Goal: Transaction & Acquisition: Book appointment/travel/reservation

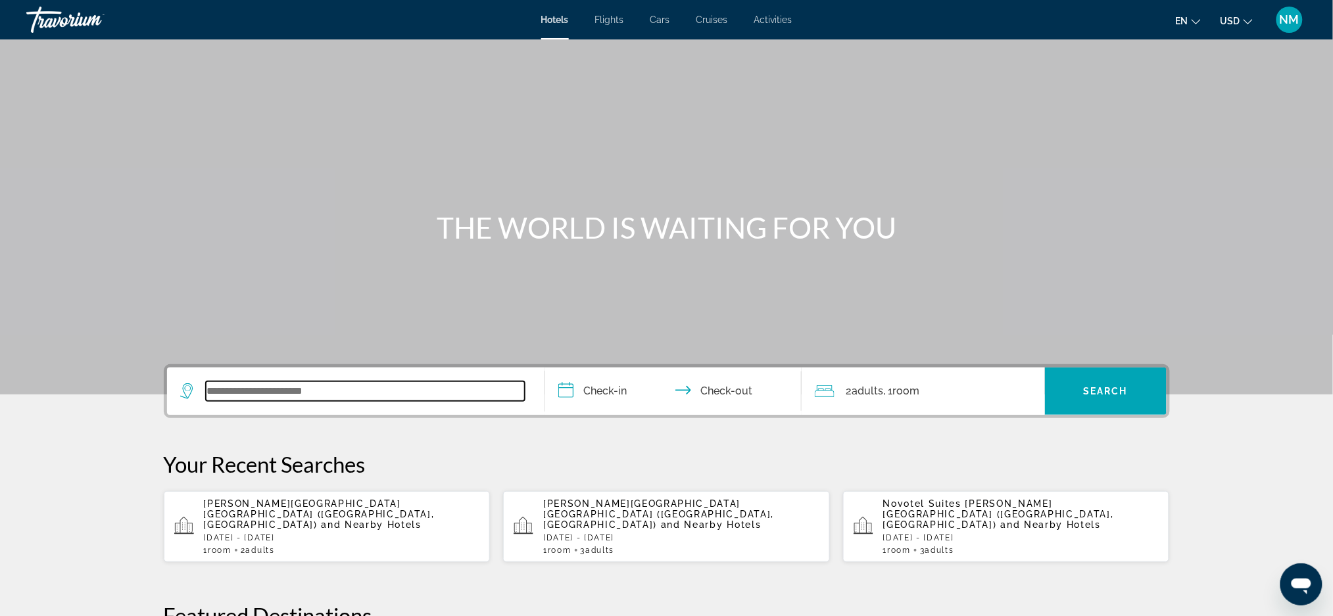
click at [214, 398] on input "Search widget" at bounding box center [365, 392] width 319 height 20
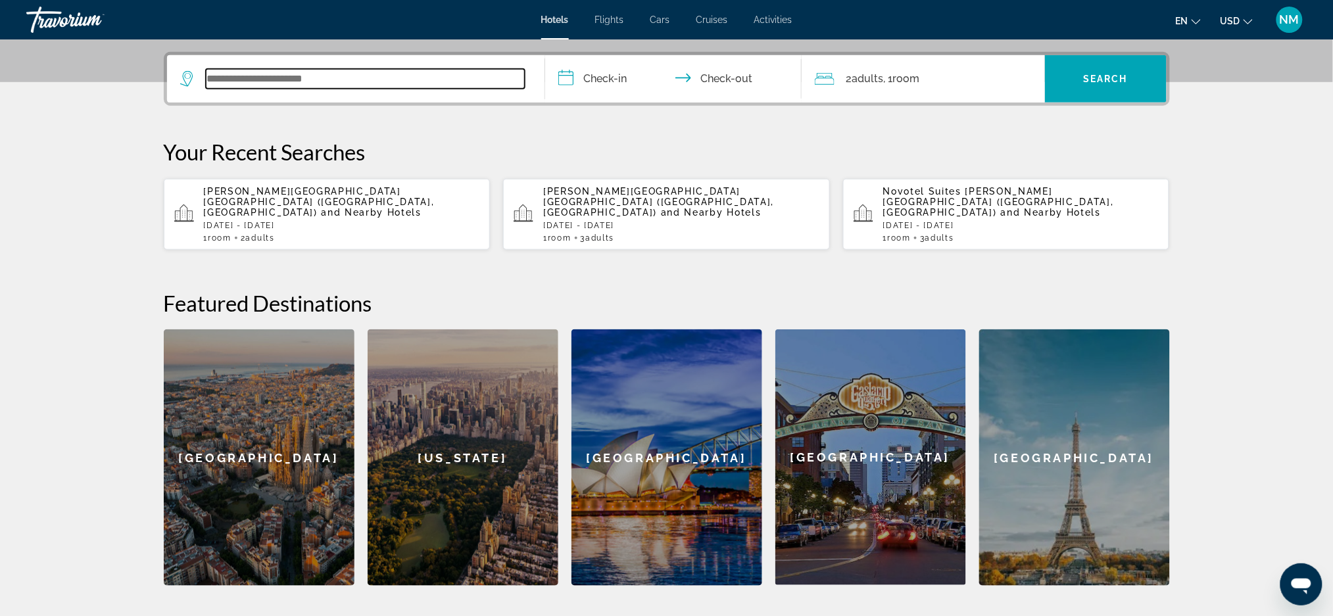
scroll to position [321, 0]
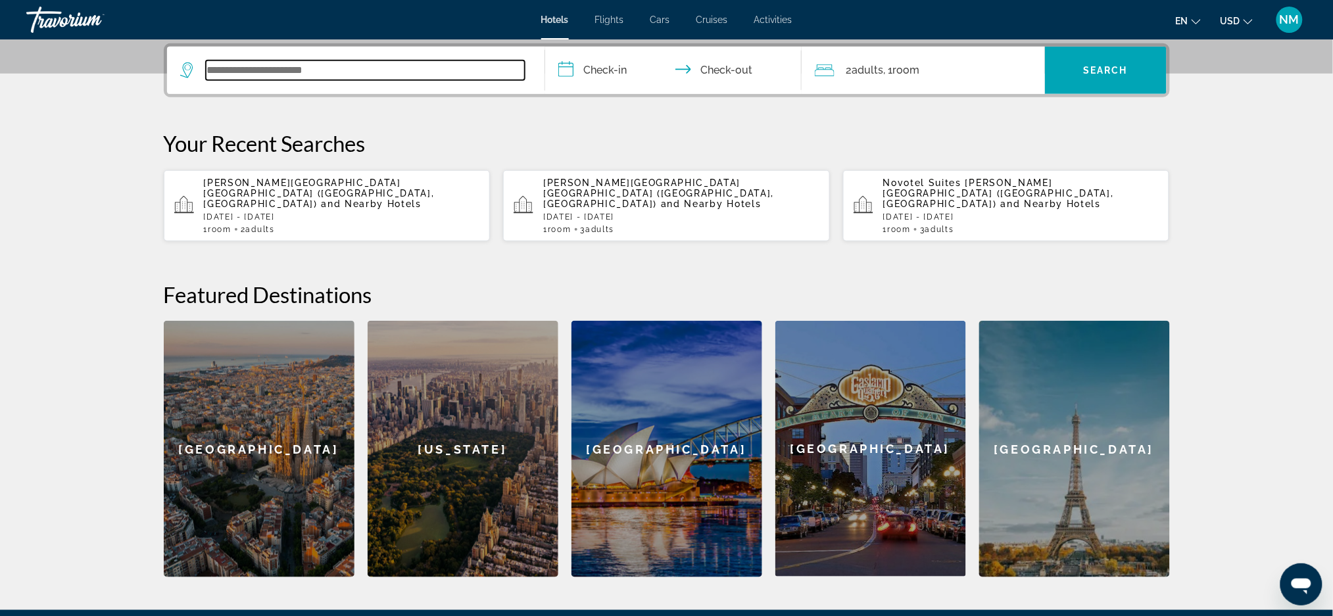
click at [228, 72] on input "Search widget" at bounding box center [365, 71] width 319 height 20
paste input "**********"
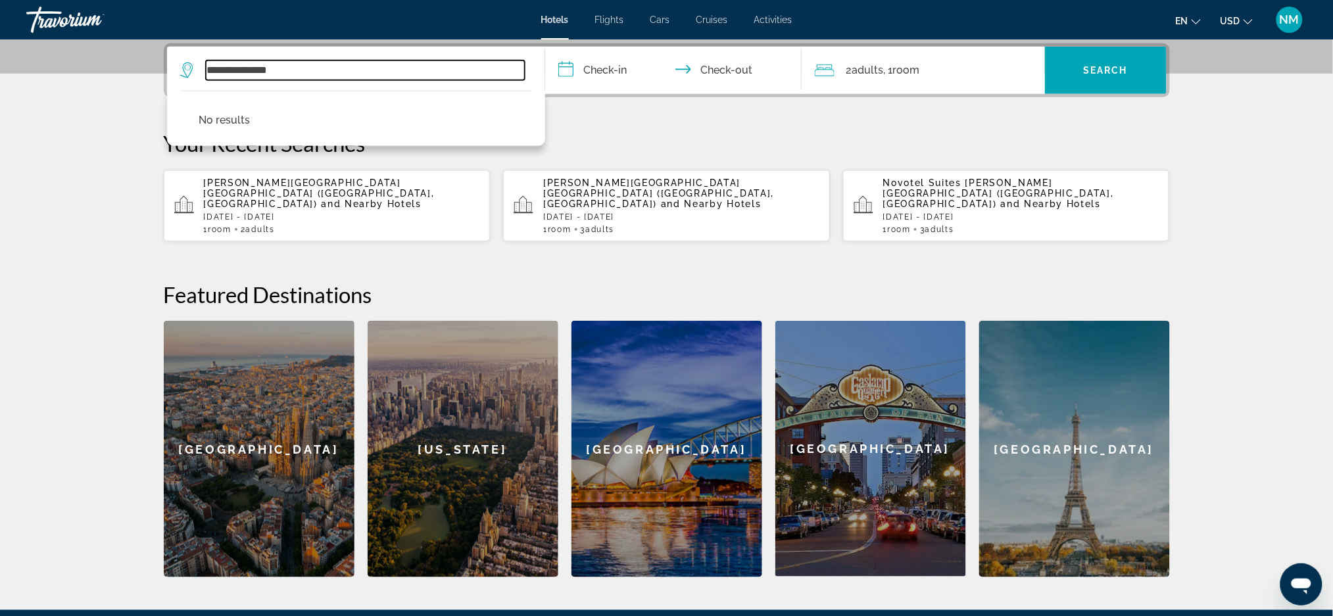
click at [304, 71] on input "**********" at bounding box center [365, 71] width 319 height 20
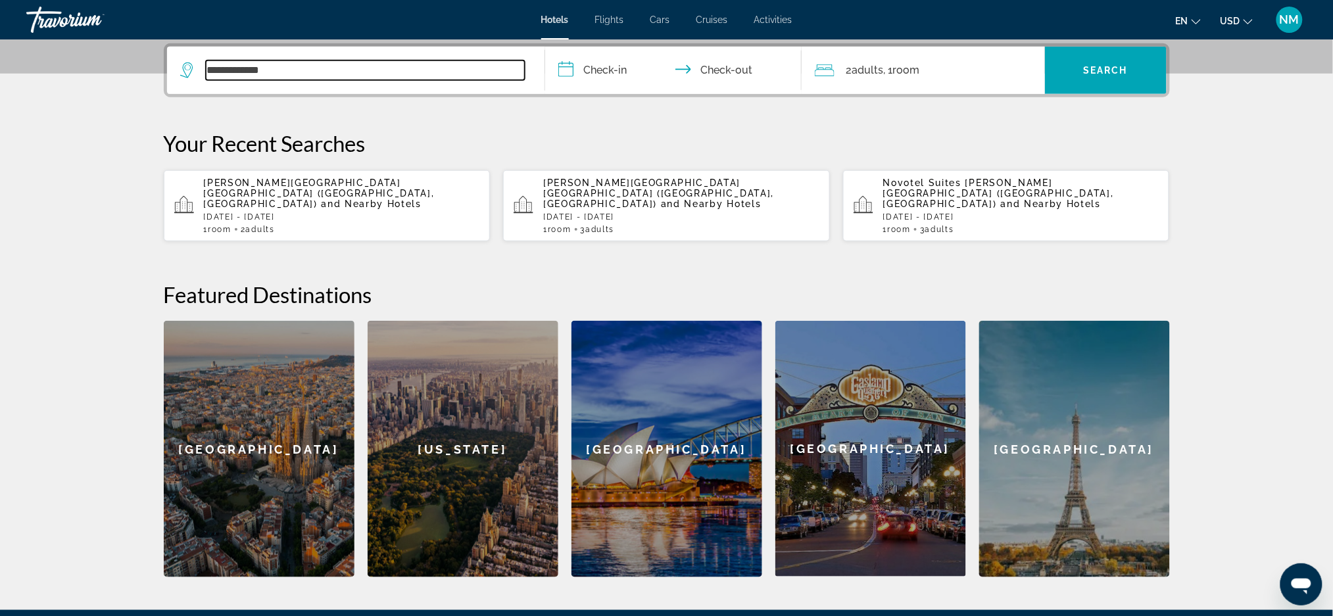
drag, startPoint x: 286, startPoint y: 66, endPoint x: 203, endPoint y: 67, distance: 82.9
click at [203, 67] on div "**********" at bounding box center [352, 71] width 345 height 20
paste input "Search widget"
click at [247, 74] on input "***" at bounding box center [365, 71] width 319 height 20
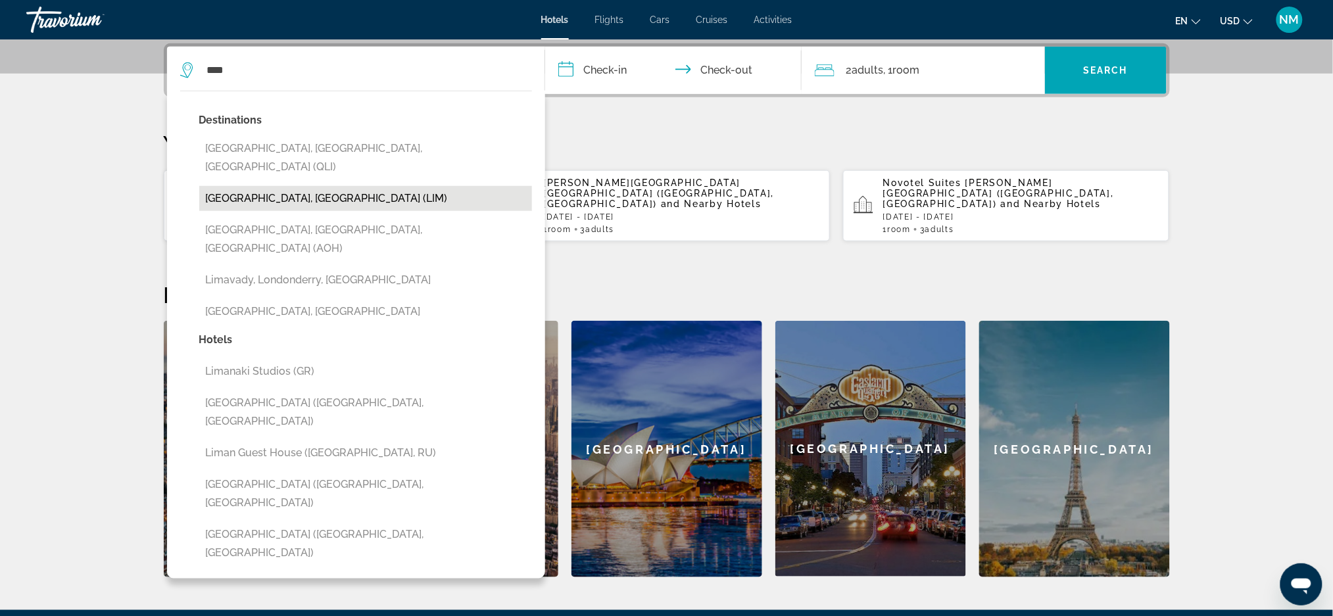
click at [249, 186] on button "Lima, Peru (LIM)" at bounding box center [365, 198] width 333 height 25
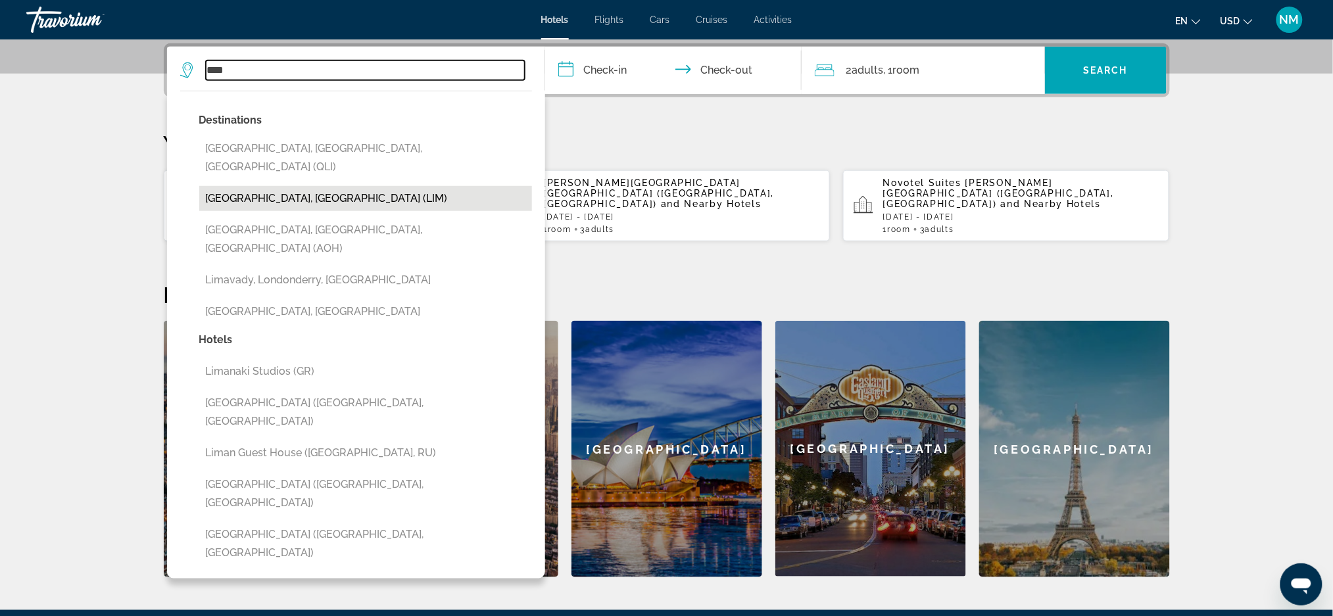
type input "**********"
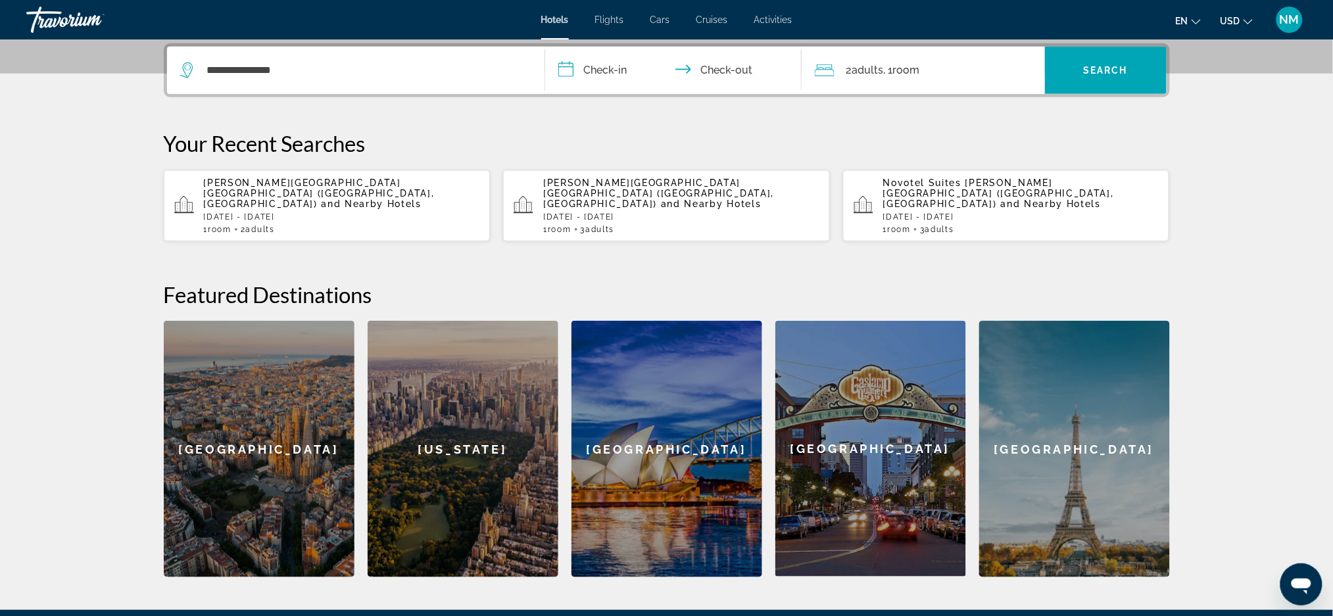
click at [605, 71] on input "**********" at bounding box center [676, 72] width 262 height 51
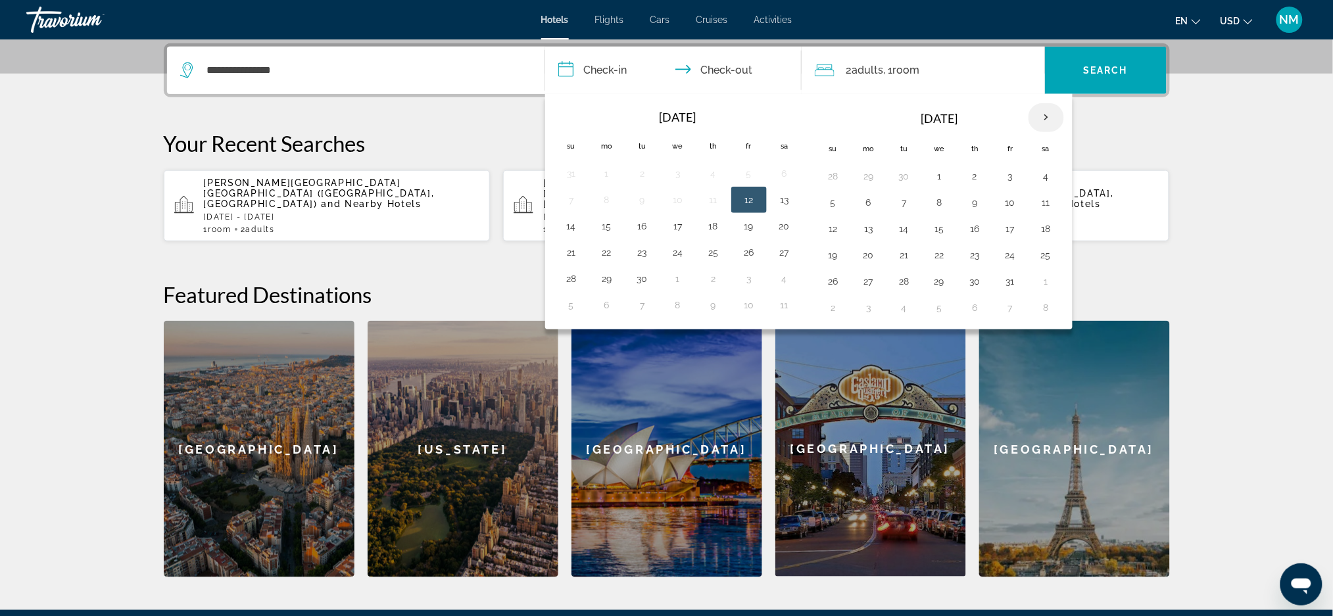
click at [1056, 122] on th "Next month" at bounding box center [1047, 117] width 36 height 29
click at [1055, 122] on th "Next month" at bounding box center [1047, 117] width 36 height 29
click at [1005, 257] on button "26" at bounding box center [1011, 255] width 21 height 18
click at [1102, 78] on span "Search widget" at bounding box center [1106, 71] width 122 height 32
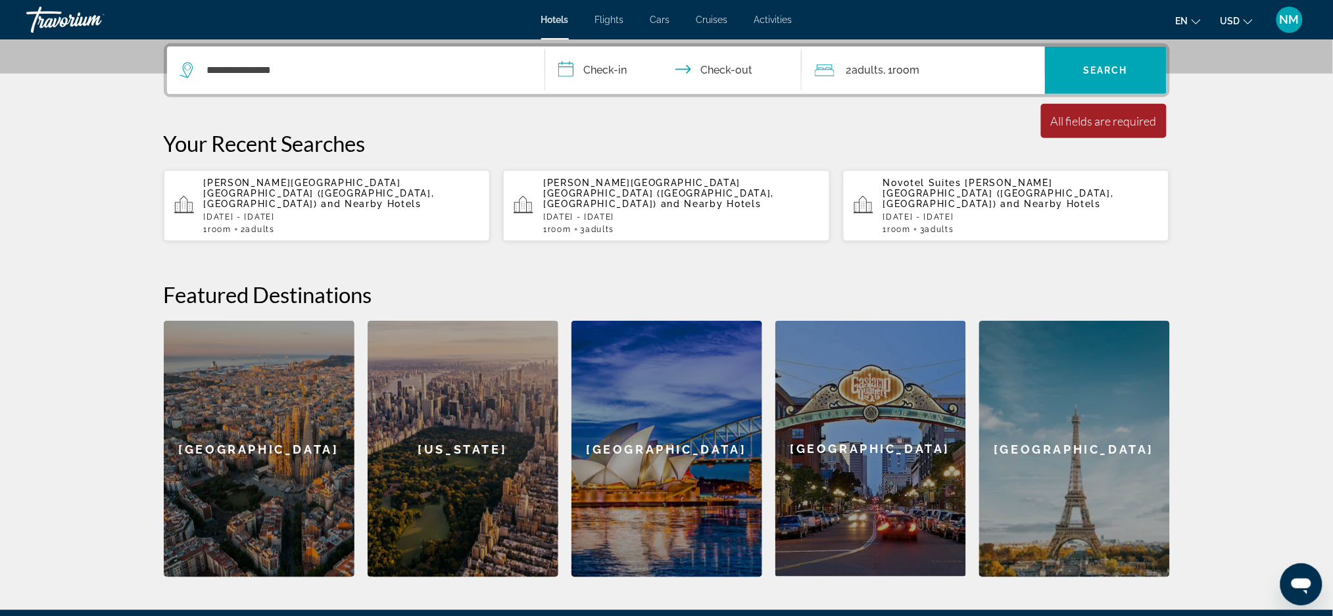
click at [648, 60] on input "**********" at bounding box center [676, 72] width 262 height 51
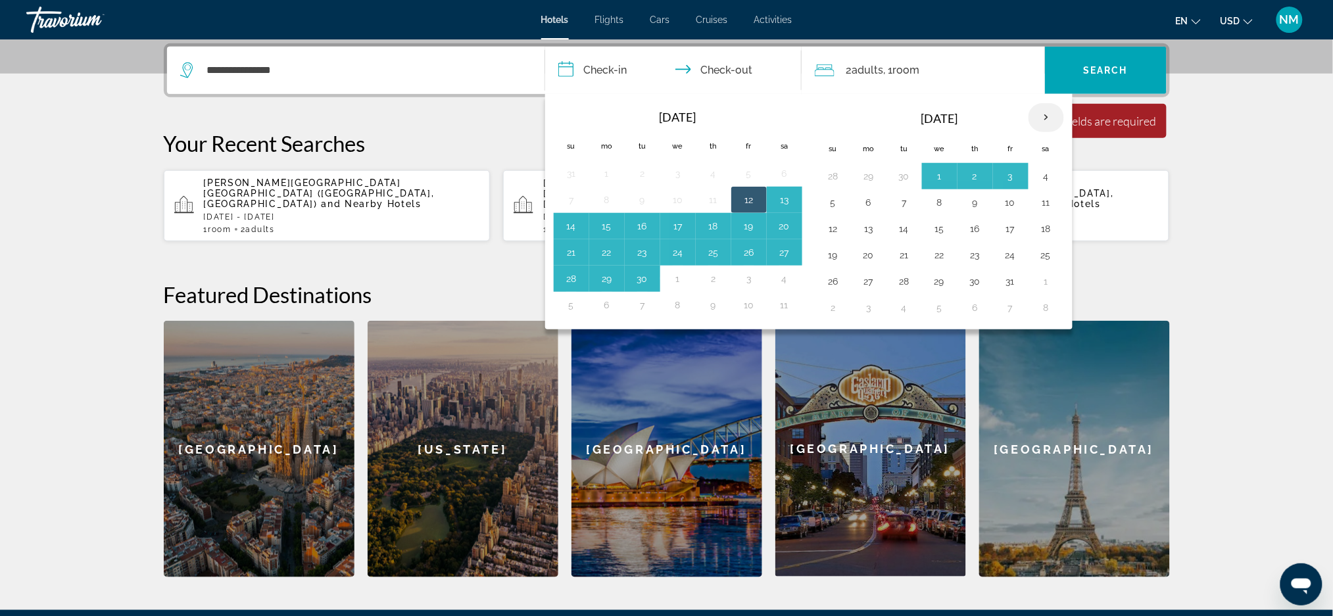
click at [1043, 114] on th "Next month" at bounding box center [1047, 117] width 36 height 29
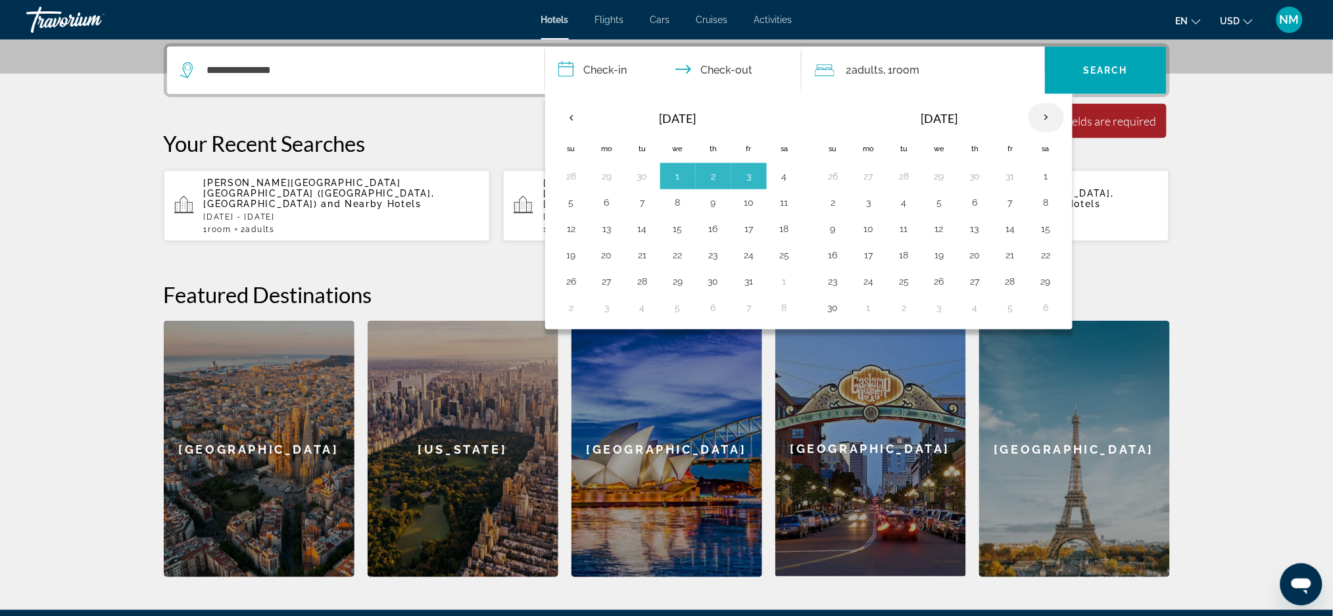
click at [1043, 114] on th "Next month" at bounding box center [1047, 117] width 36 height 29
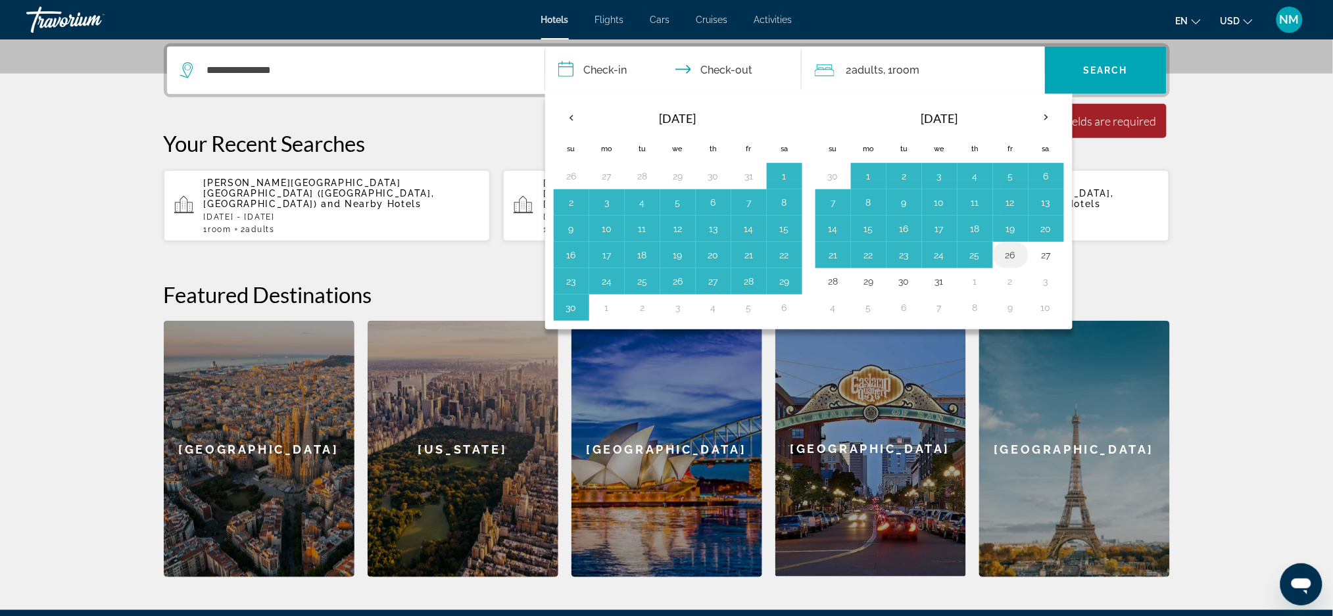
click at [1012, 256] on button "26" at bounding box center [1011, 255] width 21 height 18
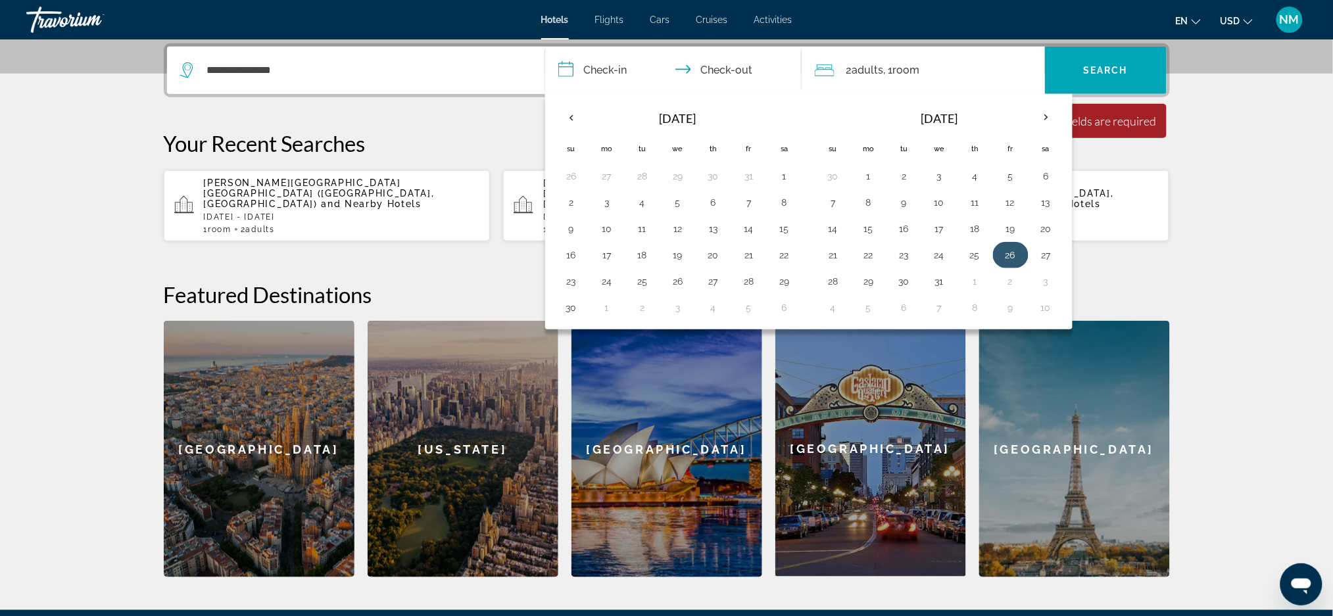
click at [1012, 256] on button "26" at bounding box center [1011, 255] width 21 height 18
type input "**********"
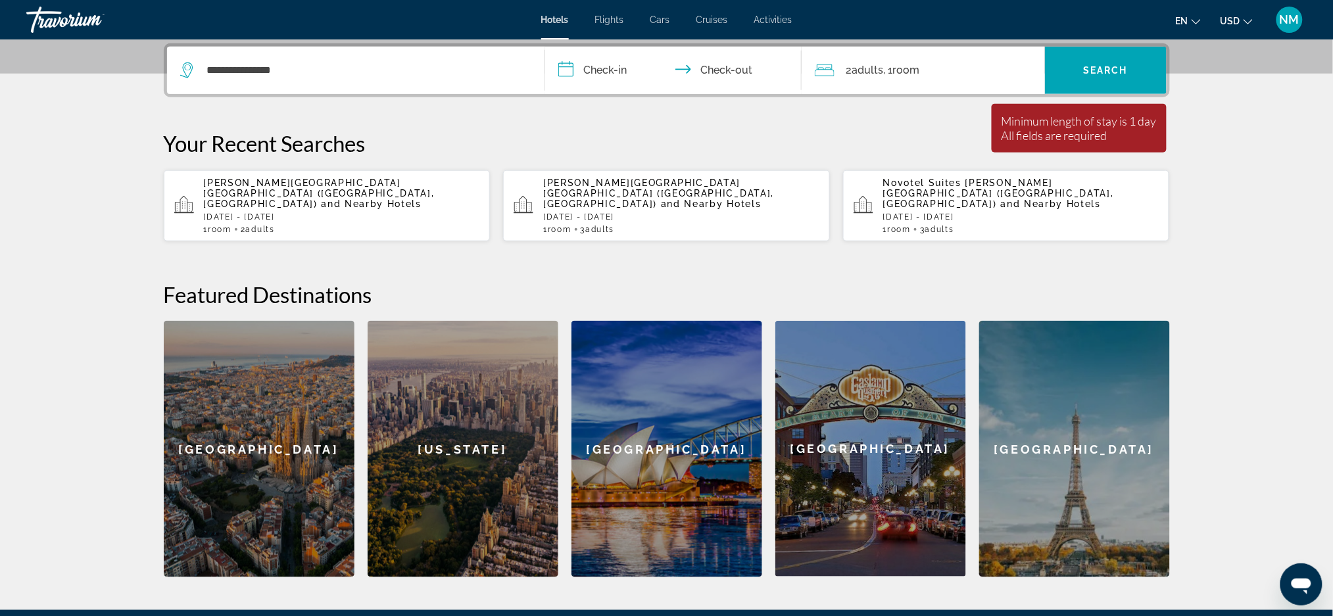
click at [749, 72] on input "**********" at bounding box center [676, 72] width 262 height 51
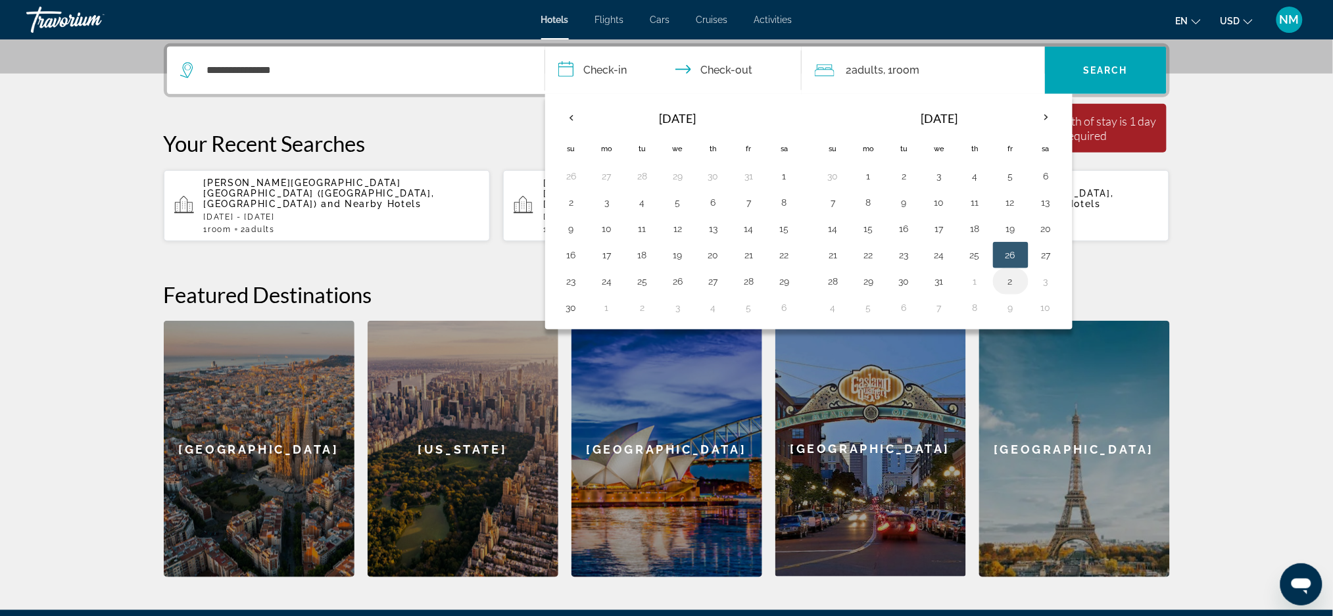
click at [1012, 282] on button "2" at bounding box center [1011, 281] width 21 height 18
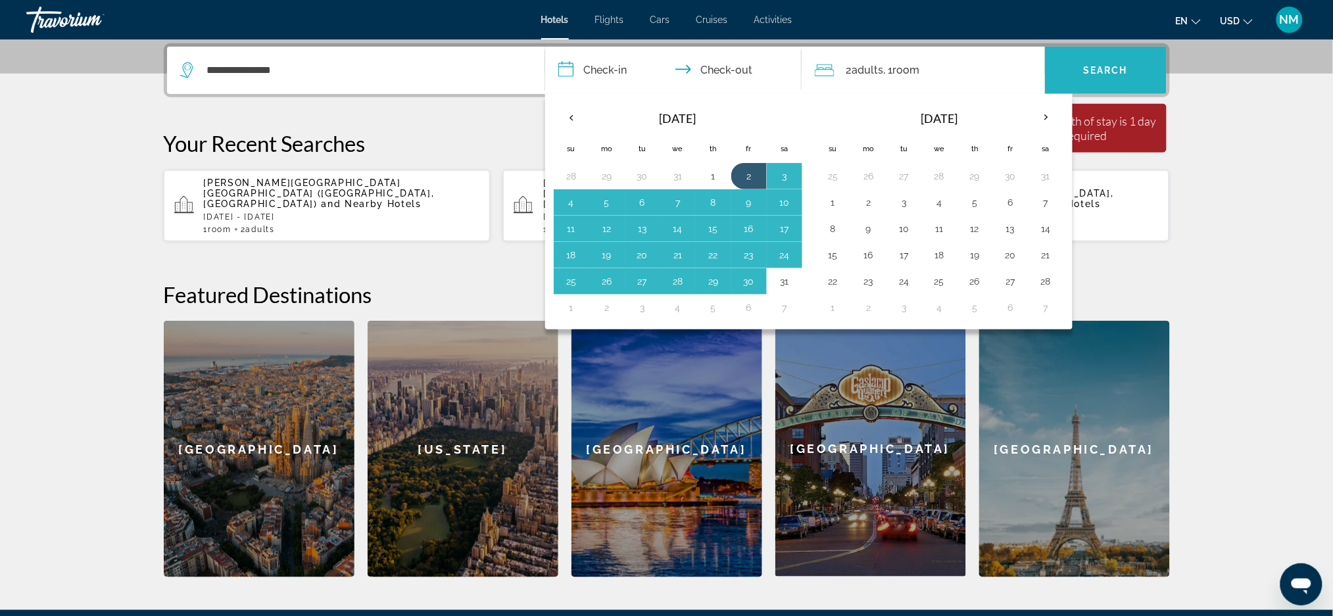
click at [1089, 87] on span "Search widget" at bounding box center [1106, 70] width 122 height 47
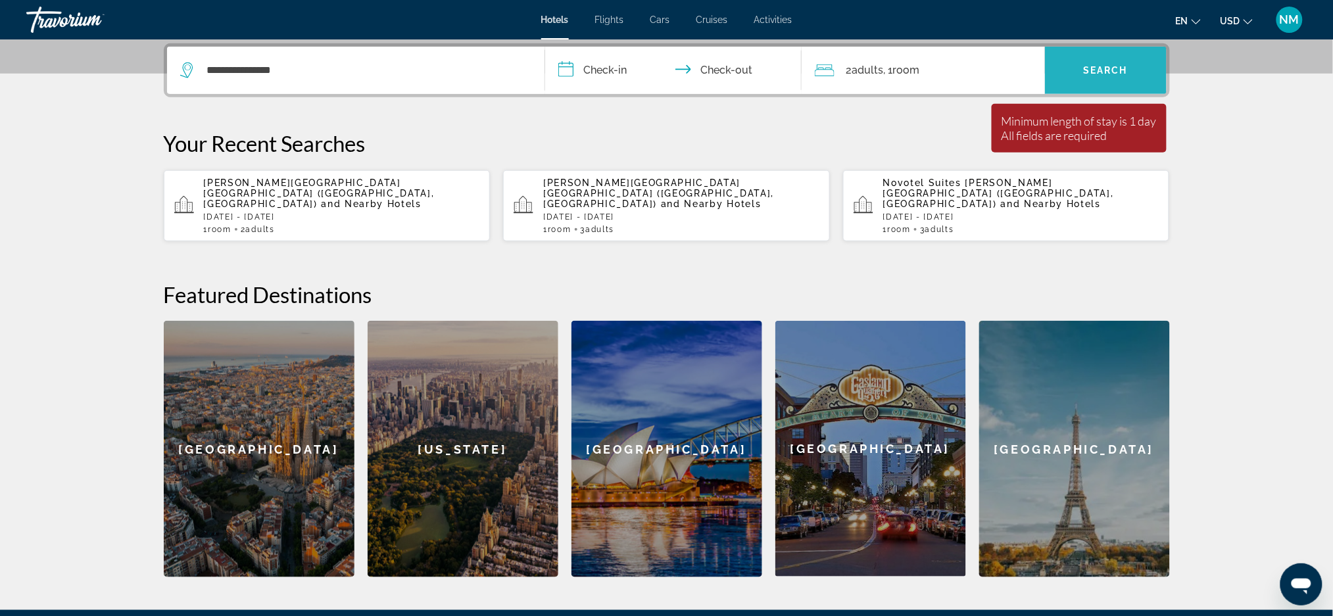
click at [1089, 87] on span "Search widget" at bounding box center [1106, 70] width 122 height 47
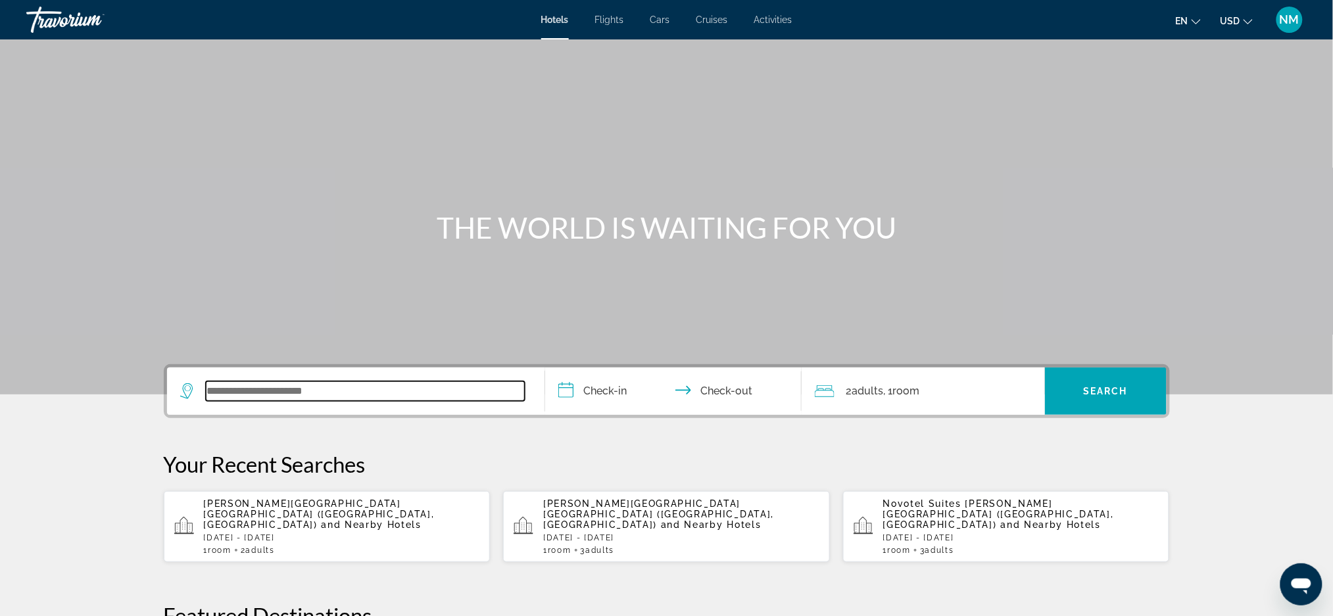
click at [232, 386] on input "Search widget" at bounding box center [365, 392] width 319 height 20
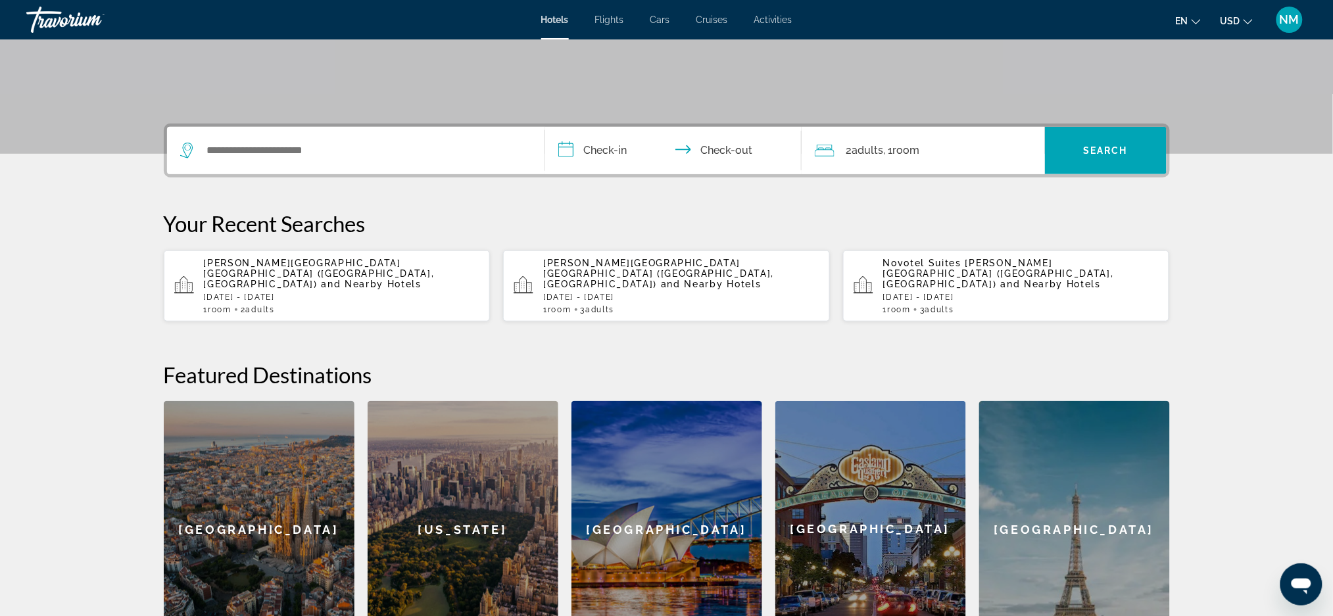
scroll to position [321, 0]
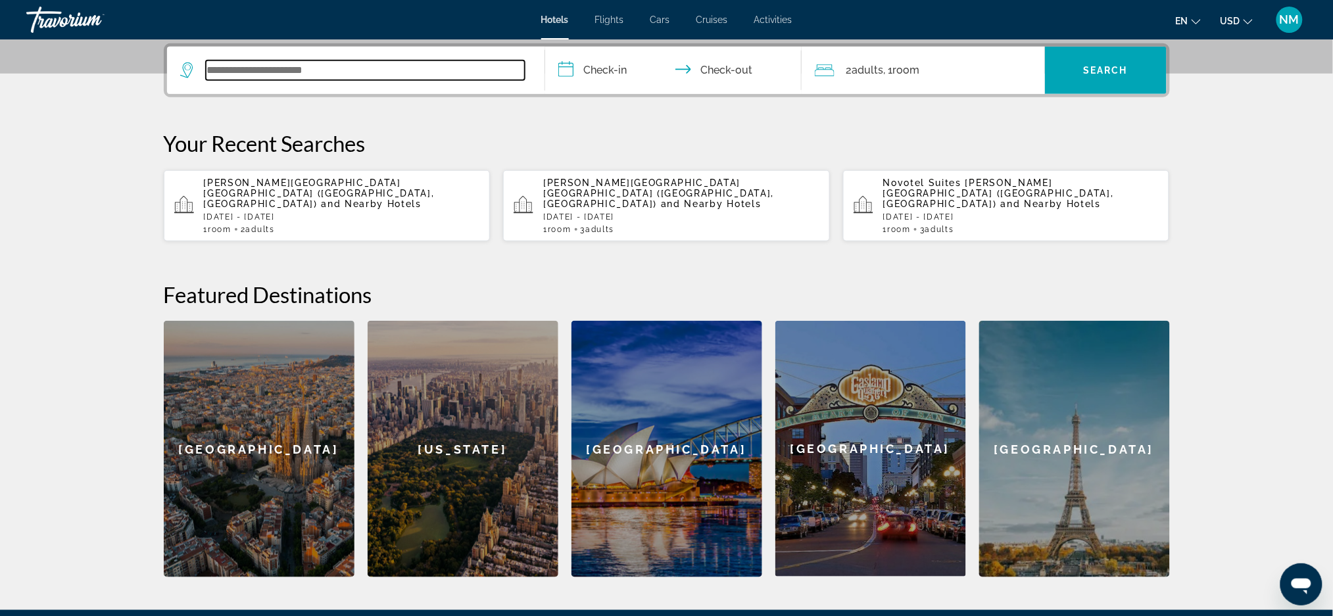
drag, startPoint x: 232, startPoint y: 386, endPoint x: 218, endPoint y: 64, distance: 322.0
click at [218, 64] on input "Search widget" at bounding box center [365, 71] width 319 height 20
paste input "****"
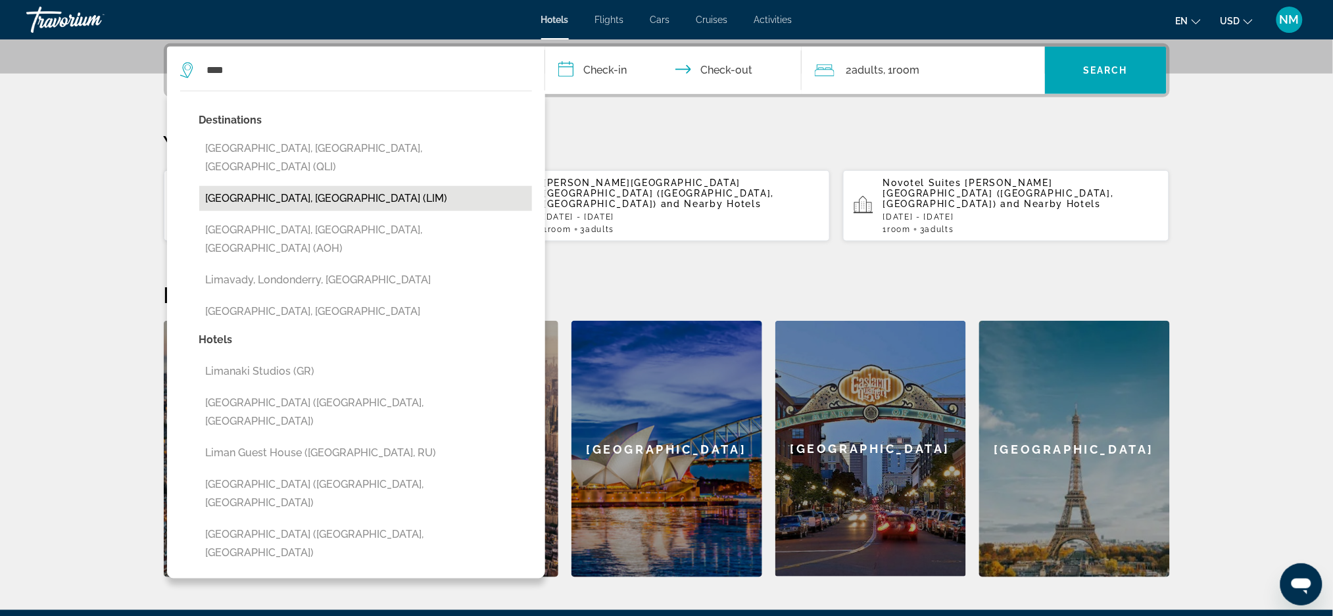
click at [275, 186] on button "Lima, Peru (LIM)" at bounding box center [365, 198] width 333 height 25
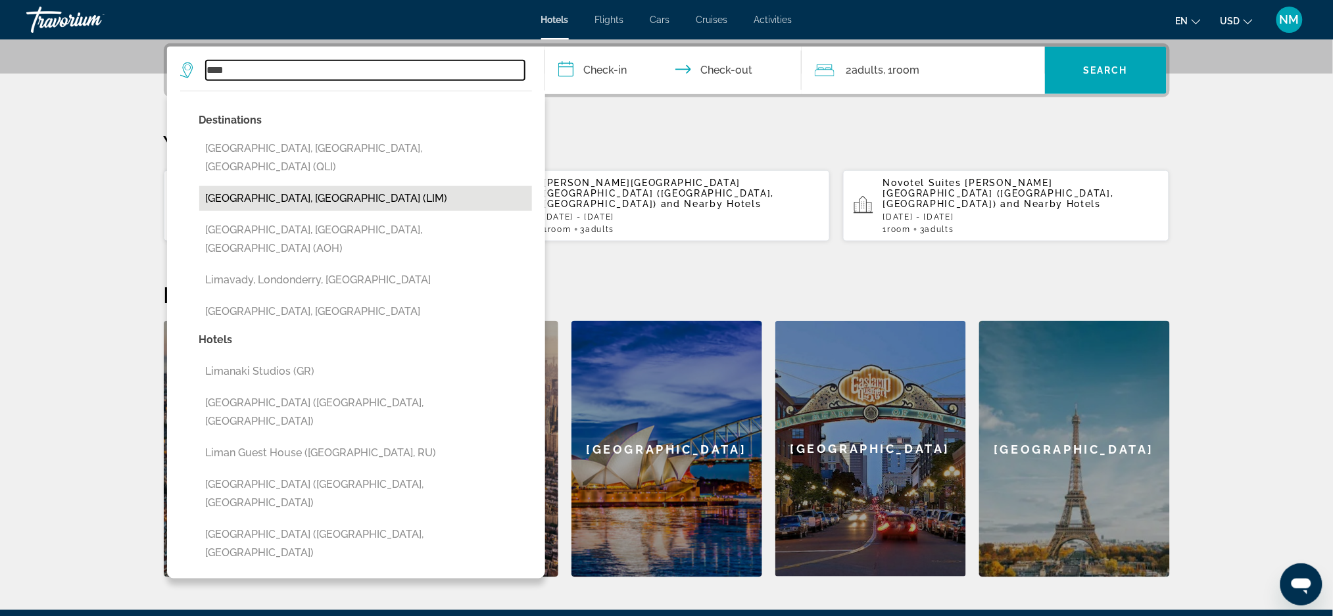
type input "**********"
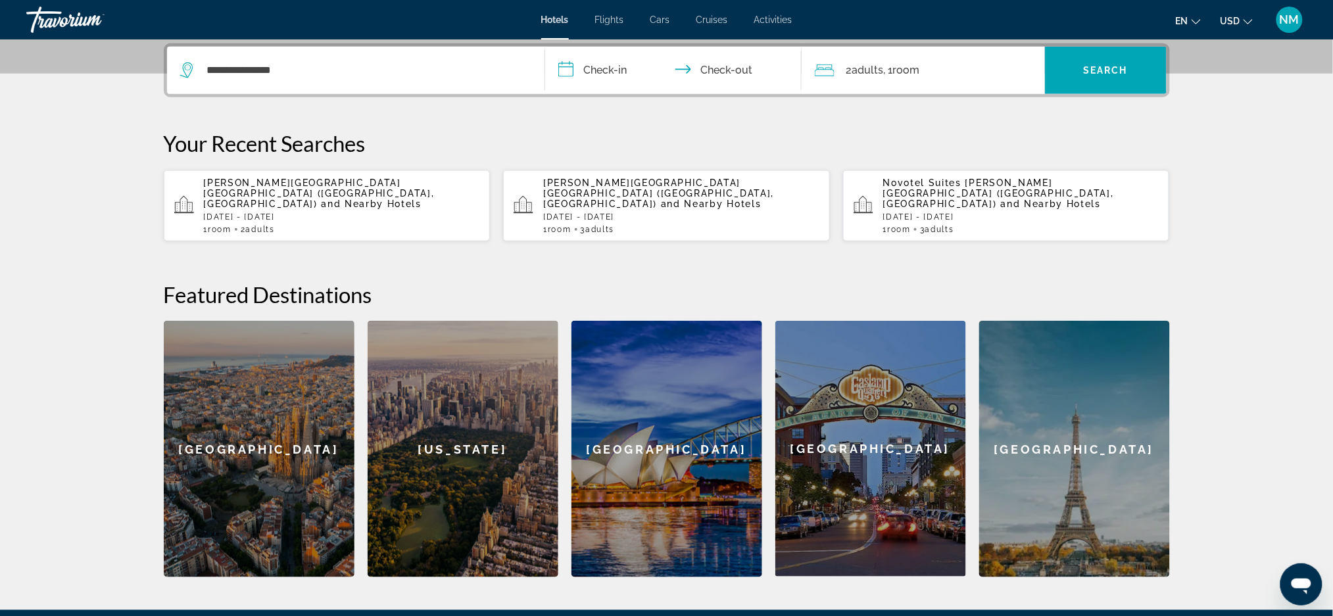
click at [589, 69] on input "**********" at bounding box center [676, 72] width 262 height 51
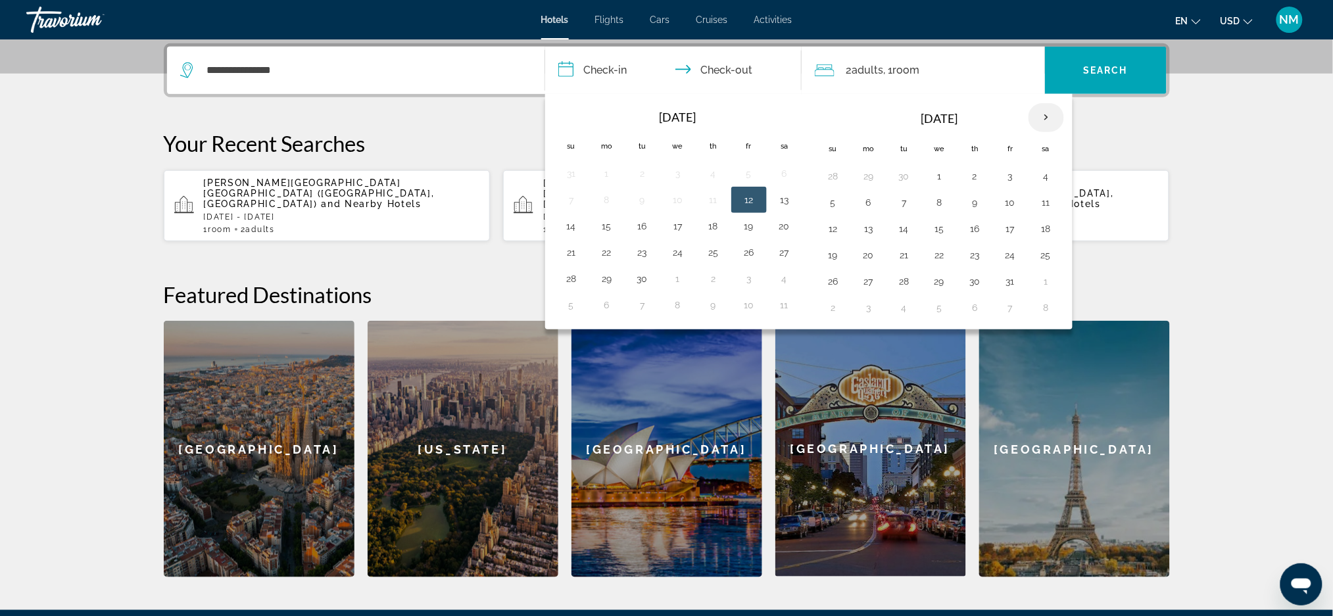
click at [1039, 121] on th "Next month" at bounding box center [1047, 117] width 36 height 29
click at [1008, 259] on button "26" at bounding box center [1011, 255] width 21 height 18
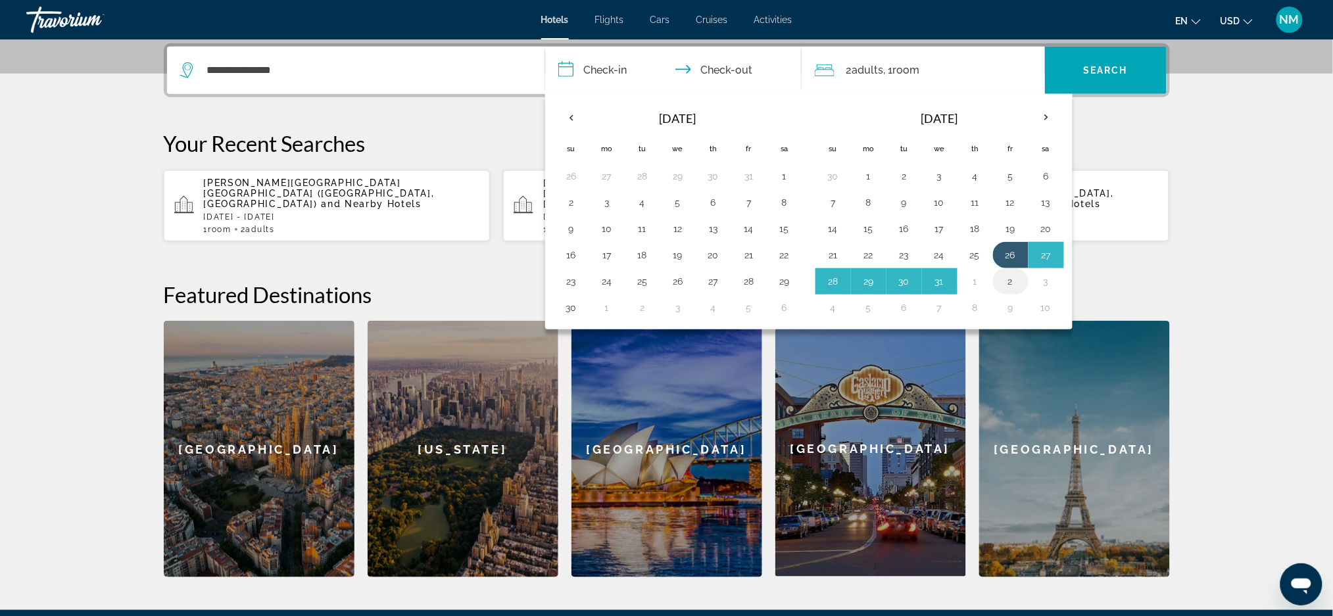
click at [1014, 285] on button "2" at bounding box center [1011, 281] width 21 height 18
type input "**********"
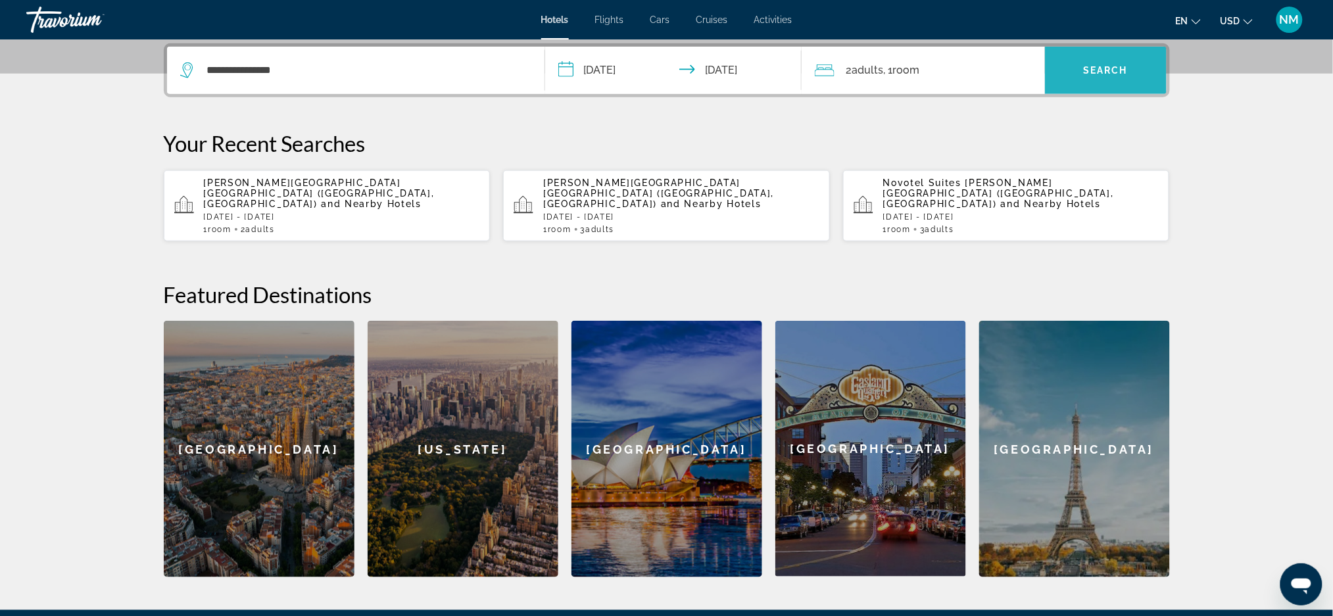
click at [1080, 73] on span "Search widget" at bounding box center [1106, 71] width 122 height 32
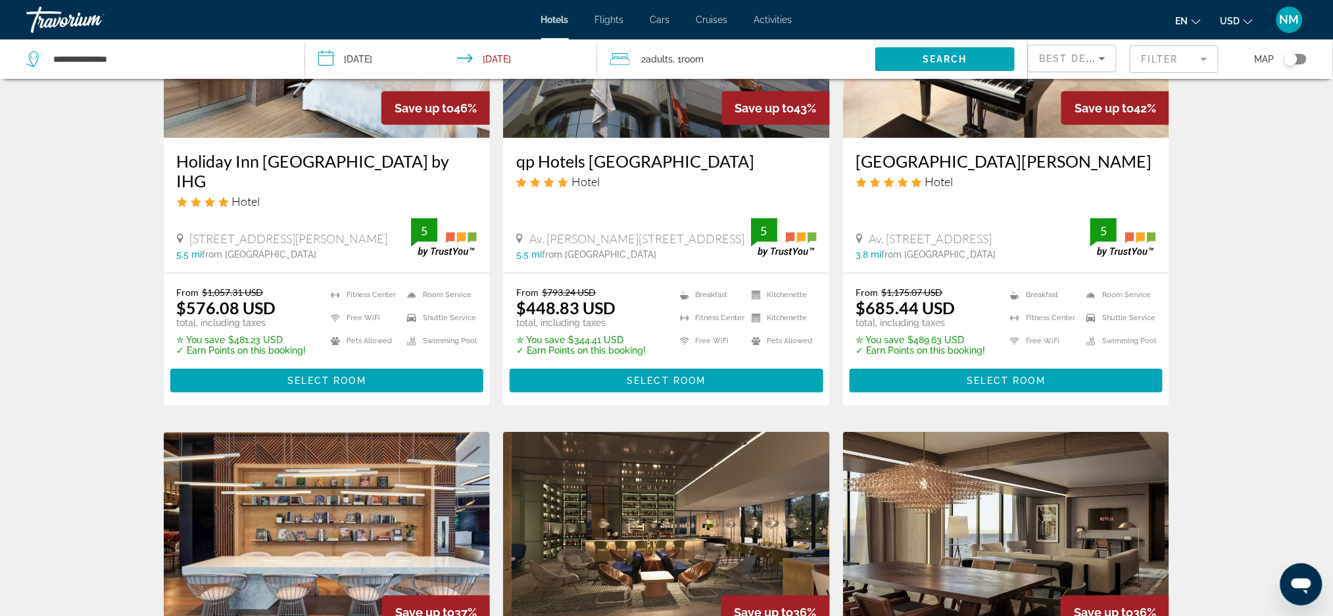
scroll to position [156, 0]
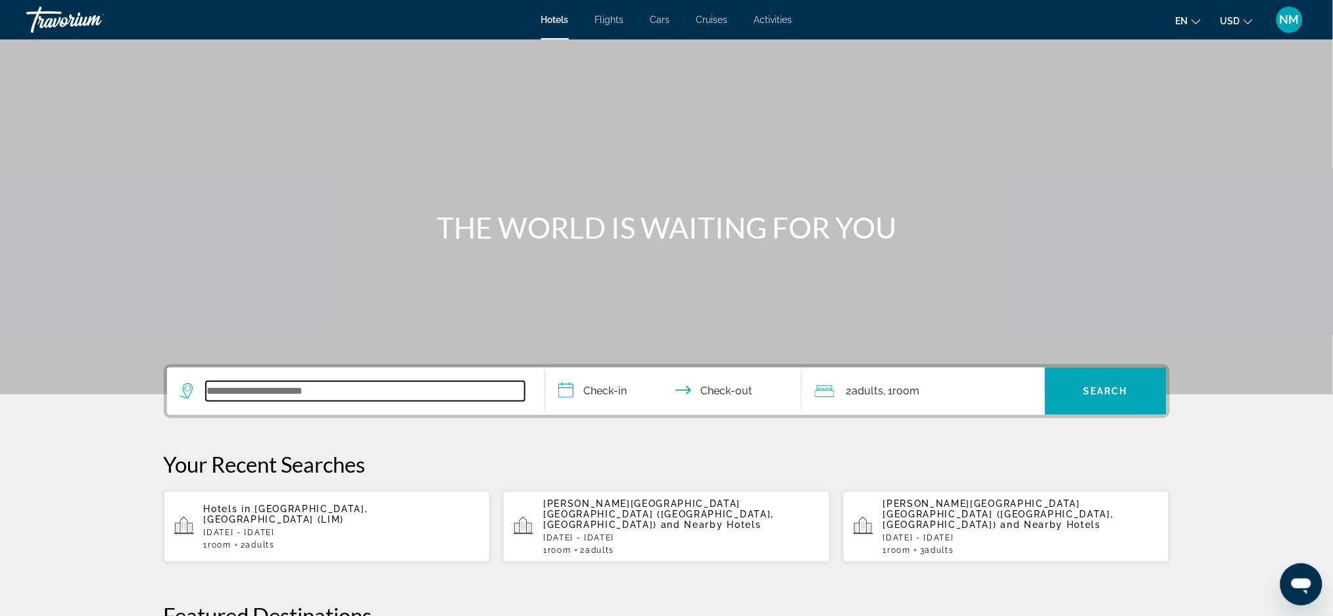
click at [245, 388] on input "Search widget" at bounding box center [365, 392] width 319 height 20
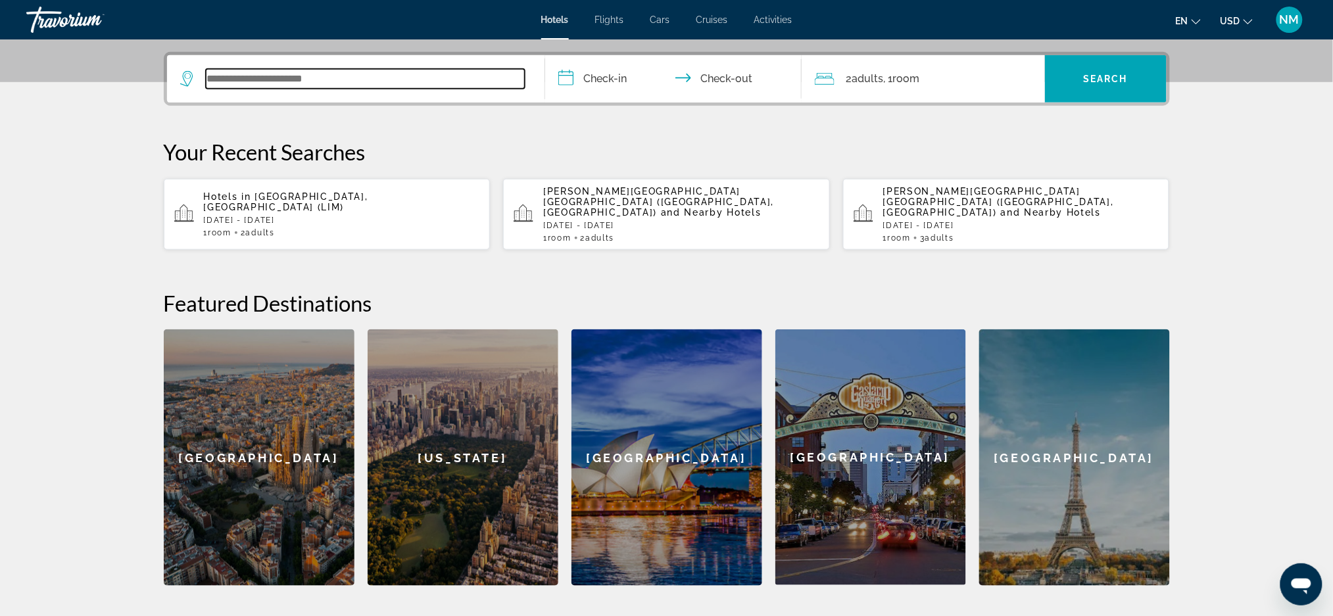
scroll to position [321, 0]
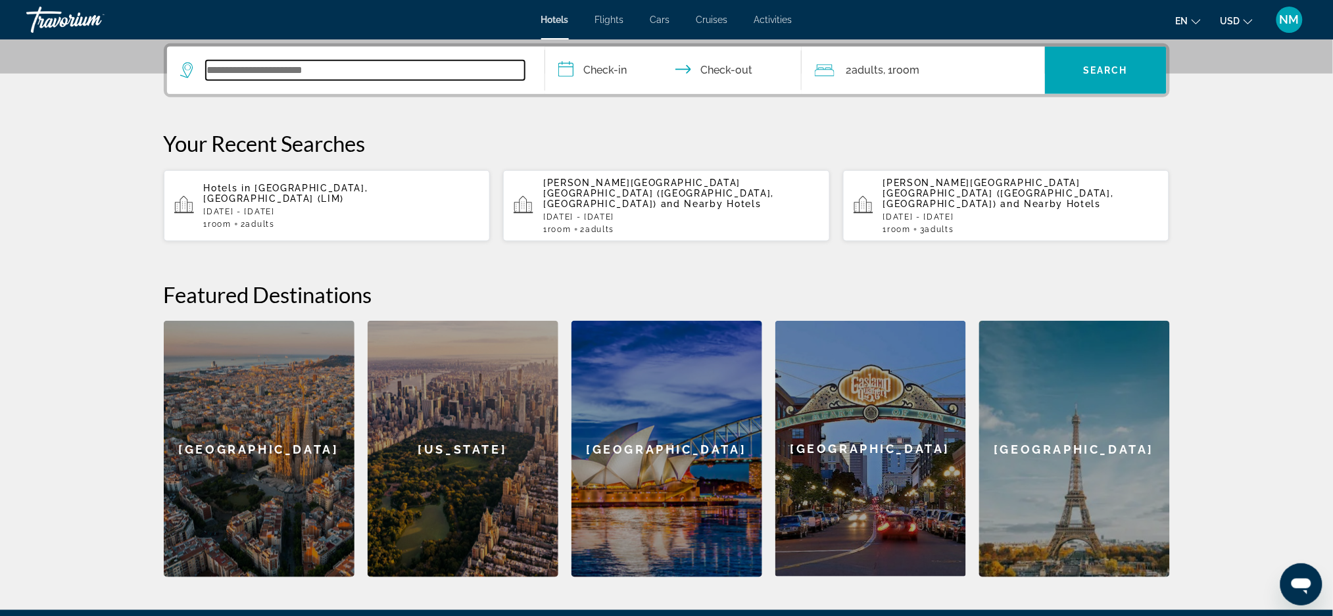
click at [225, 71] on input "Search widget" at bounding box center [365, 71] width 319 height 20
paste input "*****"
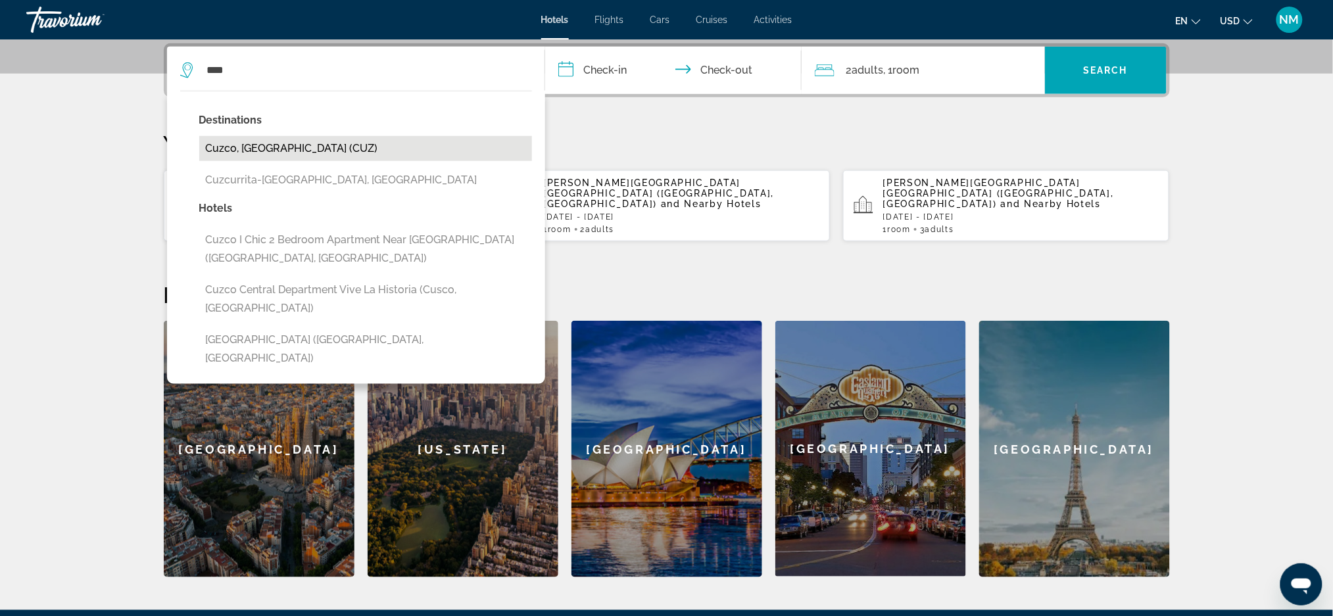
click at [261, 152] on button "Cuzco, Peru (CUZ)" at bounding box center [365, 148] width 333 height 25
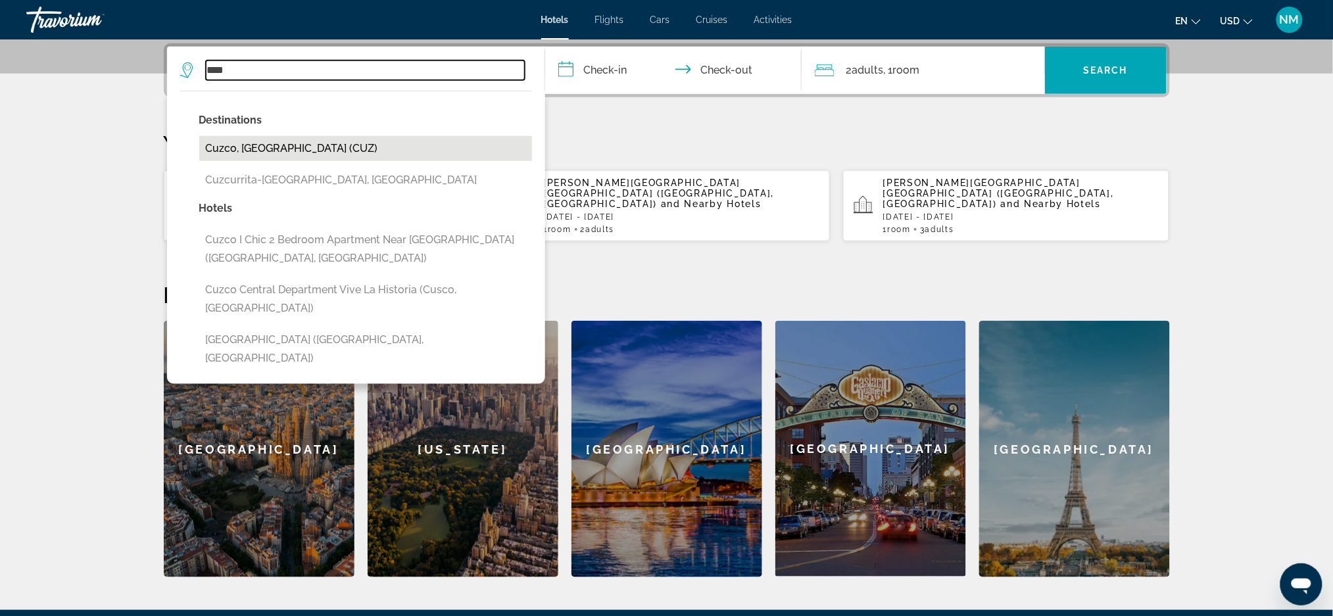
type input "**********"
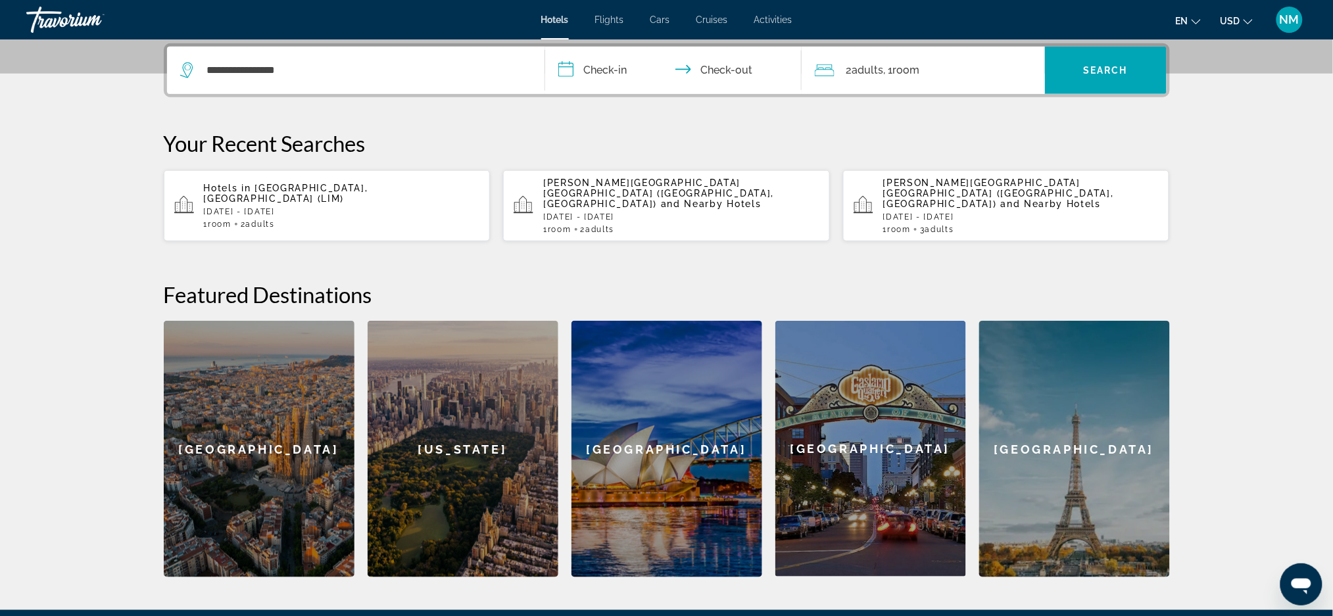
click at [574, 72] on input "**********" at bounding box center [676, 72] width 262 height 51
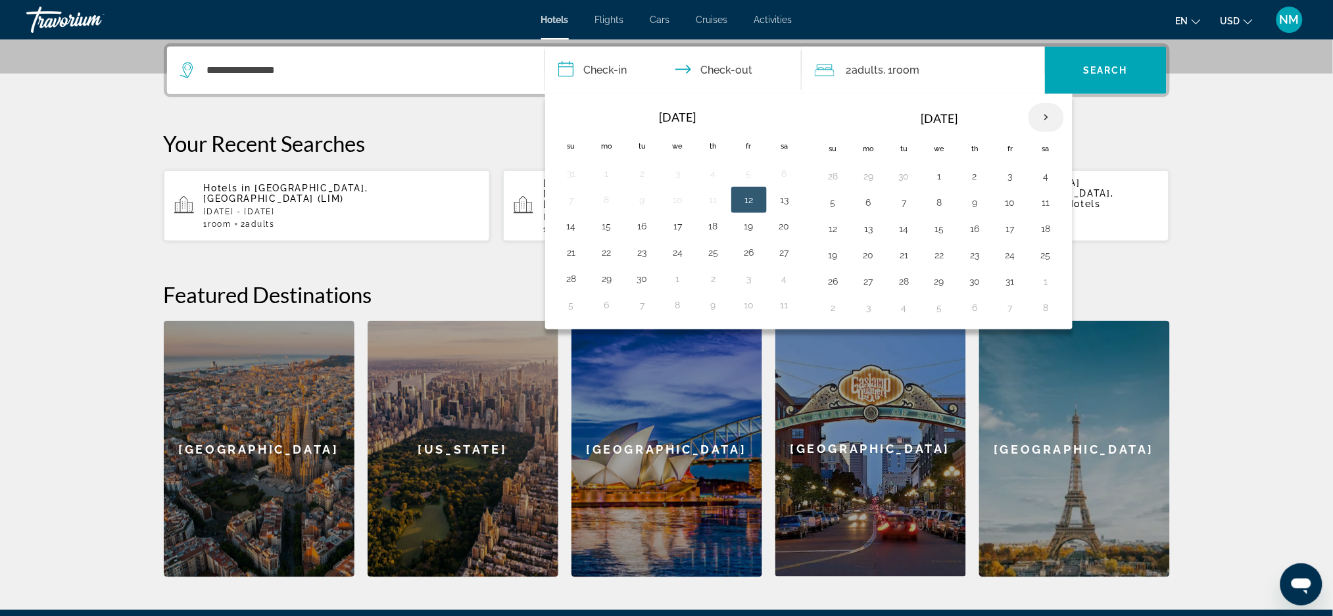
click at [1047, 116] on th "Next month" at bounding box center [1047, 117] width 36 height 29
click at [1013, 249] on button "26" at bounding box center [1011, 255] width 21 height 18
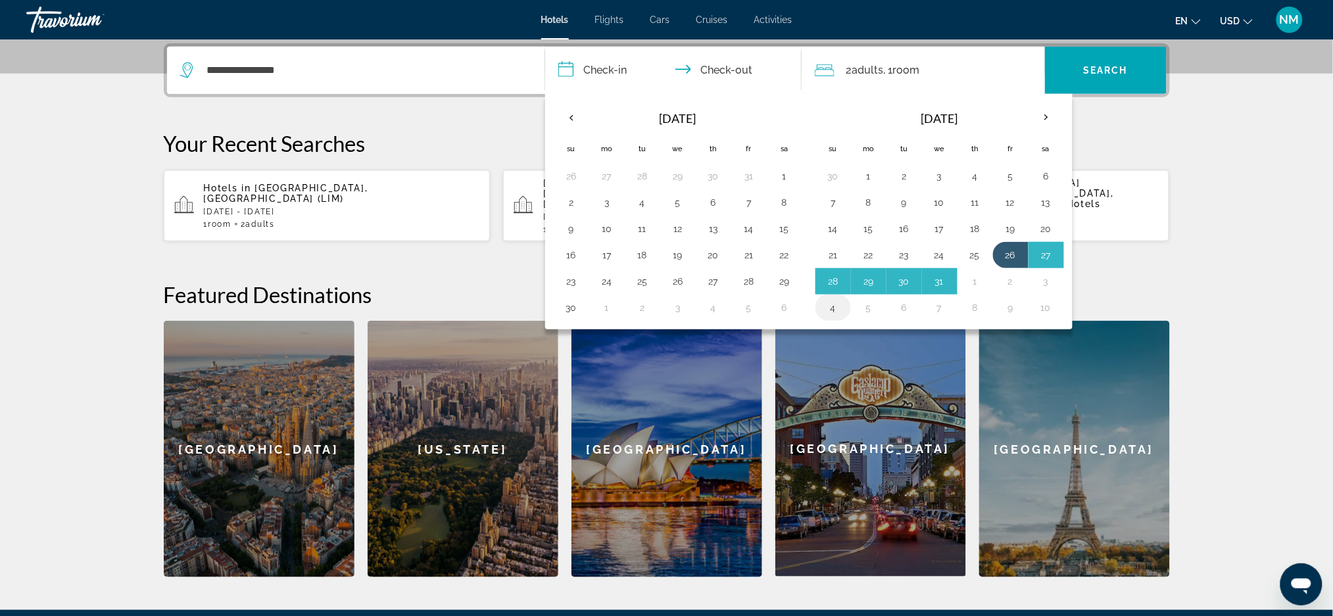
click at [832, 312] on button "4" at bounding box center [833, 308] width 21 height 18
type input "**********"
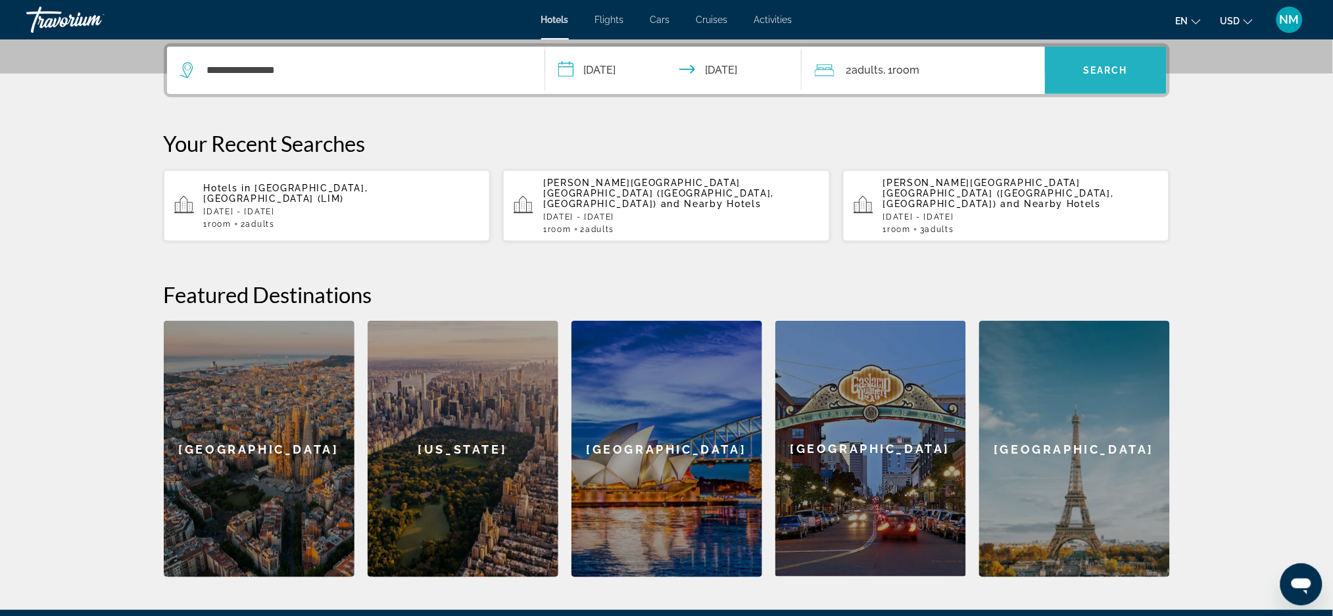
click at [1062, 68] on span "Search widget" at bounding box center [1106, 71] width 122 height 32
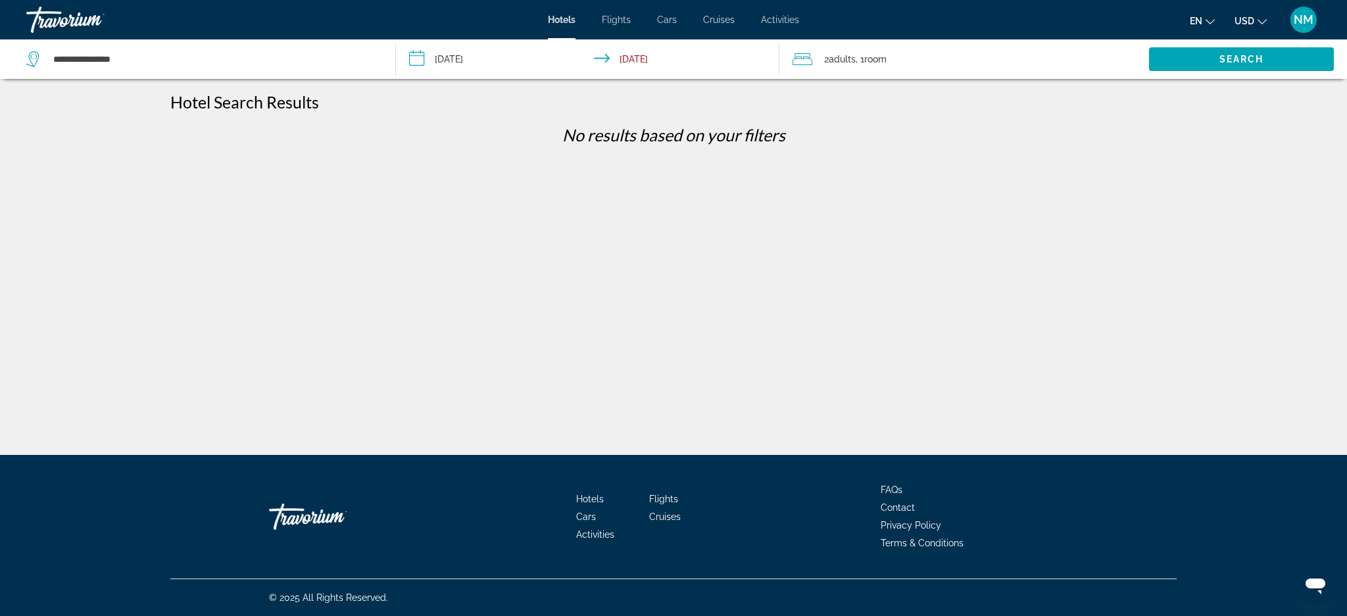
click at [478, 59] on input "**********" at bounding box center [590, 60] width 388 height 43
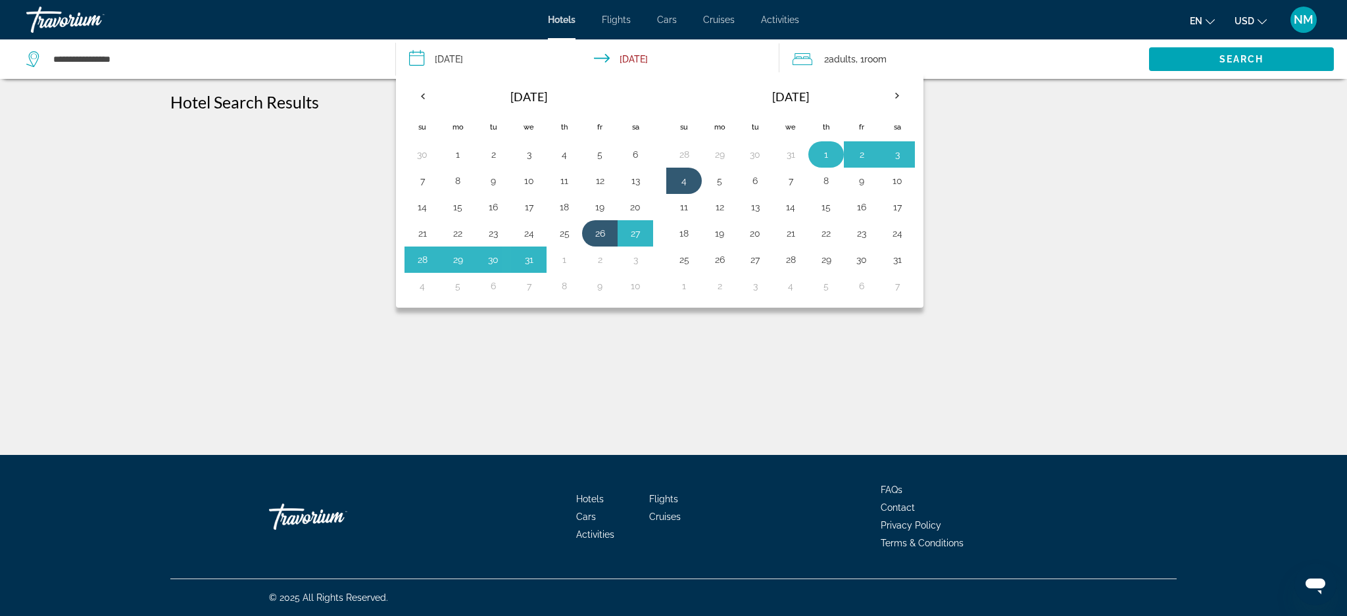
click at [812, 143] on table "Jan 2026 Su Mo Tu We Th Fr Sa 28 29 30 31 1 2 3 4 5 6 7 8 9 10 11 12 13 14 15 1…" at bounding box center [790, 190] width 249 height 218
click at [593, 230] on button "26" at bounding box center [599, 233] width 21 height 18
click at [599, 264] on button "2" at bounding box center [599, 260] width 21 height 18
type input "**********"
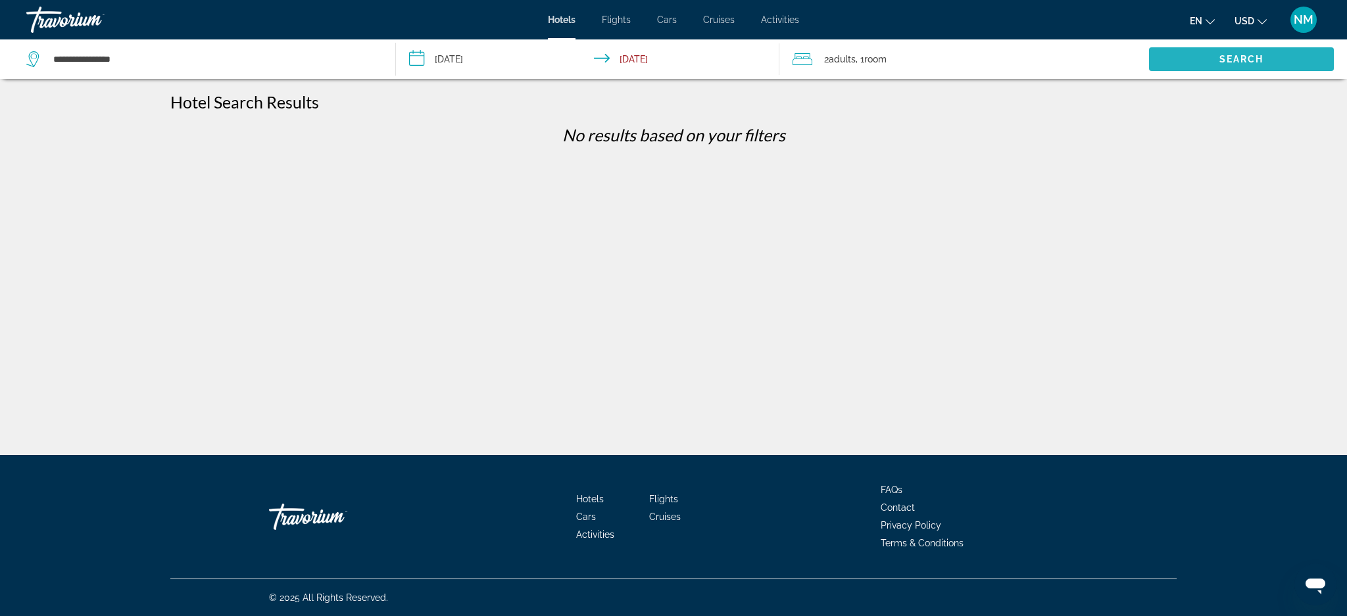
click at [1203, 64] on span "Search widget" at bounding box center [1241, 59] width 185 height 32
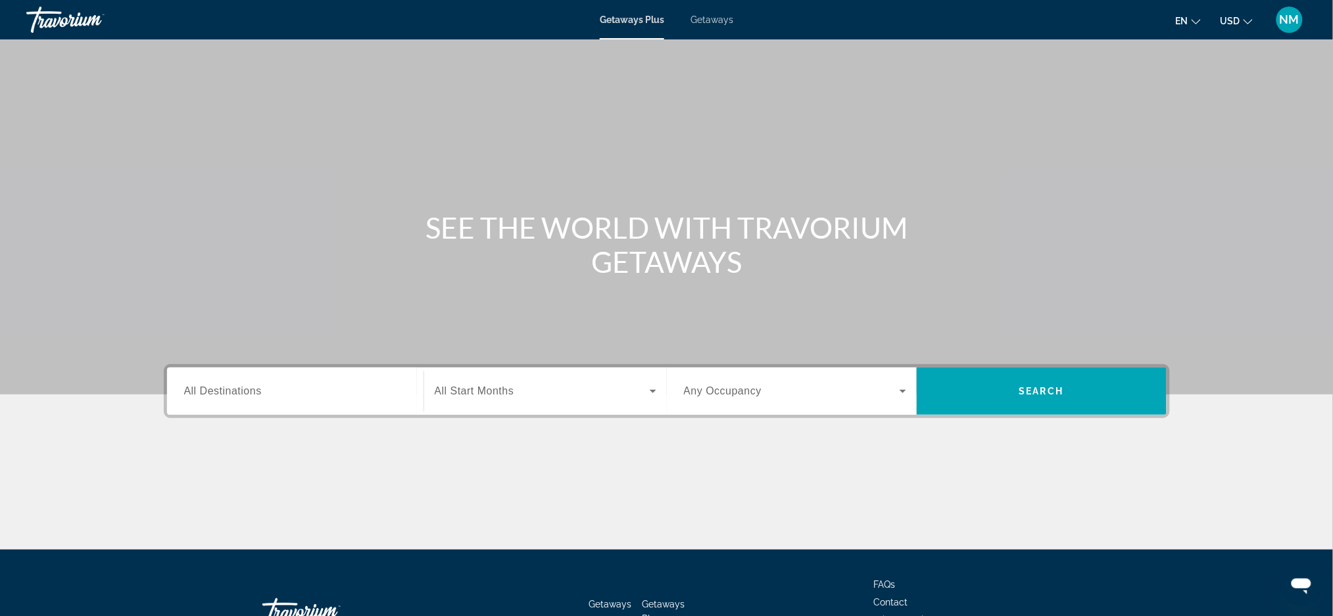
click at [236, 390] on span "All Destinations" at bounding box center [223, 391] width 78 height 11
click at [236, 390] on input "Destination All Destinations" at bounding box center [295, 392] width 222 height 16
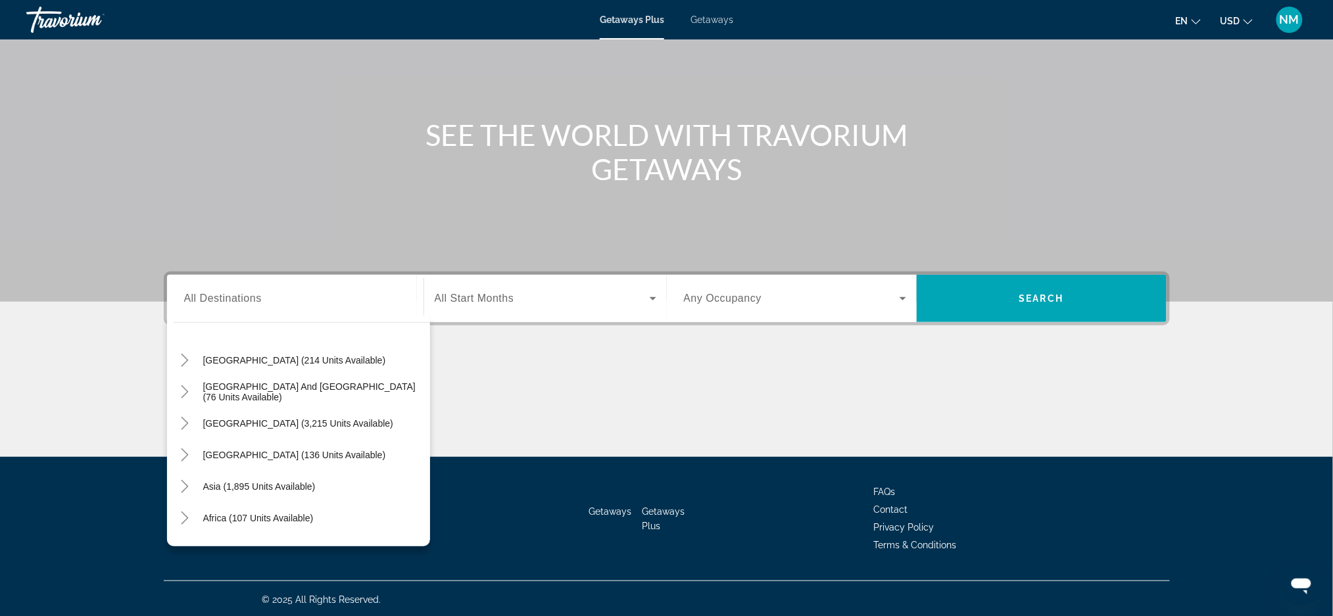
scroll to position [212, 0]
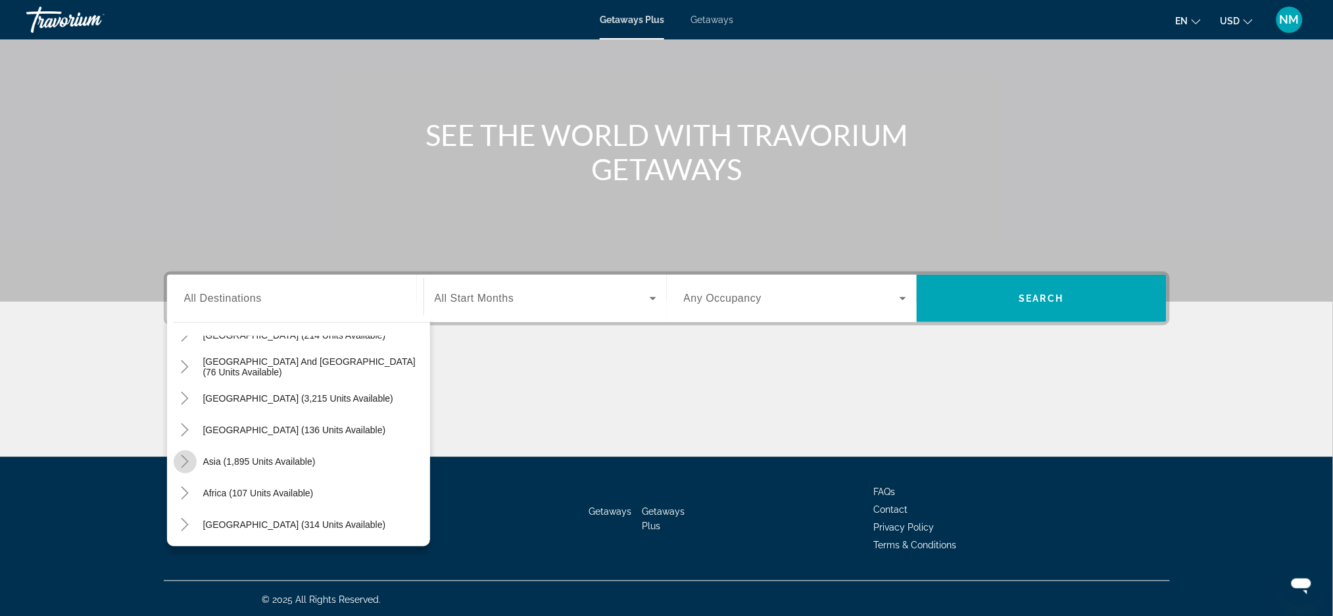
click at [184, 463] on icon "Toggle Asia (1,895 units available)" at bounding box center [185, 461] width 7 height 13
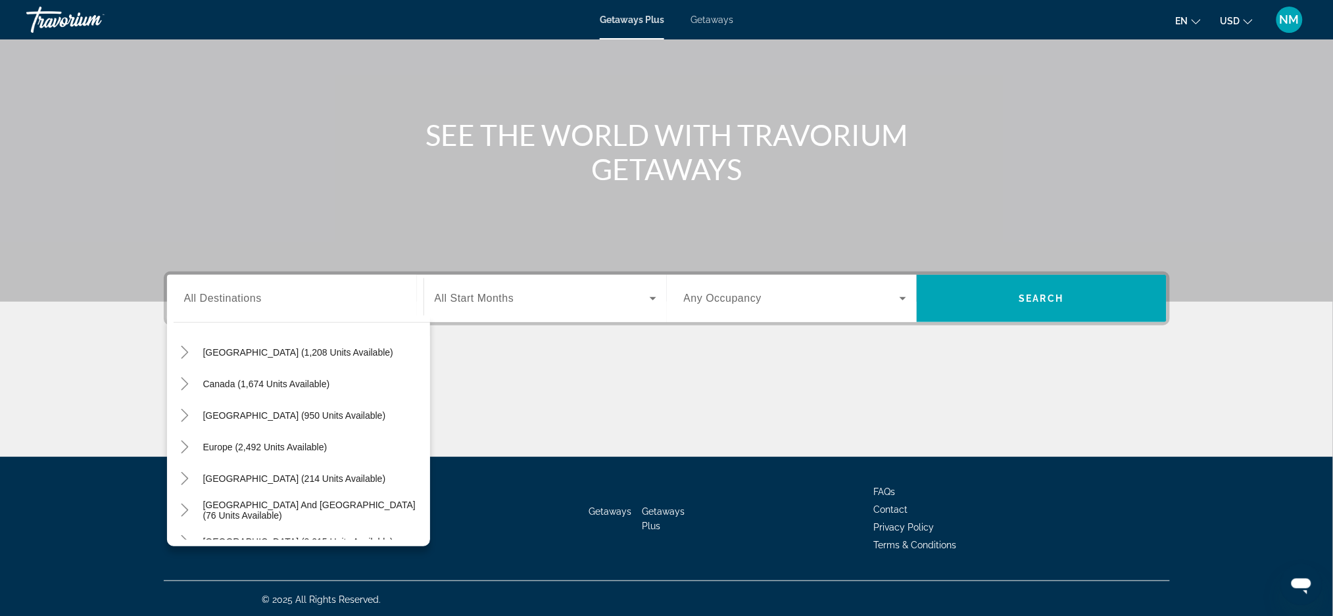
scroll to position [78, 0]
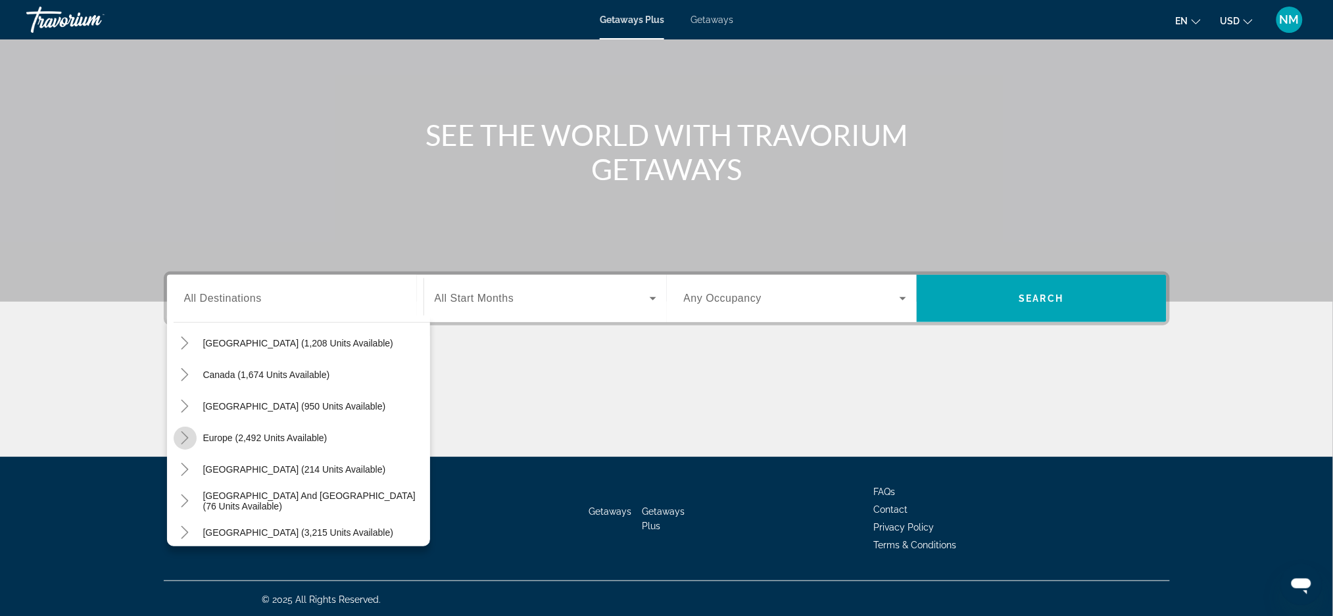
click at [183, 440] on icon "Toggle Europe (2,492 units available)" at bounding box center [184, 438] width 13 height 13
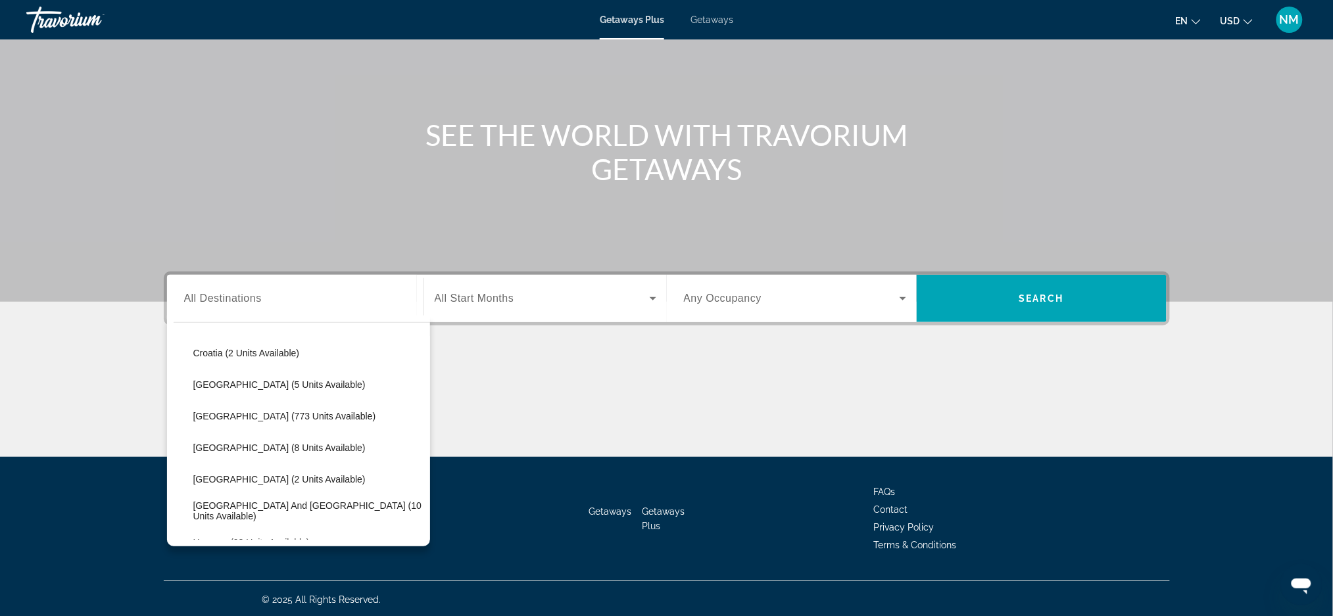
scroll to position [313, 0]
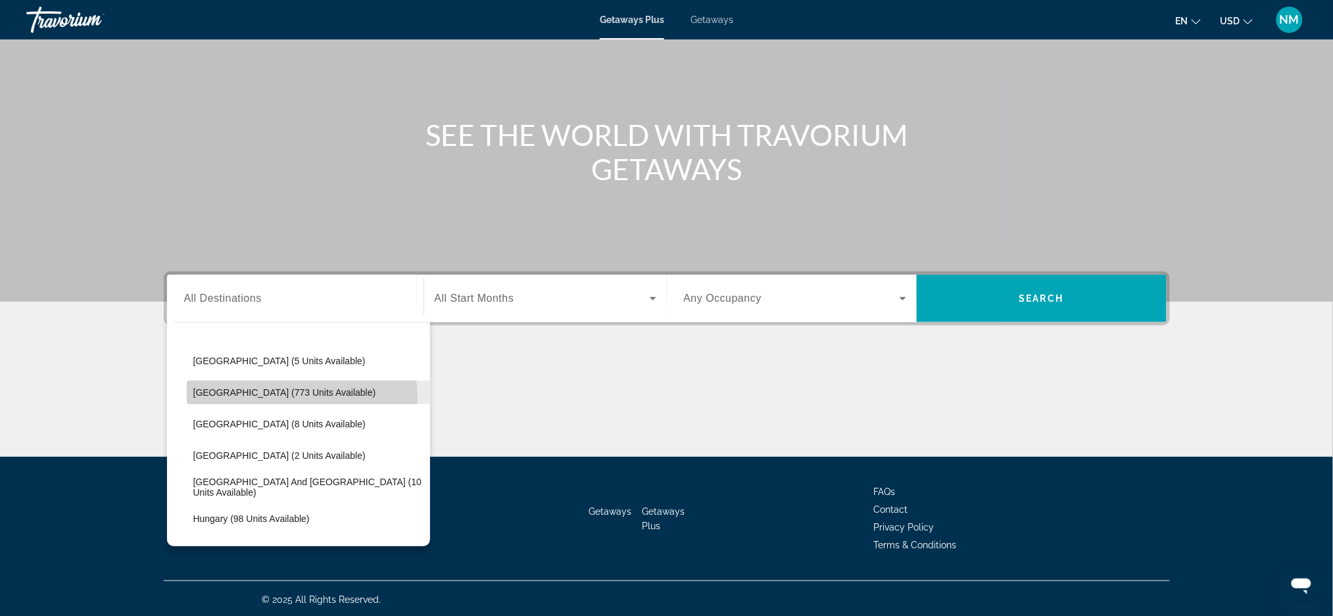
click at [265, 398] on span "Search widget" at bounding box center [308, 393] width 243 height 32
type input "**********"
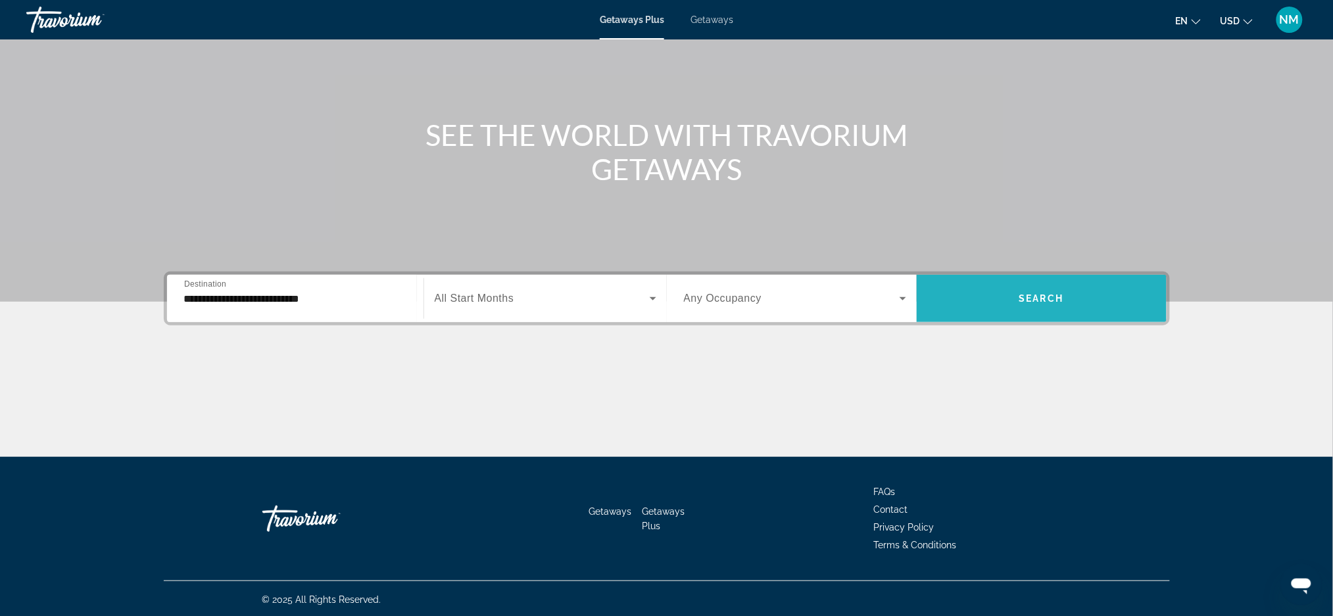
click at [1009, 314] on span "Search widget" at bounding box center [1042, 298] width 250 height 47
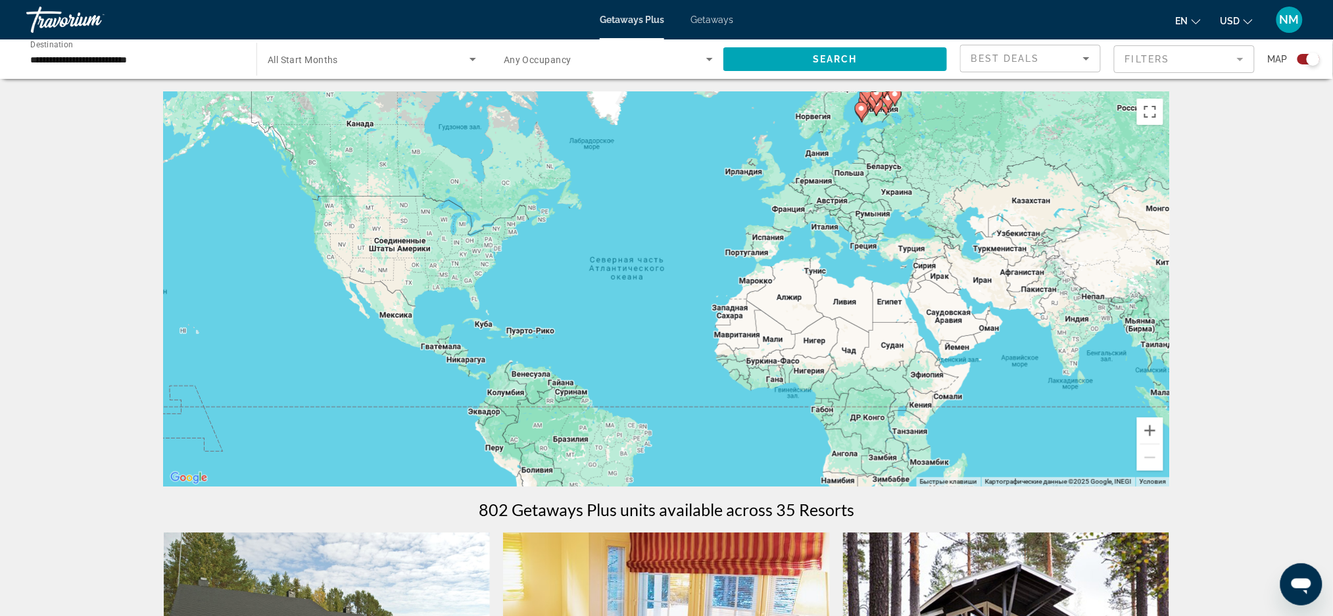
click at [1308, 60] on div "Search widget" at bounding box center [1313, 59] width 13 height 13
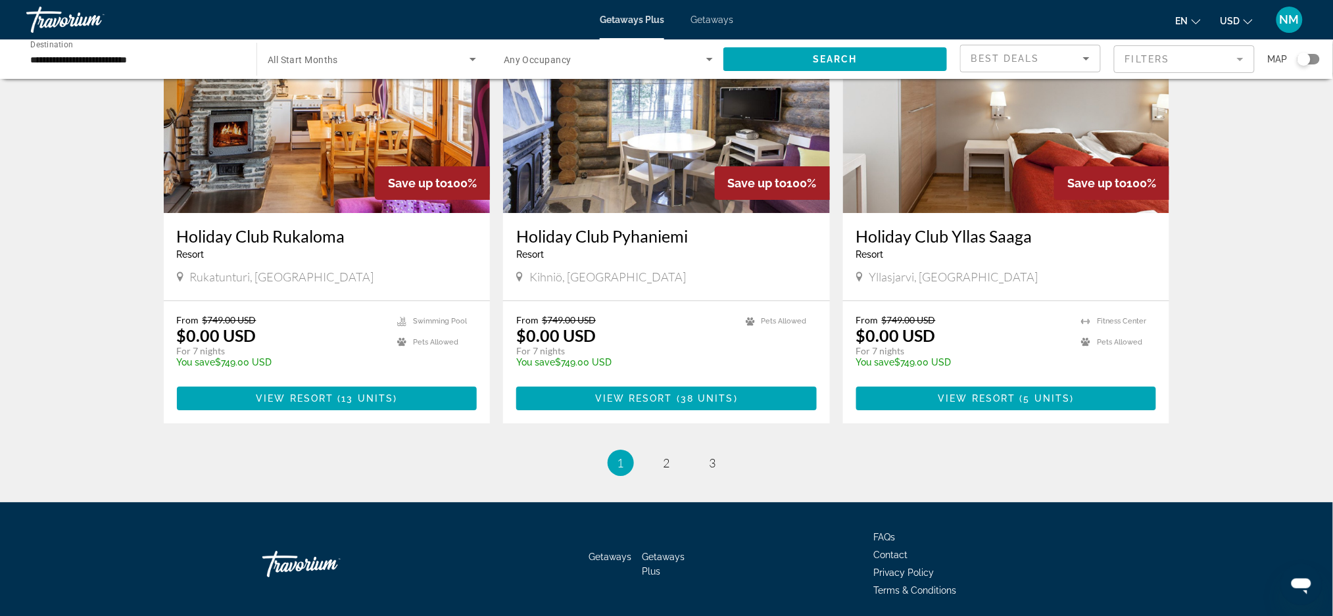
scroll to position [1511, 0]
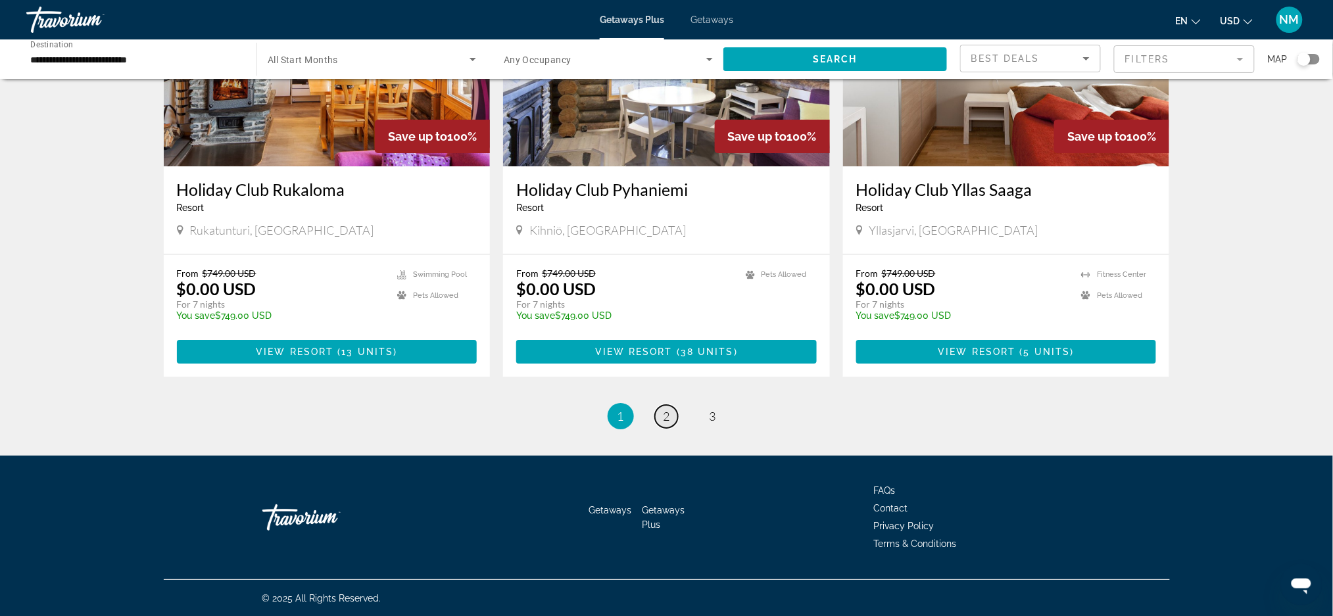
click at [666, 419] on span "2" at bounding box center [667, 416] width 7 height 14
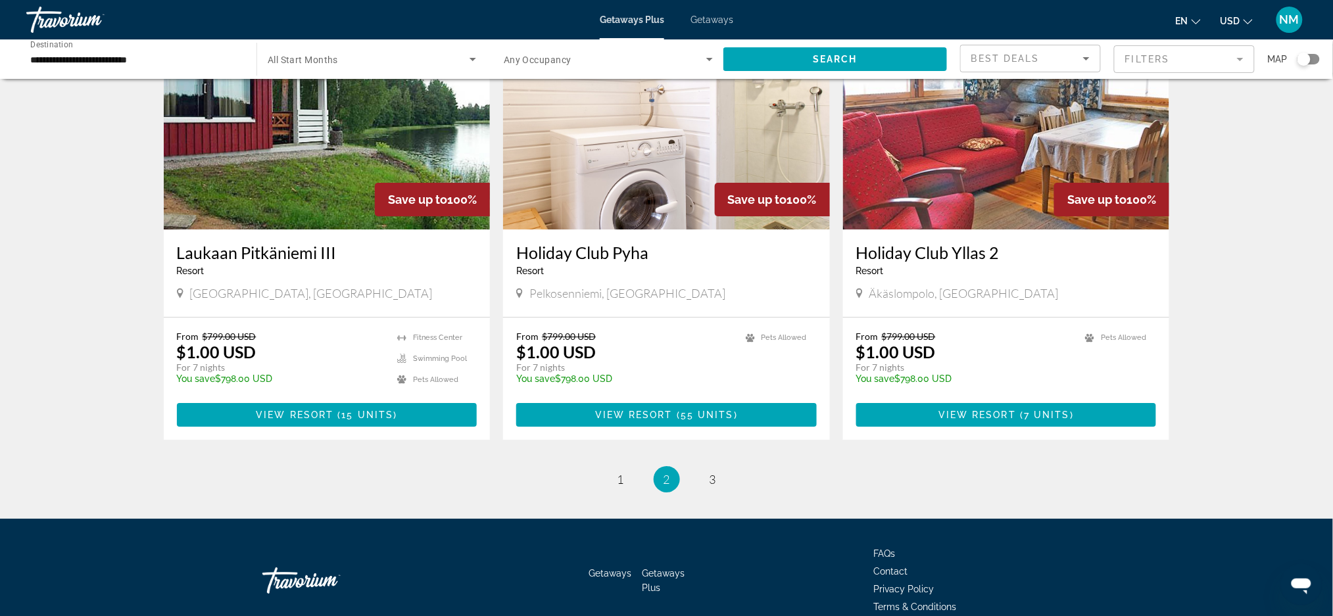
scroll to position [1113, 0]
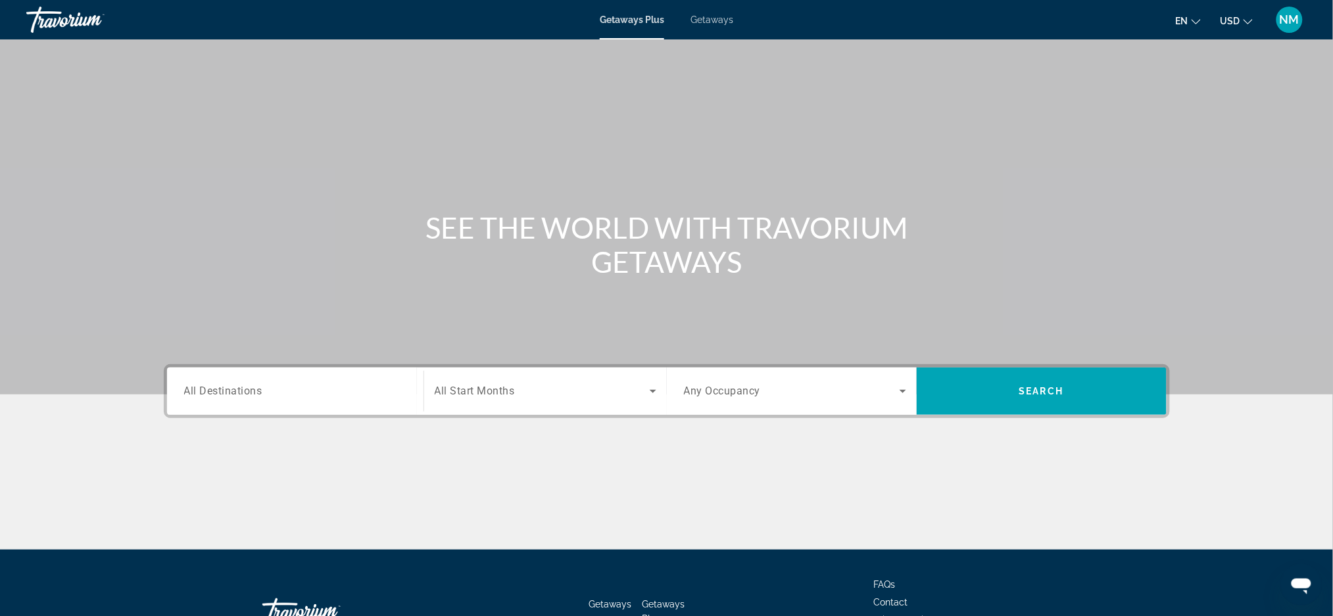
click at [207, 396] on span "All Destinations" at bounding box center [223, 391] width 78 height 12
click at [207, 396] on input "Destination All Destinations" at bounding box center [295, 392] width 222 height 16
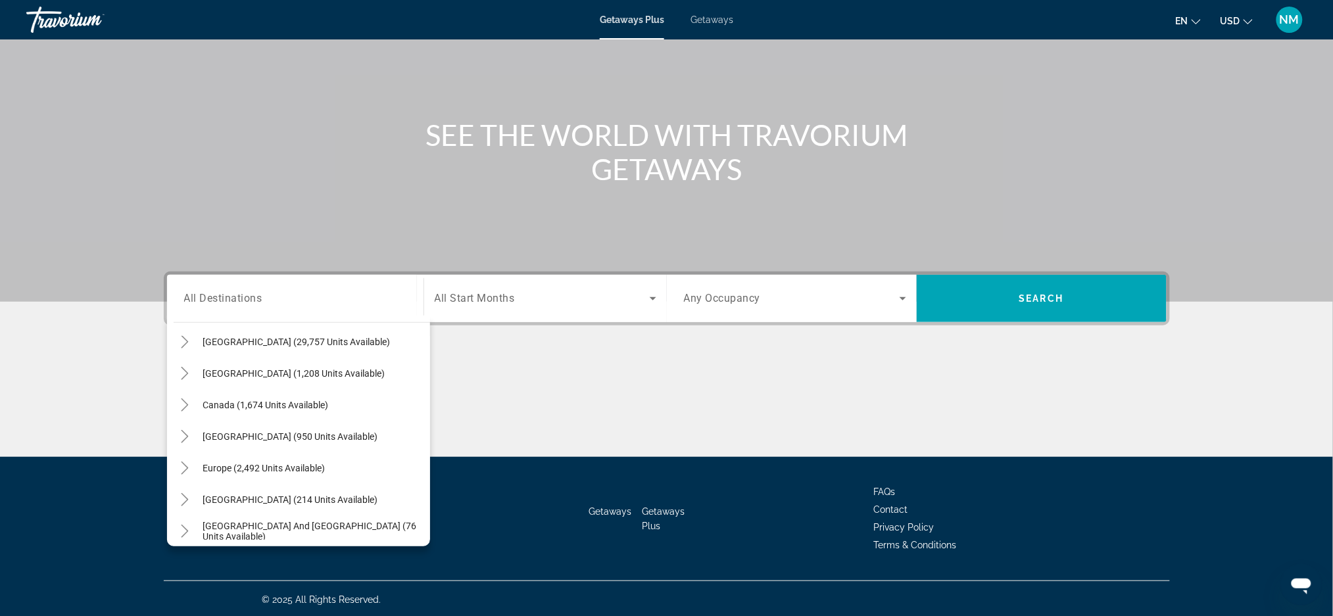
scroll to position [54, 0]
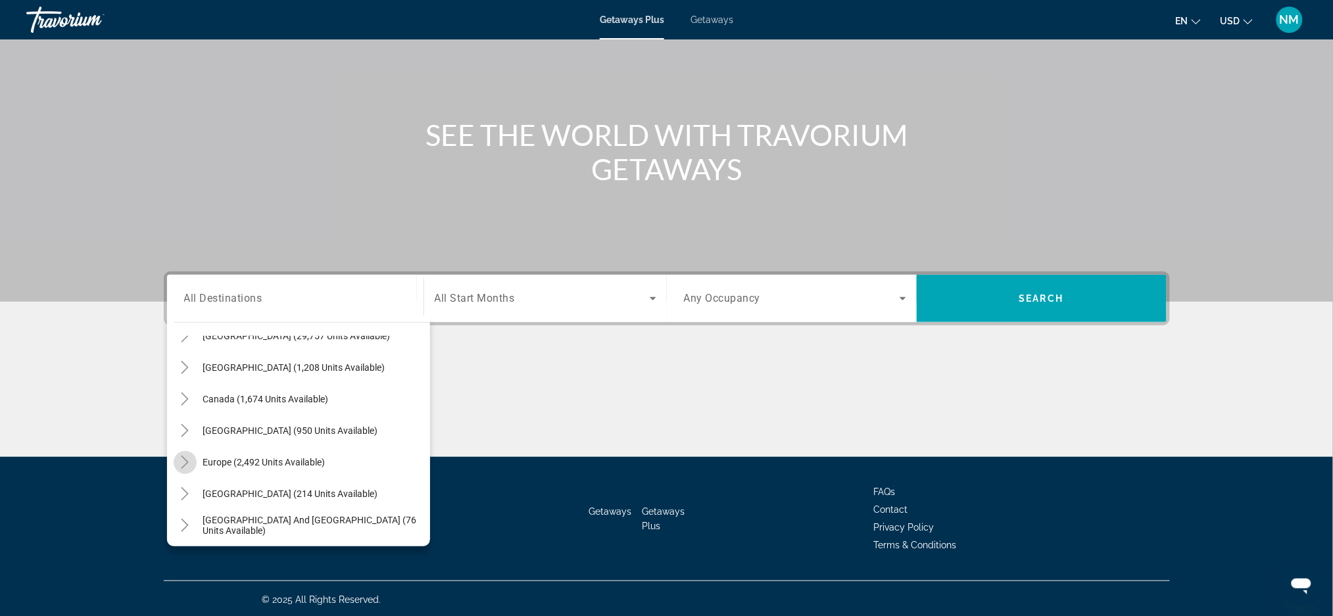
click at [183, 460] on icon "Toggle Europe (2,492 units available)" at bounding box center [184, 462] width 13 height 13
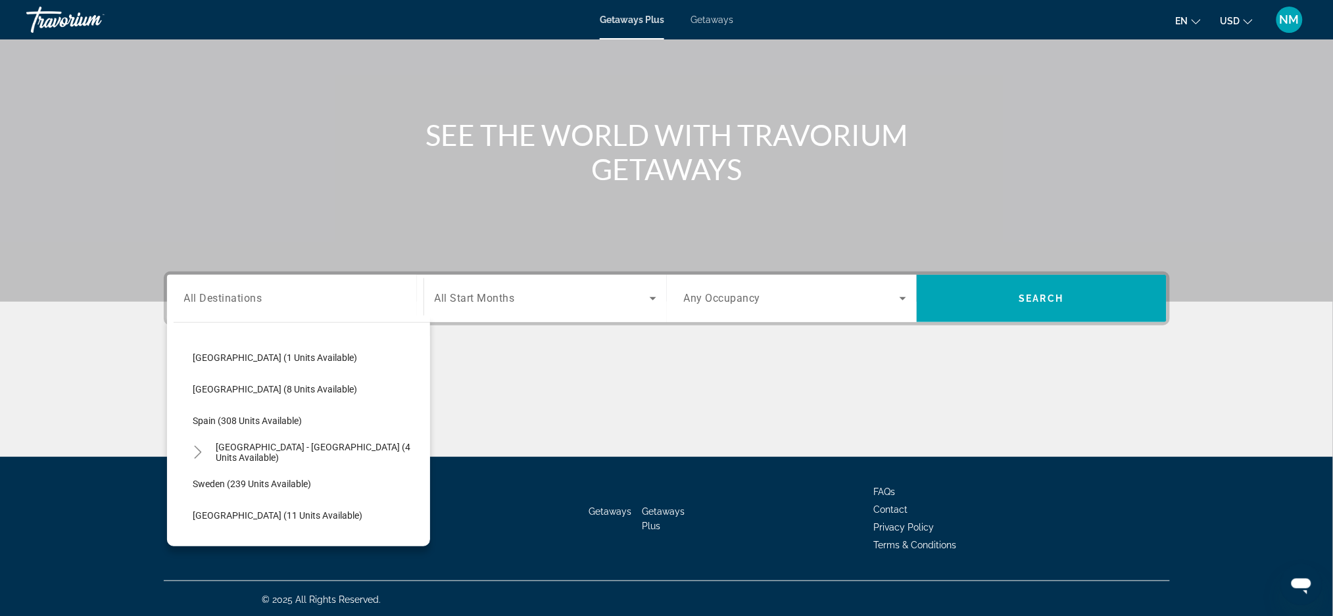
scroll to position [573, 0]
click at [375, 449] on span "[GEOGRAPHIC_DATA] - [GEOGRAPHIC_DATA] (4 units available)" at bounding box center [319, 448] width 207 height 21
type input "**********"
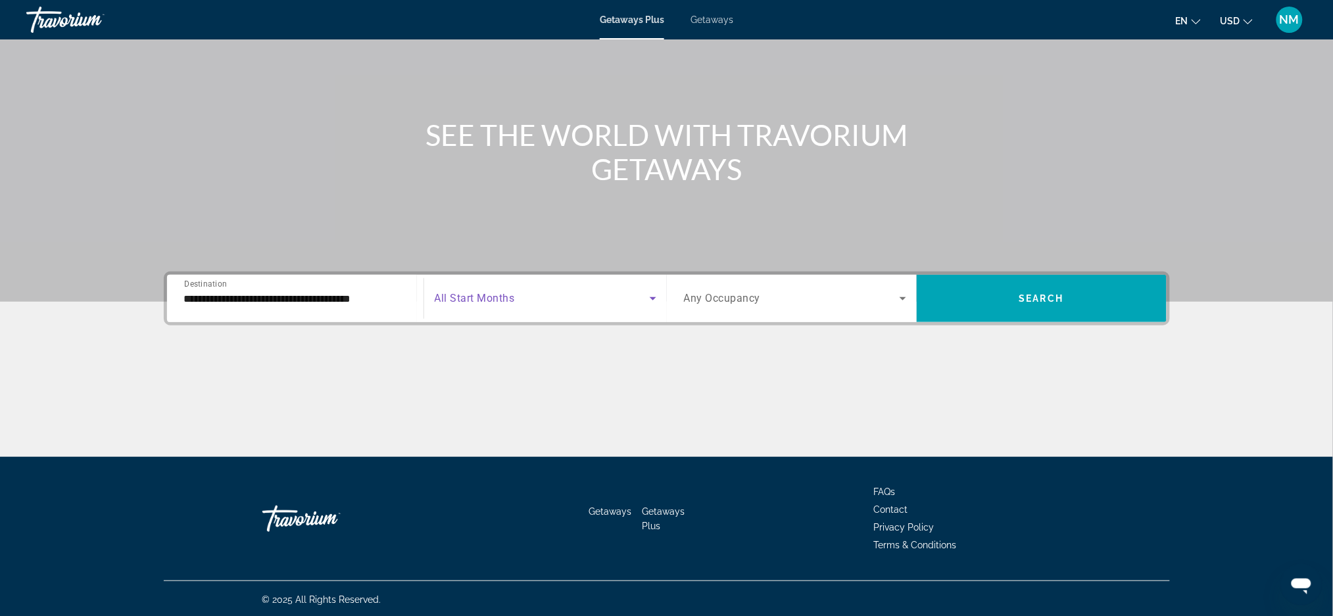
click at [650, 299] on icon "Search widget" at bounding box center [653, 299] width 16 height 16
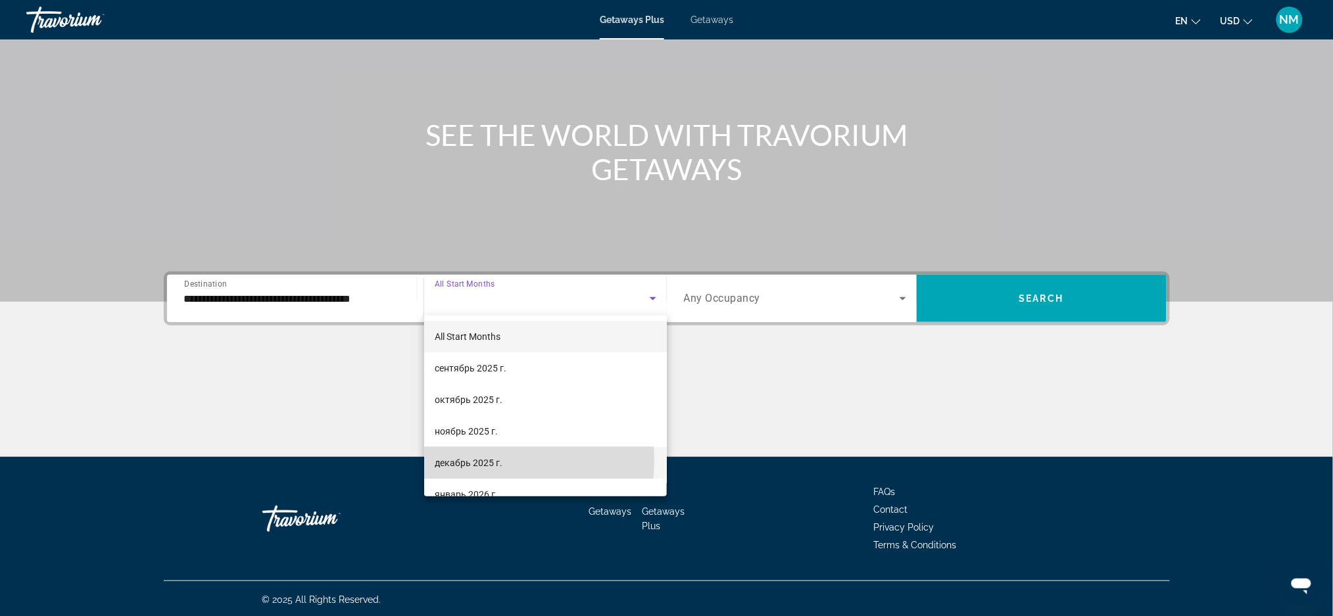
click at [472, 460] on span "декабрь 2025 г." at bounding box center [469, 463] width 68 height 16
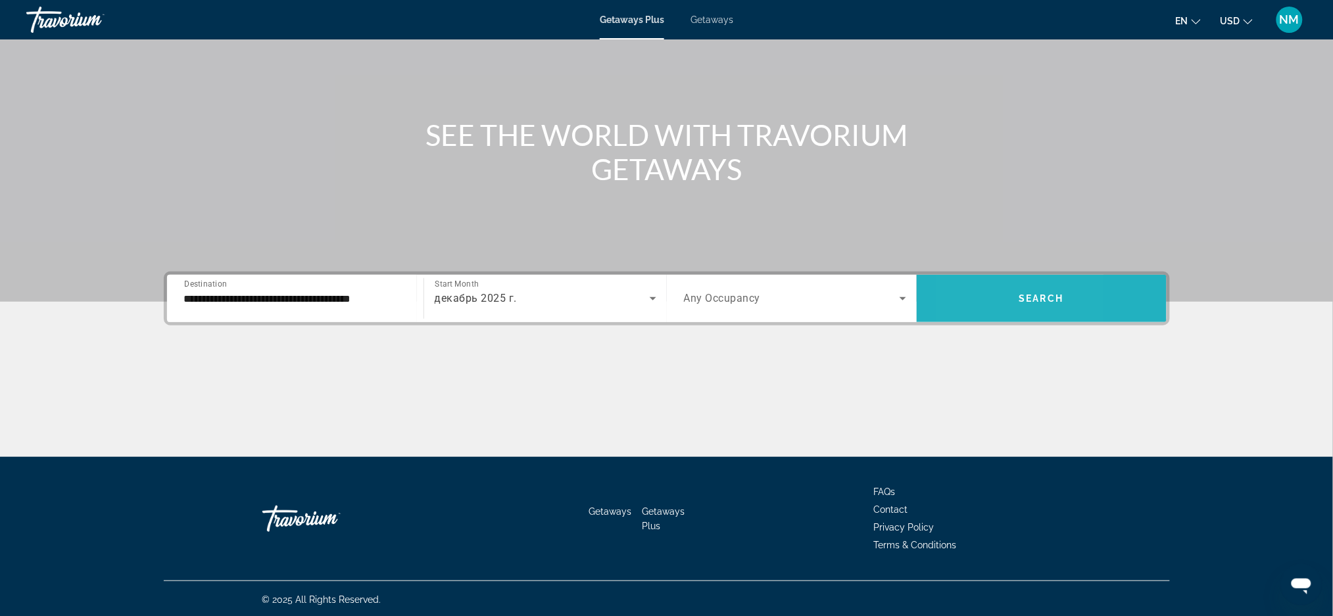
click at [970, 289] on span "Search widget" at bounding box center [1042, 299] width 250 height 32
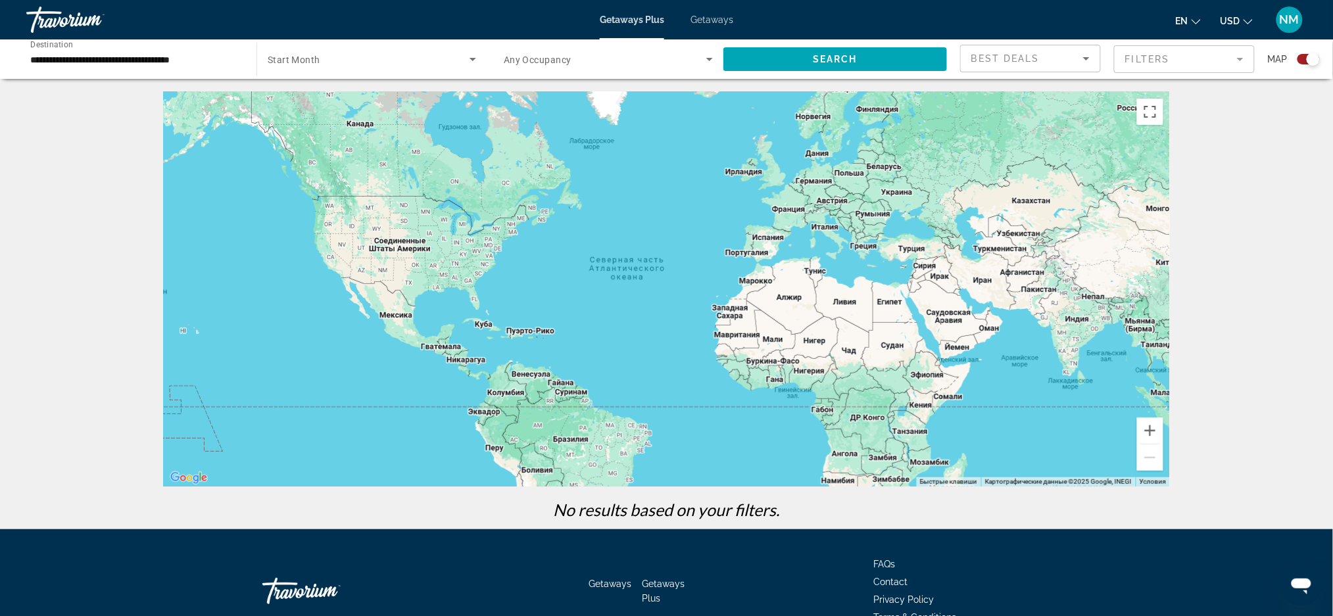
click at [1292, 61] on div "Search widget" at bounding box center [1304, 59] width 32 height 11
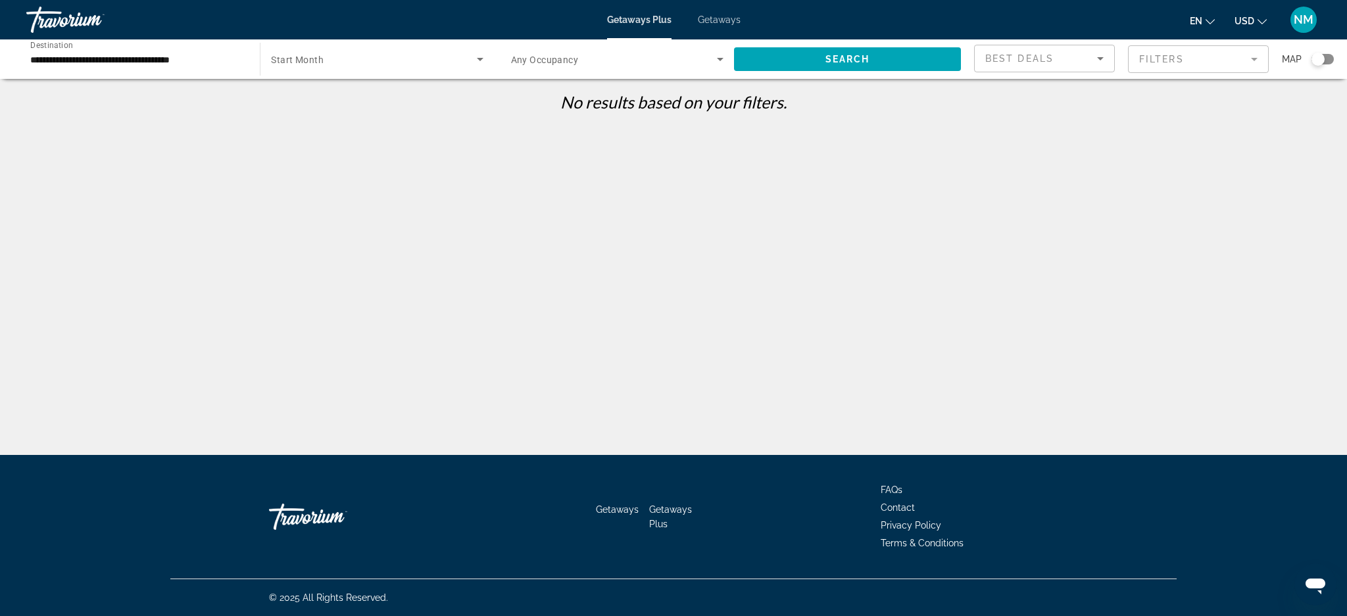
click at [718, 20] on span "Getaways" at bounding box center [719, 19] width 43 height 11
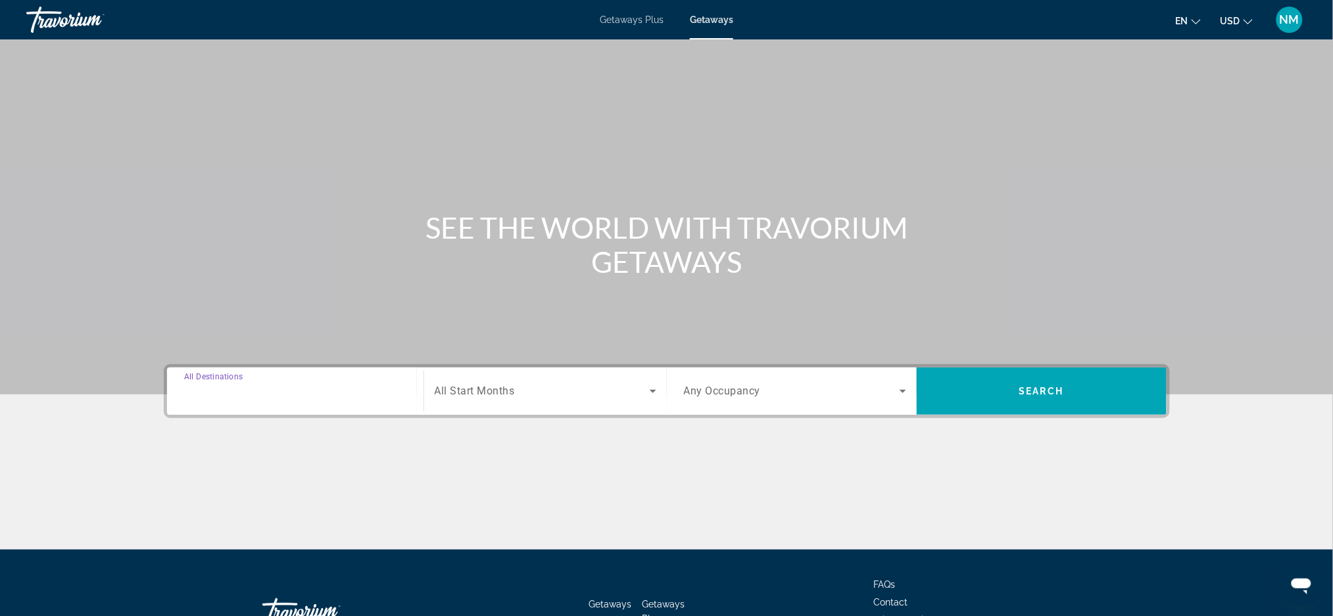
click at [228, 398] on input "Destination All Destinations" at bounding box center [295, 392] width 222 height 16
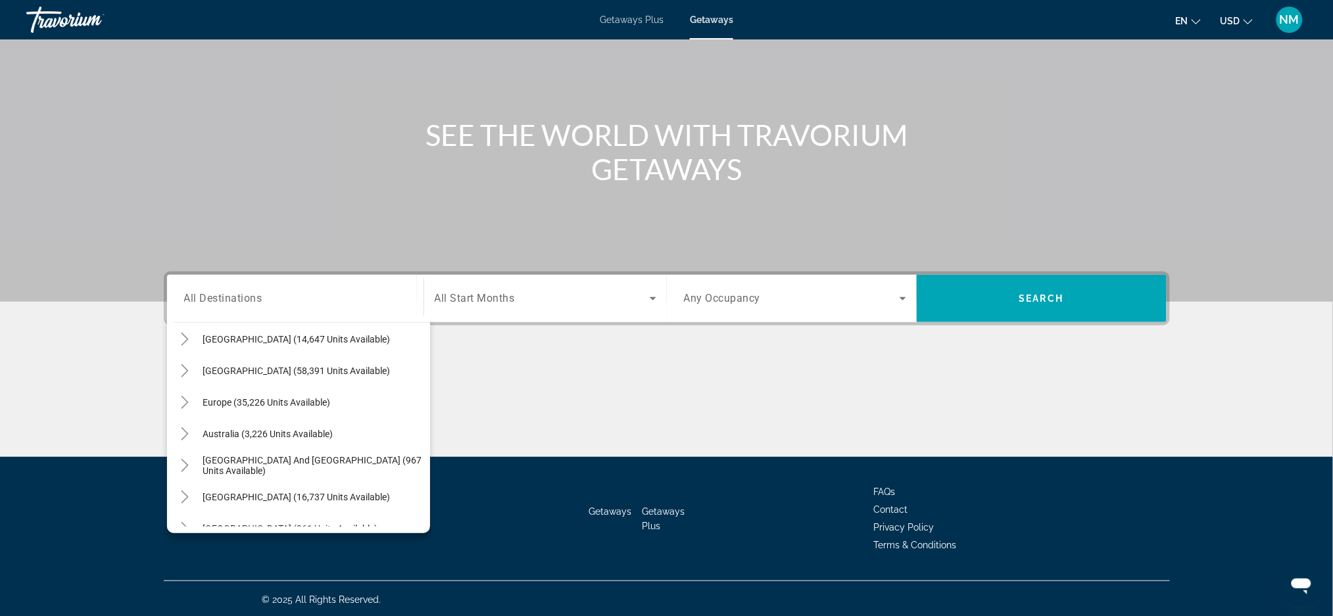
scroll to position [99, 0]
click at [201, 408] on span "Search widget" at bounding box center [314, 405] width 234 height 32
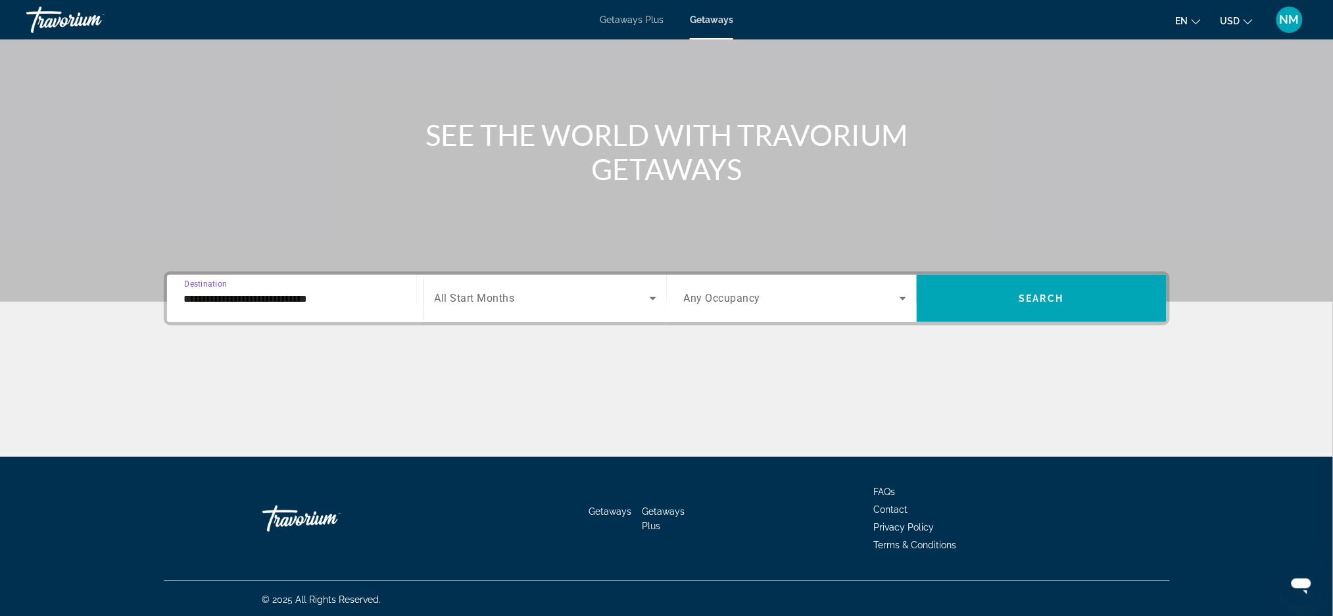
click at [186, 303] on input "**********" at bounding box center [295, 299] width 222 height 16
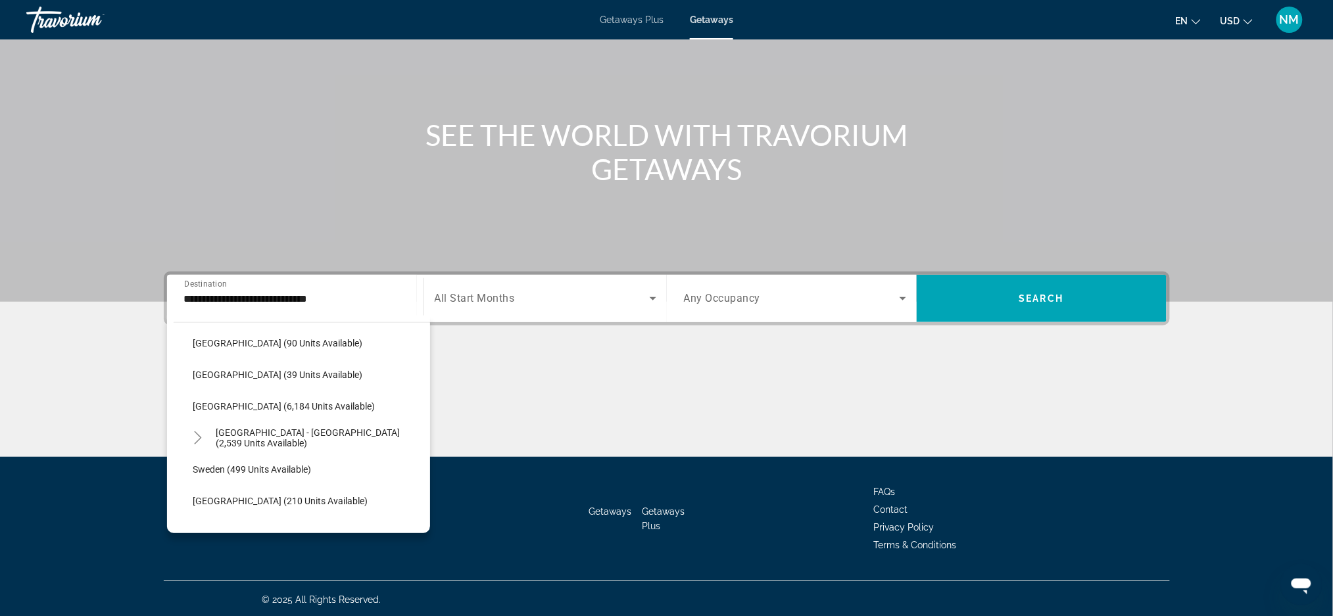
scroll to position [638, 0]
click at [309, 439] on span "Search widget" at bounding box center [320, 434] width 220 height 32
type input "**********"
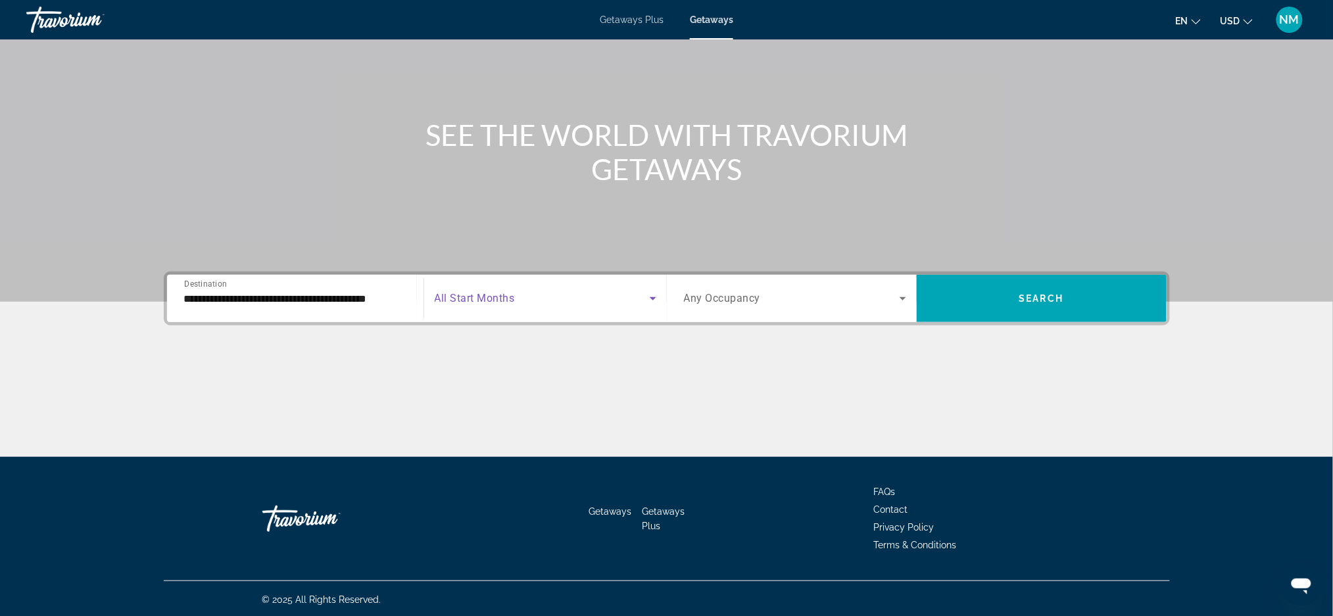
click at [656, 303] on icon "Search widget" at bounding box center [653, 299] width 16 height 16
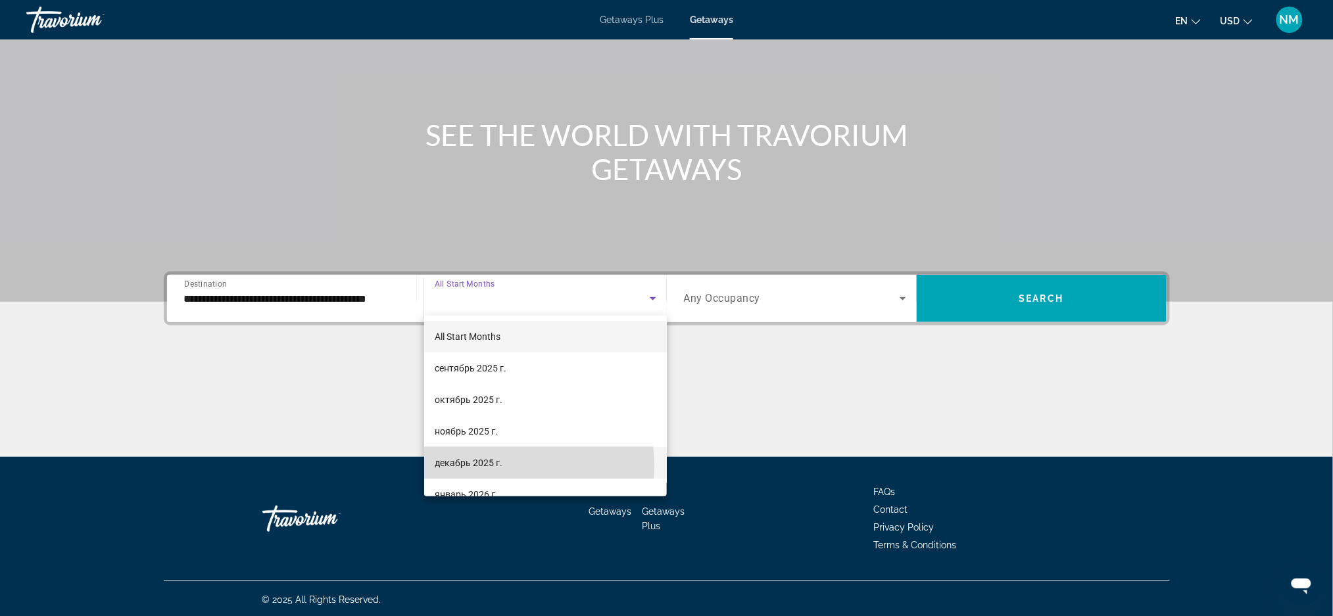
click at [480, 466] on span "декабрь 2025 г." at bounding box center [469, 463] width 68 height 16
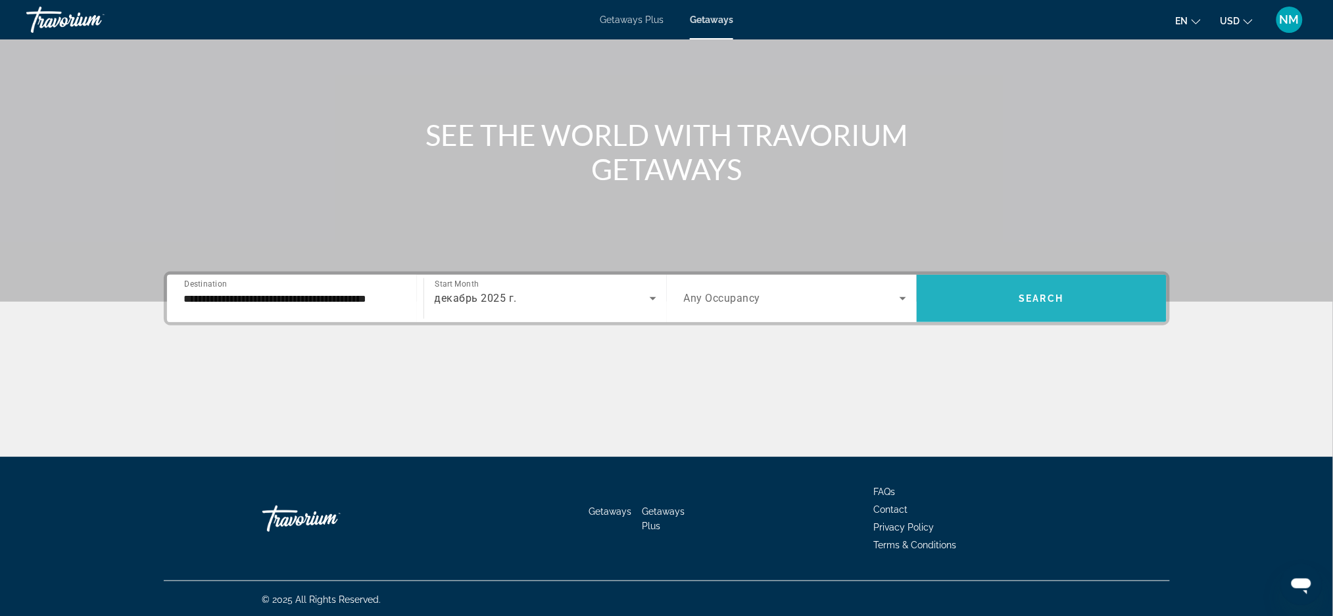
click at [1023, 290] on span "Search widget" at bounding box center [1042, 299] width 250 height 32
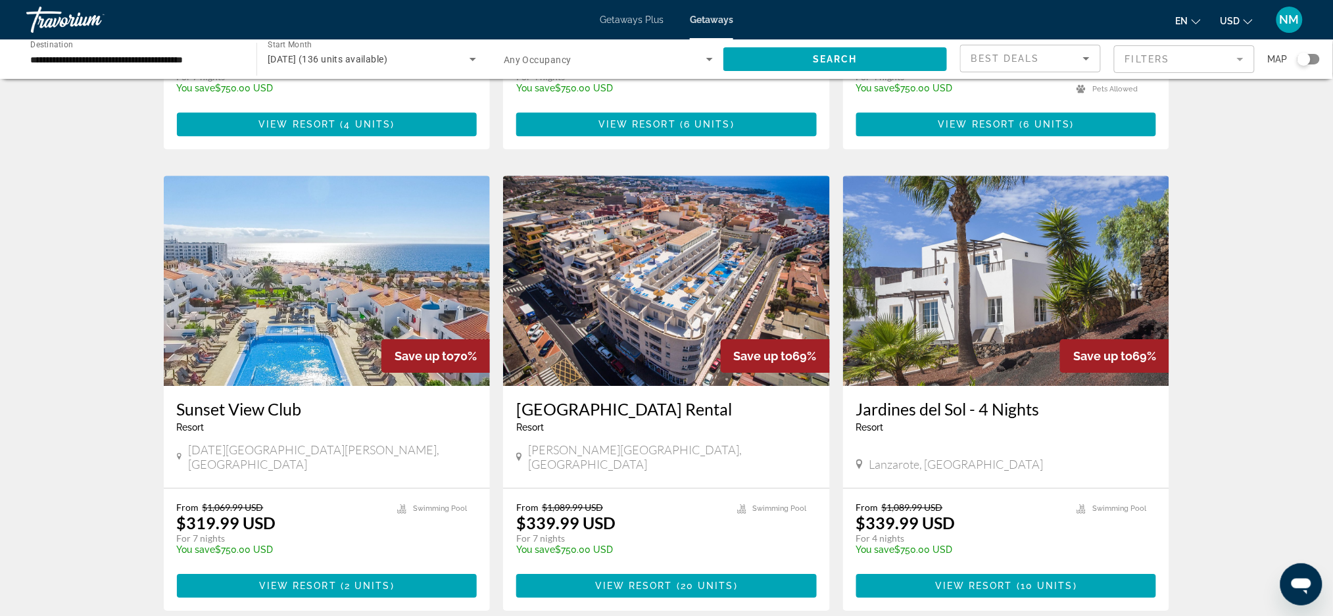
scroll to position [1368, 0]
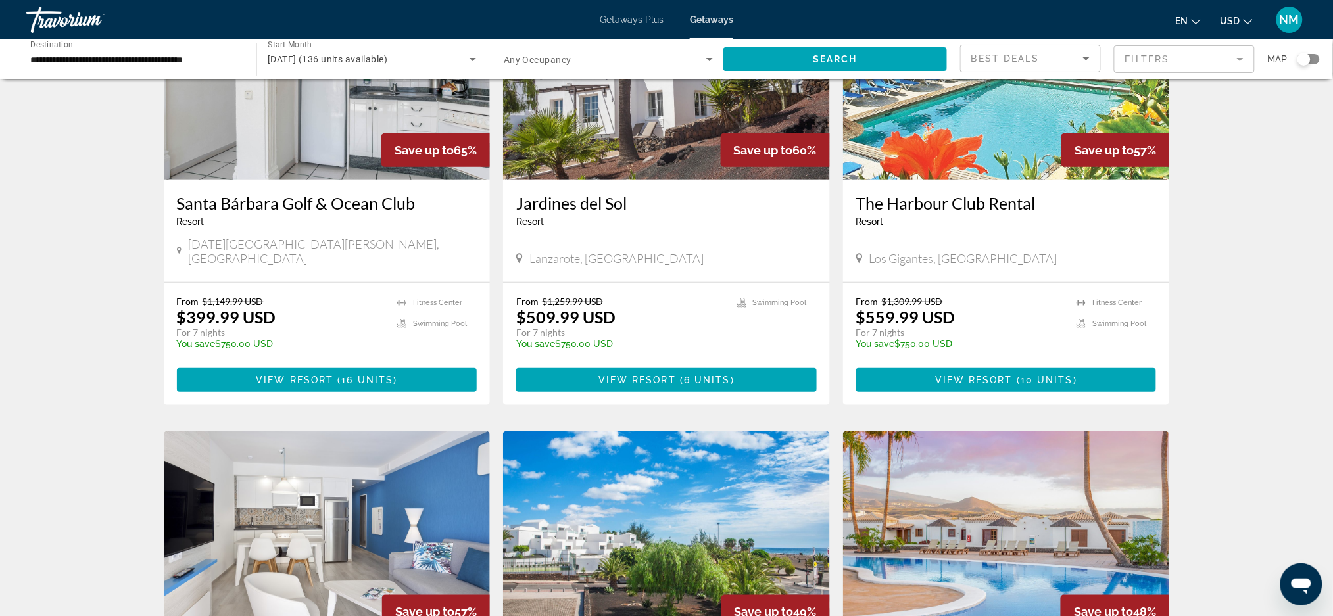
scroll to position [154, 0]
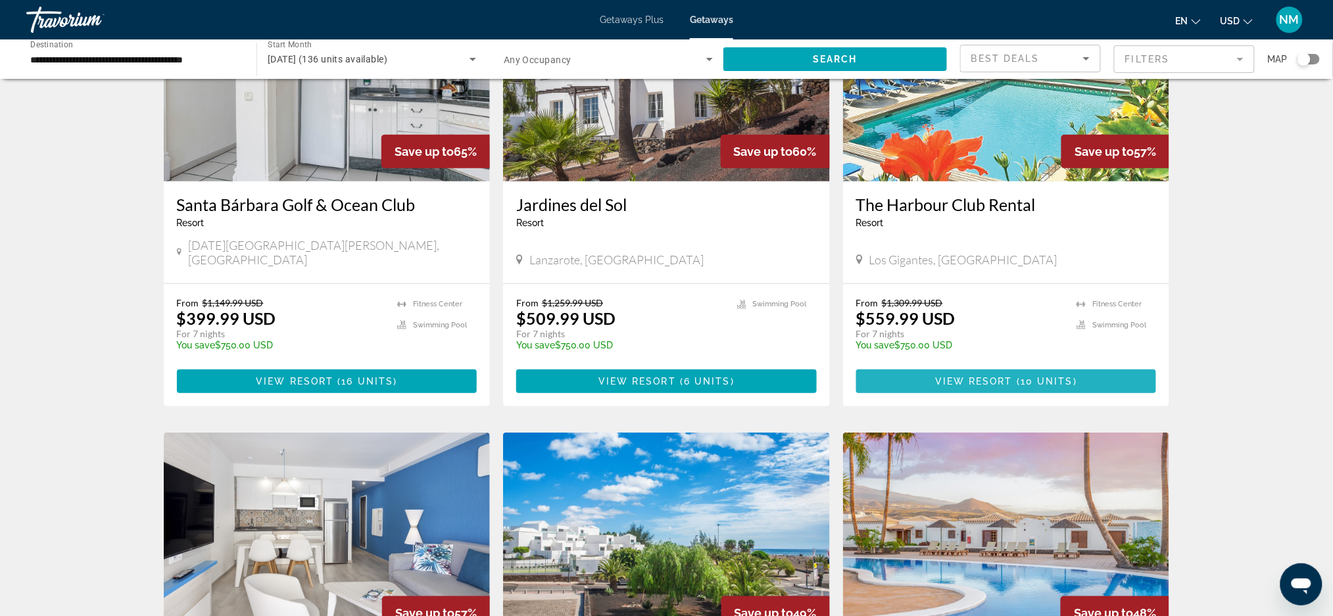
click at [1025, 376] on span "10 units" at bounding box center [1047, 381] width 53 height 11
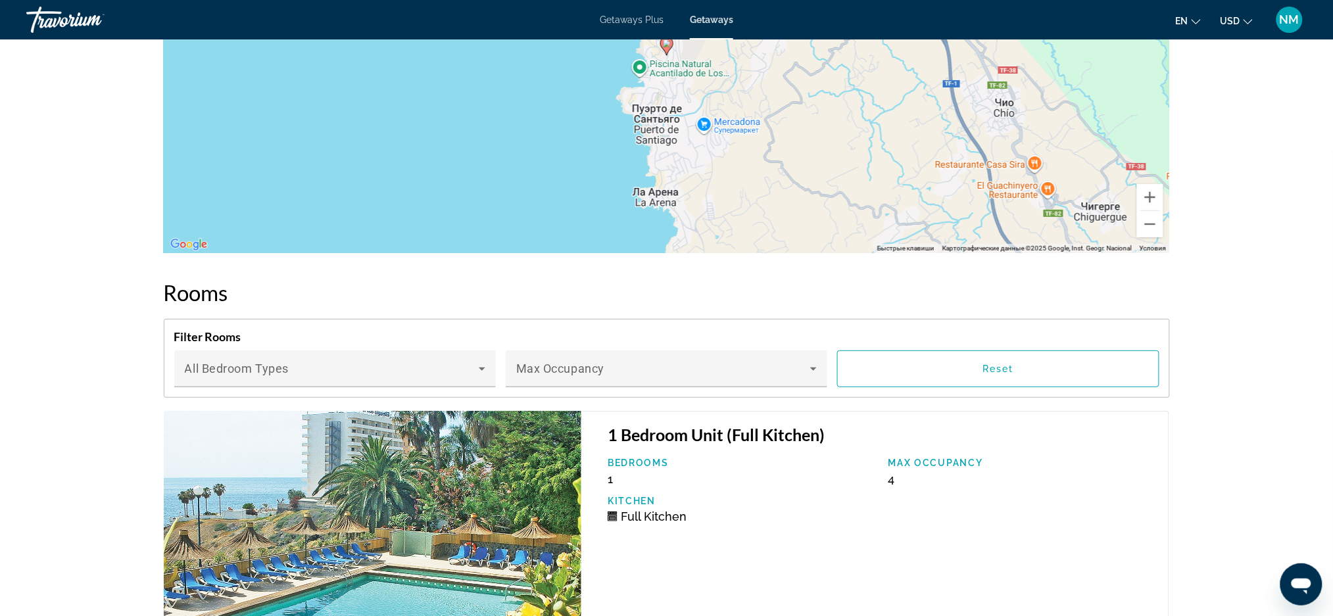
scroll to position [1798, 0]
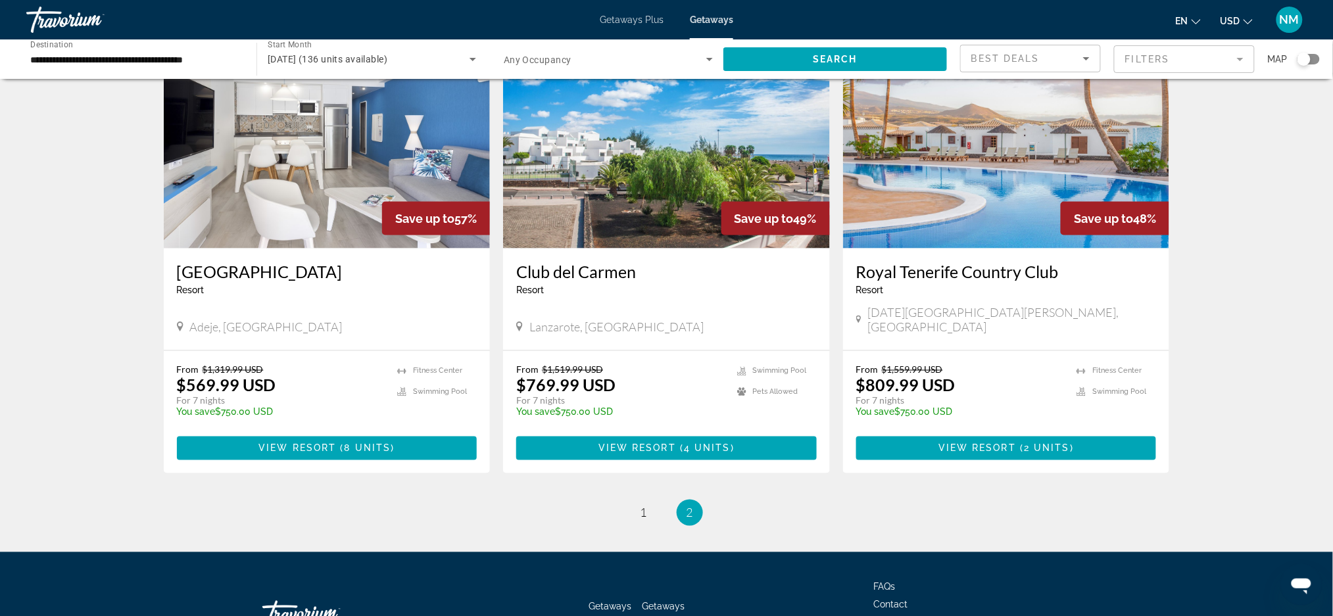
scroll to position [558, 0]
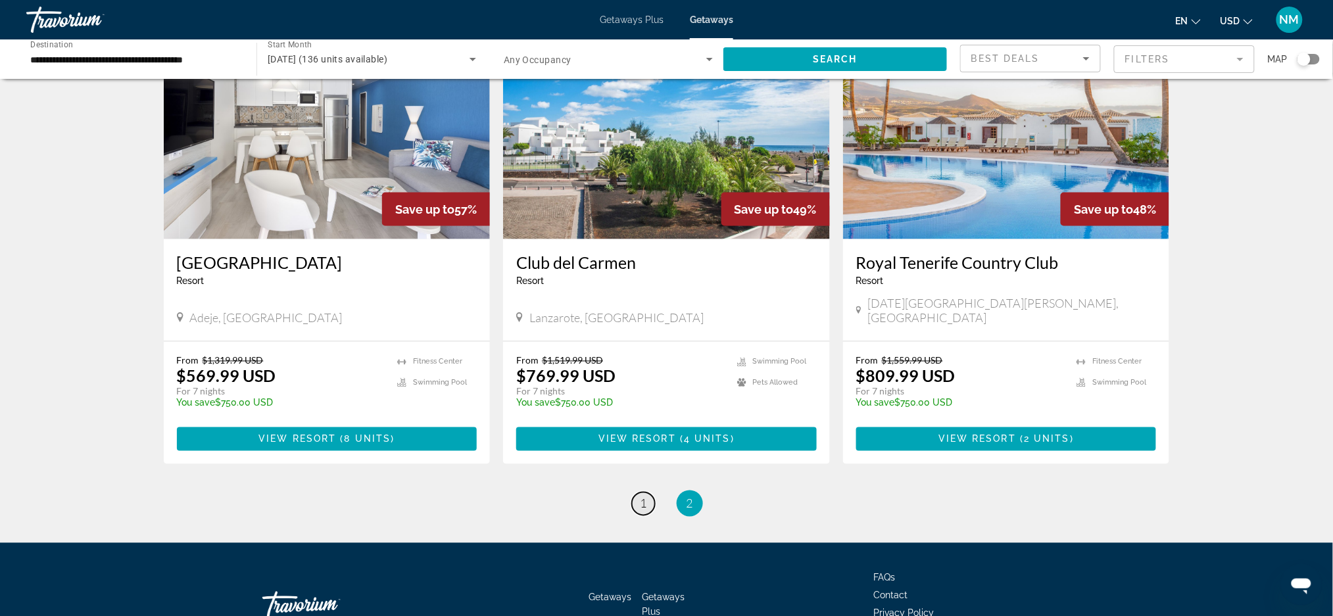
click at [649, 493] on link "page 1" at bounding box center [643, 504] width 23 height 23
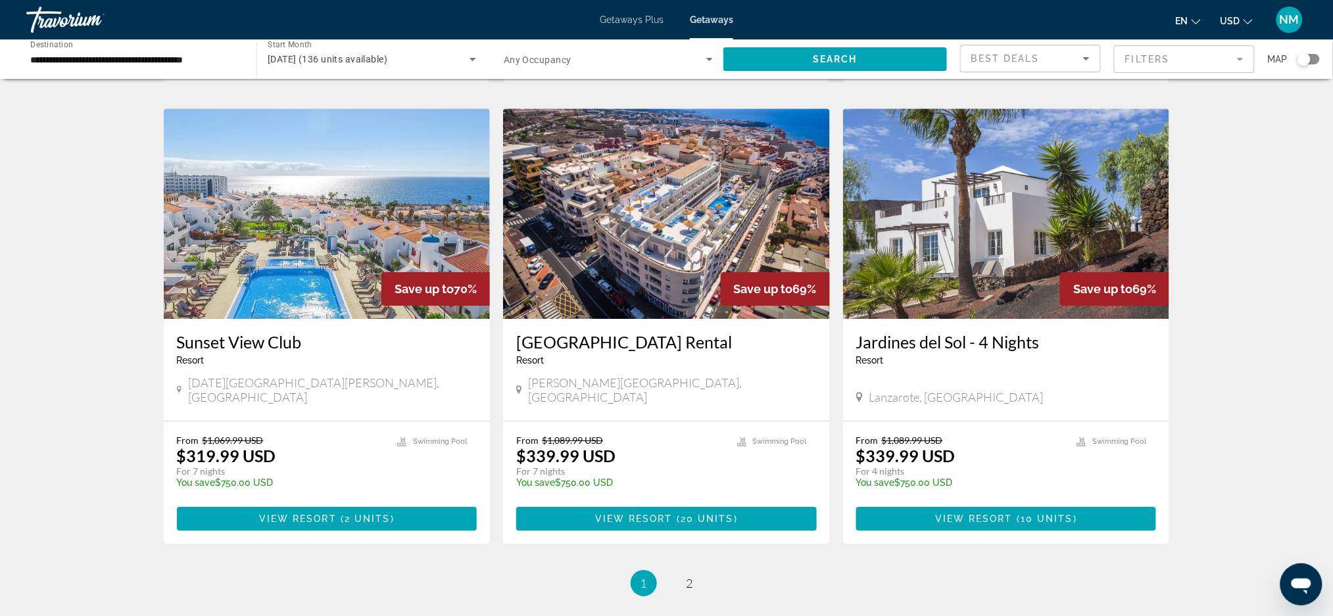
scroll to position [1432, 0]
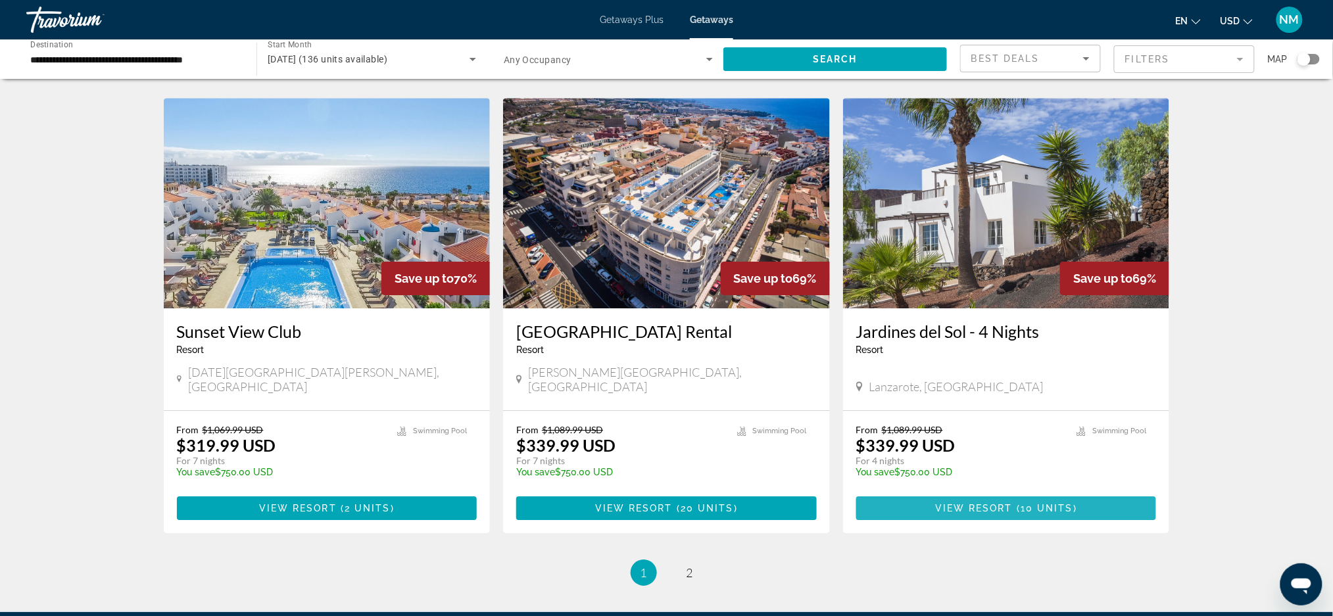
click at [895, 493] on span "Main content" at bounding box center [1007, 509] width 301 height 32
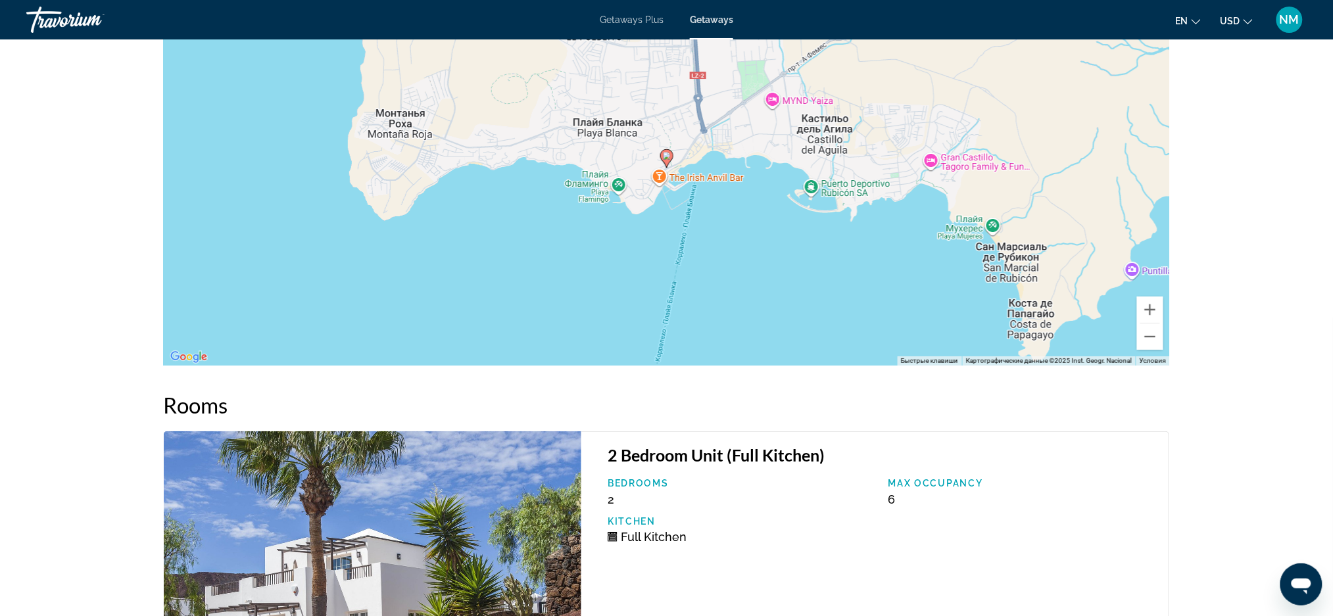
scroll to position [1659, 0]
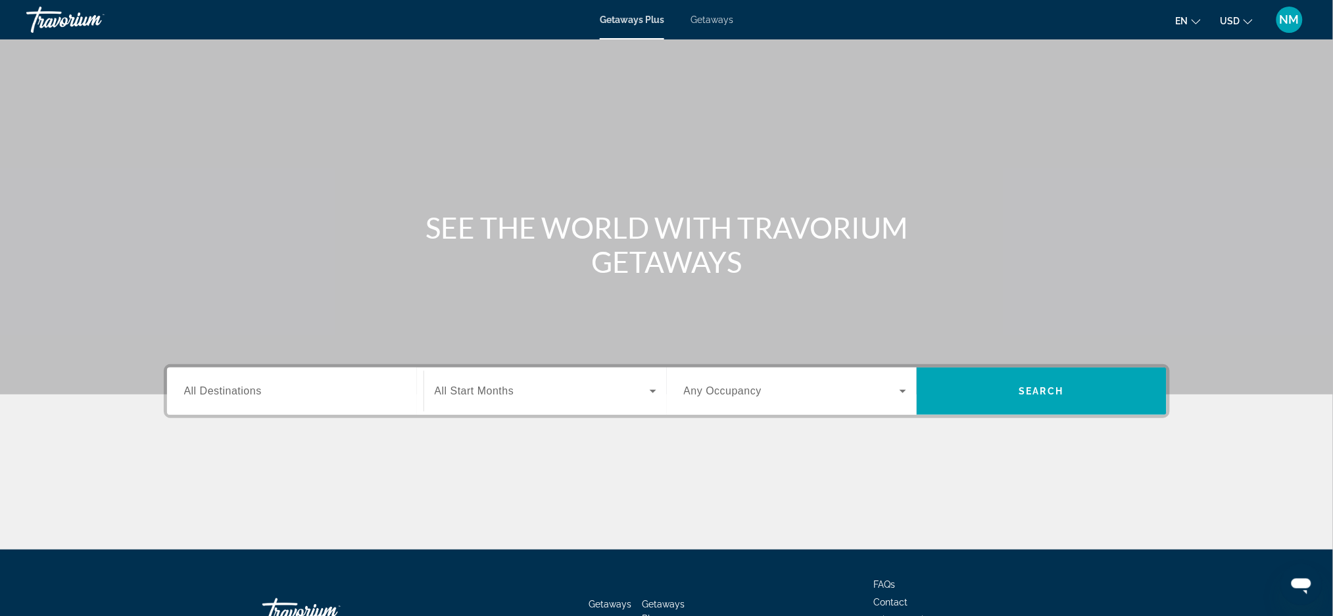
click at [190, 384] on input "Destination All Destinations" at bounding box center [295, 392] width 222 height 16
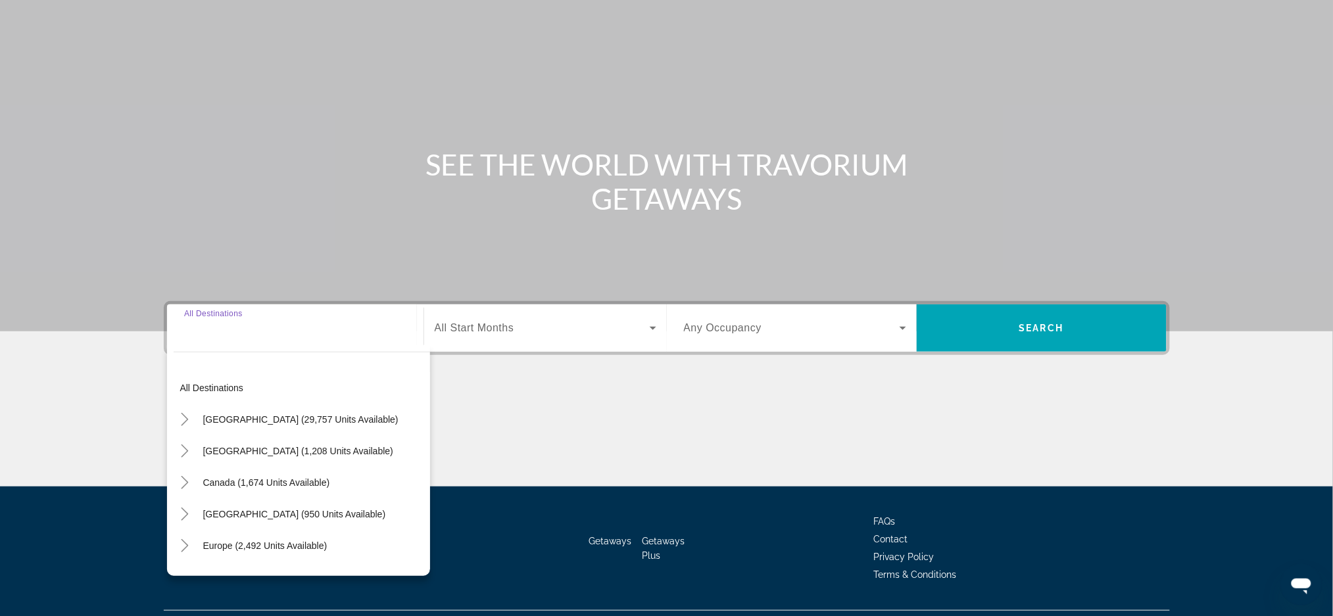
scroll to position [93, 0]
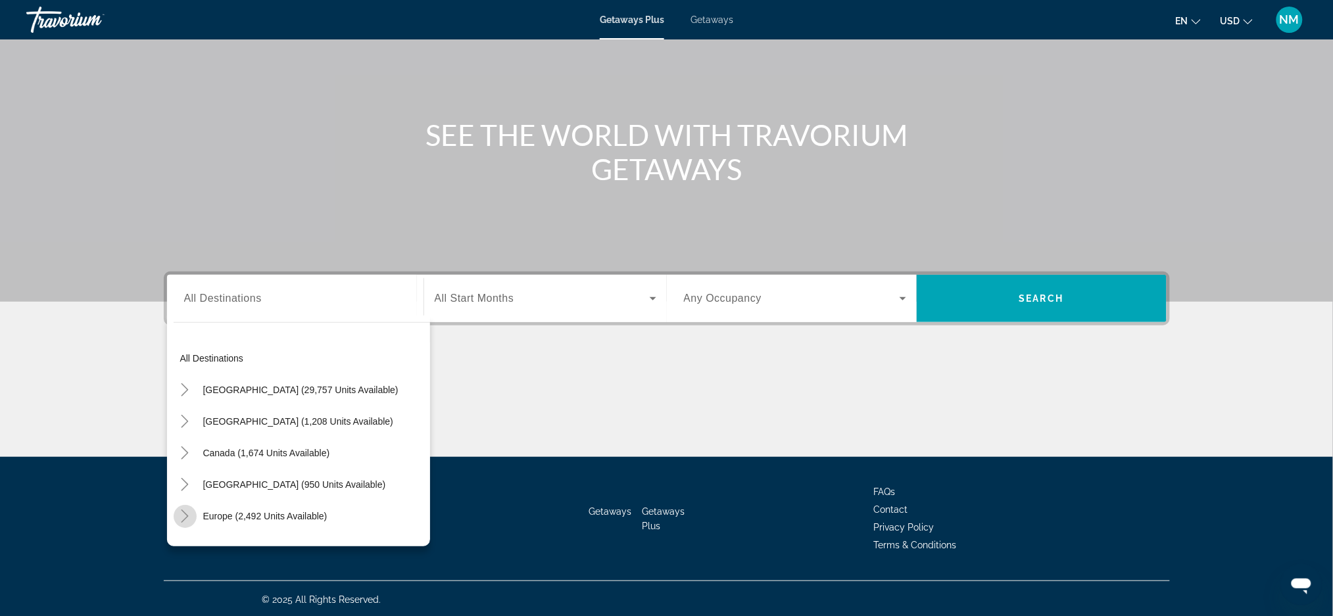
click at [187, 520] on icon "Toggle Europe (2,492 units available)" at bounding box center [184, 516] width 13 height 13
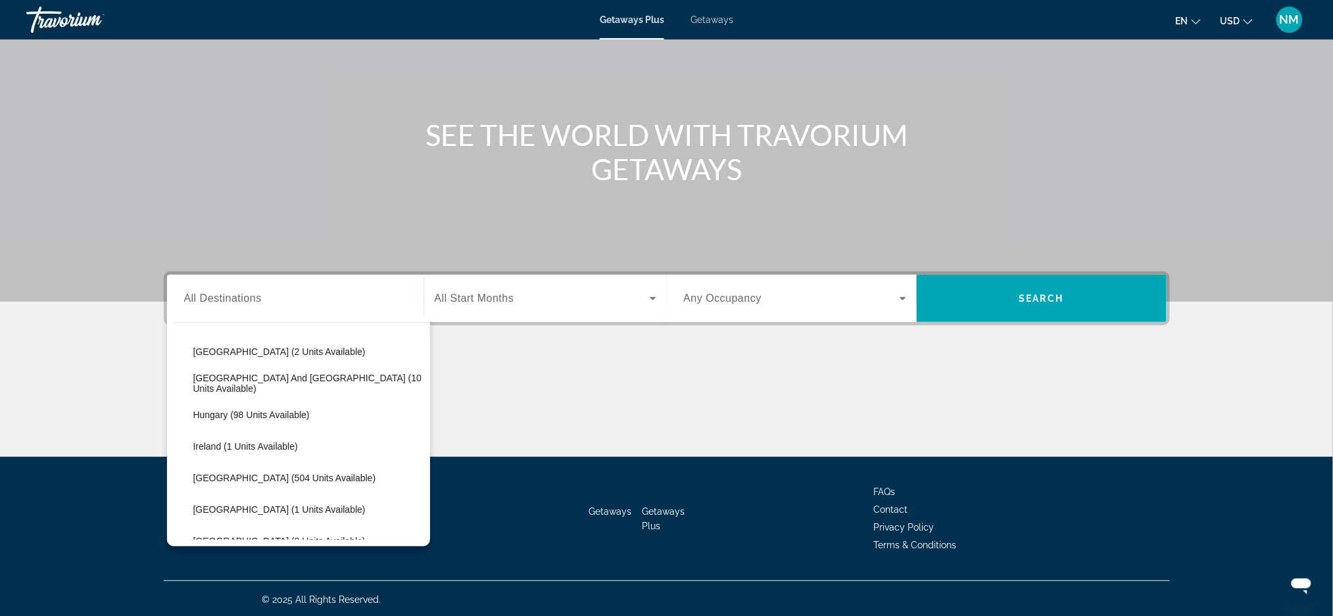
scroll to position [439, 0]
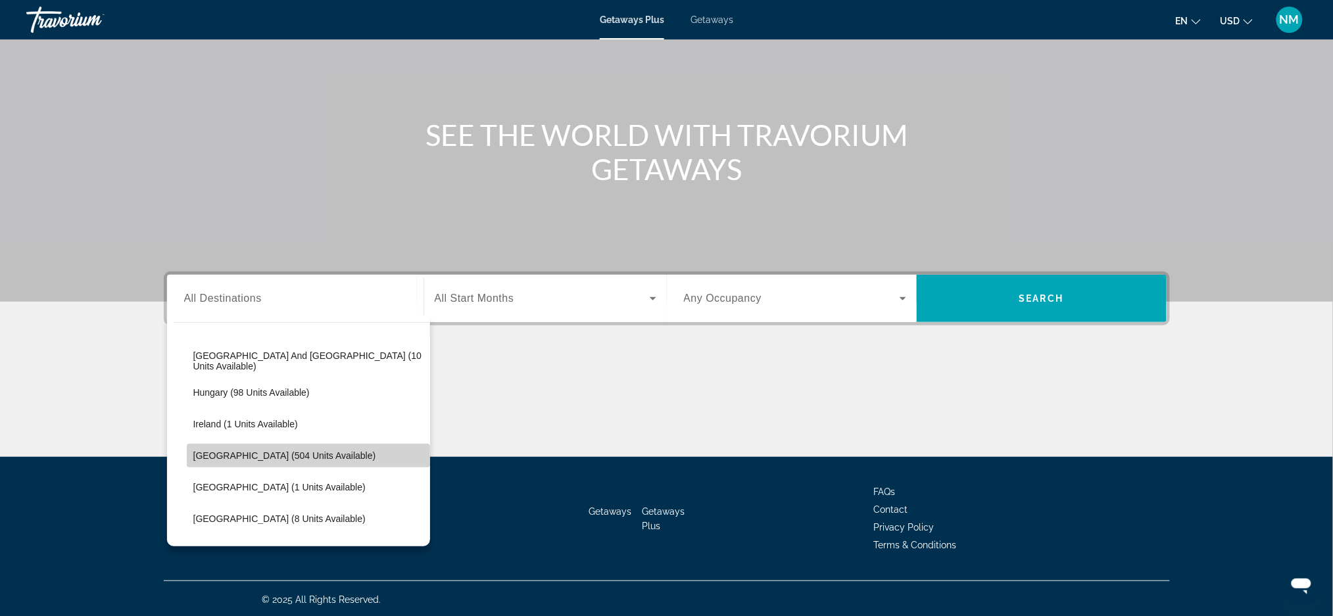
click at [320, 461] on span "Search widget" at bounding box center [308, 456] width 243 height 32
type input "**********"
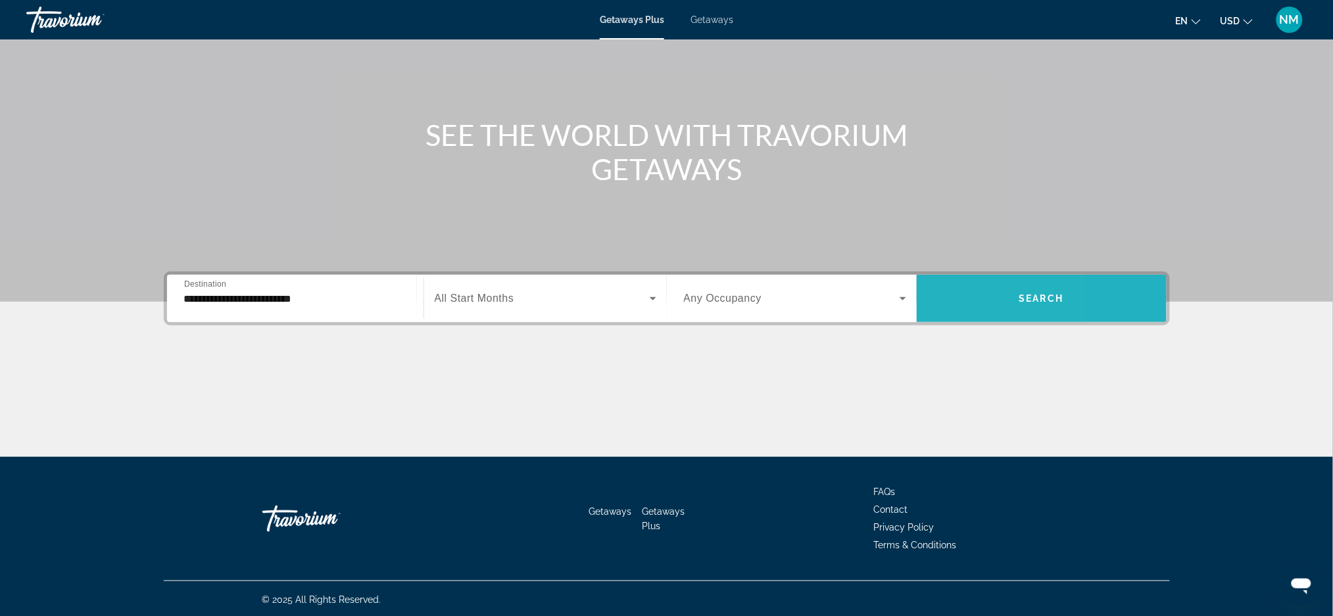
click at [960, 312] on span "Search widget" at bounding box center [1042, 299] width 250 height 32
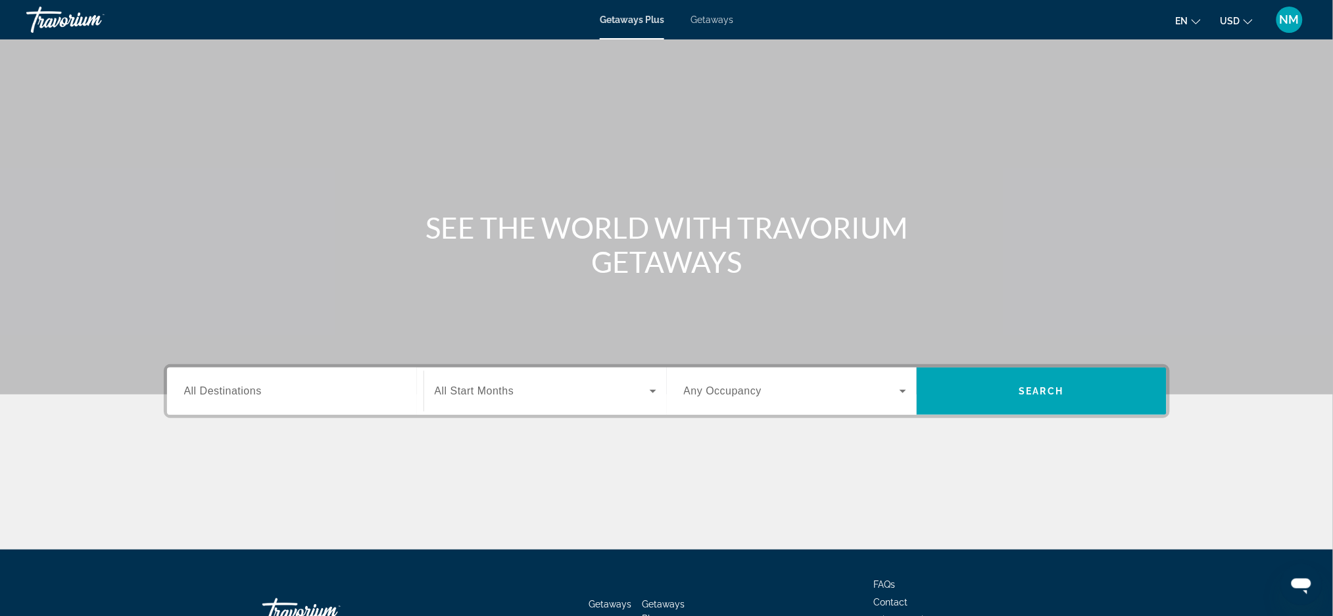
click at [245, 395] on span "All Destinations" at bounding box center [223, 391] width 78 height 11
click at [245, 395] on input "Destination All Destinations" at bounding box center [295, 392] width 222 height 16
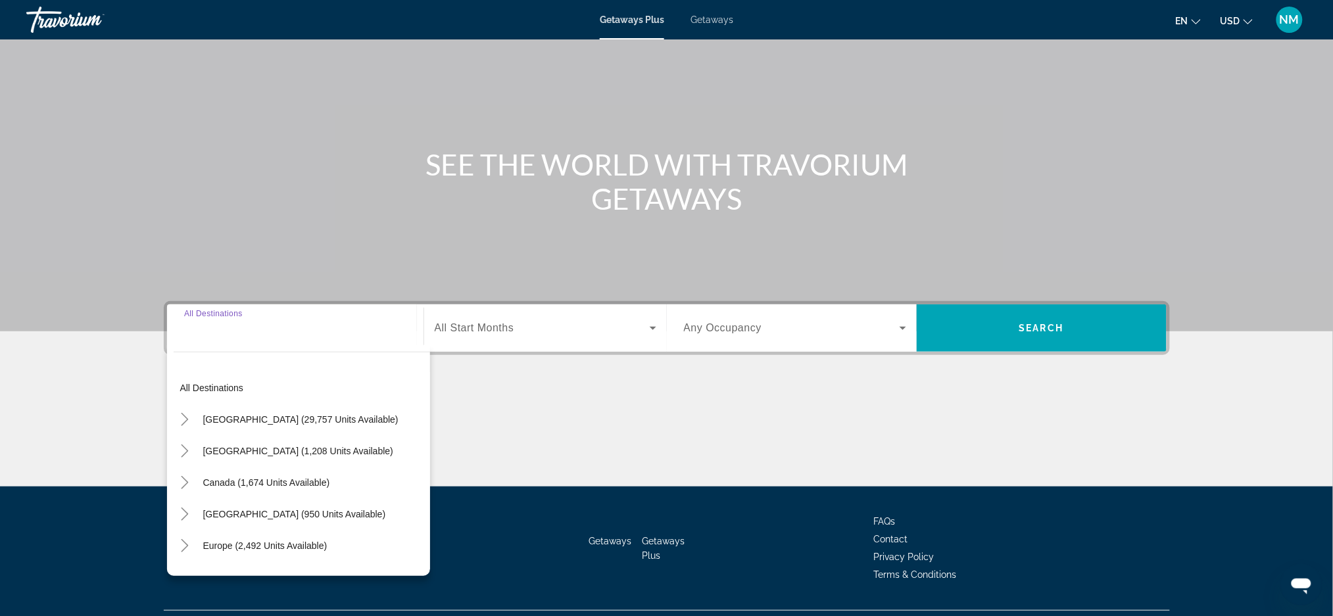
scroll to position [93, 0]
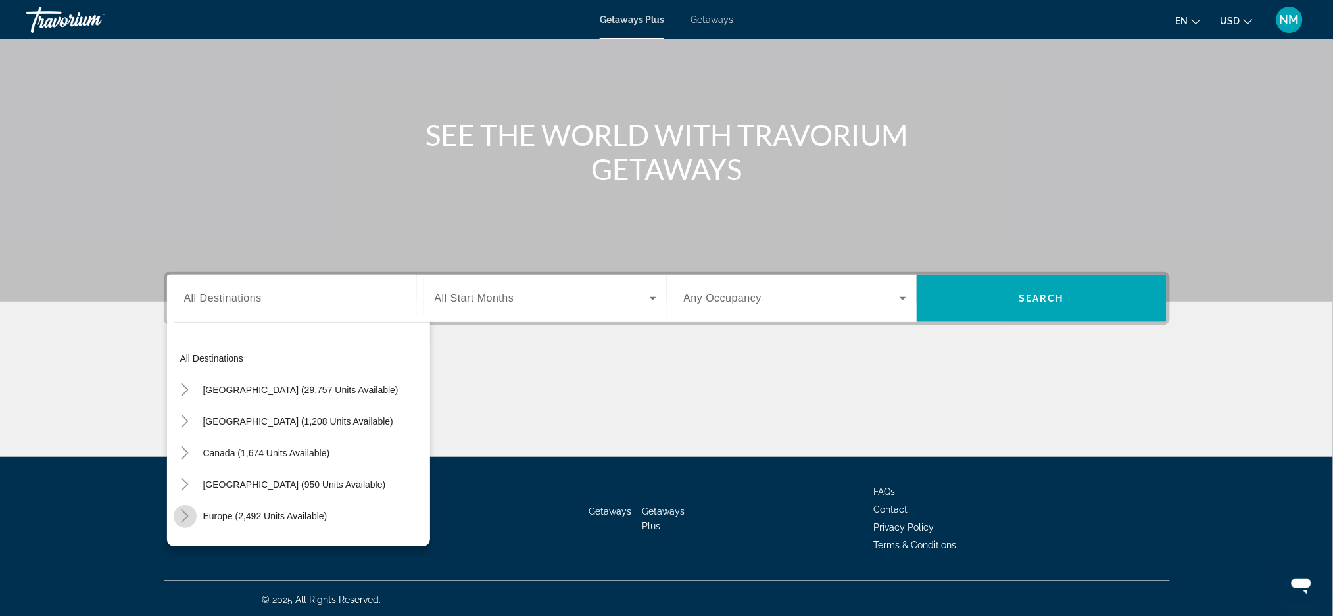
click at [193, 513] on mat-icon "Toggle Europe (2,492 units available)" at bounding box center [185, 516] width 23 height 23
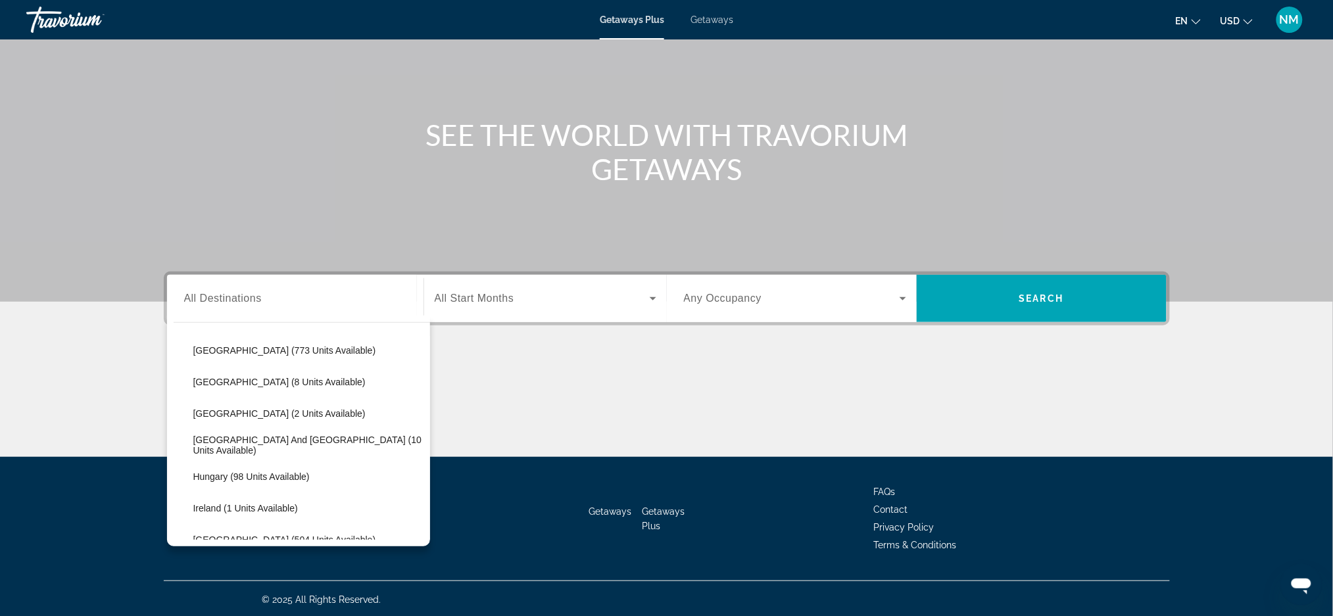
scroll to position [369, 0]
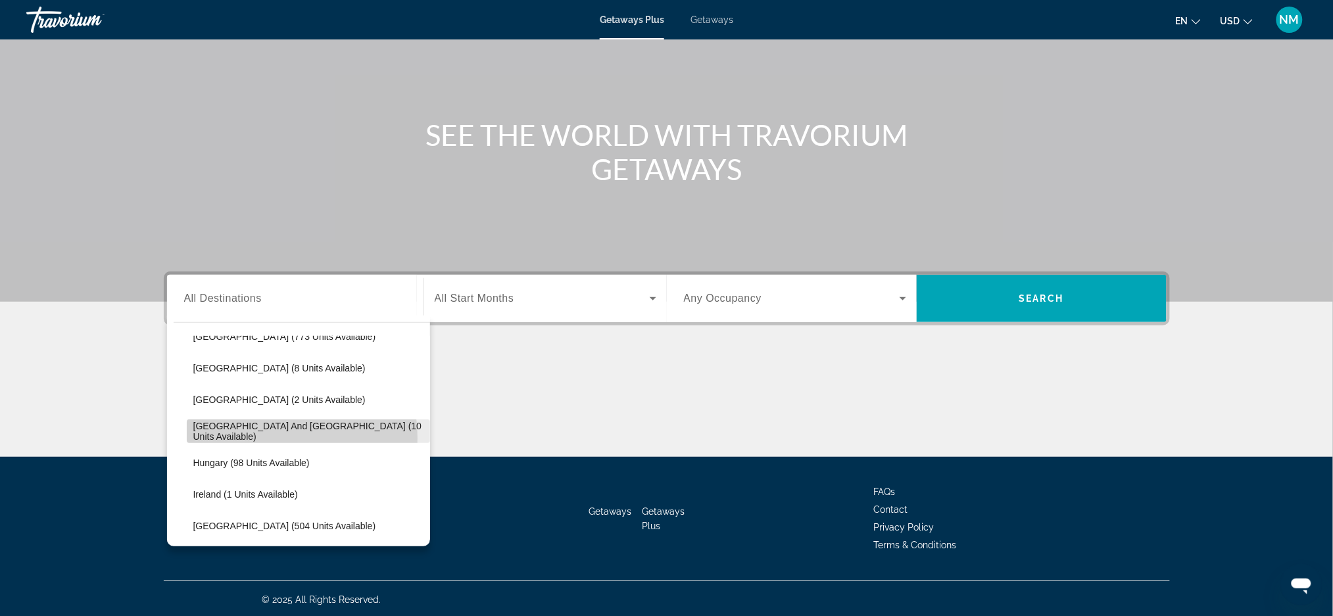
click at [255, 437] on span "Search widget" at bounding box center [308, 432] width 243 height 32
type input "**********"
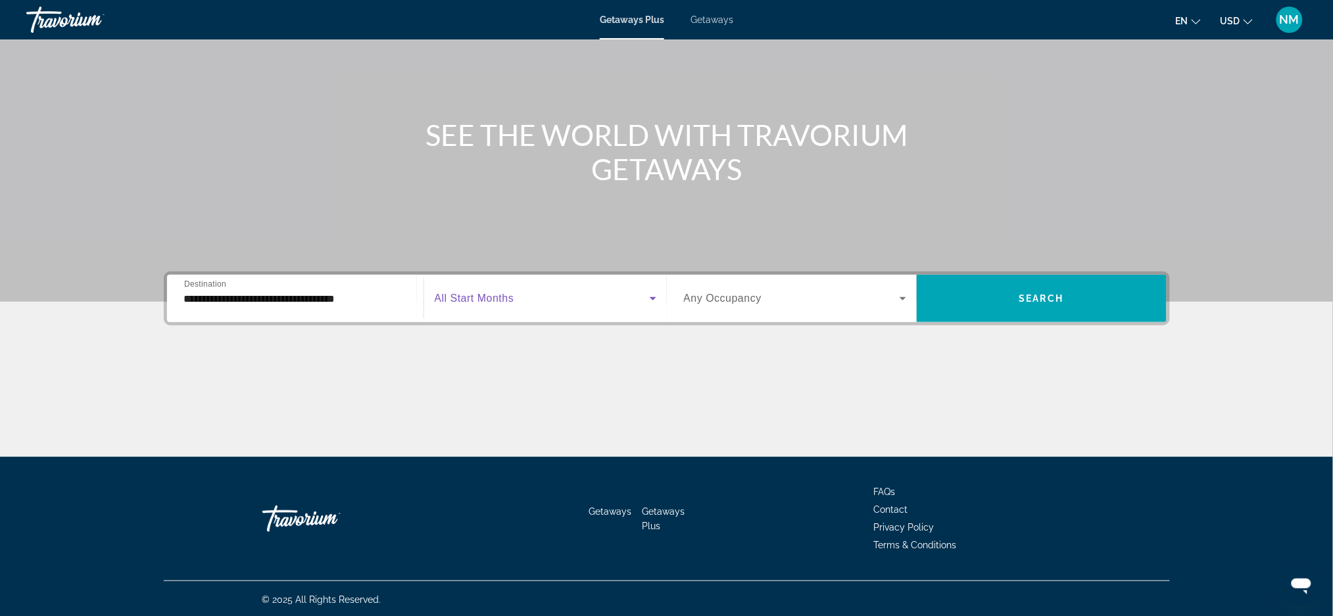
click at [646, 292] on icon "Search widget" at bounding box center [653, 299] width 16 height 16
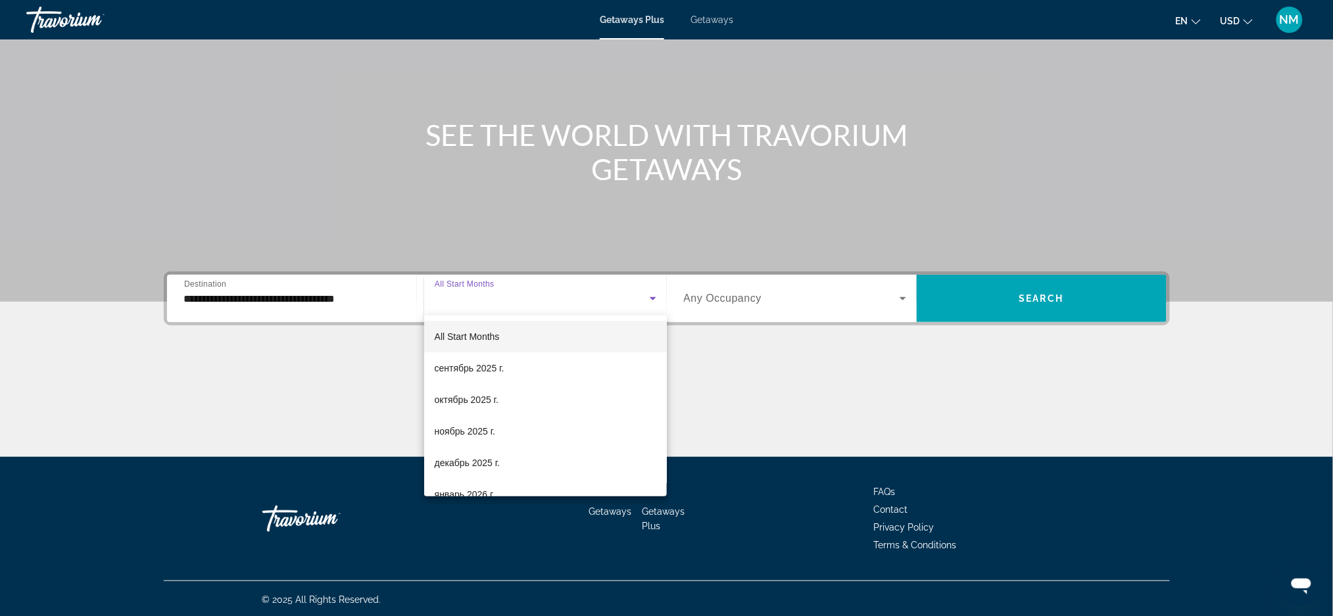
click at [976, 303] on div at bounding box center [666, 308] width 1333 height 616
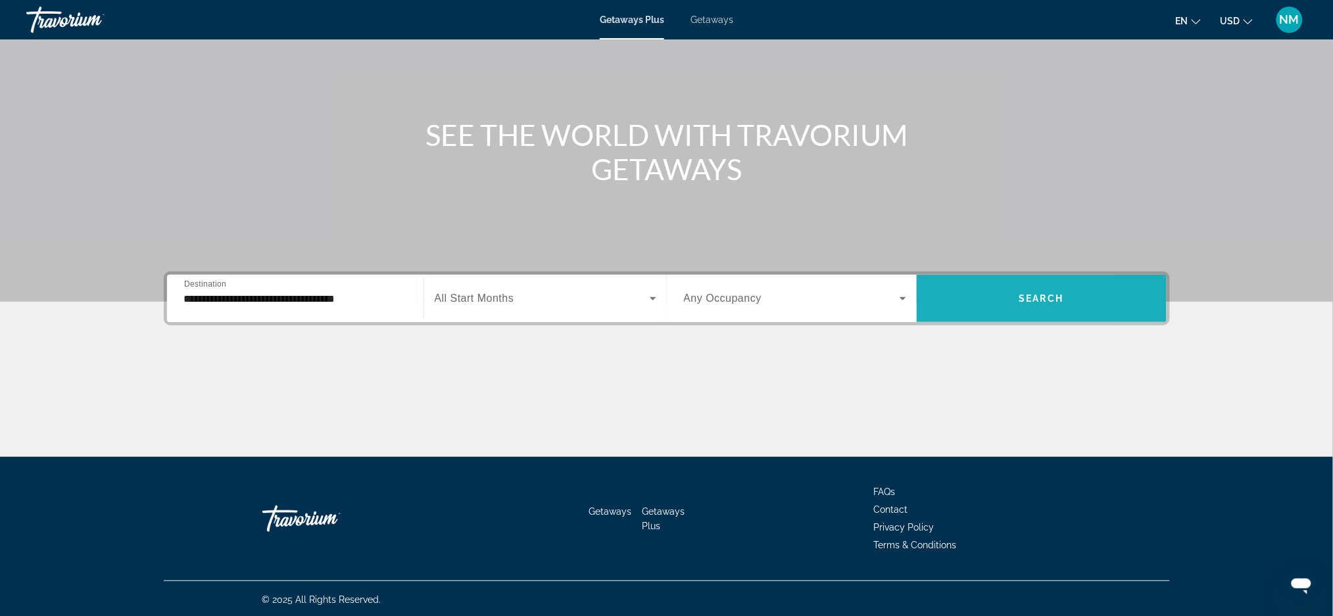
click at [976, 303] on span "Search widget" at bounding box center [1042, 299] width 250 height 32
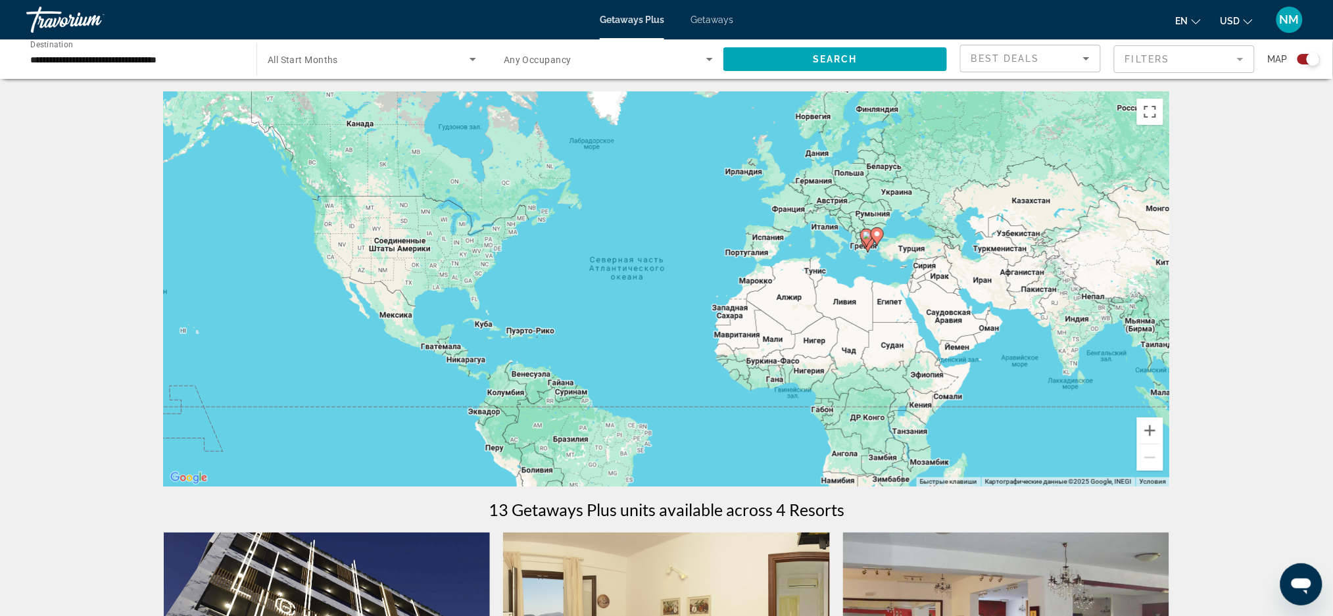
click at [690, 22] on li "Getaways" at bounding box center [706, 19] width 56 height 11
click at [695, 19] on span "Getaways" at bounding box center [712, 19] width 43 height 11
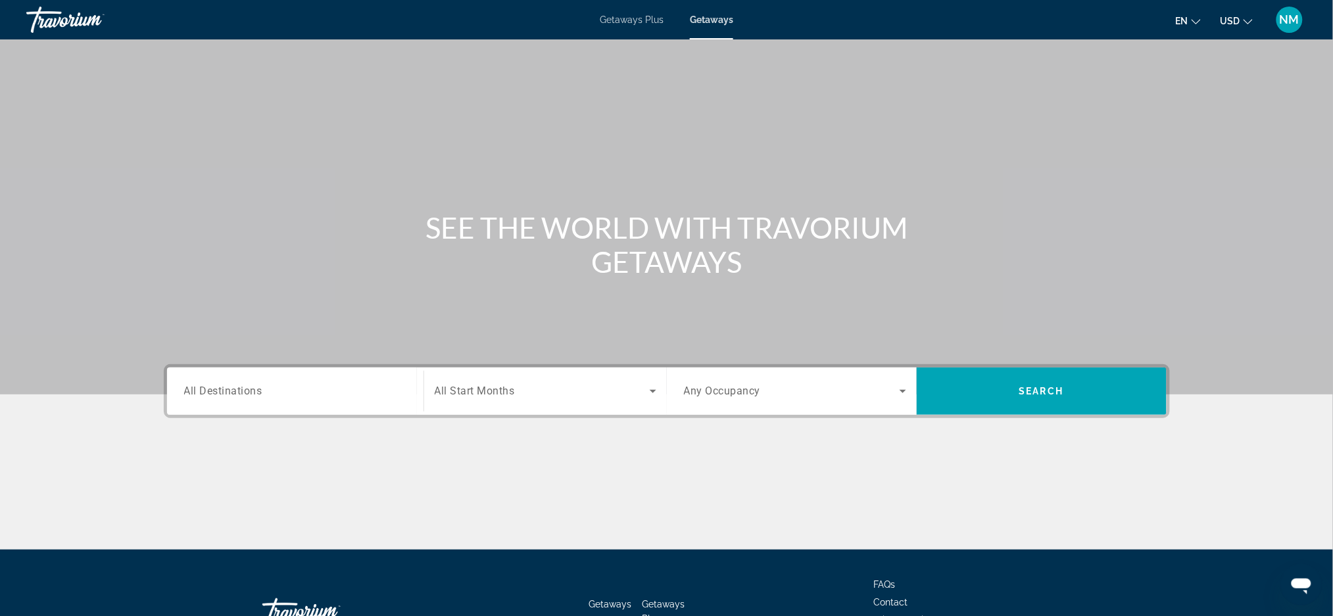
click at [628, 18] on span "Getaways Plus" at bounding box center [632, 19] width 64 height 11
click at [709, 21] on span "Getaways" at bounding box center [712, 19] width 43 height 11
click at [245, 389] on span "All Destinations" at bounding box center [223, 391] width 78 height 12
click at [245, 389] on input "Destination All Destinations" at bounding box center [295, 392] width 222 height 16
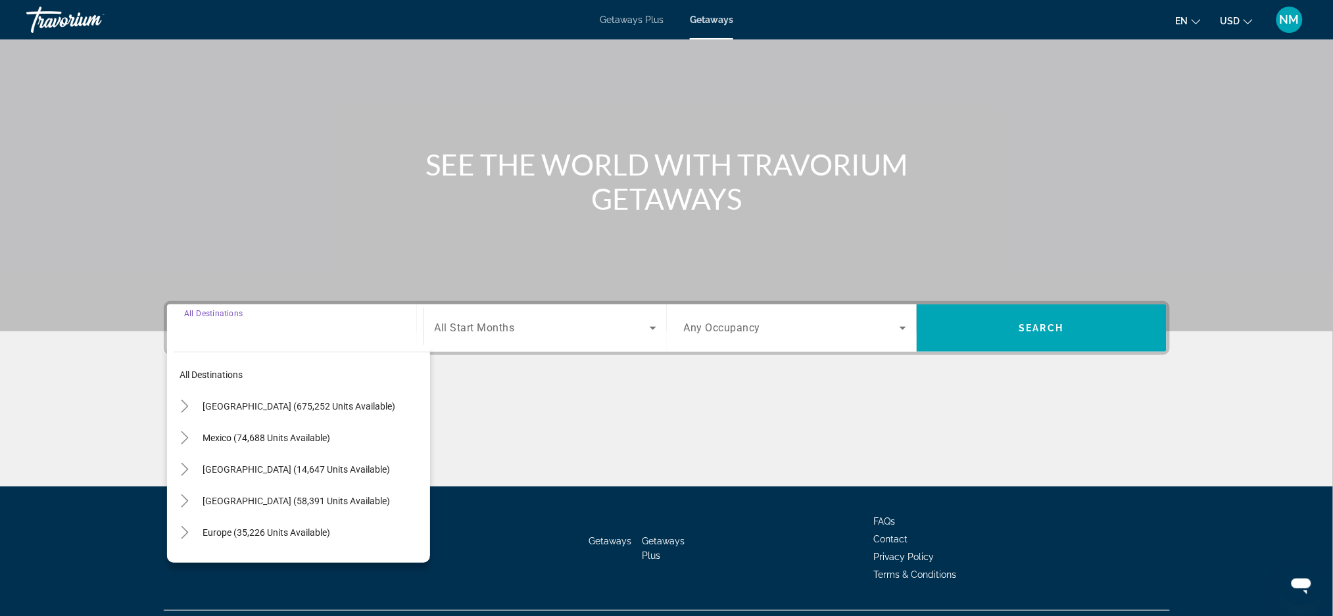
scroll to position [93, 0]
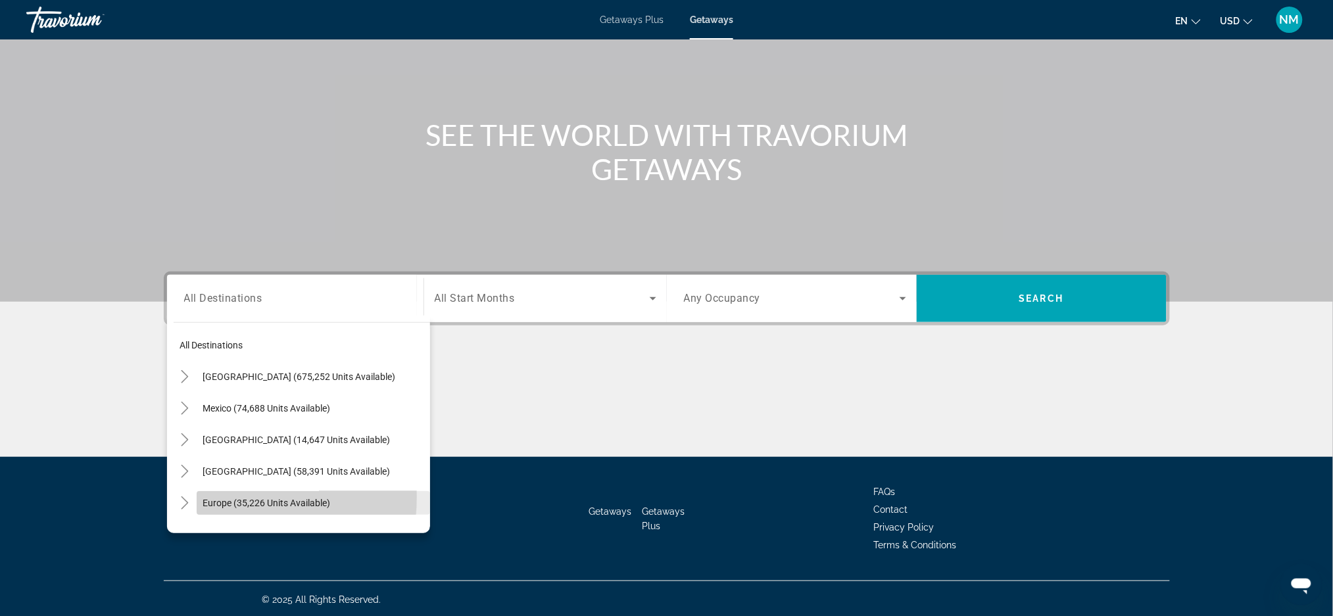
click at [201, 495] on span "Search widget" at bounding box center [314, 503] width 234 height 32
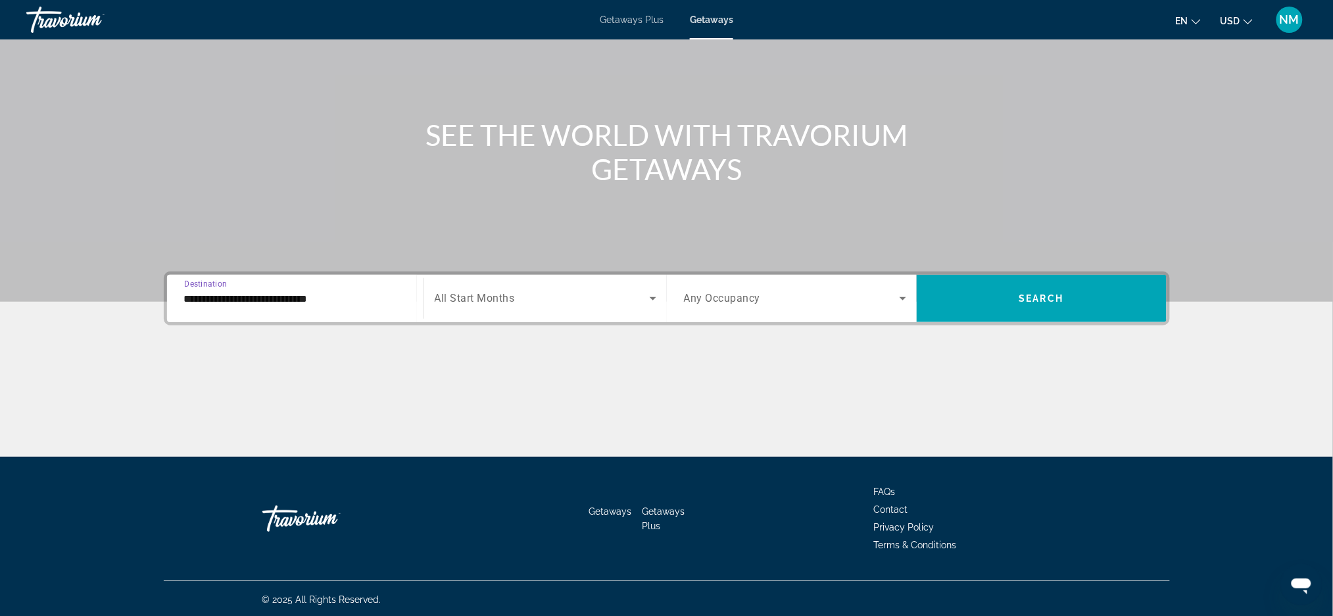
click at [192, 297] on input "**********" at bounding box center [295, 299] width 222 height 16
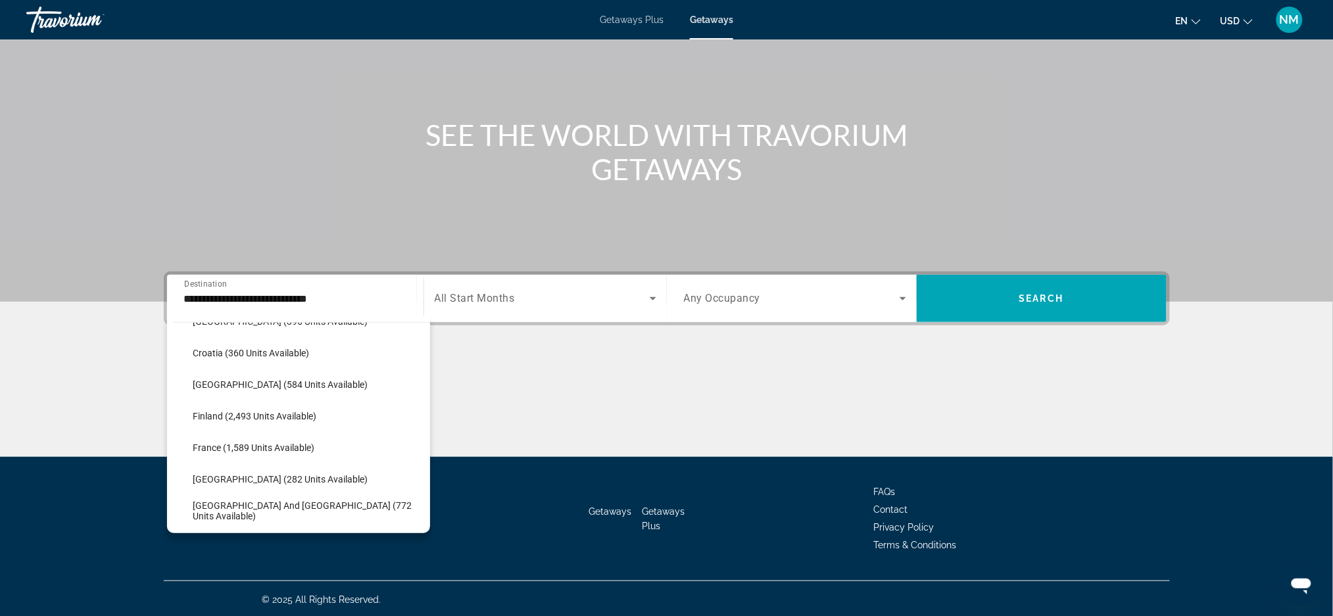
scroll to position [281, 0]
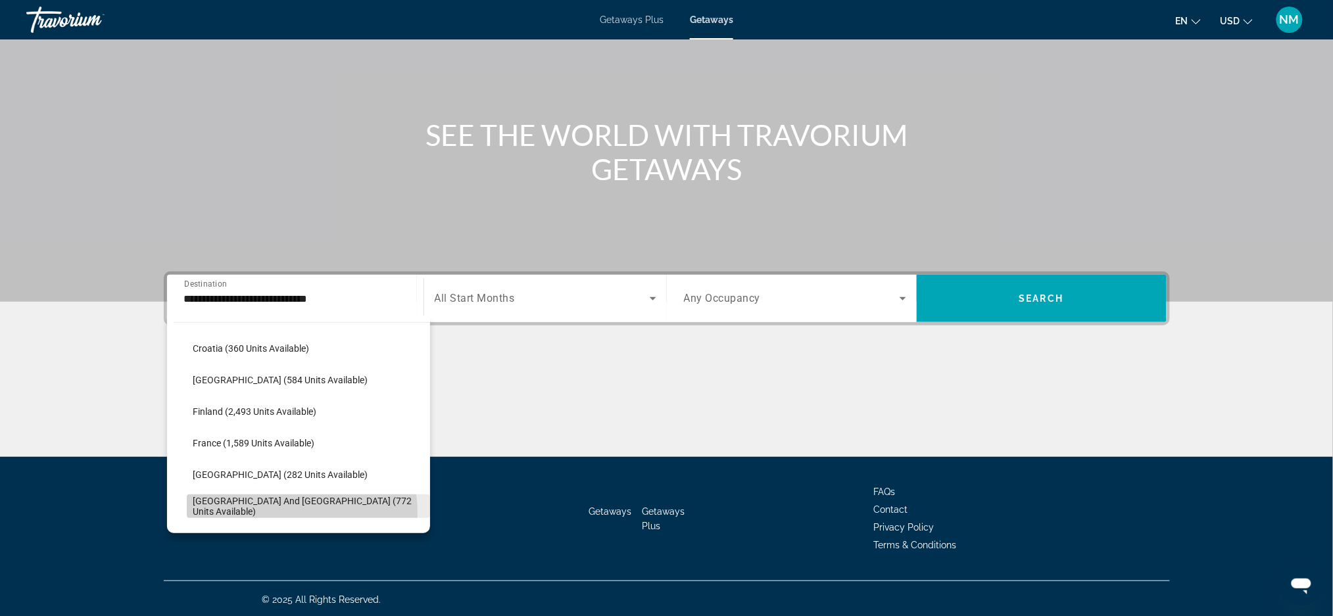
click at [286, 512] on span "Search widget" at bounding box center [308, 507] width 243 height 32
type input "**********"
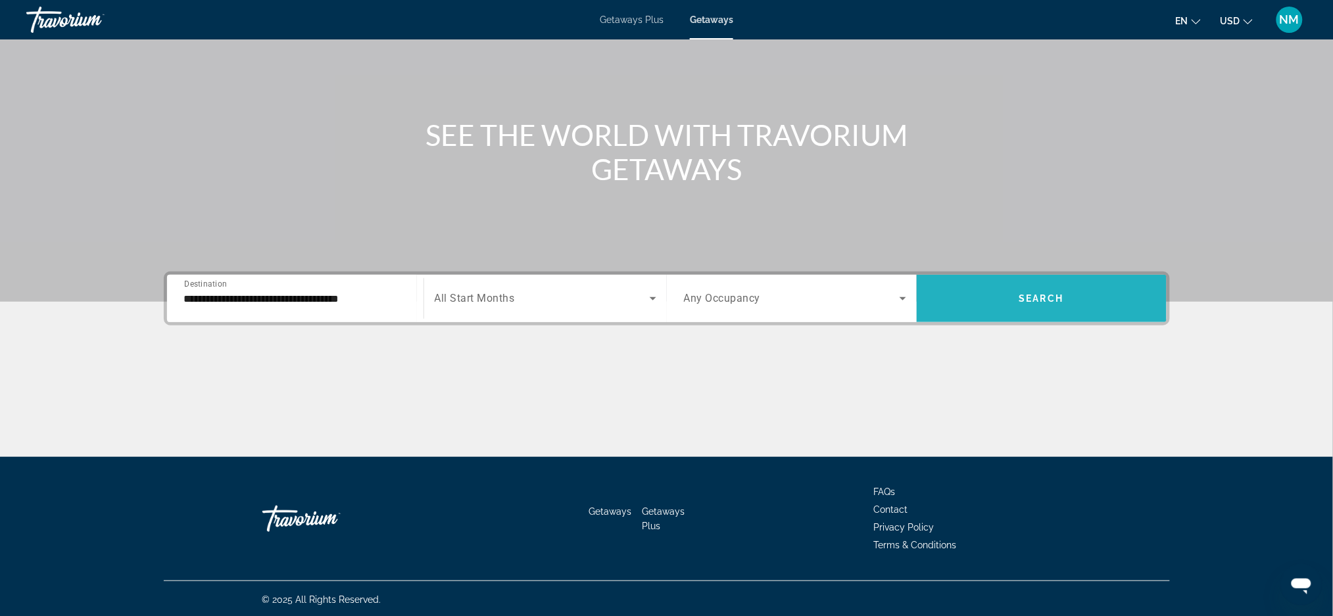
click at [1076, 295] on span "Search widget" at bounding box center [1042, 299] width 250 height 32
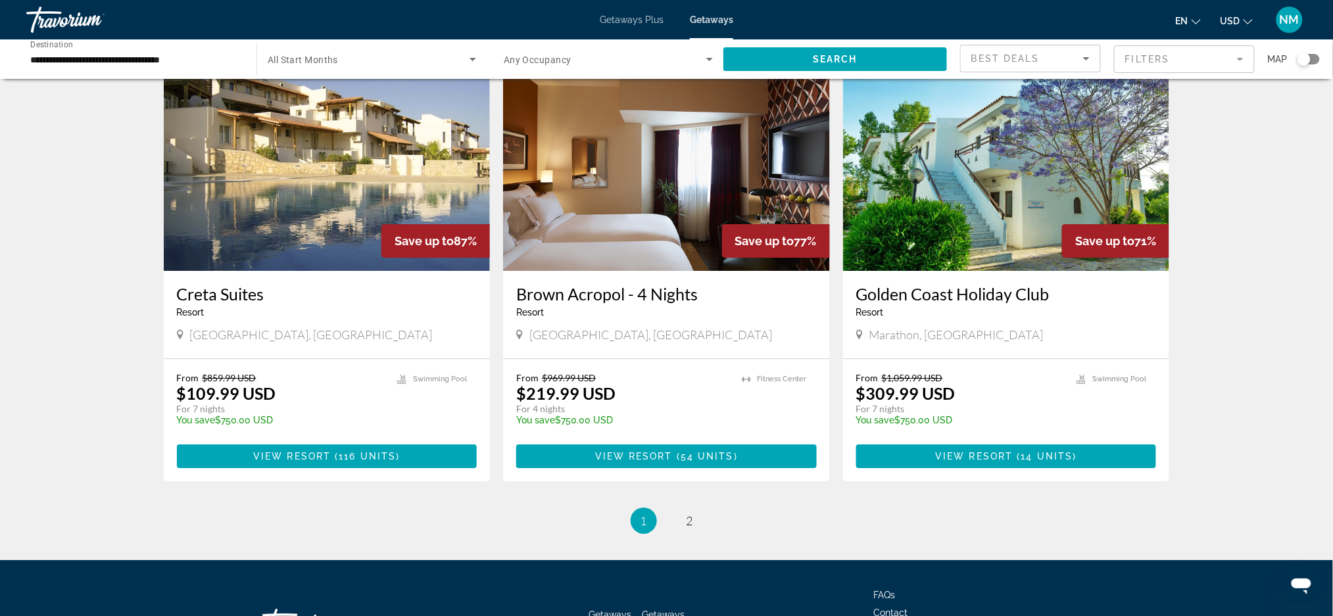
scroll to position [1414, 0]
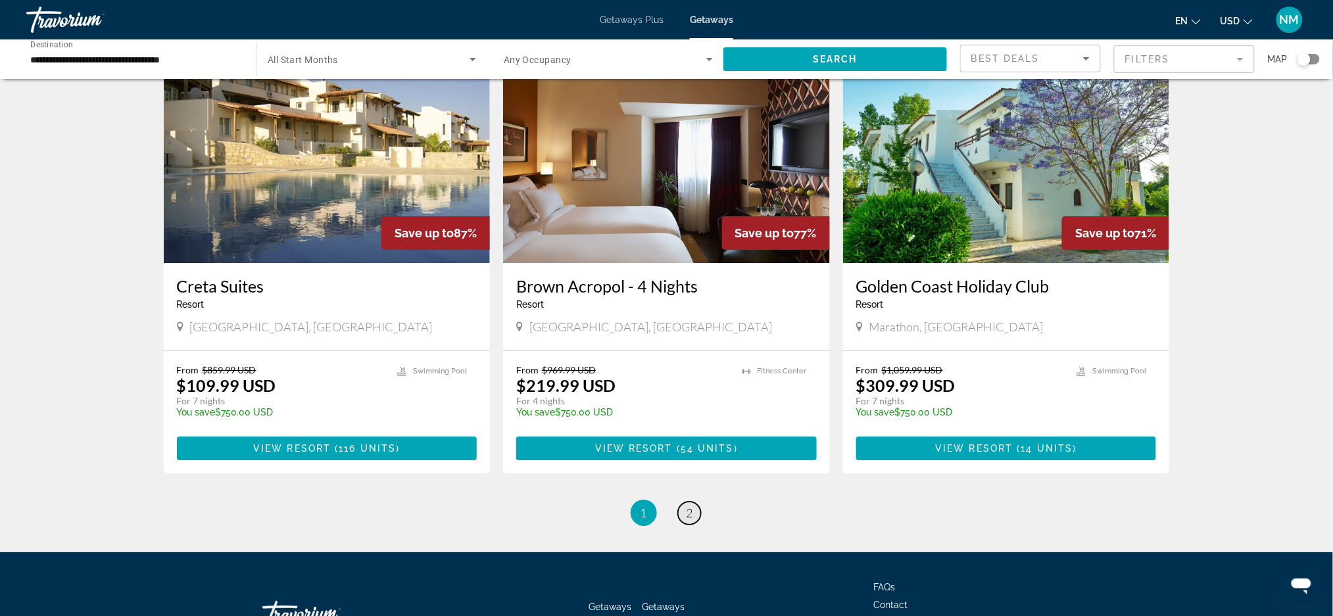
click at [685, 514] on link "page 2" at bounding box center [689, 513] width 23 height 23
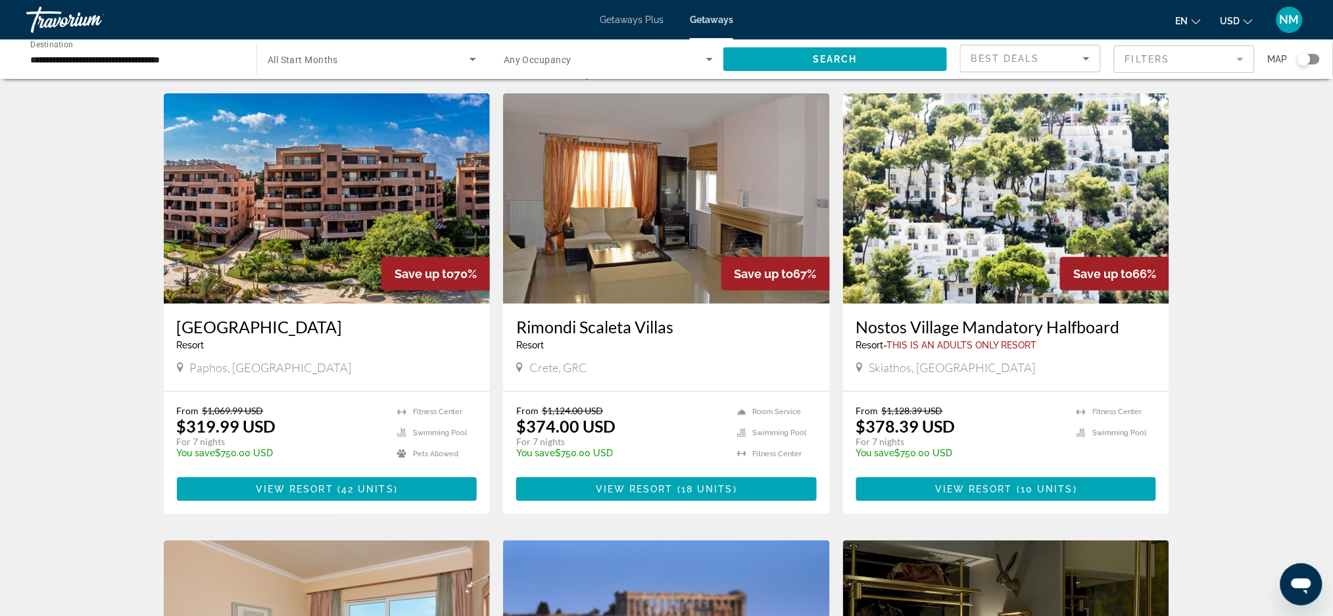
scroll to position [24, 0]
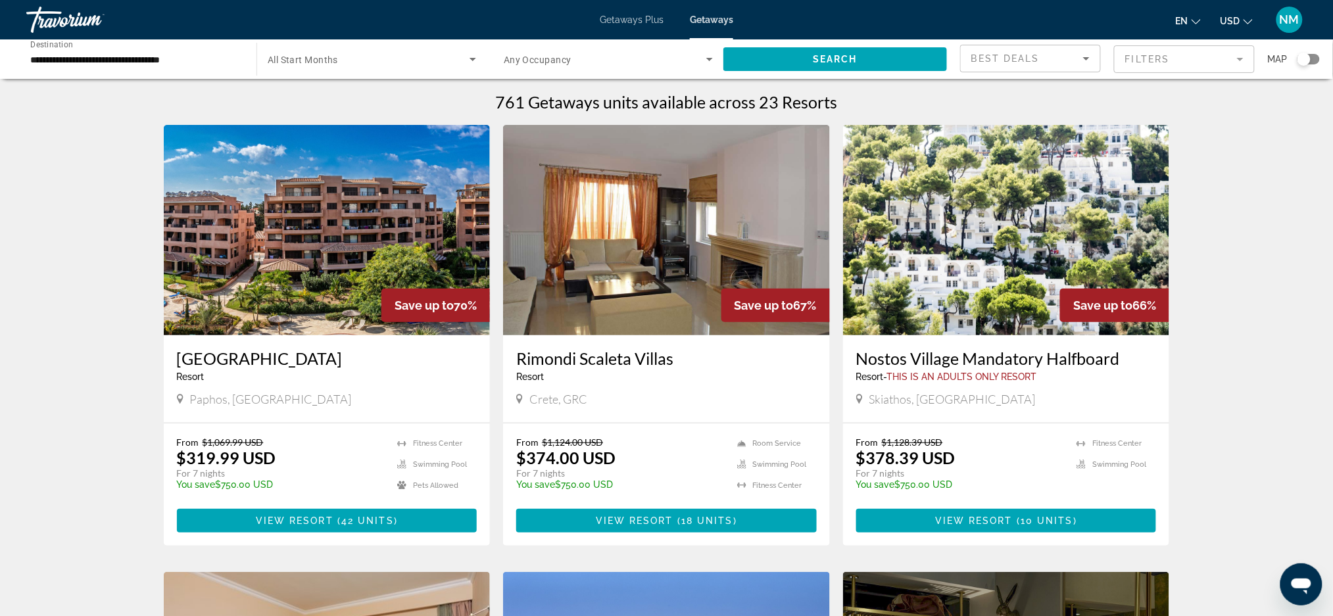
drag, startPoint x: 542, startPoint y: 57, endPoint x: 398, endPoint y: 398, distance: 370.0
click at [398, 398] on div "Paphos, Cyprus" at bounding box center [327, 399] width 301 height 14
click at [381, 262] on img "Main content" at bounding box center [327, 230] width 327 height 211
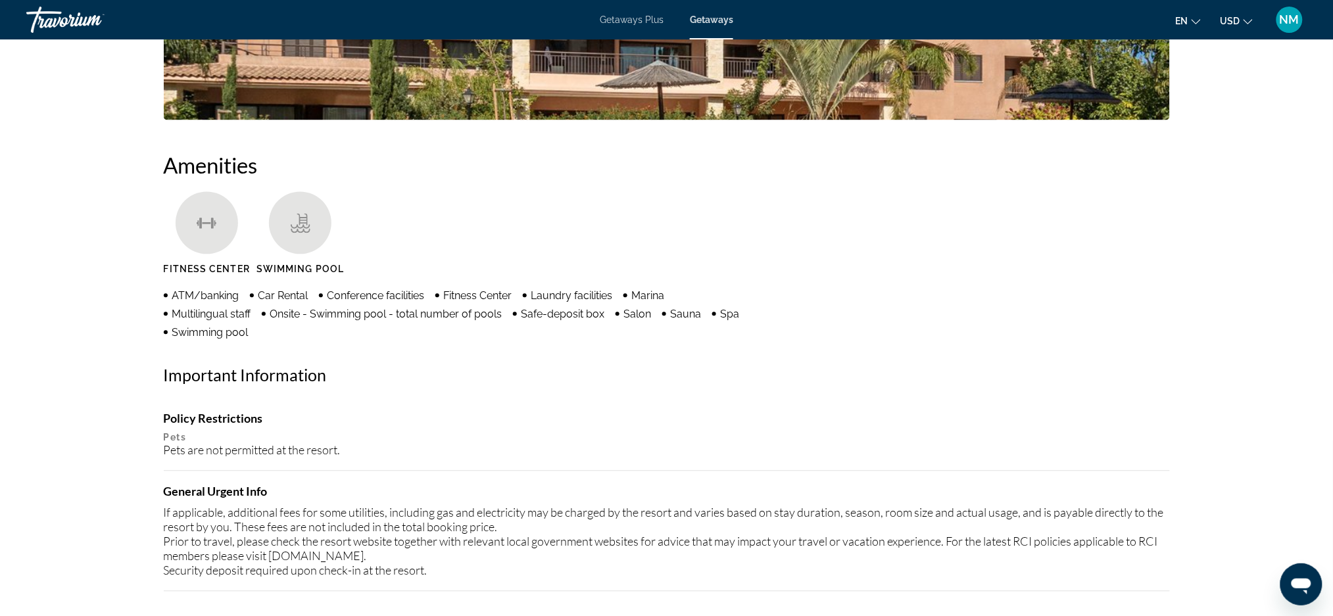
scroll to position [637, 0]
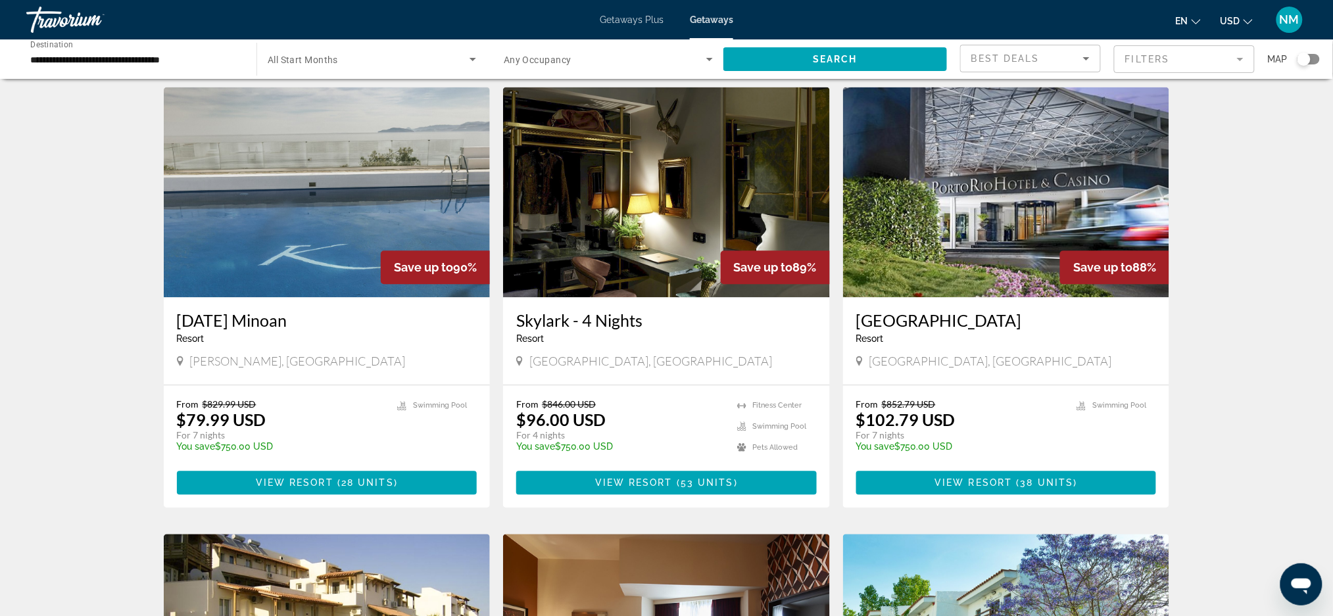
scroll to position [938, 0]
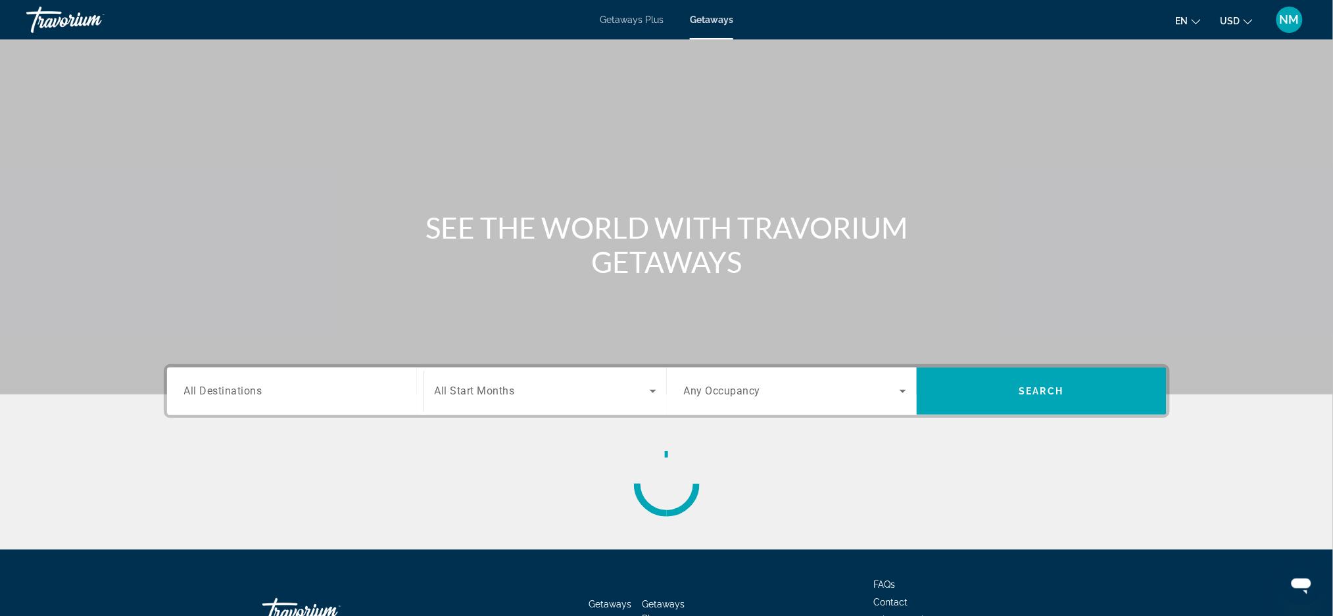
click at [249, 397] on span "All Destinations" at bounding box center [223, 391] width 78 height 12
click at [249, 397] on input "Destination All Destinations" at bounding box center [295, 392] width 222 height 16
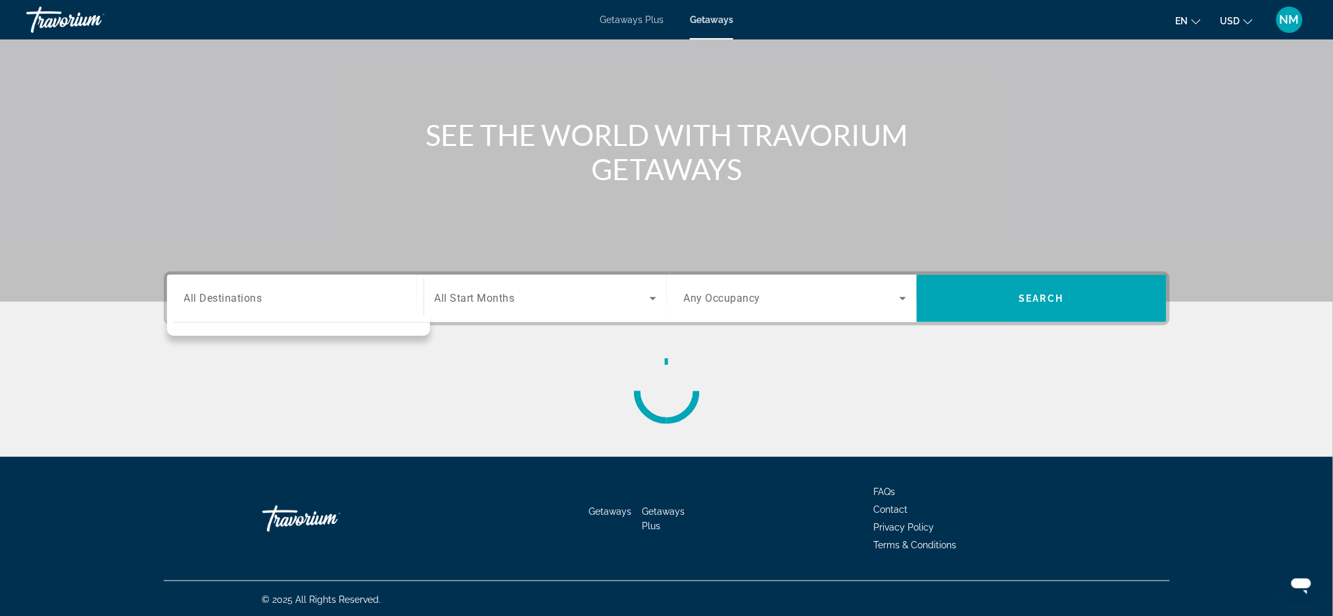
click at [229, 307] on div "Search widget" at bounding box center [295, 298] width 222 height 37
click at [216, 297] on input "Destination All Destinations" at bounding box center [295, 299] width 222 height 16
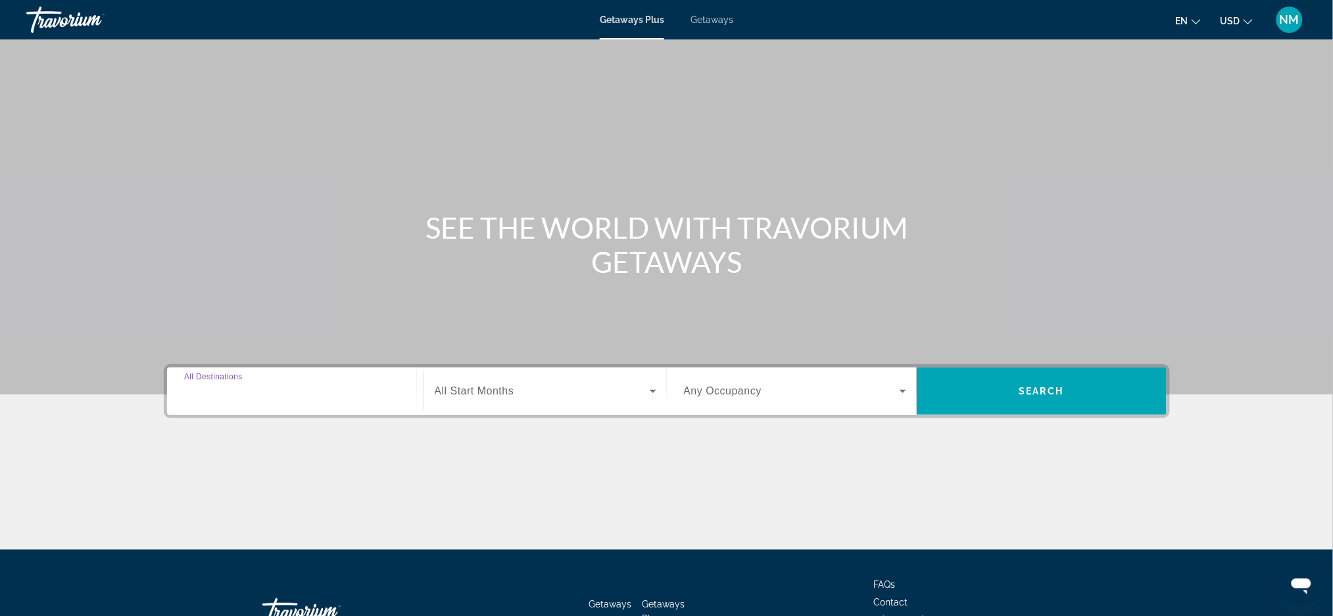
click at [209, 397] on input "Destination All Destinations" at bounding box center [295, 392] width 222 height 16
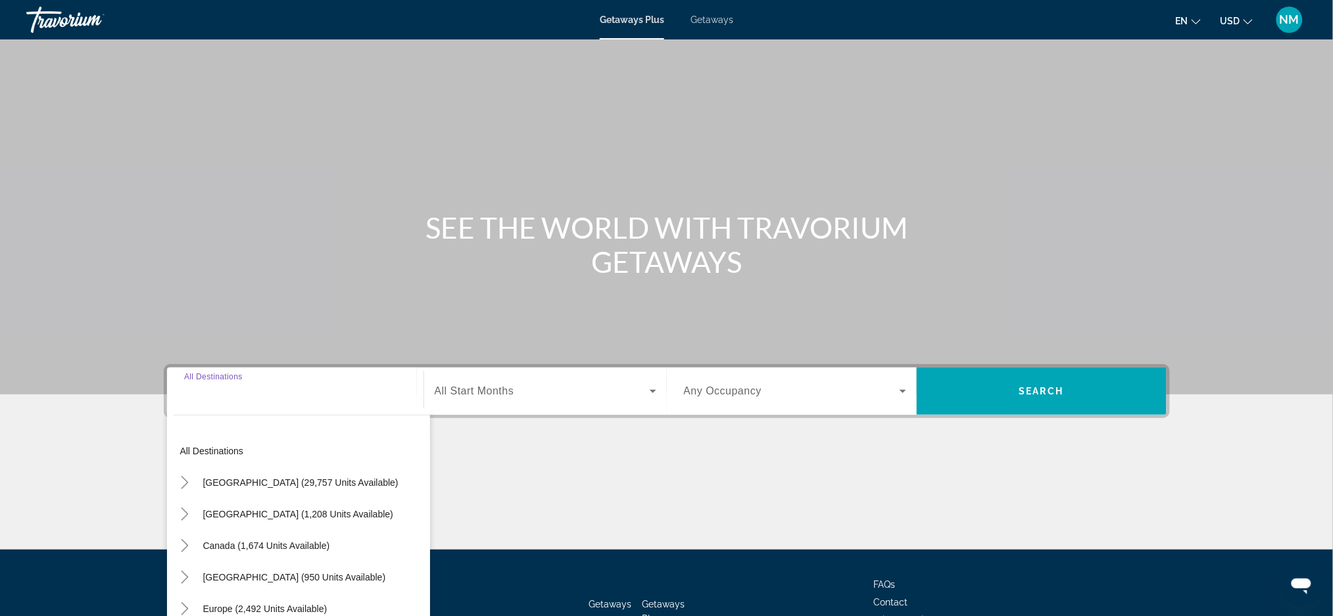
scroll to position [93, 0]
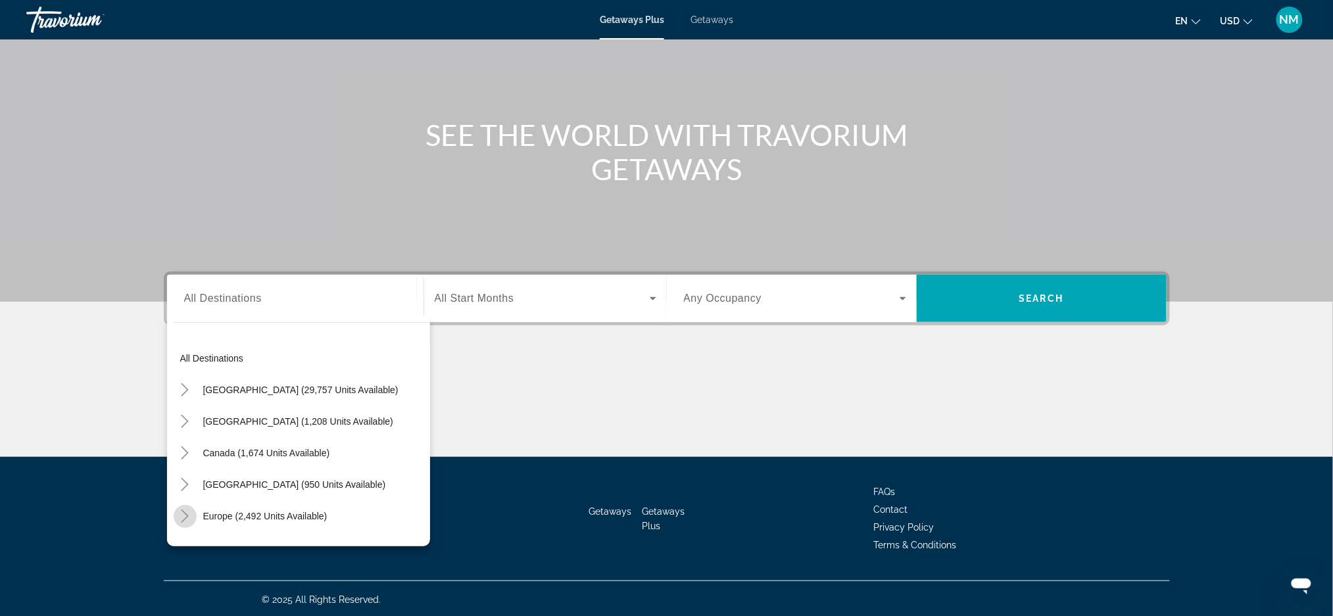
click at [184, 516] on icon "Toggle Europe (2,492 units available)" at bounding box center [184, 516] width 13 height 13
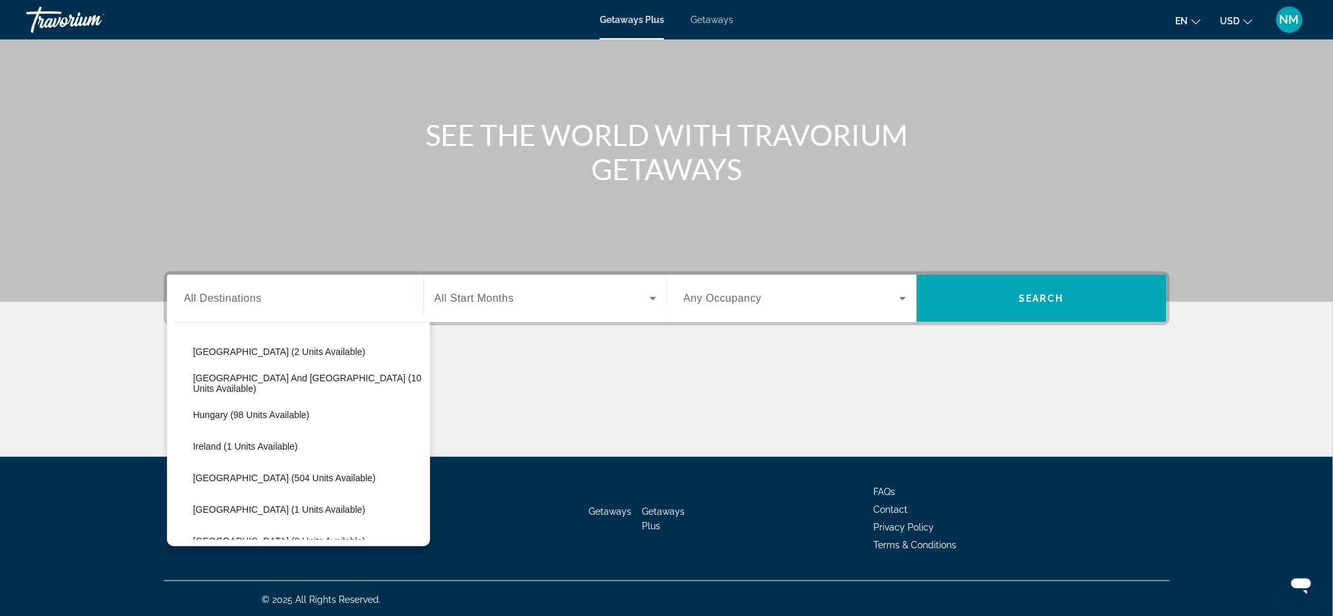
scroll to position [426, 0]
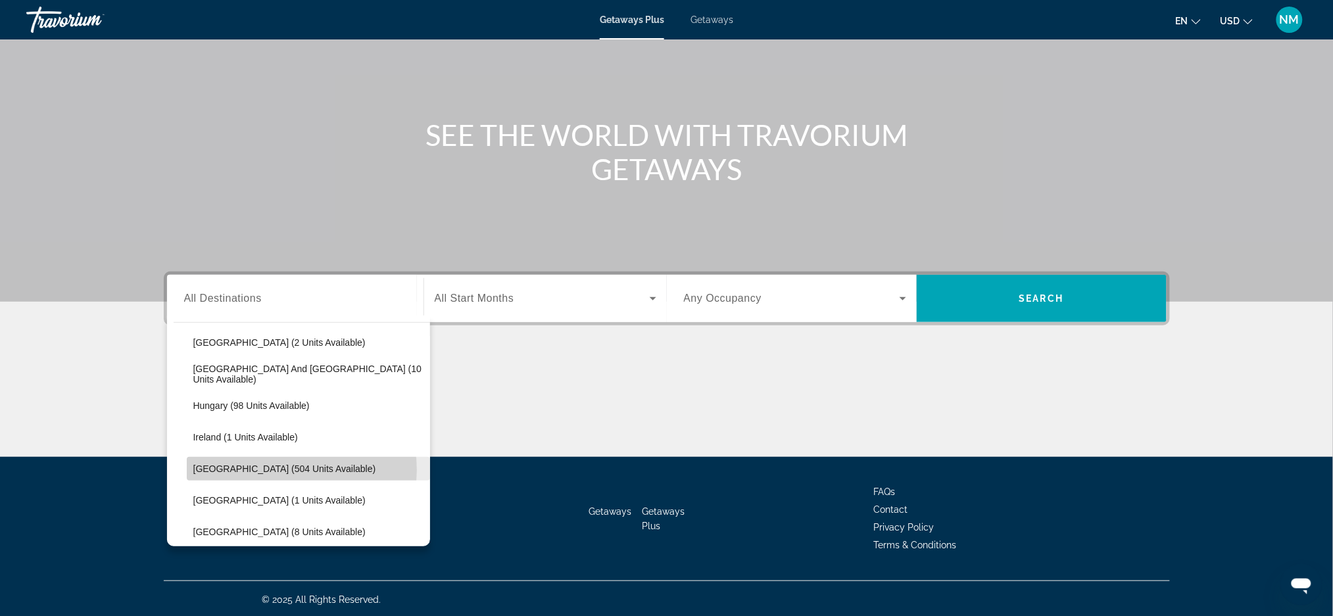
click at [295, 469] on span "[GEOGRAPHIC_DATA] (504 units available)" at bounding box center [284, 469] width 183 height 11
type input "**********"
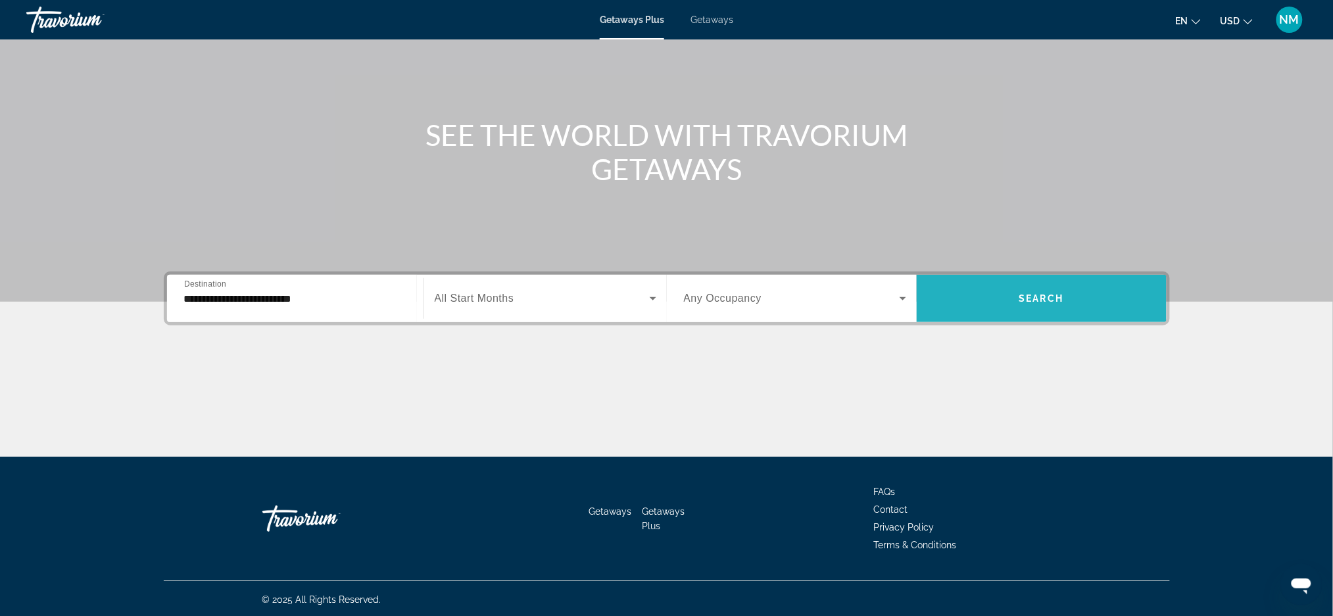
click at [1026, 301] on span "Search" at bounding box center [1042, 298] width 45 height 11
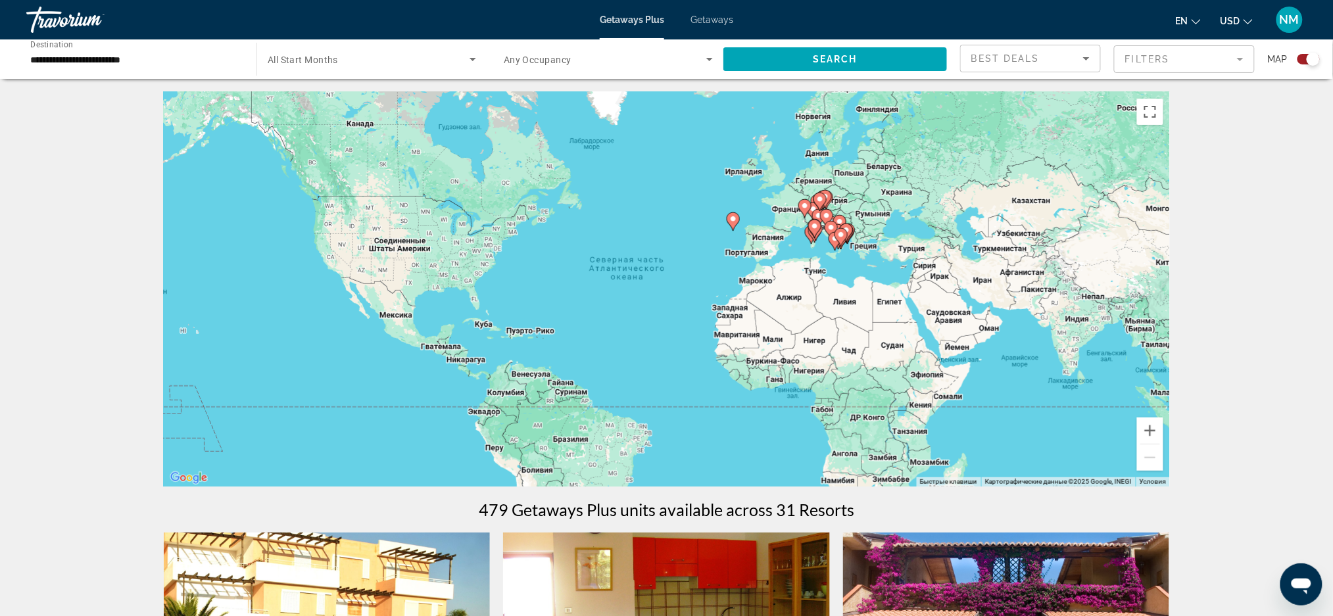
click at [704, 14] on span "Getaways" at bounding box center [712, 19] width 43 height 11
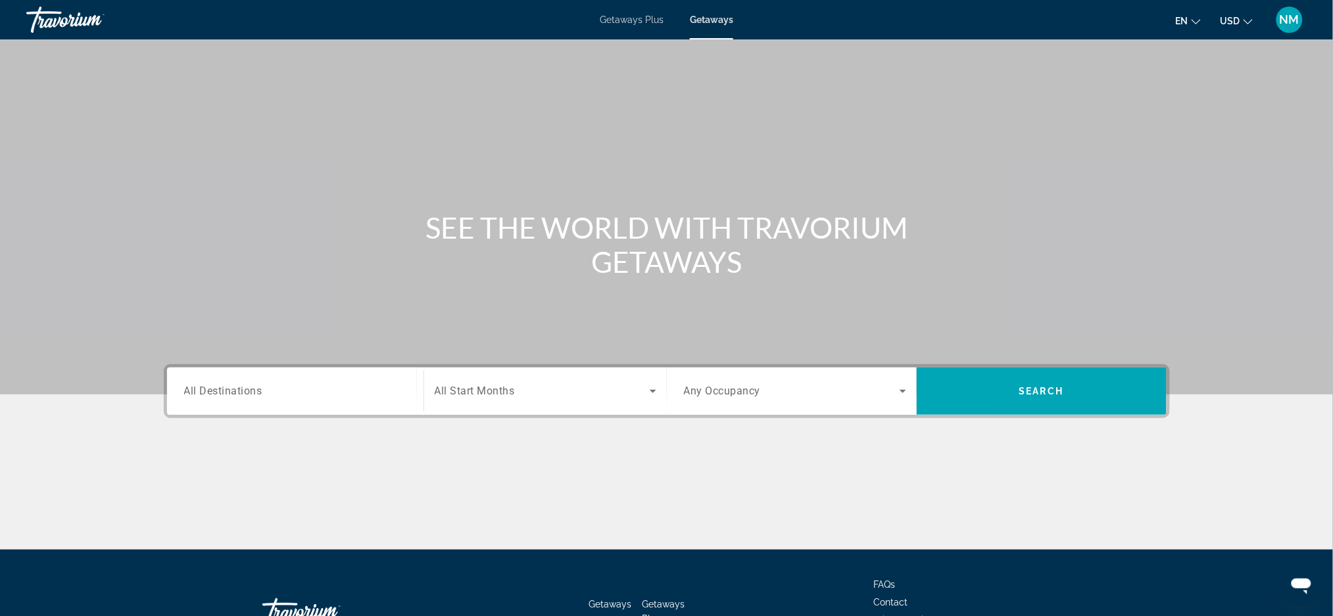
click at [218, 395] on span "All Destinations" at bounding box center [223, 391] width 78 height 12
click at [218, 395] on input "Destination All Destinations" at bounding box center [295, 392] width 222 height 16
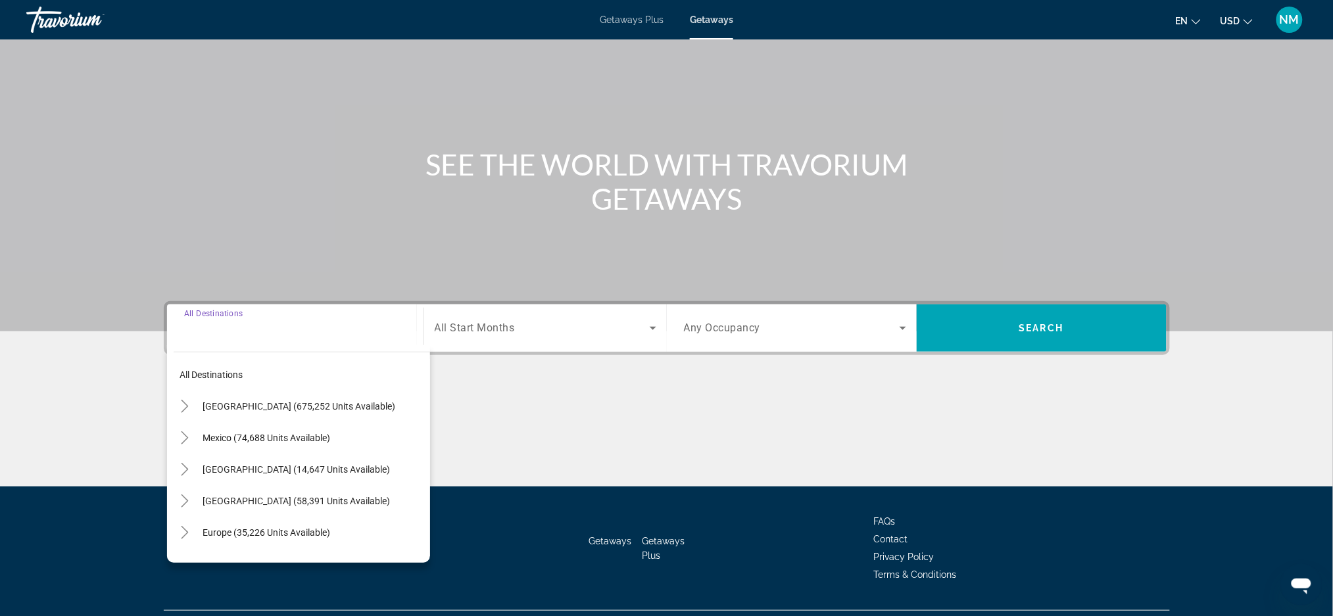
scroll to position [93, 0]
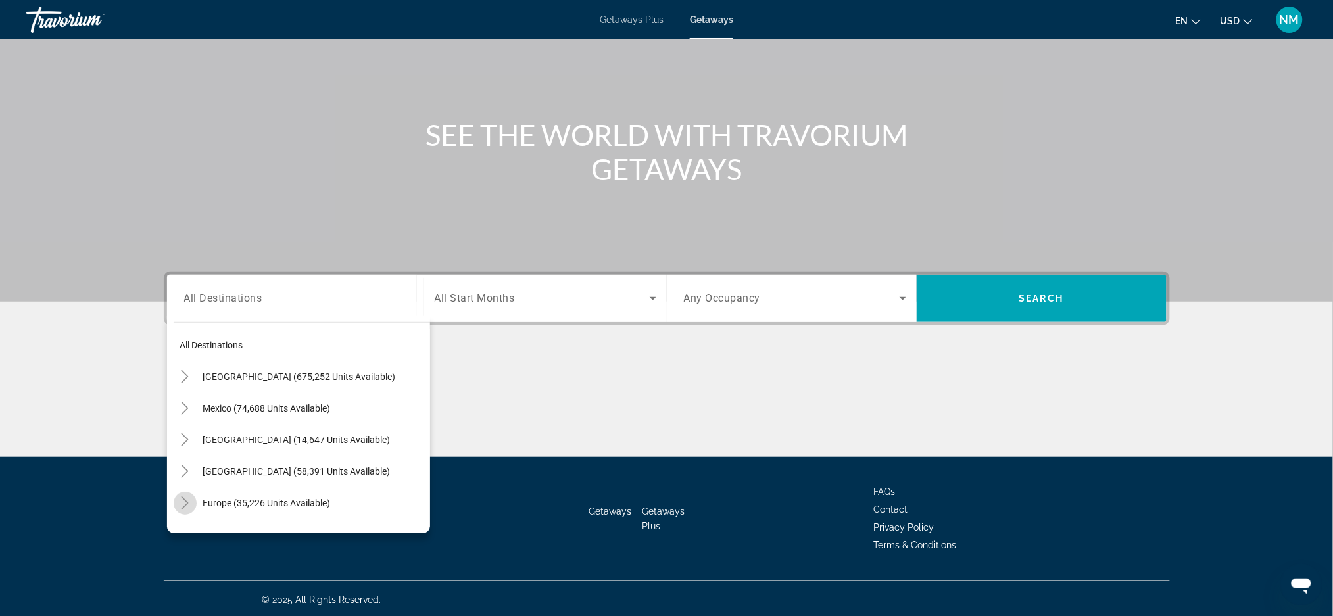
click at [191, 503] on mat-icon "Toggle Europe (35,226 units available)" at bounding box center [185, 503] width 23 height 23
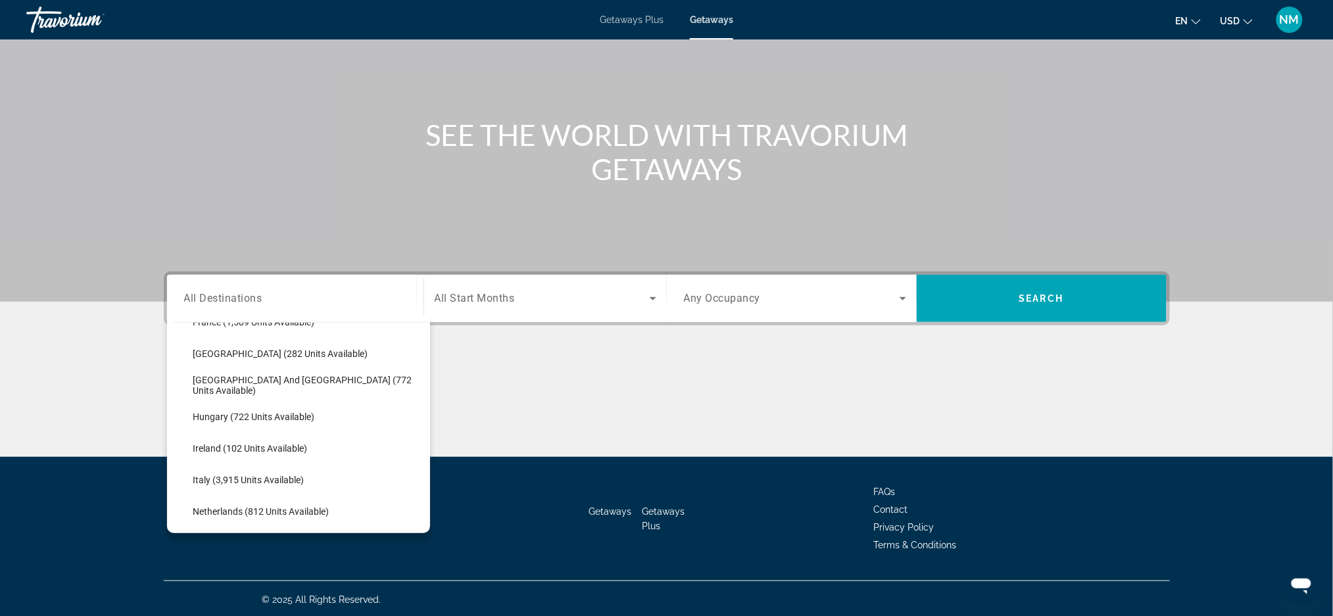
scroll to position [421, 0]
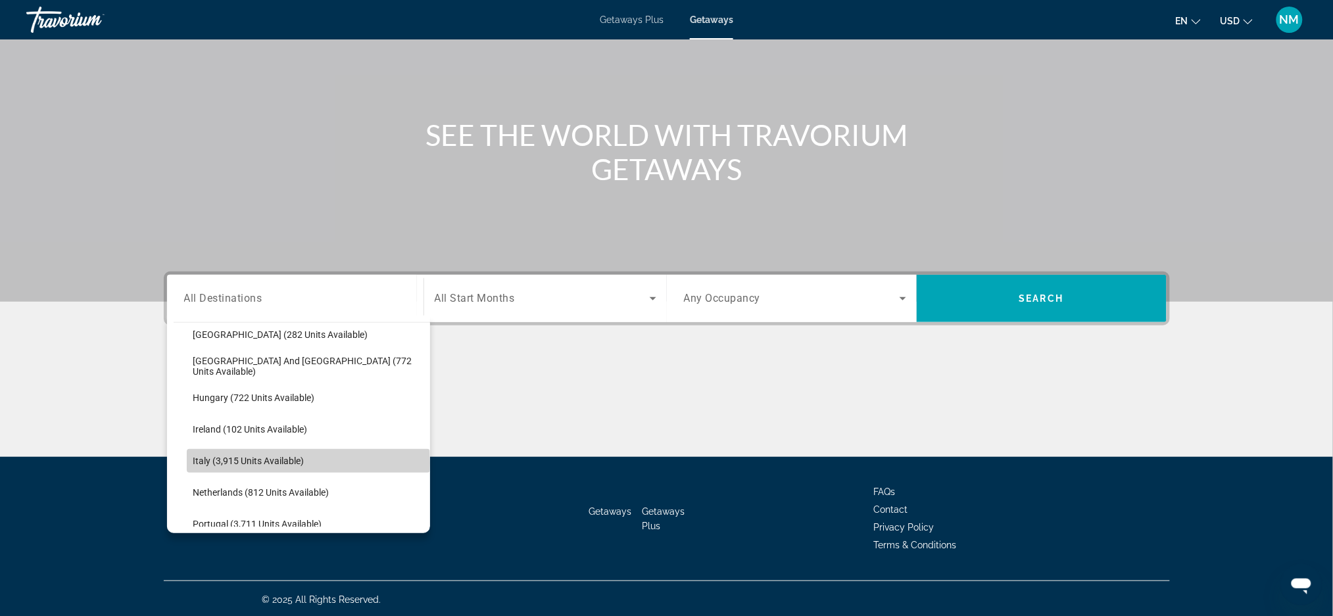
click at [308, 462] on span "Search widget" at bounding box center [308, 461] width 243 height 32
type input "**********"
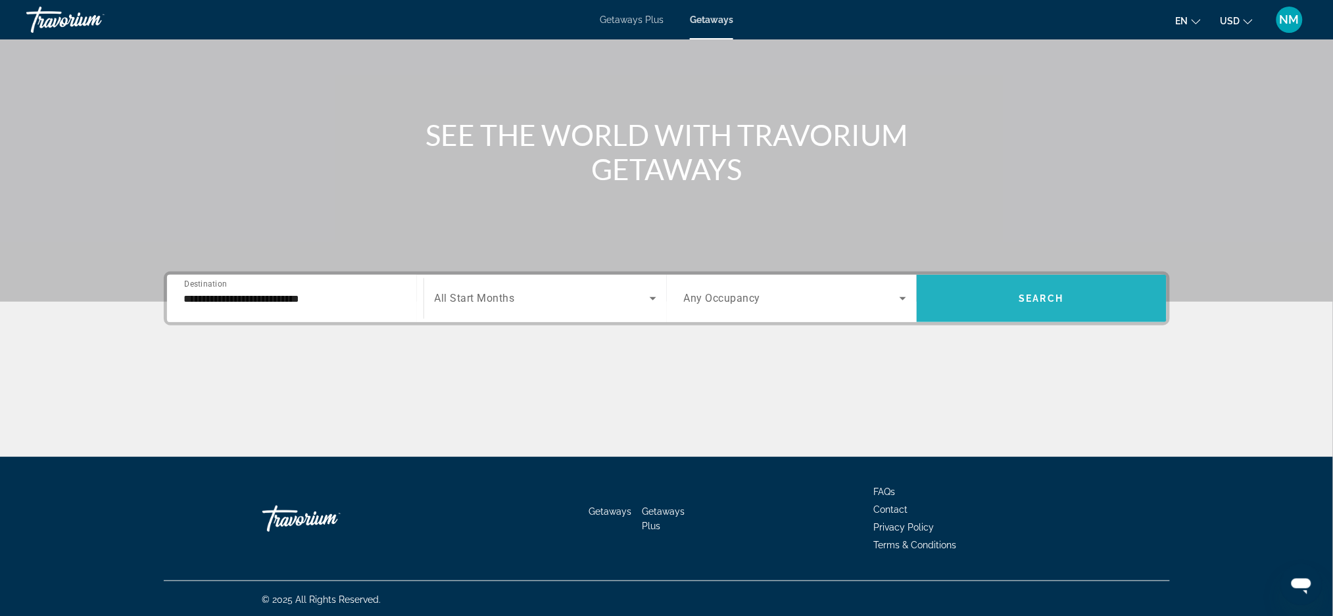
click at [1000, 316] on span "Search widget" at bounding box center [1042, 298] width 250 height 47
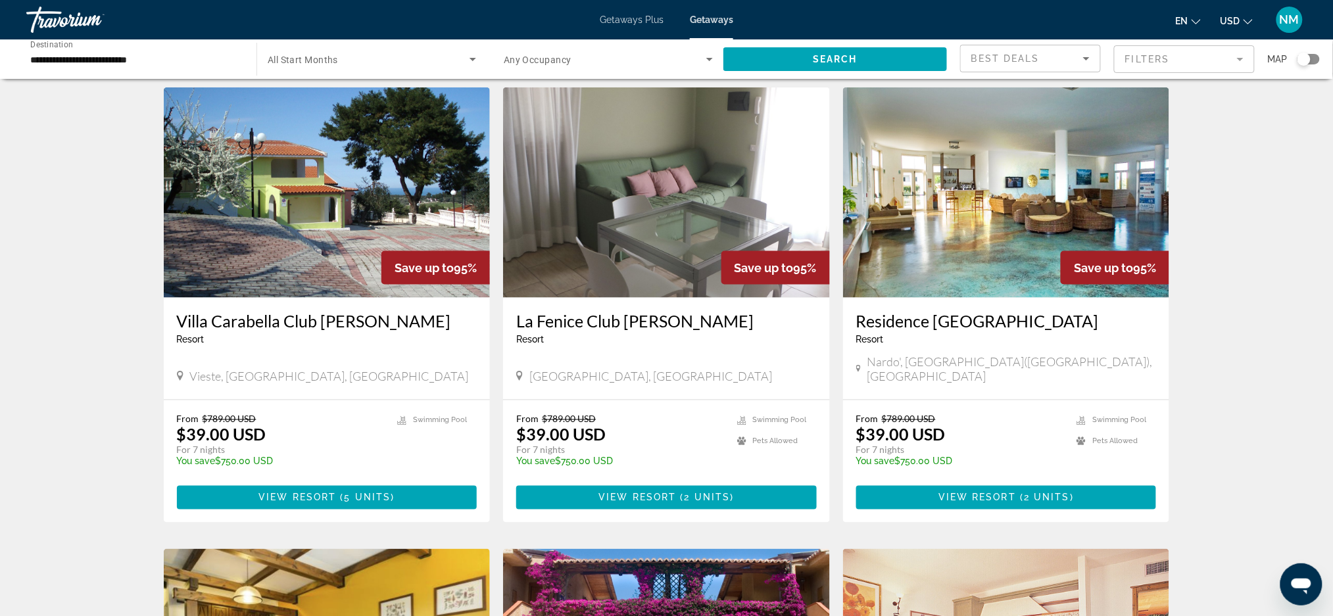
scroll to position [524, 0]
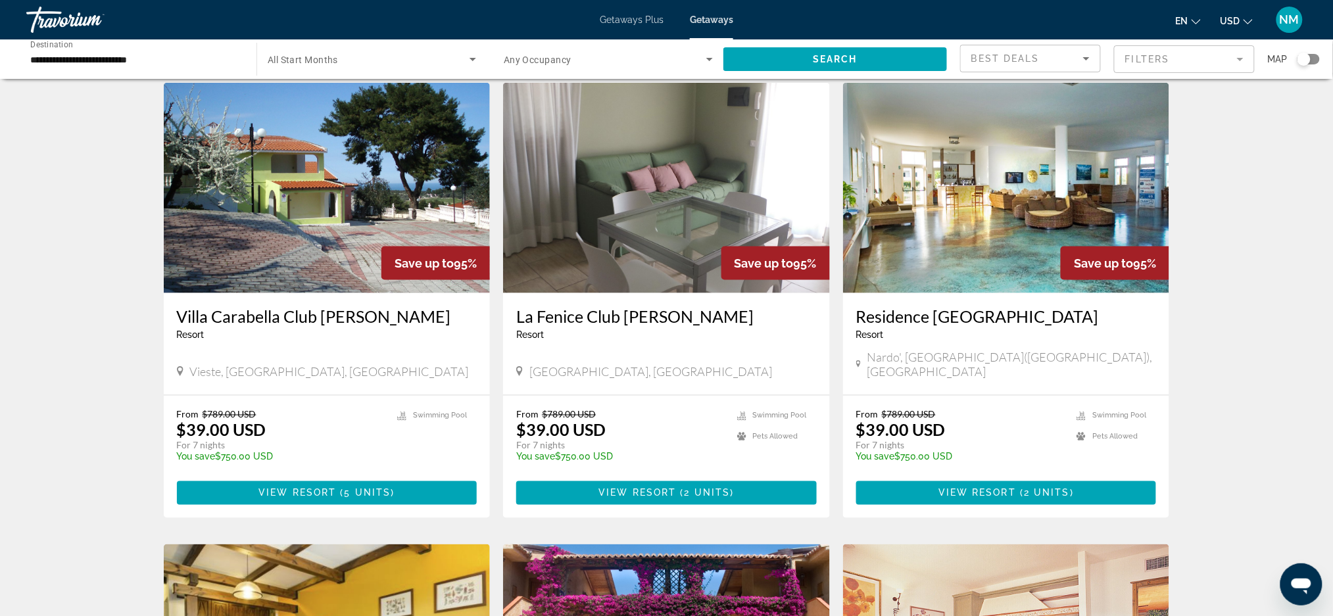
click at [1312, 62] on div "Search widget" at bounding box center [1309, 59] width 22 height 11
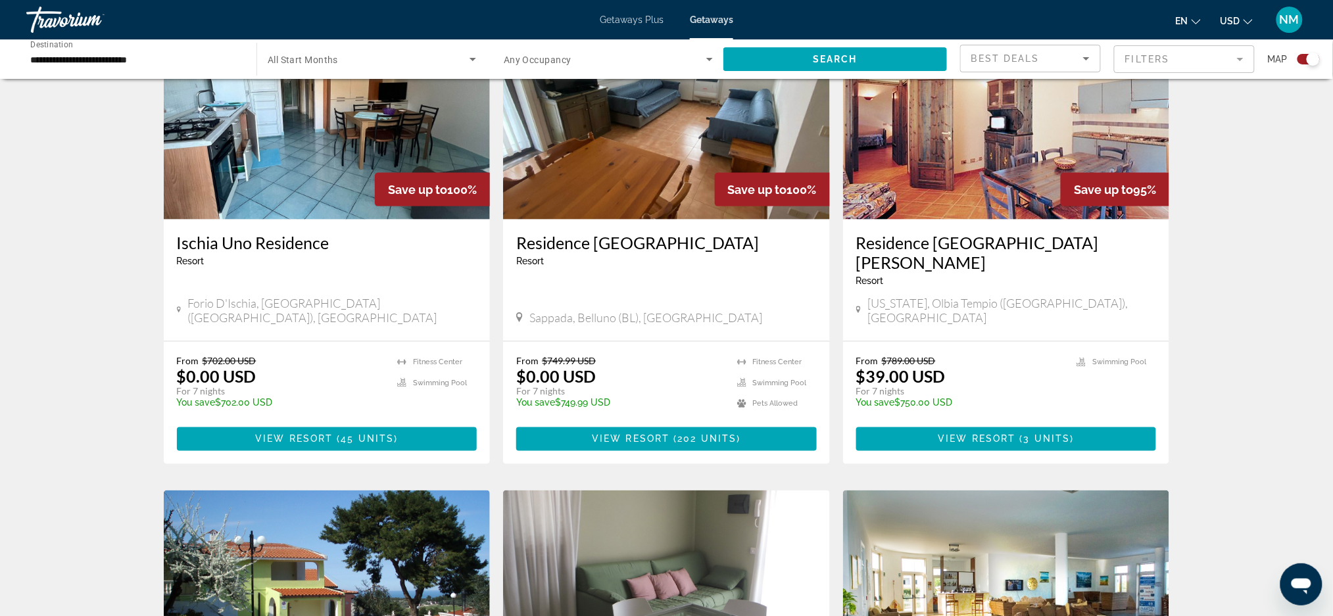
scroll to position [932, 0]
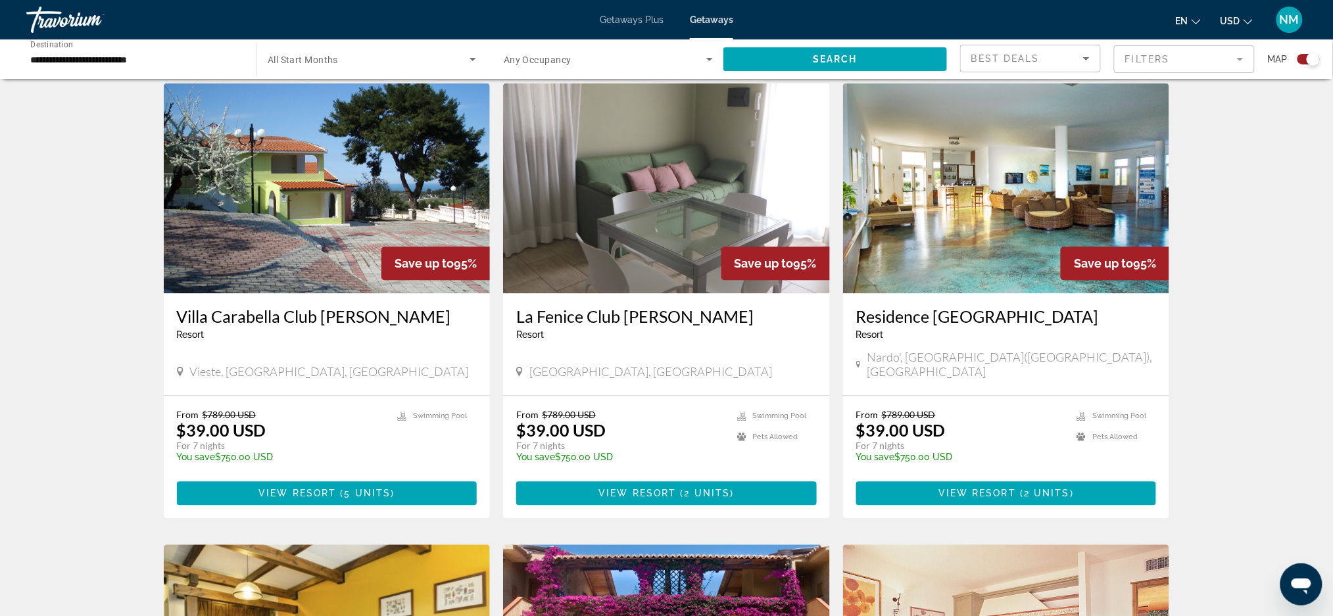
click at [1293, 62] on div "Search widget" at bounding box center [1304, 59] width 32 height 11
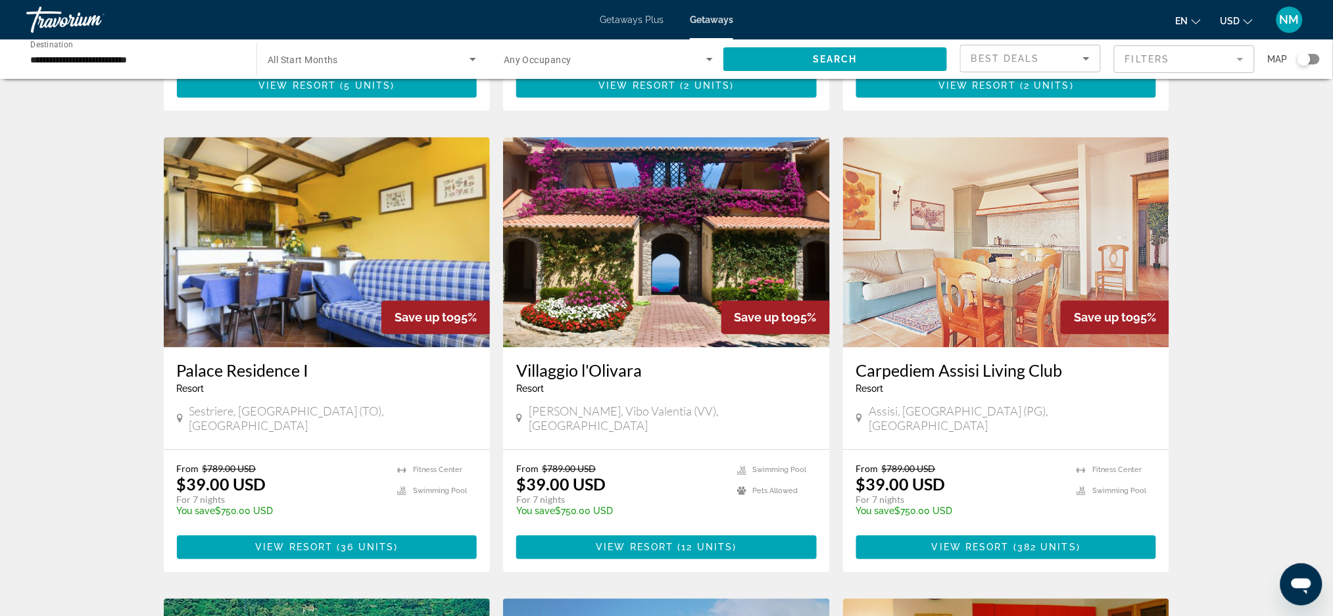
scroll to position [524, 0]
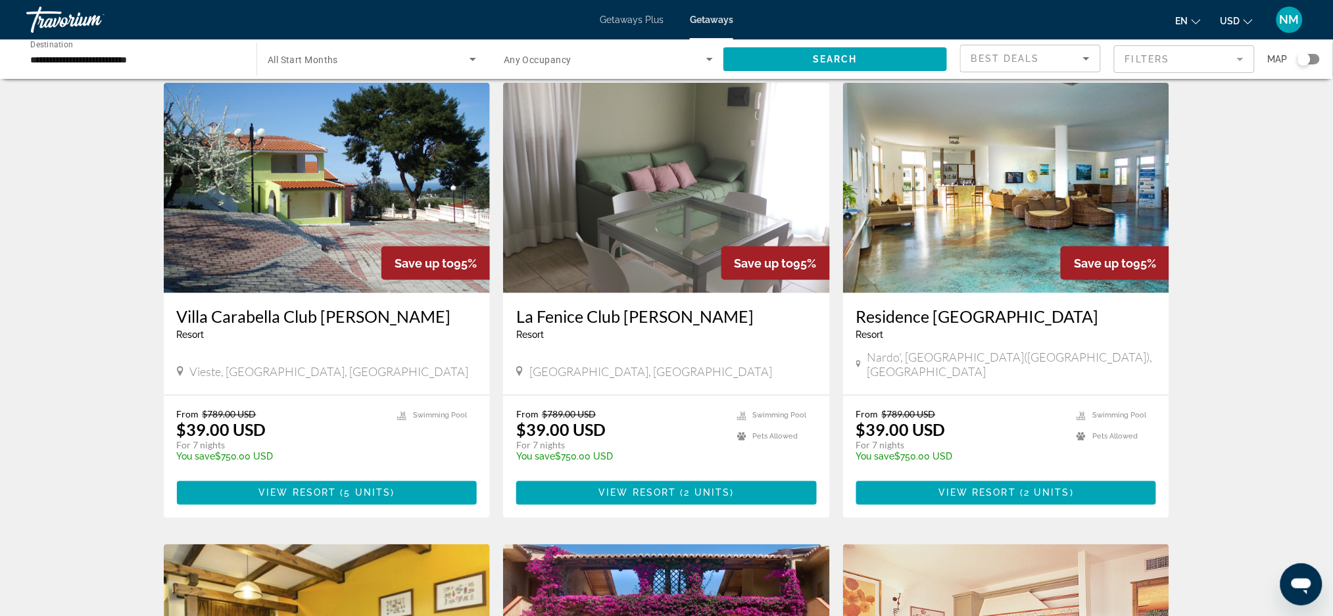
click at [1316, 63] on div "Search widget" at bounding box center [1309, 59] width 22 height 11
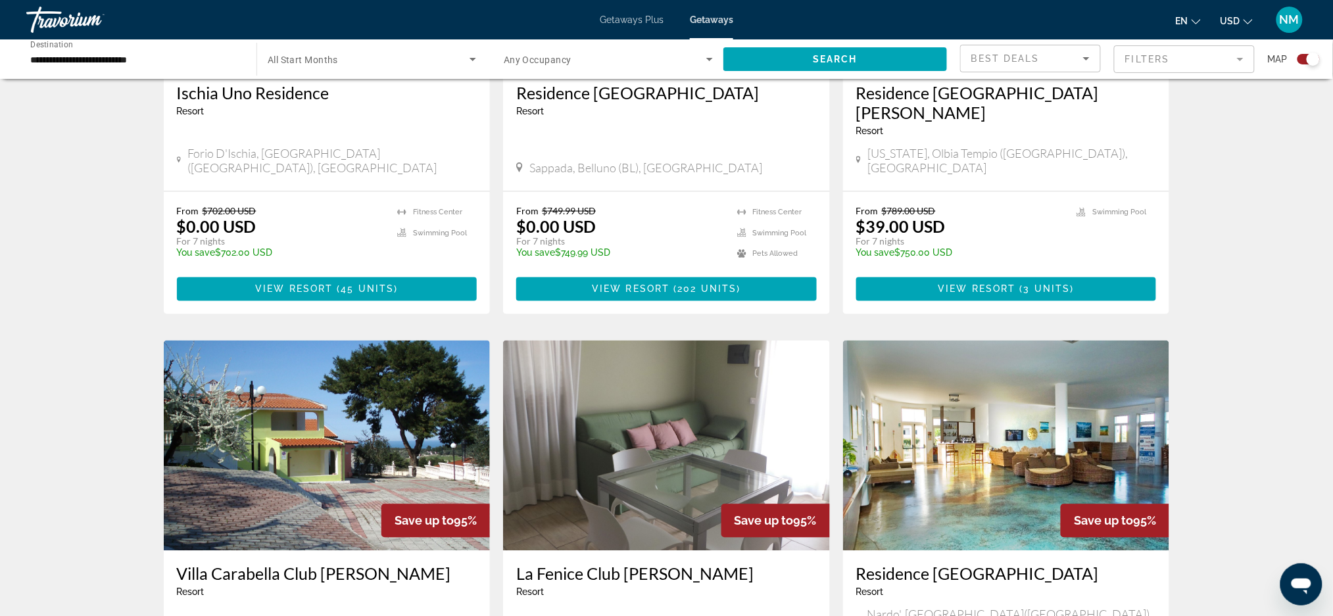
scroll to position [573, 0]
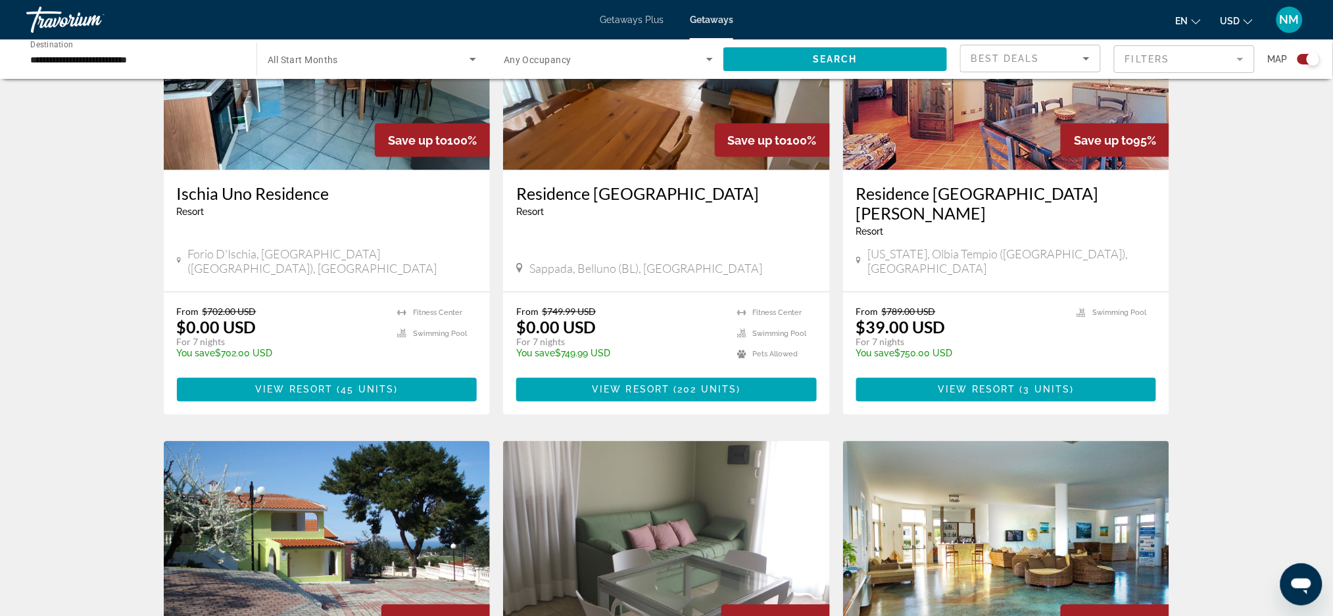
click at [720, 26] on div "Getaways Plus Getaways en English Español Français Italiano Português русский U…" at bounding box center [666, 20] width 1333 height 34
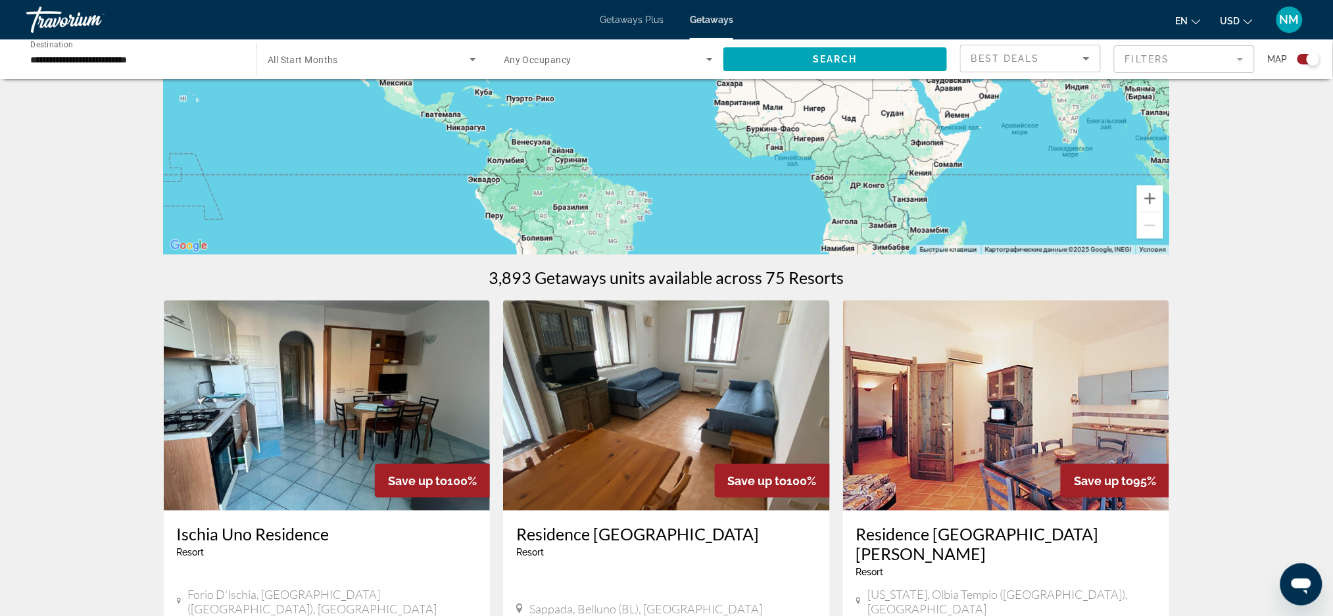
scroll to position [0, 0]
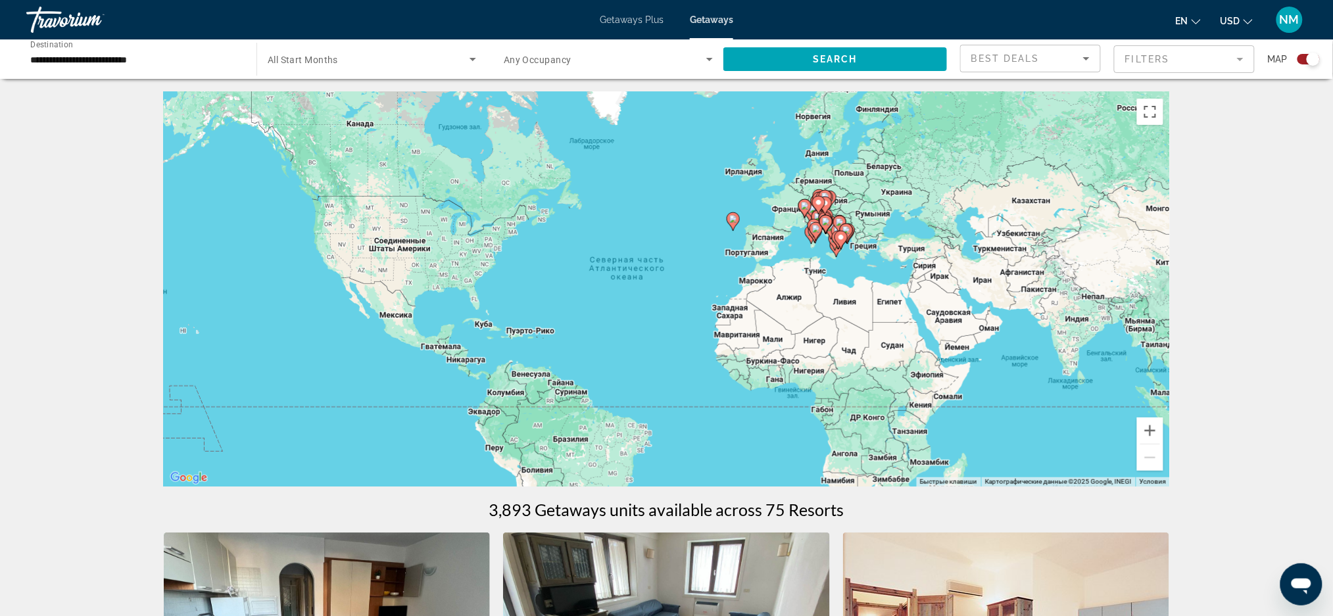
click at [833, 241] on gmp-advanced-marker "Main content" at bounding box center [838, 240] width 13 height 20
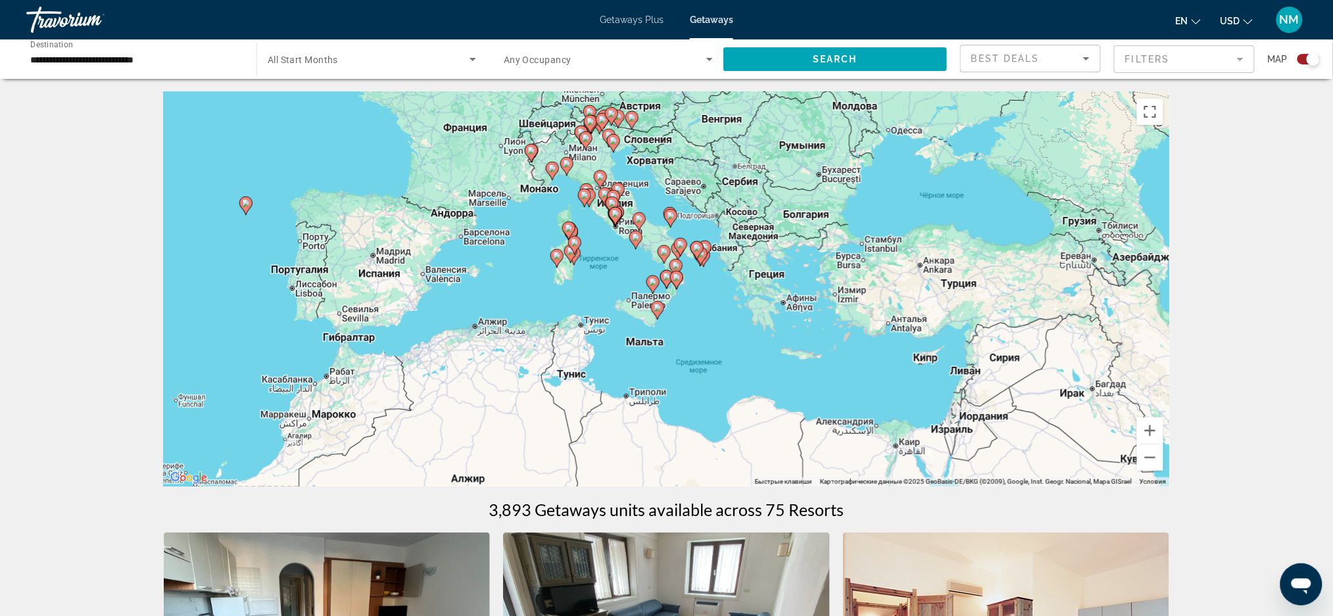
click at [664, 249] on image "Main content" at bounding box center [664, 252] width 8 height 8
type input "**********"
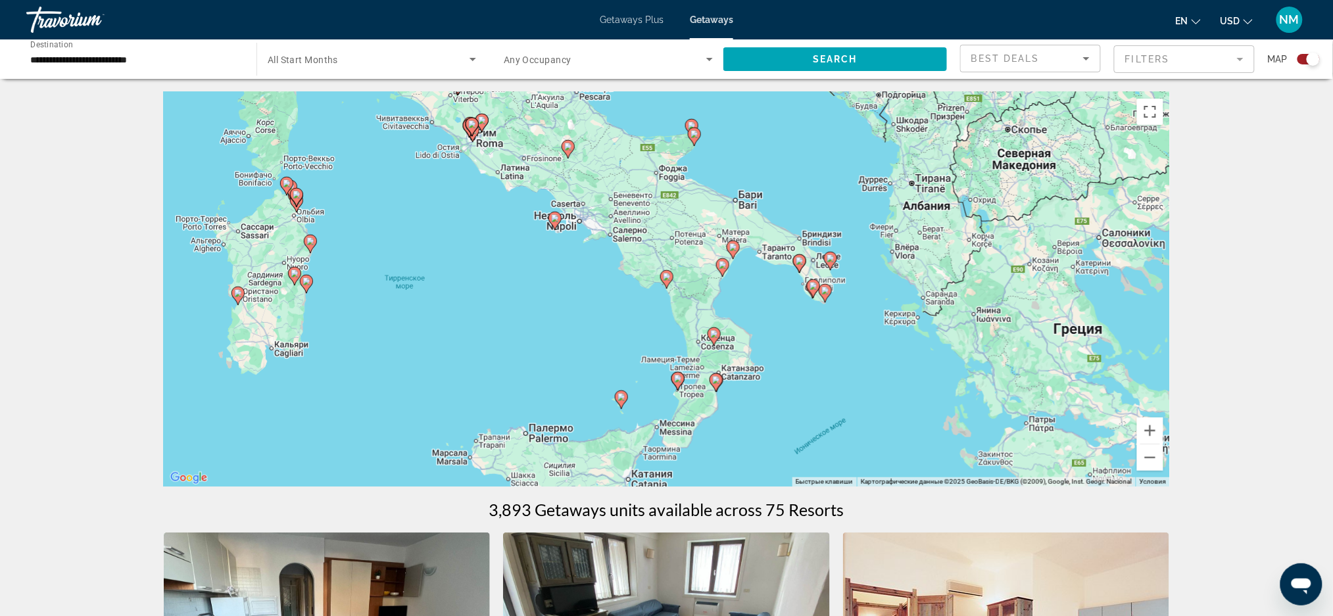
click at [717, 393] on div "Для навигации используйте клавиши со стрелками. Чтобы активировать перетаскиван…" at bounding box center [667, 289] width 1007 height 395
click at [717, 387] on icon "Main content" at bounding box center [716, 382] width 12 height 17
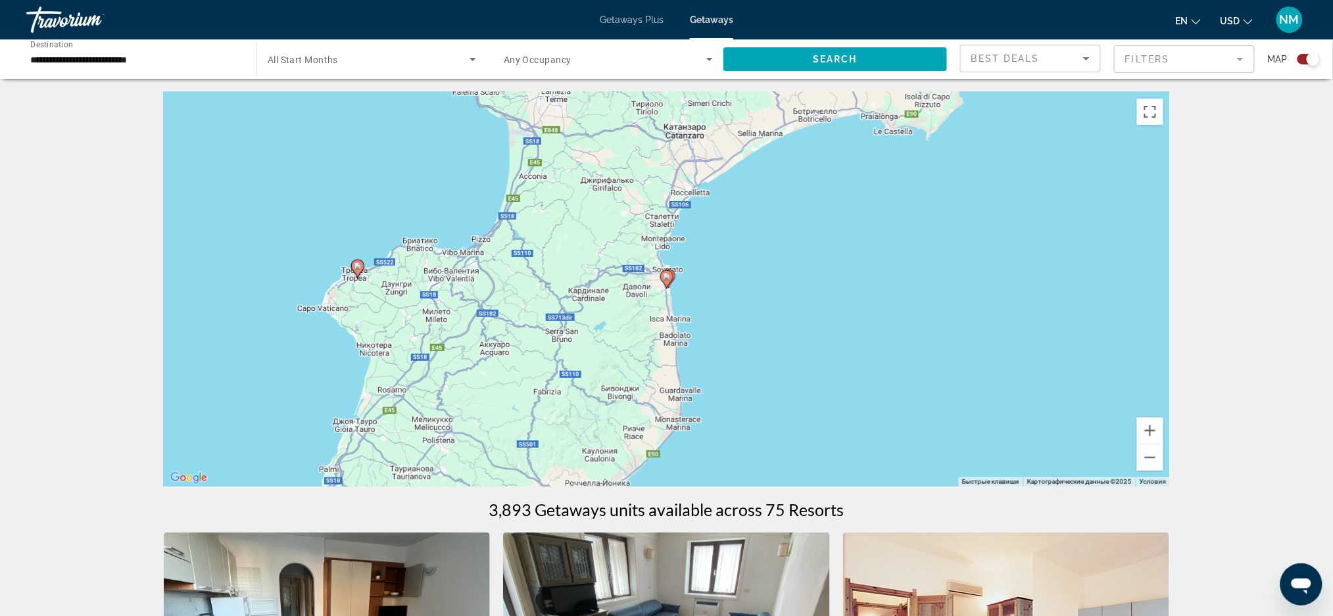
click at [668, 286] on gmp-advanced-marker "Main content" at bounding box center [666, 280] width 13 height 20
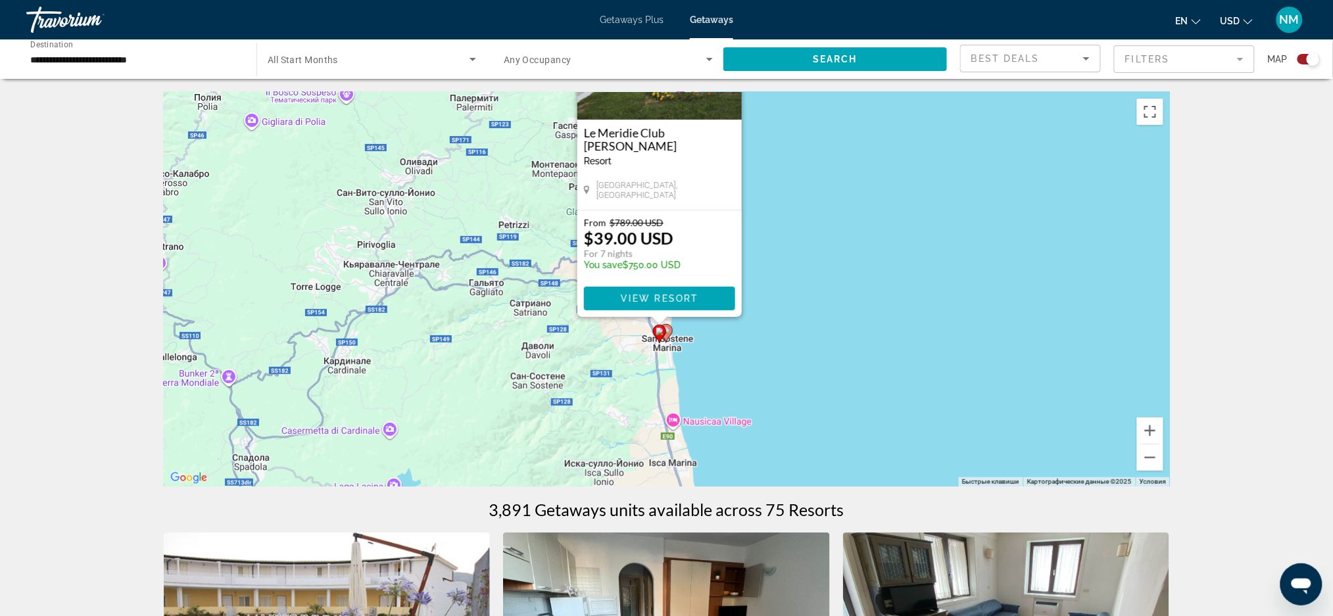
drag, startPoint x: 559, startPoint y: 399, endPoint x: 597, endPoint y: 126, distance: 275.7
click at [597, 126] on div "Чтобы активировать перетаскивание с помощью клавиатуры, нажмите Alt + Ввод. Пос…" at bounding box center [667, 289] width 1007 height 395
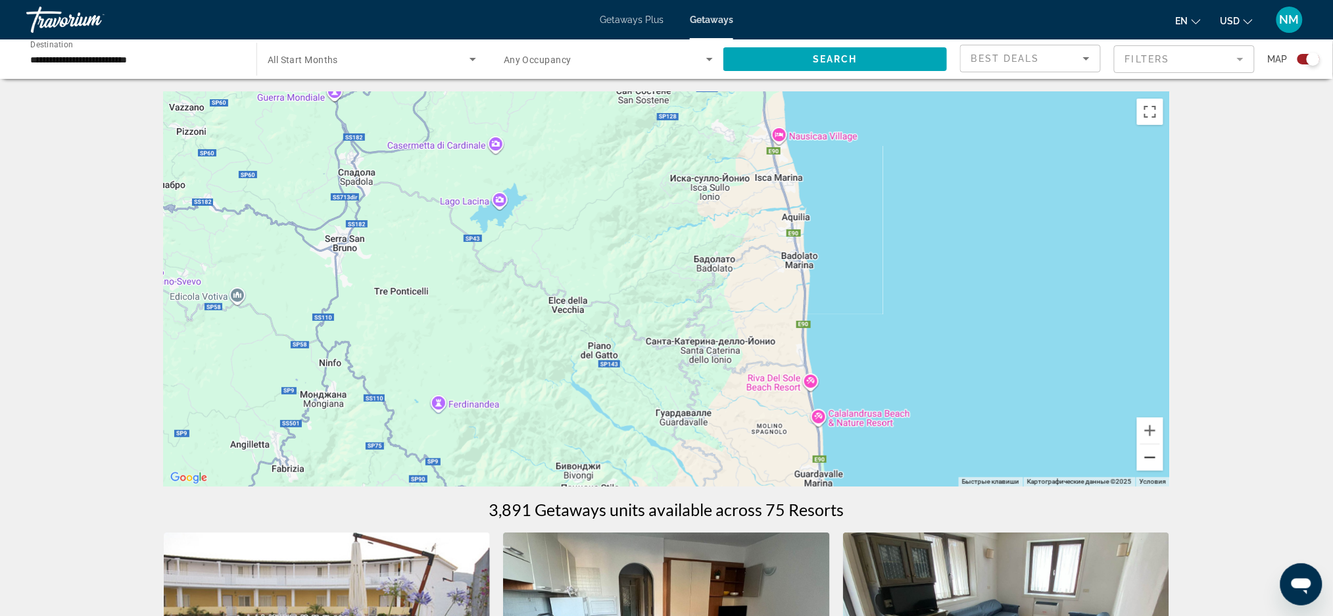
click at [1142, 464] on button "Уменьшить" at bounding box center [1150, 458] width 26 height 26
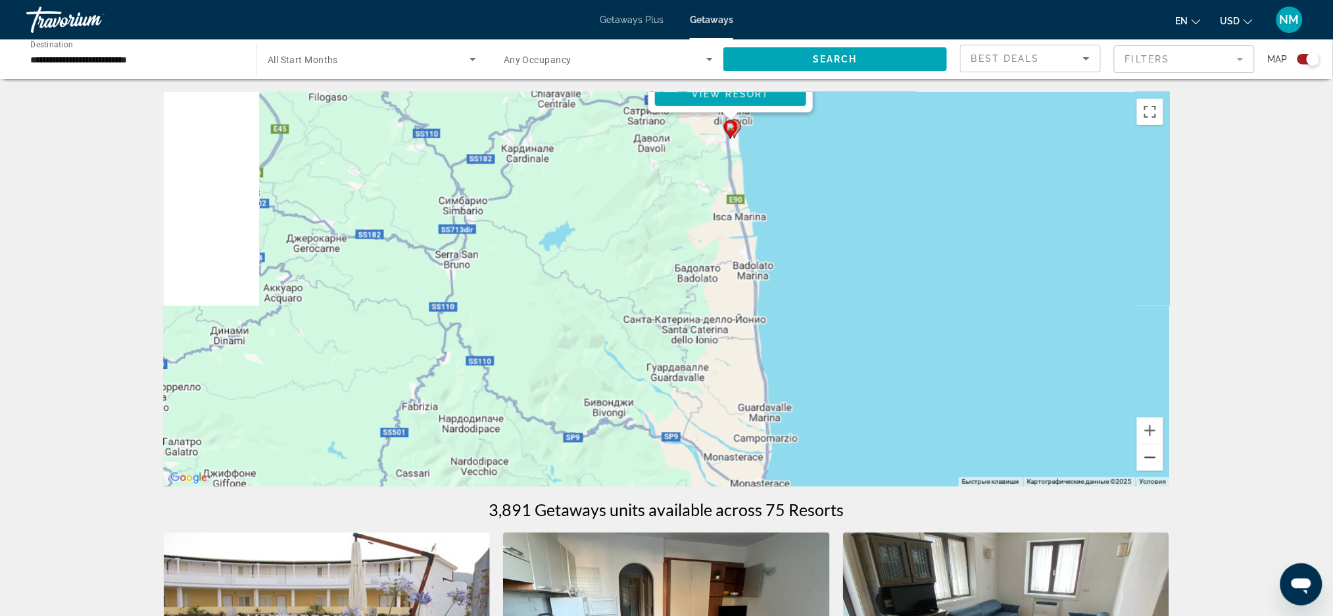
click at [1142, 464] on button "Уменьшить" at bounding box center [1150, 458] width 26 height 26
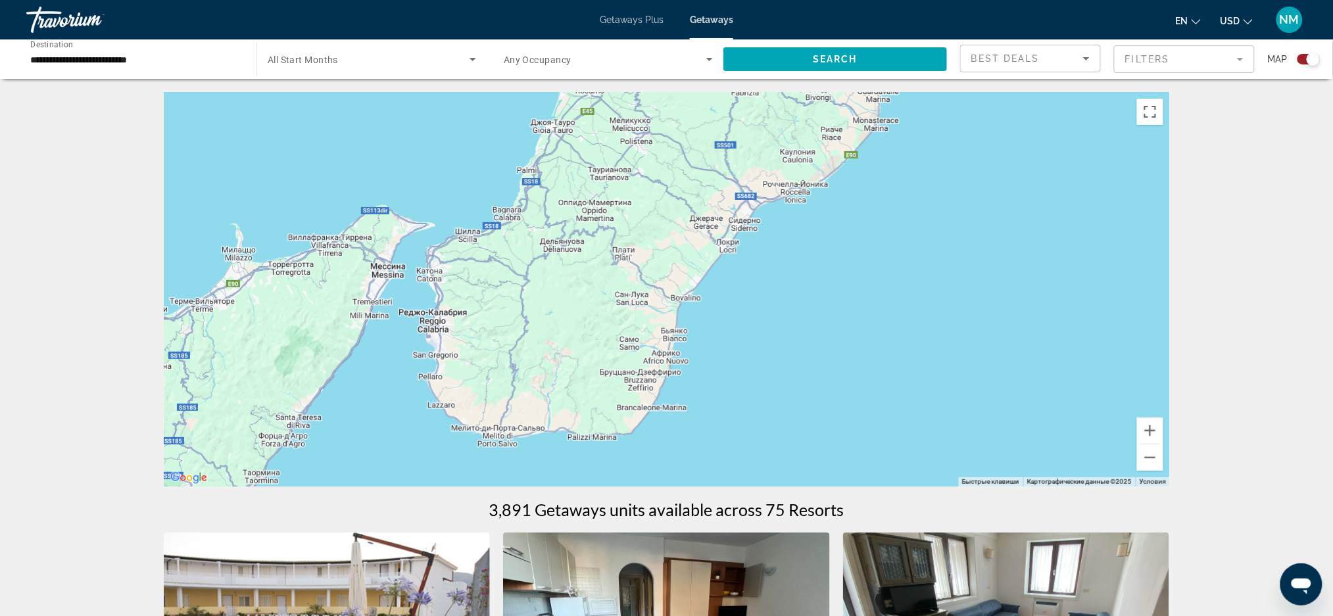
drag, startPoint x: 755, startPoint y: 393, endPoint x: 935, endPoint y: 141, distance: 310.0
click at [935, 141] on div "Чтобы активировать перетаскивание с помощью клавиатуры, нажмите Alt + Ввод. Пос…" at bounding box center [667, 289] width 1007 height 395
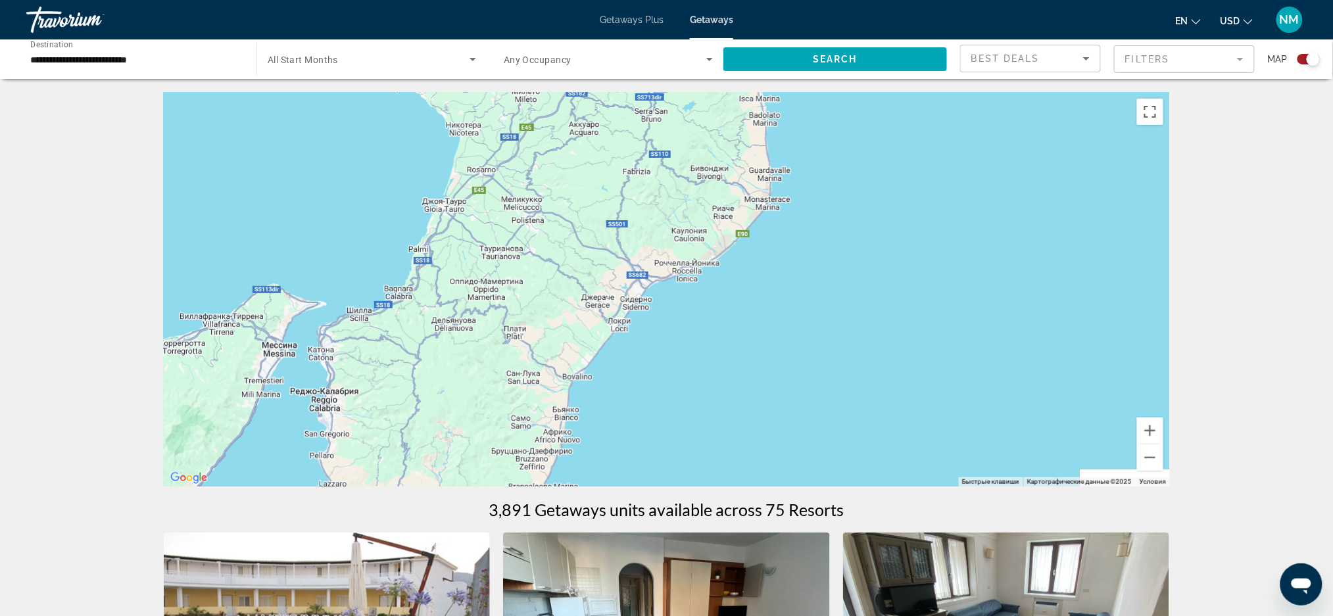
drag, startPoint x: 832, startPoint y: 220, endPoint x: 654, endPoint y: 466, distance: 303.8
click at [654, 466] on div "Чтобы активировать перетаскивание с помощью клавиатуры, нажмите Alt + Ввод. Пос…" at bounding box center [667, 289] width 1007 height 395
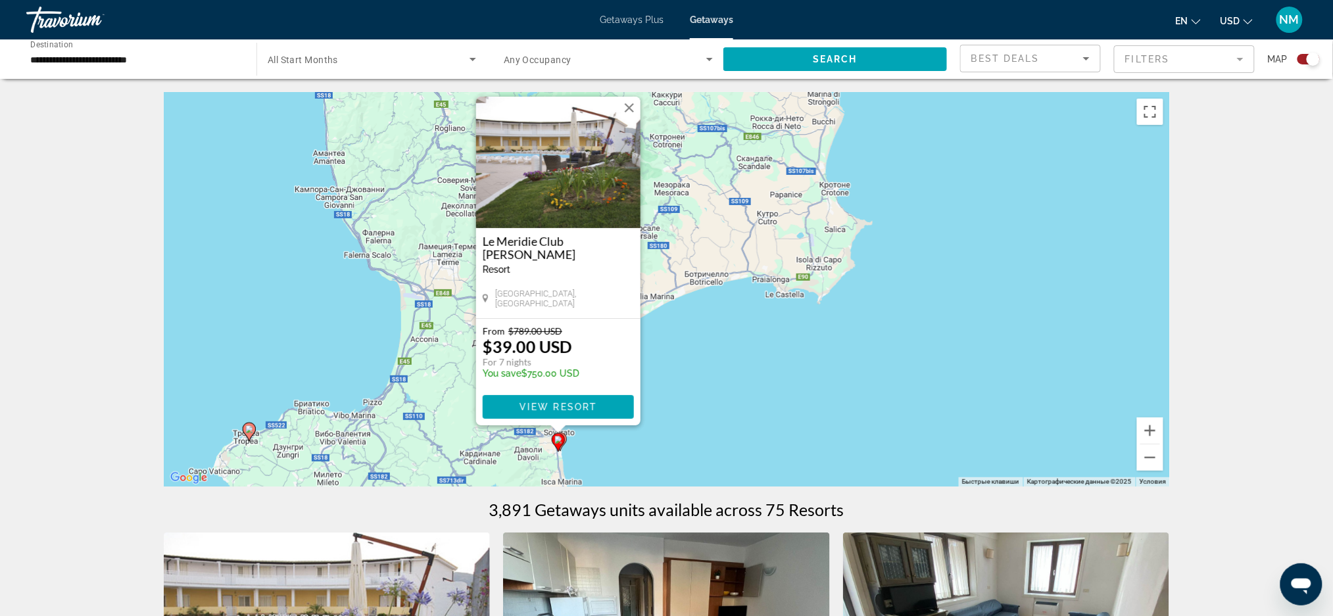
drag, startPoint x: 851, startPoint y: 245, endPoint x: 731, endPoint y: 503, distance: 284.3
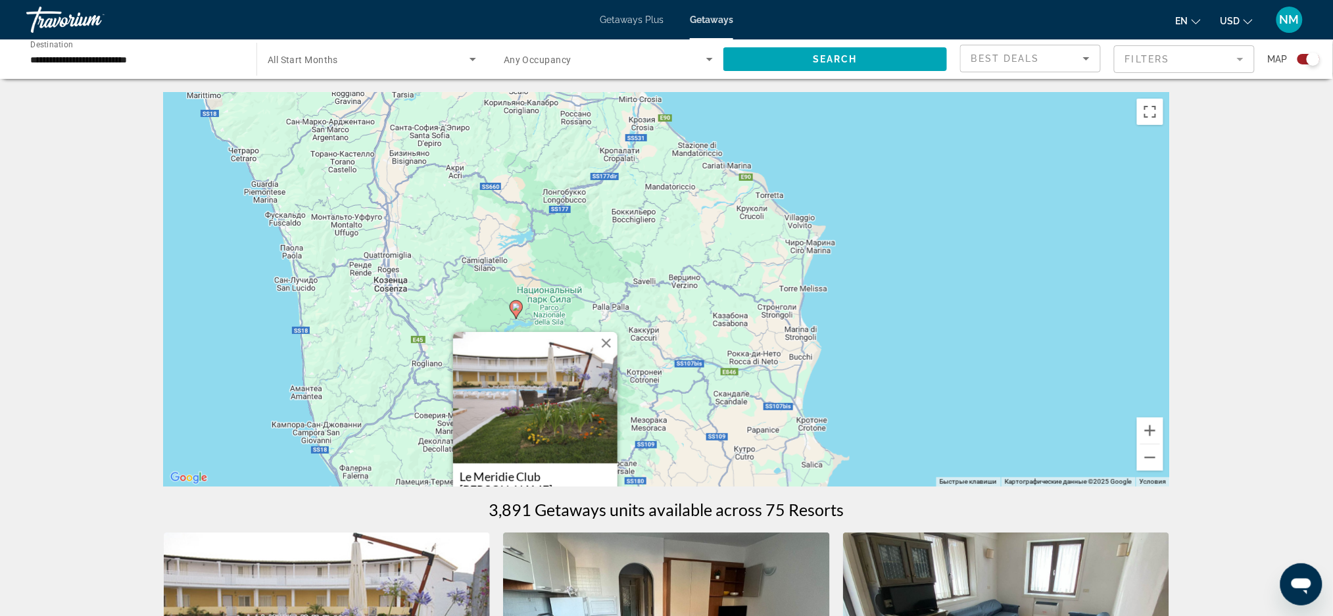
drag, startPoint x: 846, startPoint y: 346, endPoint x: 836, endPoint y: 568, distance: 222.6
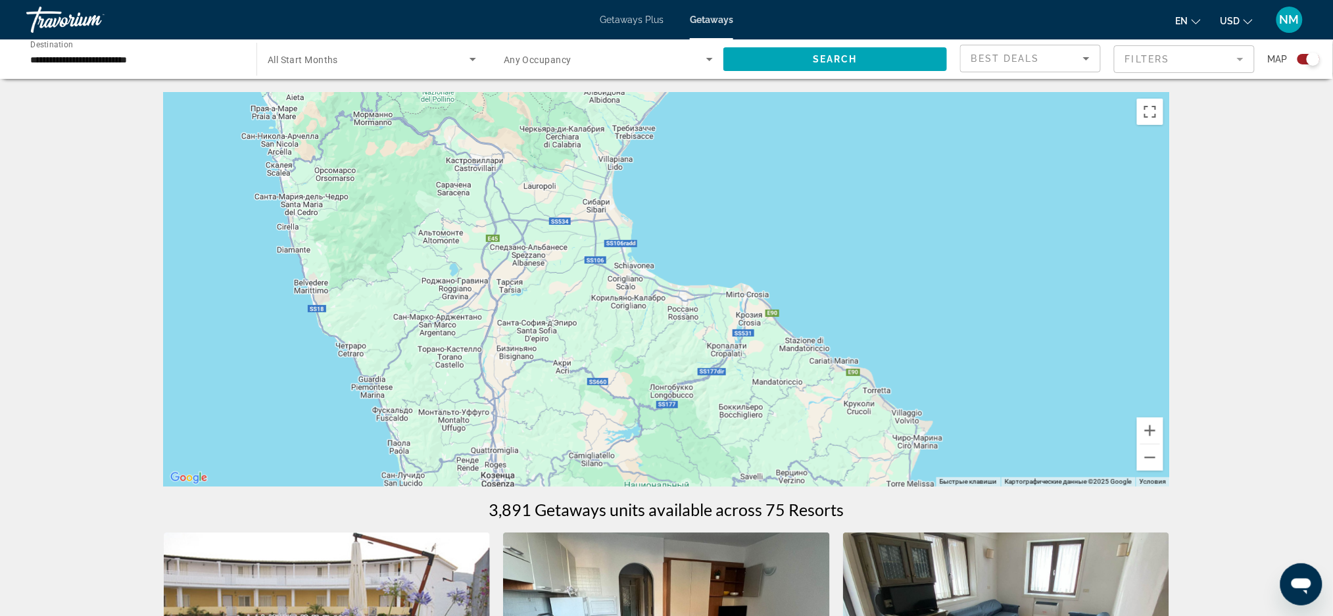
drag, startPoint x: 945, startPoint y: 353, endPoint x: 1067, endPoint y: 524, distance: 210.5
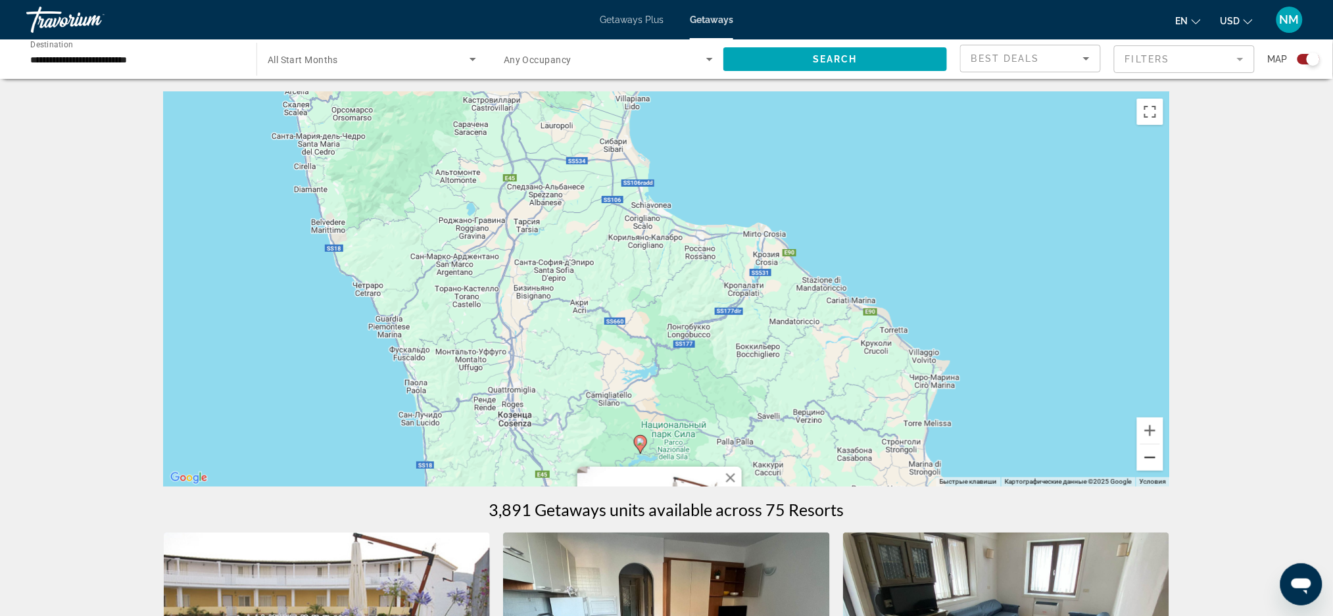
click at [1156, 463] on button "Уменьшить" at bounding box center [1150, 458] width 26 height 26
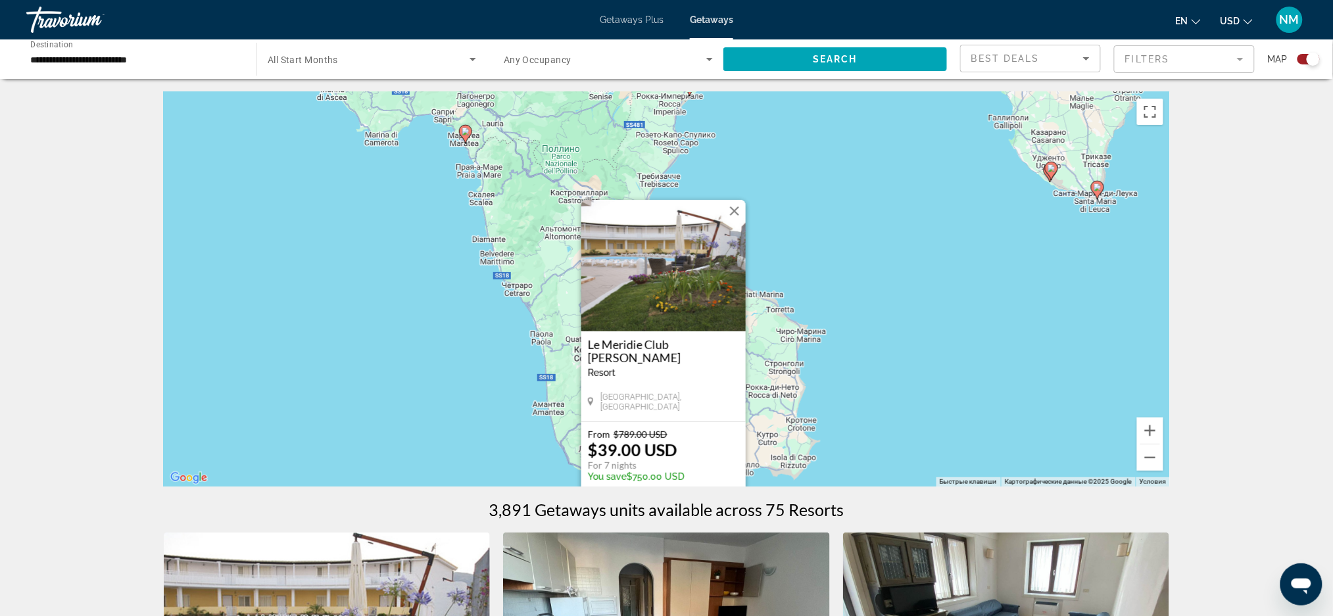
click at [858, 412] on div "Чтобы активировать перетаскивание с помощью клавиатуры, нажмите Alt + Ввод. Пос…" at bounding box center [667, 289] width 1007 height 395
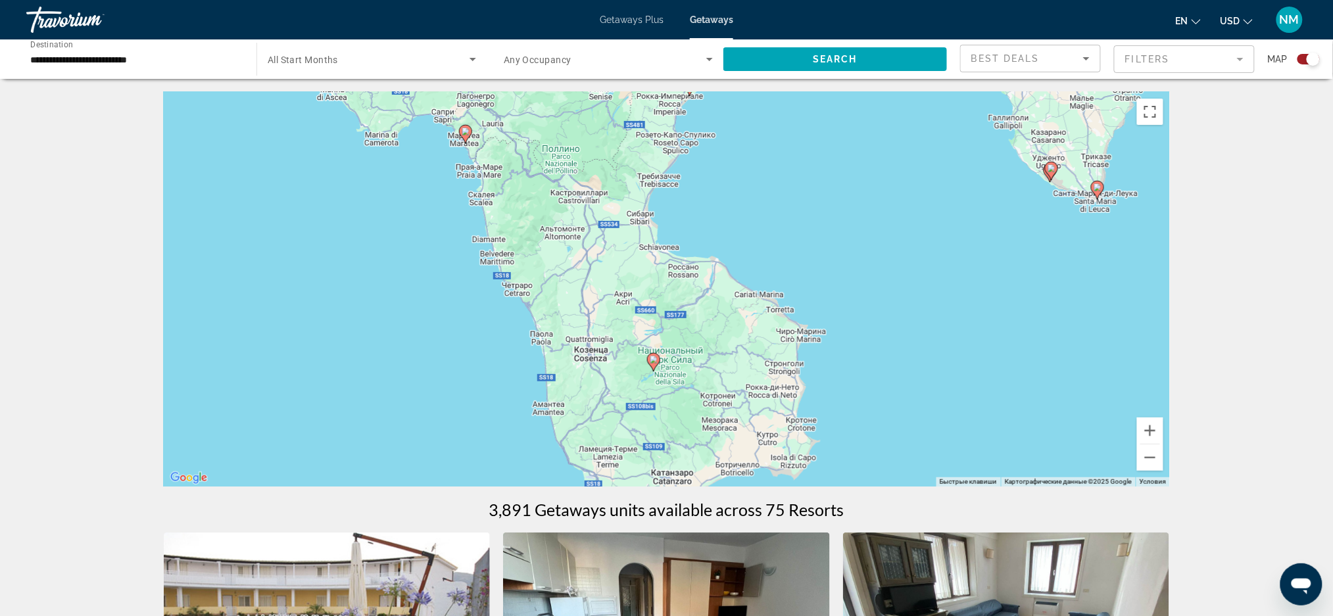
click at [1153, 473] on div "Чтобы активировать перетаскивание с помощью клавиатуры, нажмите Alt + Ввод. Пос…" at bounding box center [667, 289] width 1007 height 395
click at [1154, 473] on div "Чтобы активировать перетаскивание с помощью клавиатуры, нажмите Alt + Ввод. Пос…" at bounding box center [667, 289] width 1007 height 395
click at [1151, 457] on button "Уменьшить" at bounding box center [1150, 458] width 26 height 26
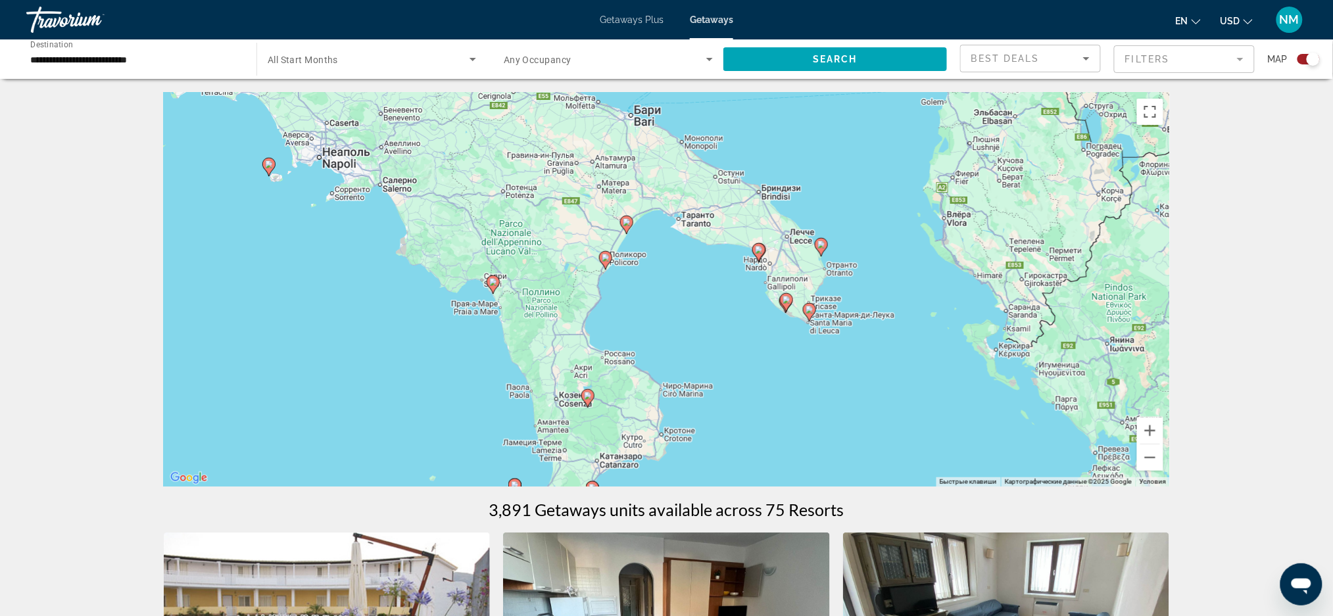
drag, startPoint x: 899, startPoint y: 344, endPoint x: 815, endPoint y: 425, distance: 116.3
click at [815, 425] on div "Чтобы активировать перетаскивание с помощью клавиатуры, нажмите Alt + Ввод. Пос…" at bounding box center [667, 289] width 1007 height 395
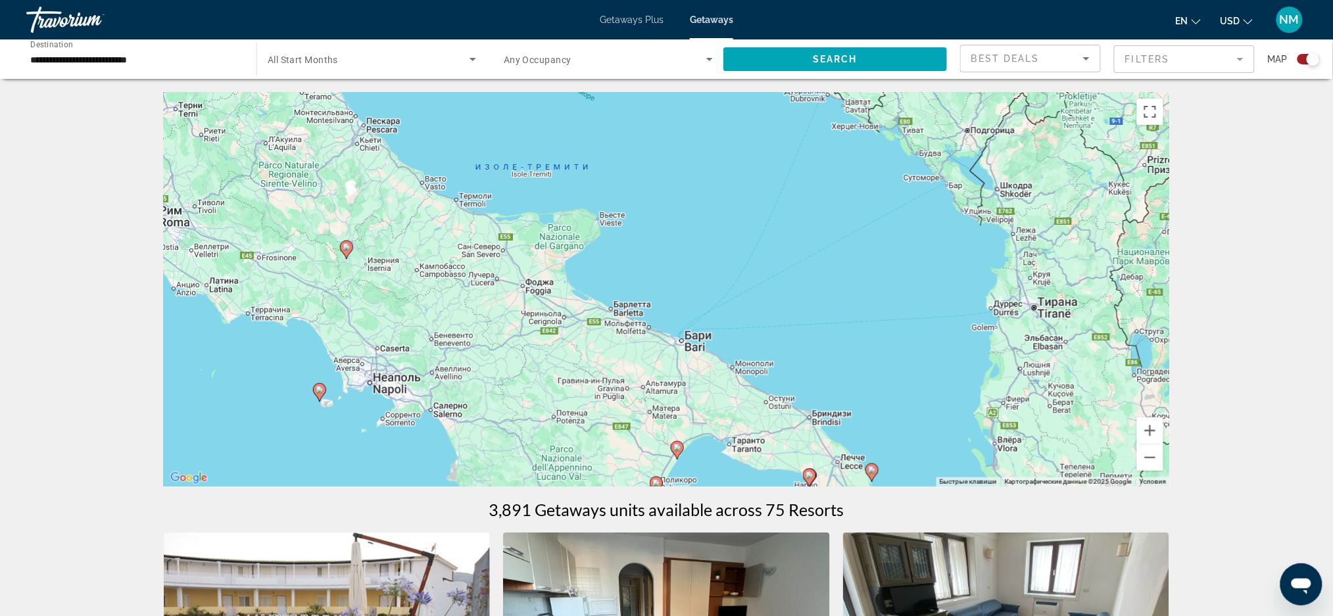
drag, startPoint x: 735, startPoint y: 295, endPoint x: 787, endPoint y: 528, distance: 238.6
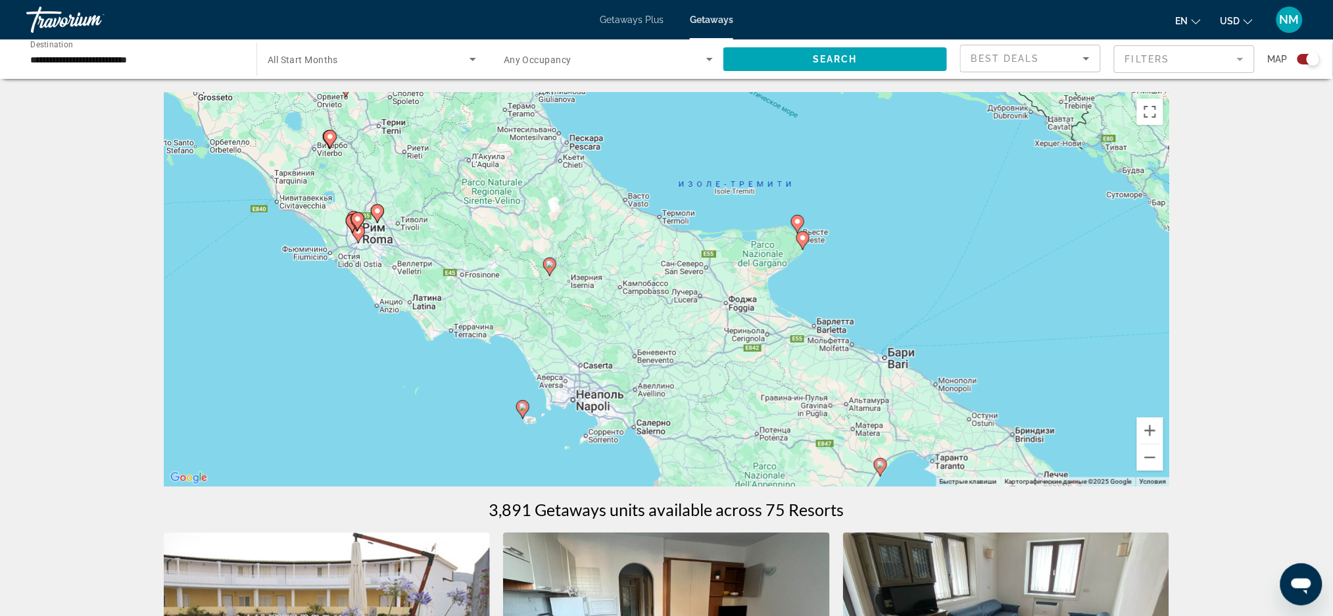
drag, startPoint x: 708, startPoint y: 334, endPoint x: 925, endPoint y: 345, distance: 217.4
click at [925, 345] on div "Чтобы активировать перетаскивание с помощью клавиатуры, нажмите Alt + Ввод. Пос…" at bounding box center [667, 289] width 1007 height 395
click at [524, 409] on image "Main content" at bounding box center [523, 407] width 8 height 8
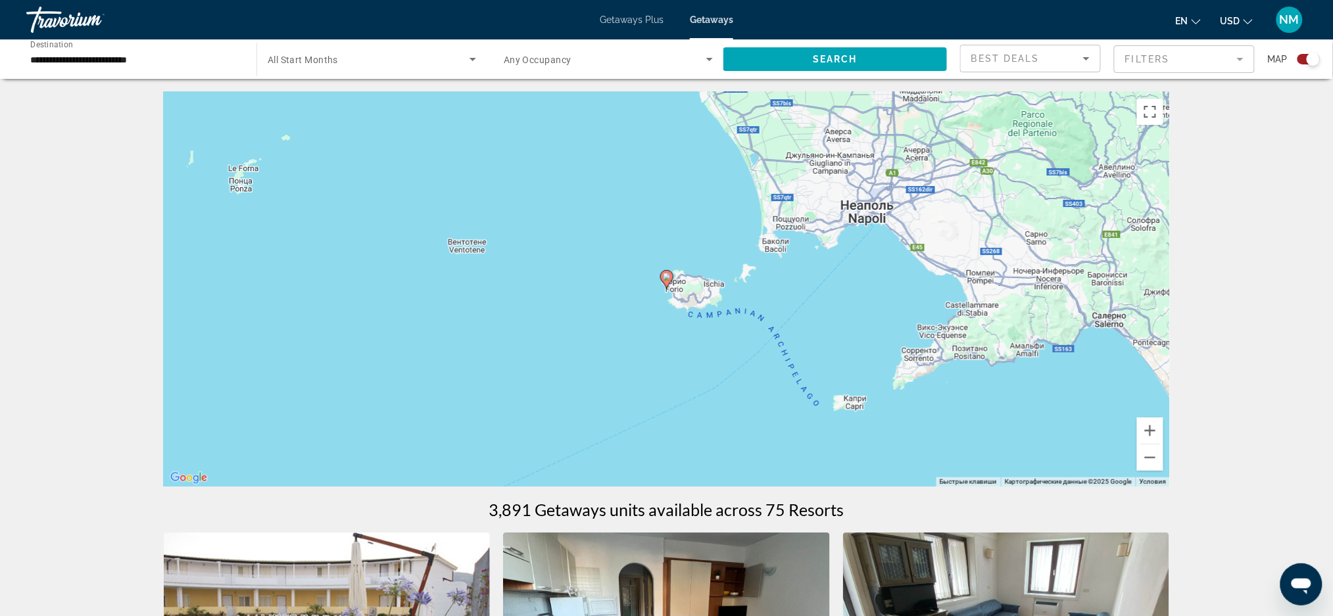
click at [667, 284] on icon "Main content" at bounding box center [666, 279] width 12 height 17
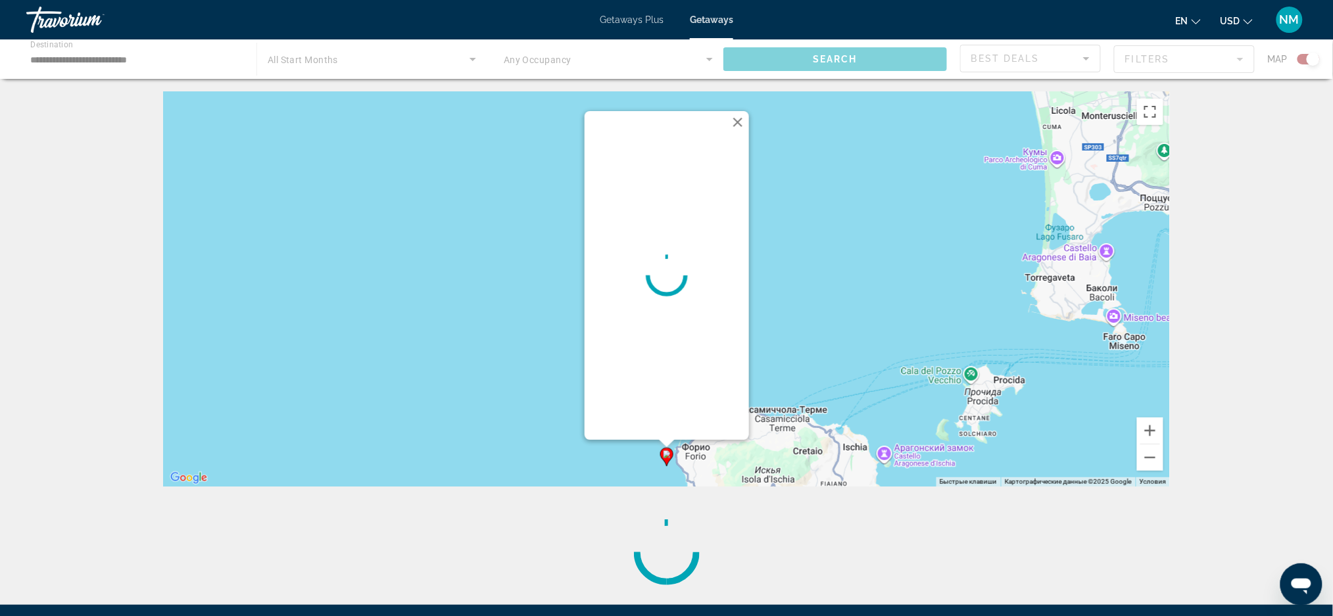
click at [667, 284] on circle "Main content" at bounding box center [666, 275] width 39 height 39
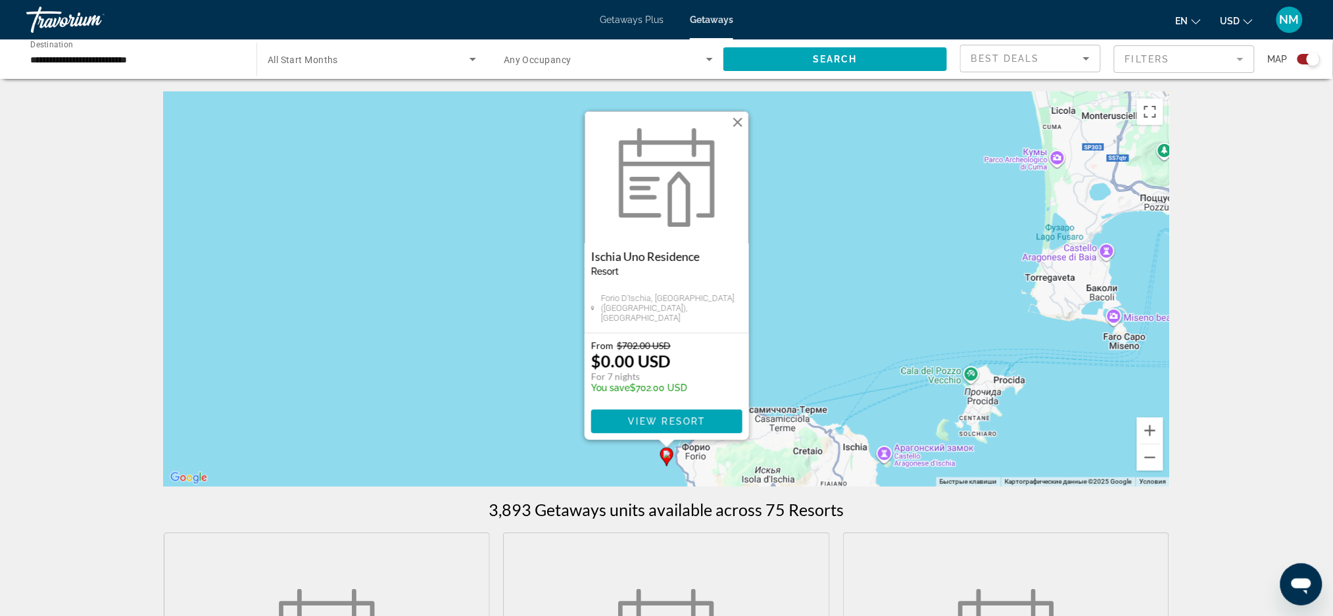
click at [775, 353] on div "Чтобы активировать перетаскивание с помощью клавиатуры, нажмите Alt + Ввод. Пос…" at bounding box center [667, 289] width 1007 height 395
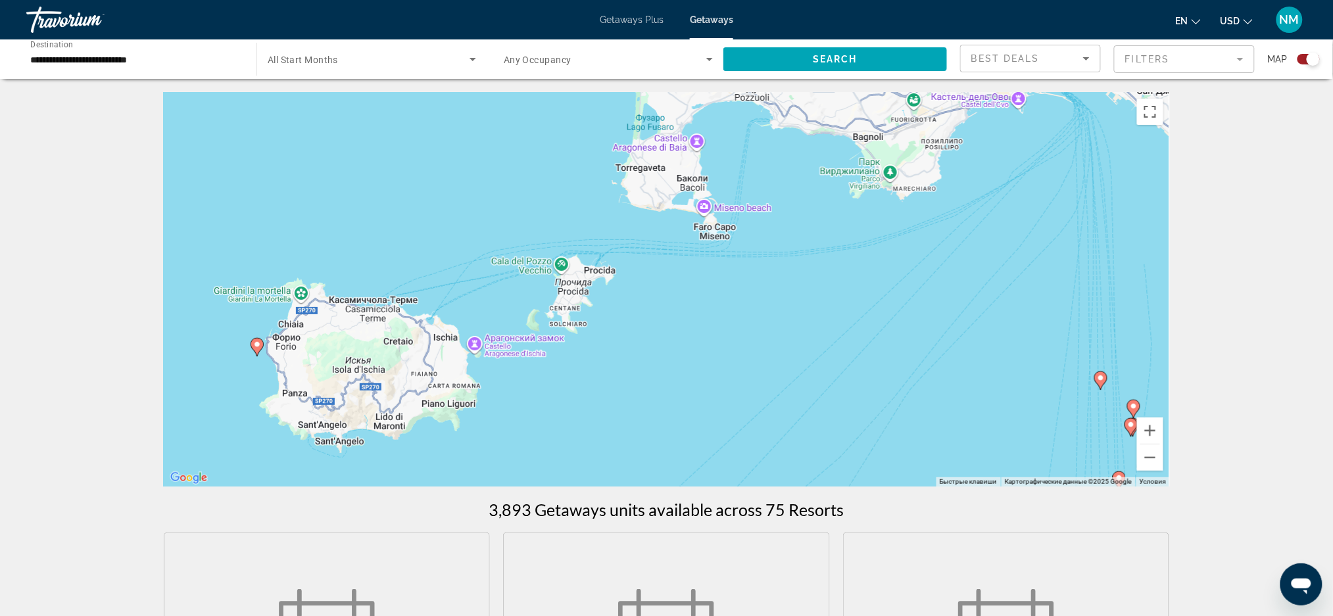
drag, startPoint x: 797, startPoint y: 332, endPoint x: 374, endPoint y: 206, distance: 441.9
click at [374, 206] on div "Чтобы активировать перетаскивание с помощью клавиатуры, нажмите Alt + Ввод. Пос…" at bounding box center [667, 289] width 1007 height 395
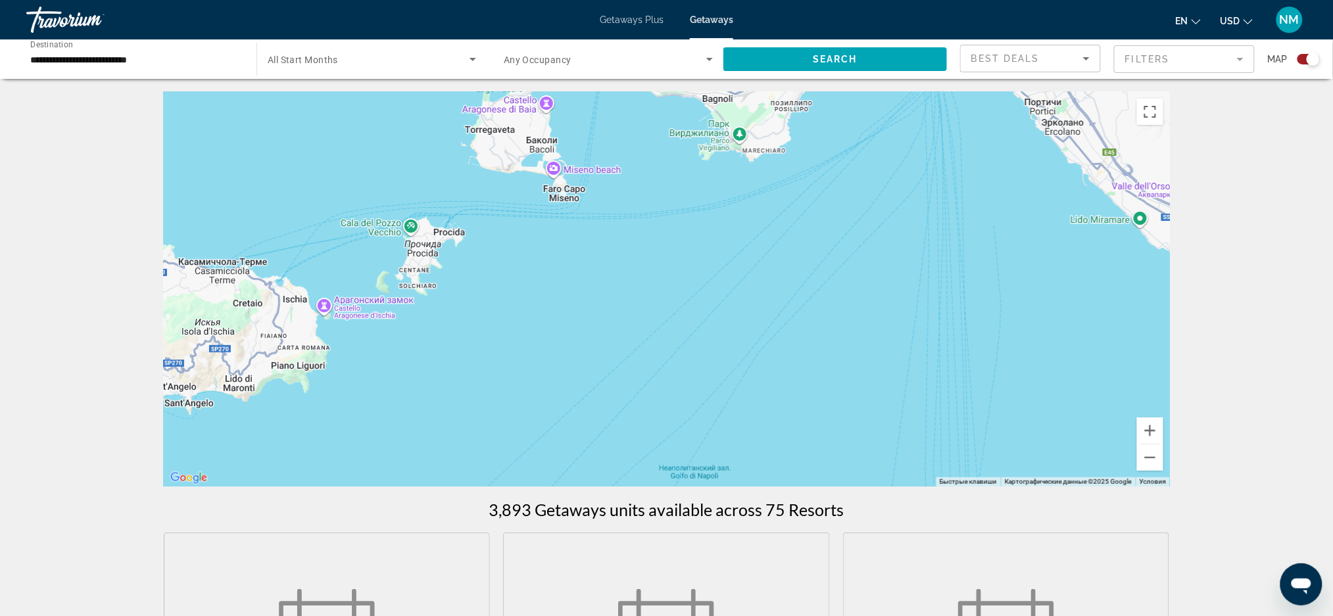
drag, startPoint x: 583, startPoint y: 292, endPoint x: 367, endPoint y: 380, distance: 232.8
click at [367, 380] on div "Чтобы активировать перетаскивание с помощью клавиатуры, нажмите Alt + Ввод. Пос…" at bounding box center [667, 289] width 1007 height 395
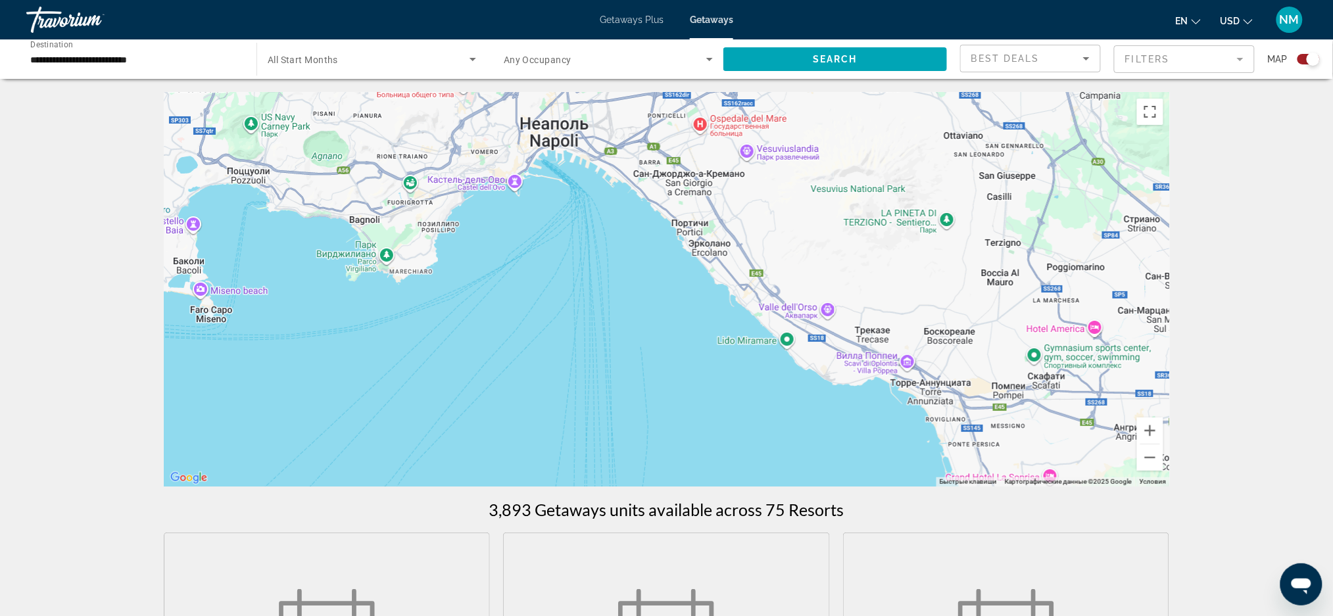
drag, startPoint x: 572, startPoint y: 304, endPoint x: 337, endPoint y: 309, distance: 234.9
click at [337, 309] on div "Чтобы активировать перетаскивание с помощью клавиатуры, нажмите Alt + Ввод. Пос…" at bounding box center [667, 289] width 1007 height 395
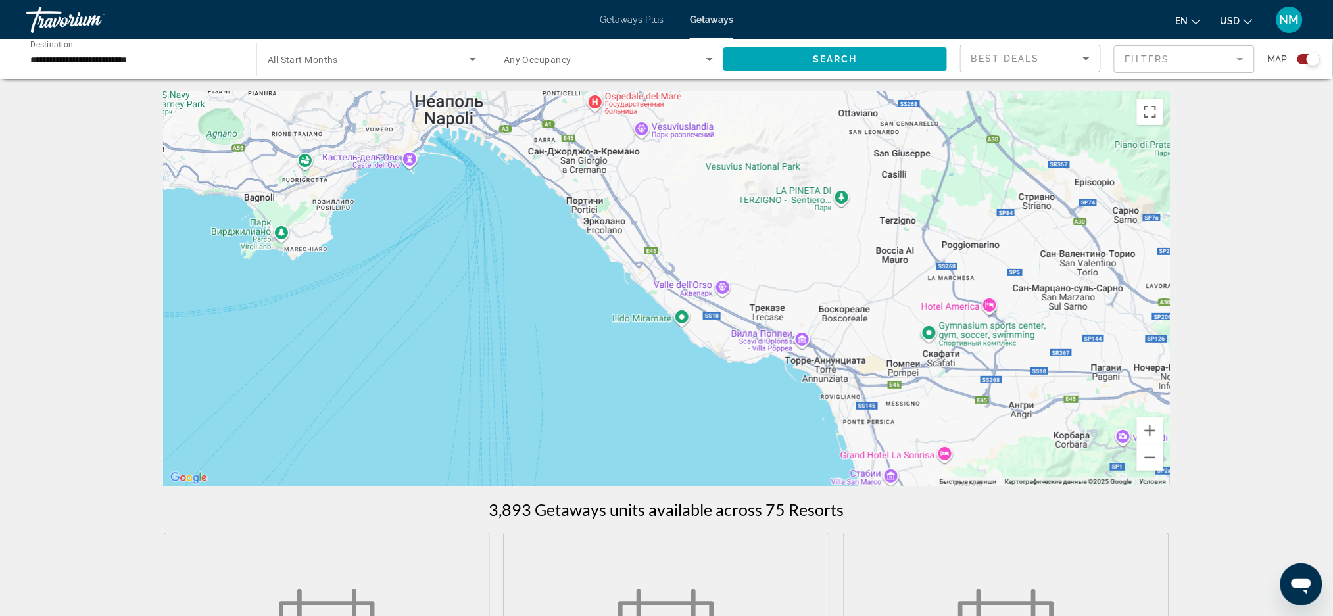
drag, startPoint x: 632, startPoint y: 344, endPoint x: 461, endPoint y: 284, distance: 181.4
click at [461, 284] on div "Main content" at bounding box center [667, 289] width 1007 height 395
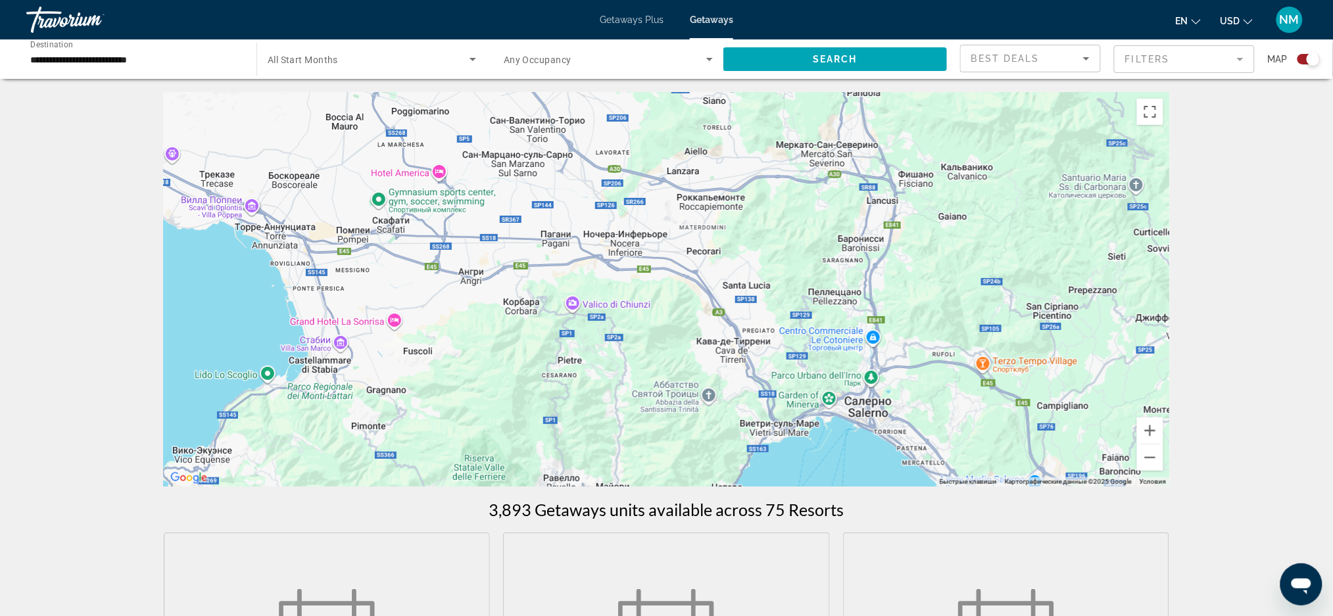
drag, startPoint x: 851, startPoint y: 353, endPoint x: 361, endPoint y: 254, distance: 500.1
click at [361, 254] on div "Main content" at bounding box center [667, 289] width 1007 height 395
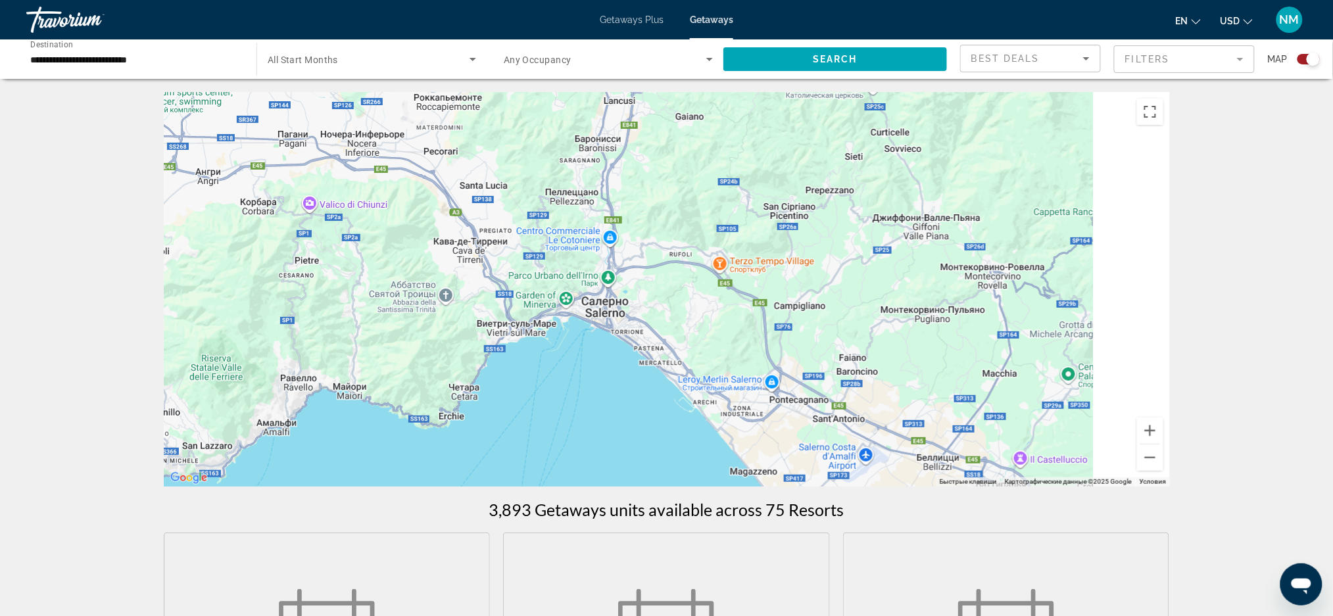
drag, startPoint x: 611, startPoint y: 320, endPoint x: 337, endPoint y: 220, distance: 291.0
click at [337, 220] on div "Main content" at bounding box center [667, 289] width 1007 height 395
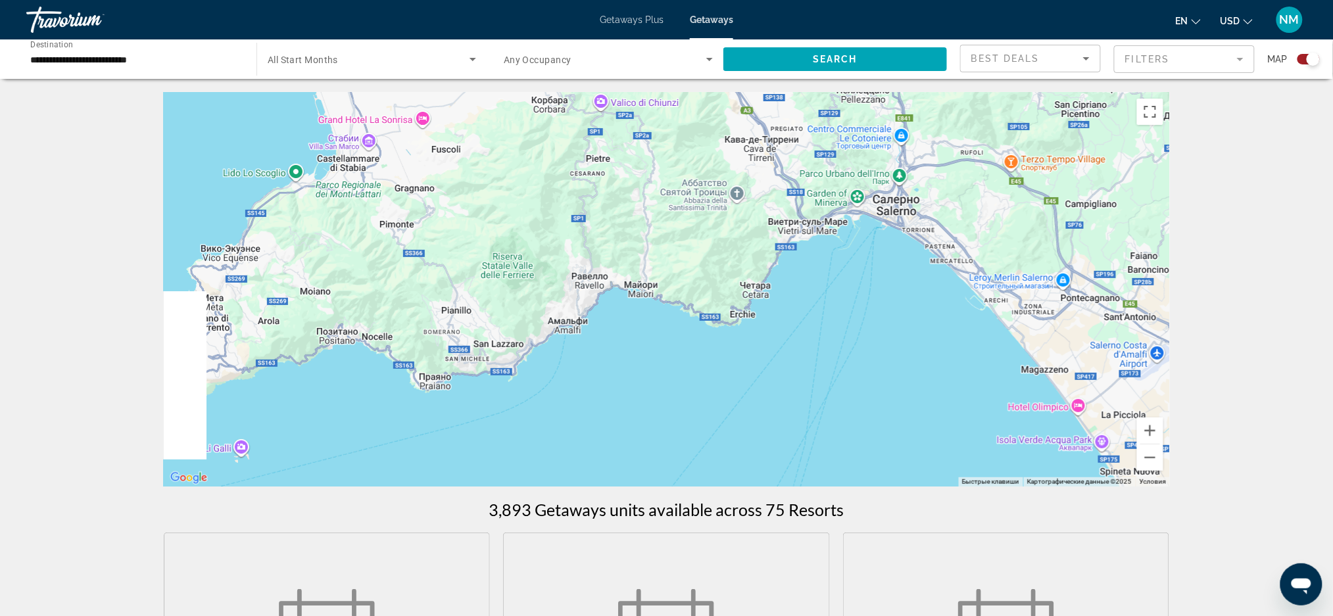
drag, startPoint x: 603, startPoint y: 325, endPoint x: 985, endPoint y: 270, distance: 386.2
click at [985, 270] on div "Main content" at bounding box center [667, 289] width 1007 height 395
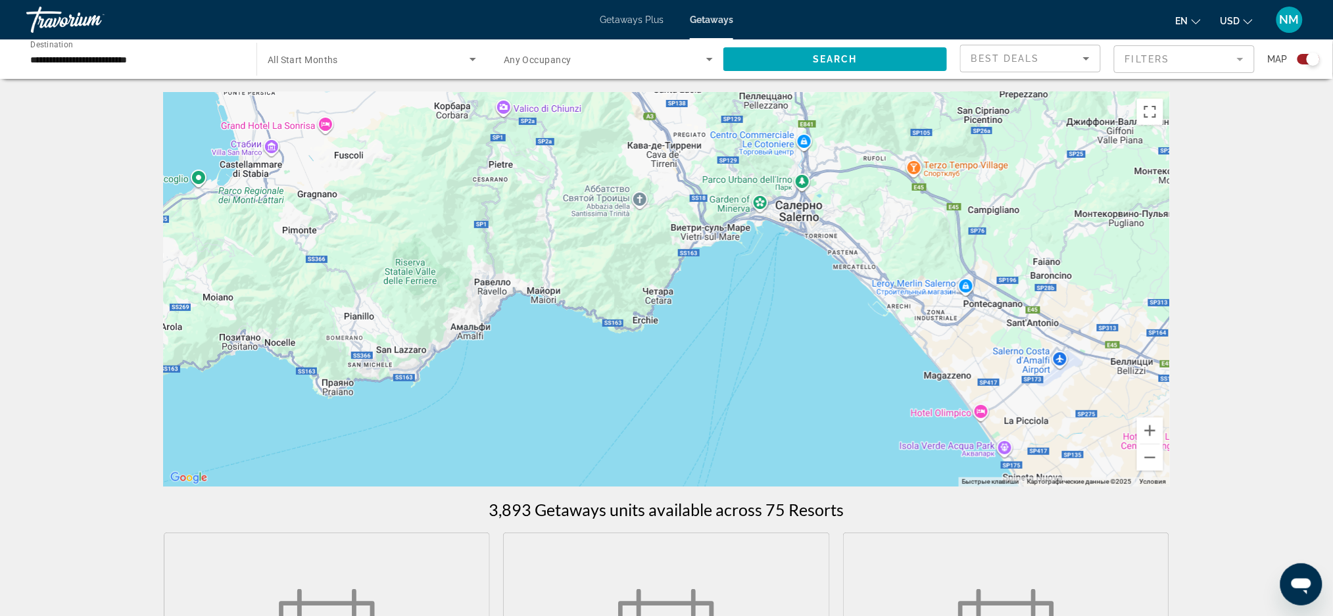
drag, startPoint x: 672, startPoint y: 147, endPoint x: 517, endPoint y: 124, distance: 156.3
click at [517, 124] on div "Main content" at bounding box center [667, 289] width 1007 height 395
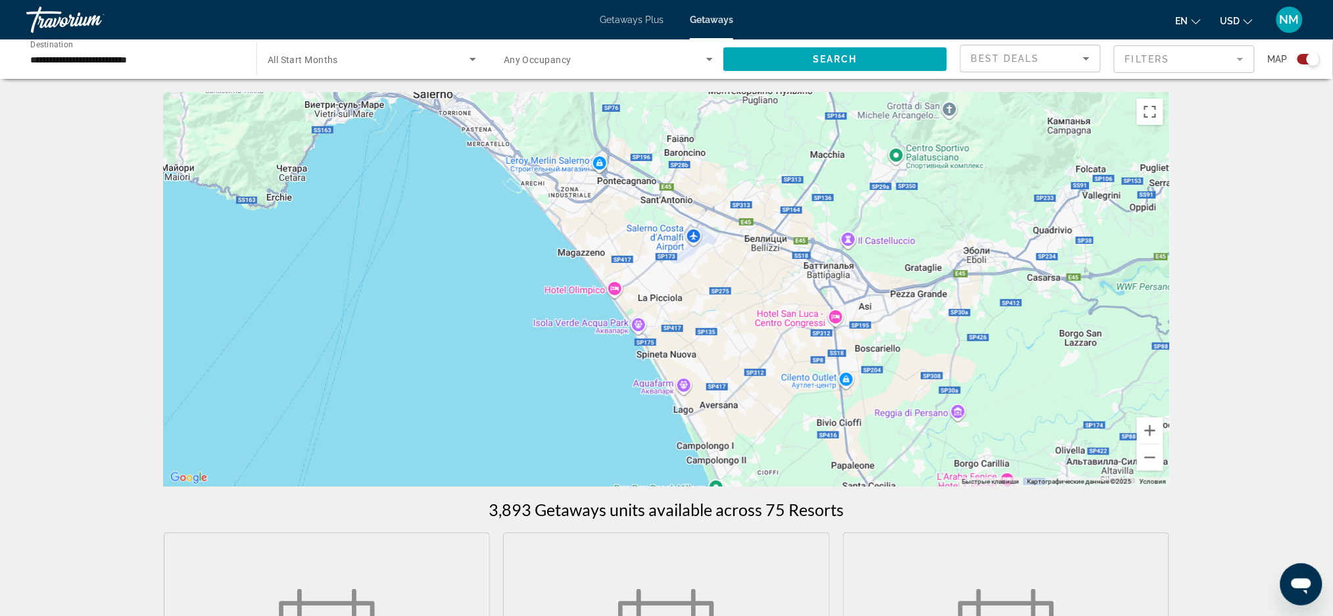
drag, startPoint x: 814, startPoint y: 225, endPoint x: 409, endPoint y: 167, distance: 410.0
click at [409, 167] on div "Main content" at bounding box center [667, 289] width 1007 height 395
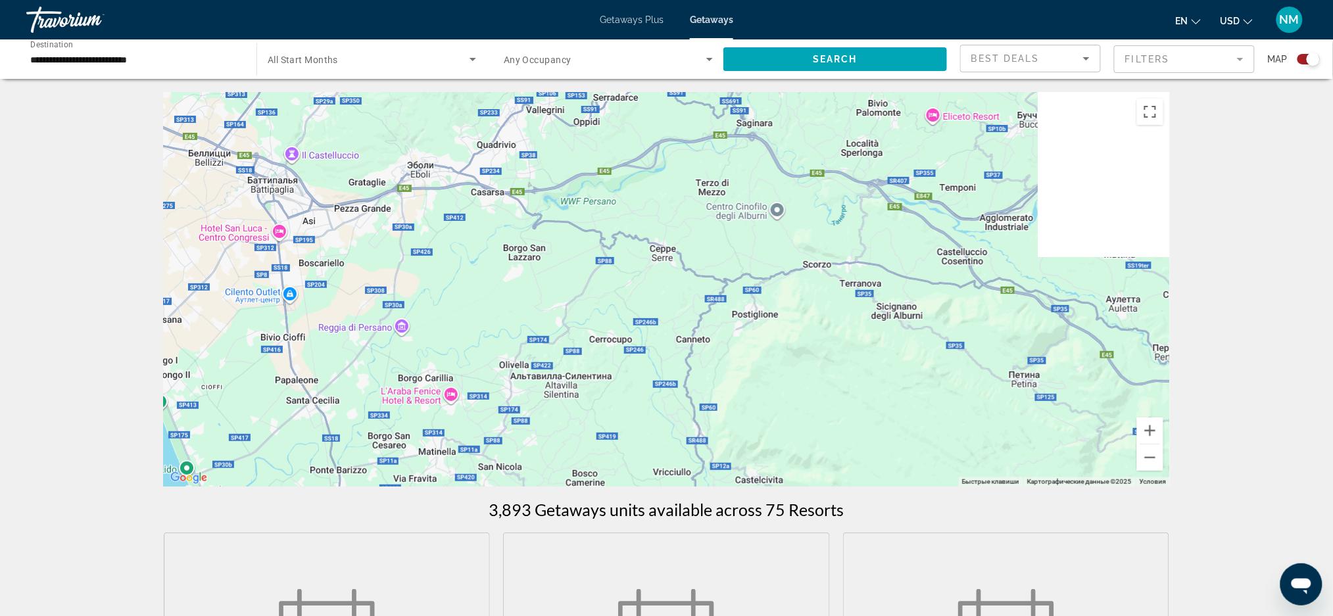
drag, startPoint x: 680, startPoint y: 250, endPoint x: 254, endPoint y: 182, distance: 431.0
click at [254, 182] on div "Main content" at bounding box center [667, 289] width 1007 height 395
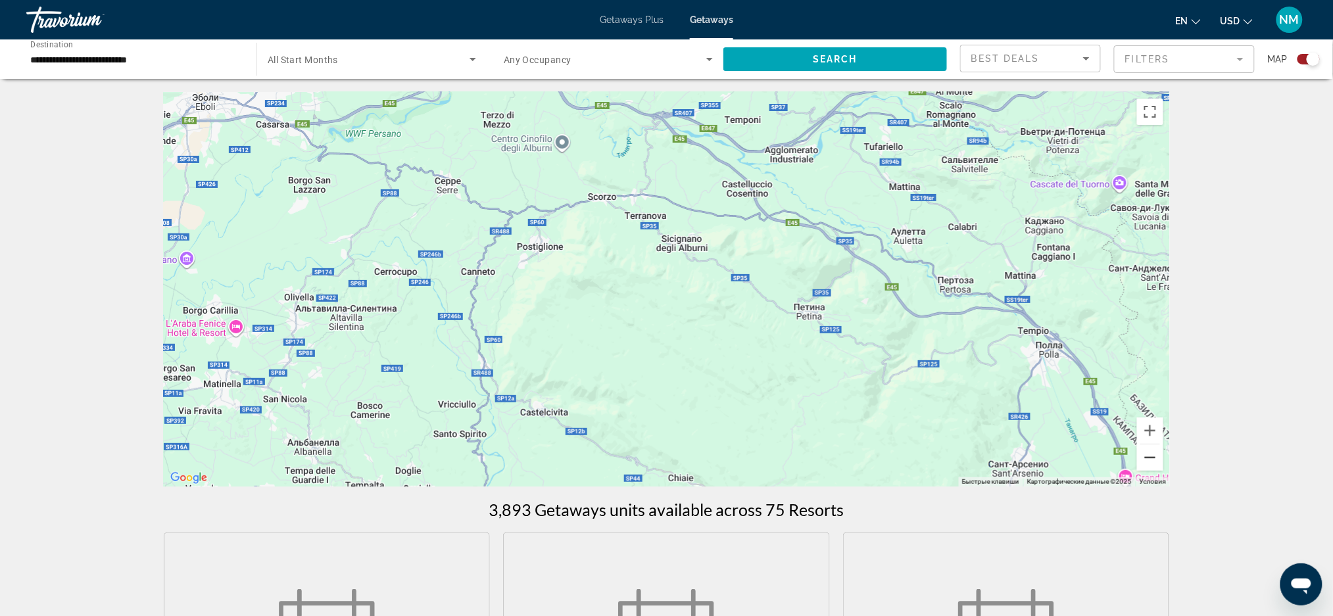
click at [1151, 460] on button "Уменьшить" at bounding box center [1150, 458] width 26 height 26
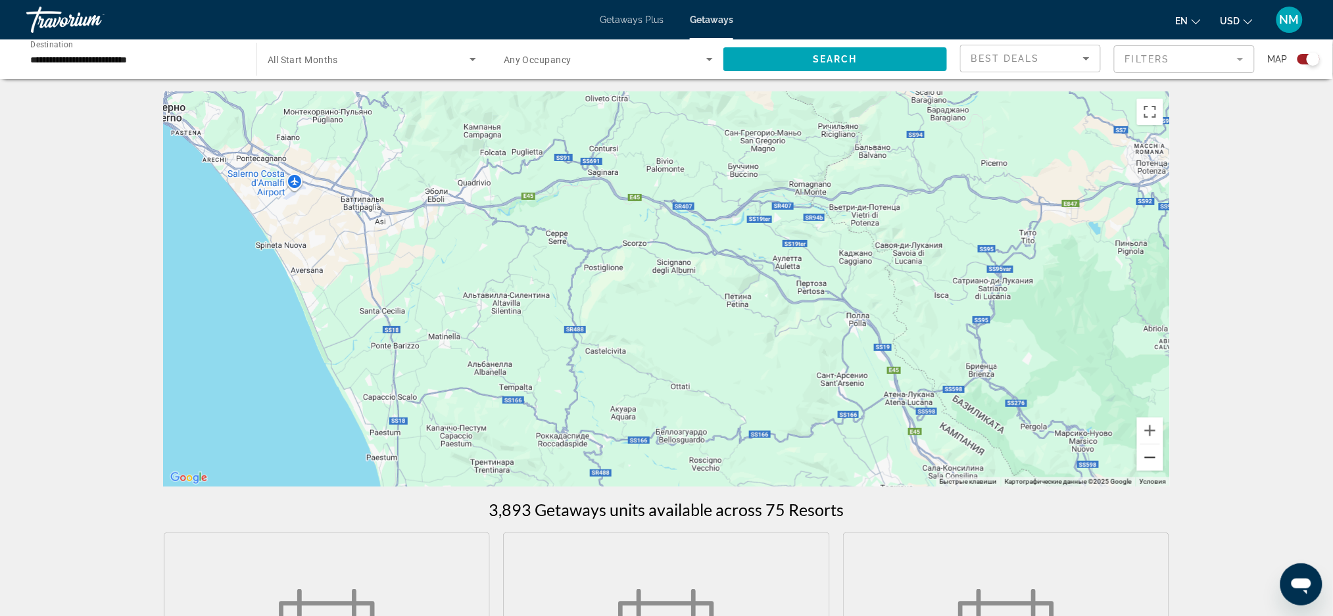
click at [1151, 460] on button "Уменьшить" at bounding box center [1150, 458] width 26 height 26
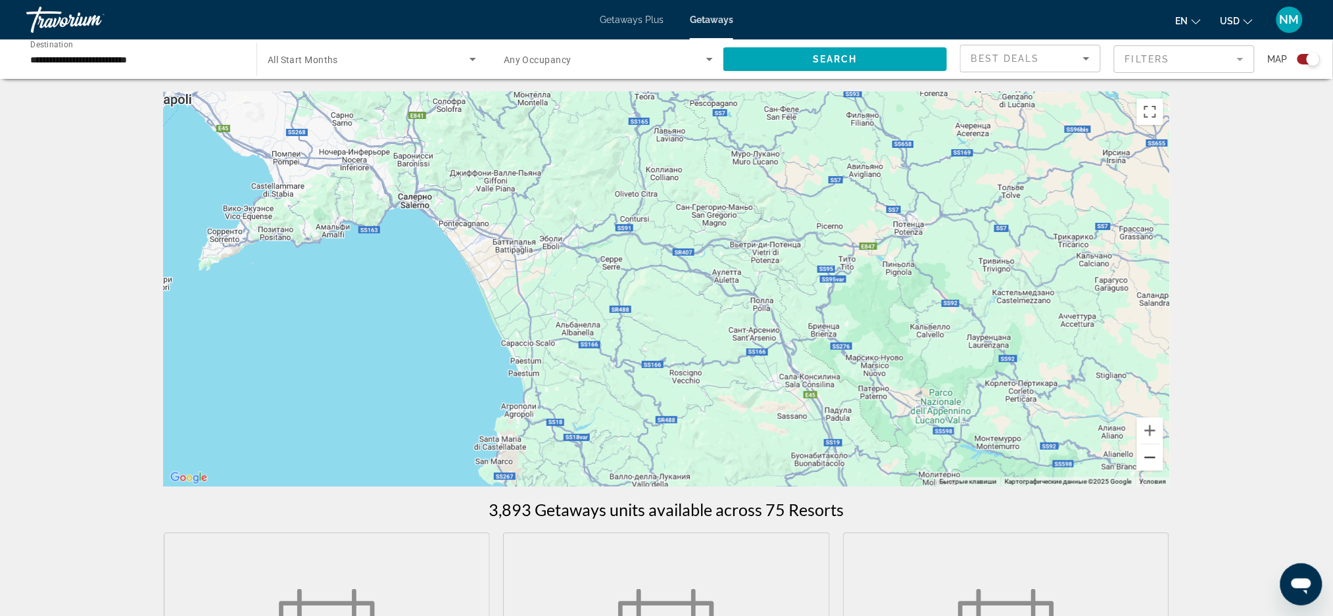
click at [1151, 460] on button "Уменьшить" at bounding box center [1150, 458] width 26 height 26
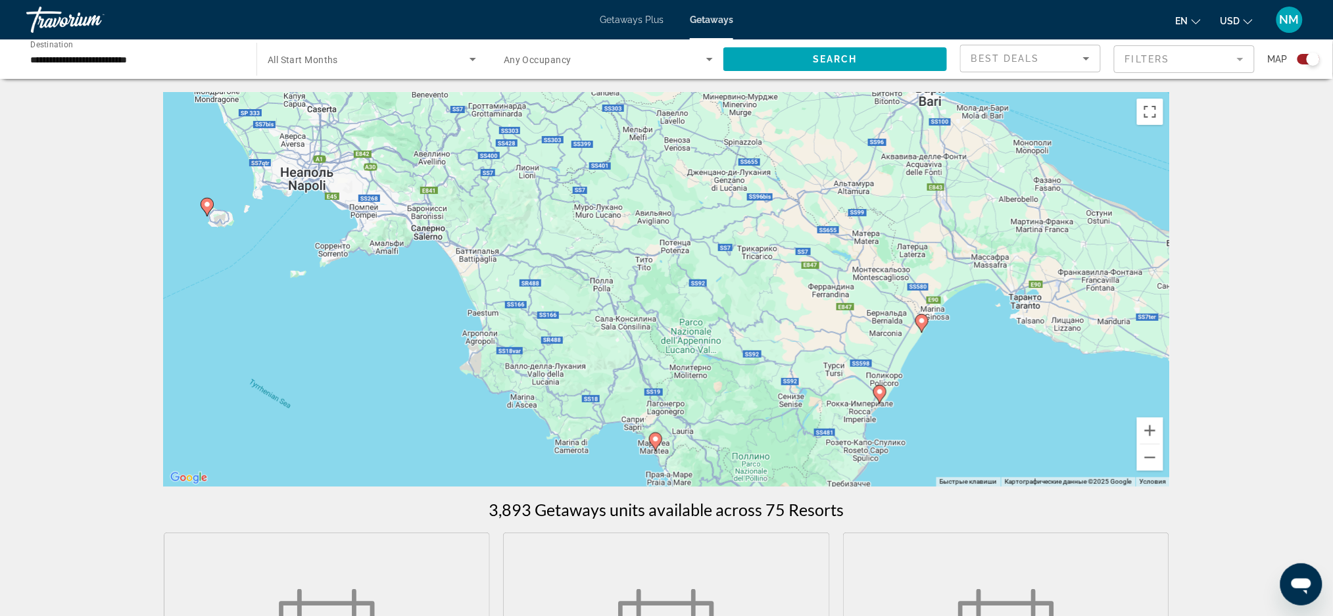
drag, startPoint x: 1064, startPoint y: 407, endPoint x: 912, endPoint y: 389, distance: 153.0
click at [912, 389] on div "Чтобы активировать перетаскивание с помощью клавиатуры, нажмите Alt + Ввод. Пос…" at bounding box center [667, 289] width 1007 height 395
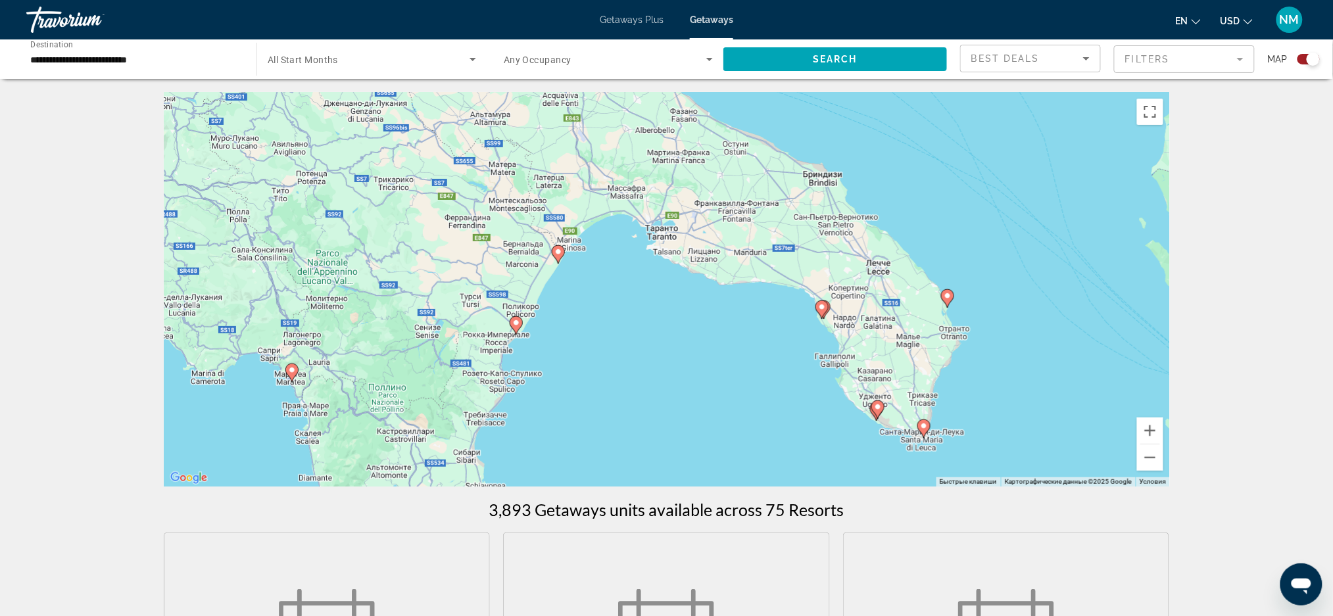
drag, startPoint x: 985, startPoint y: 361, endPoint x: 661, endPoint y: 298, distance: 330.4
click at [661, 298] on div "Чтобы активировать перетаскивание с помощью клавиатуры, нажмите Alt + Ввод. Пос…" at bounding box center [667, 289] width 1007 height 395
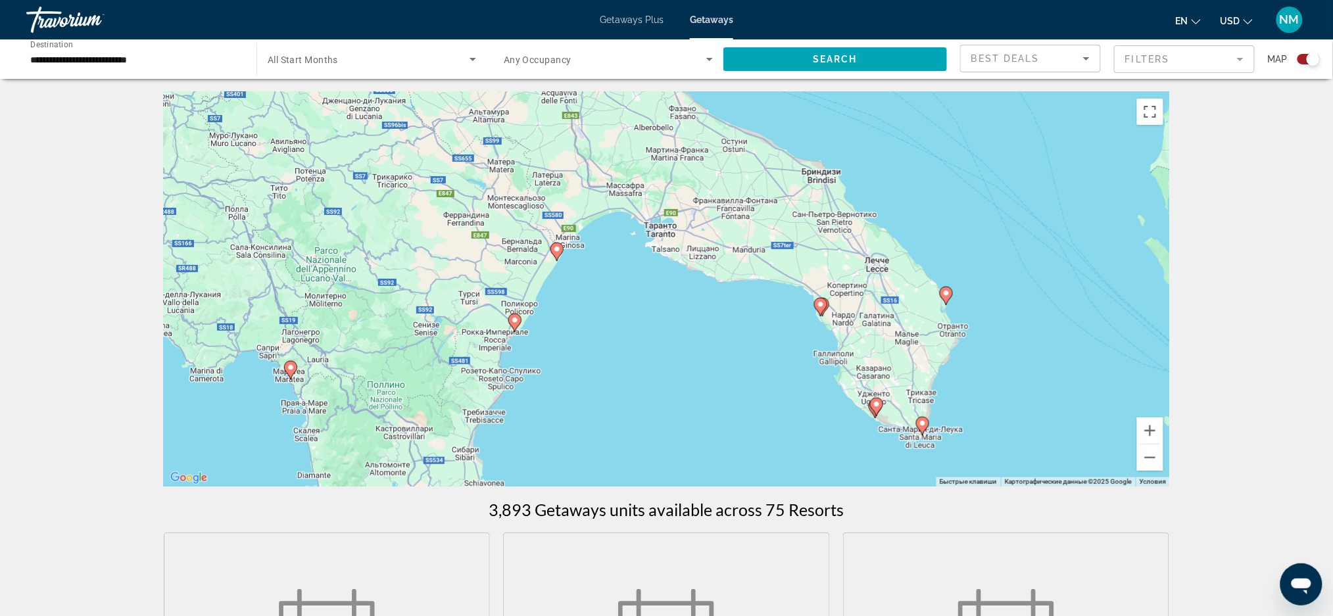
click at [516, 324] on icon "Main content" at bounding box center [515, 322] width 12 height 17
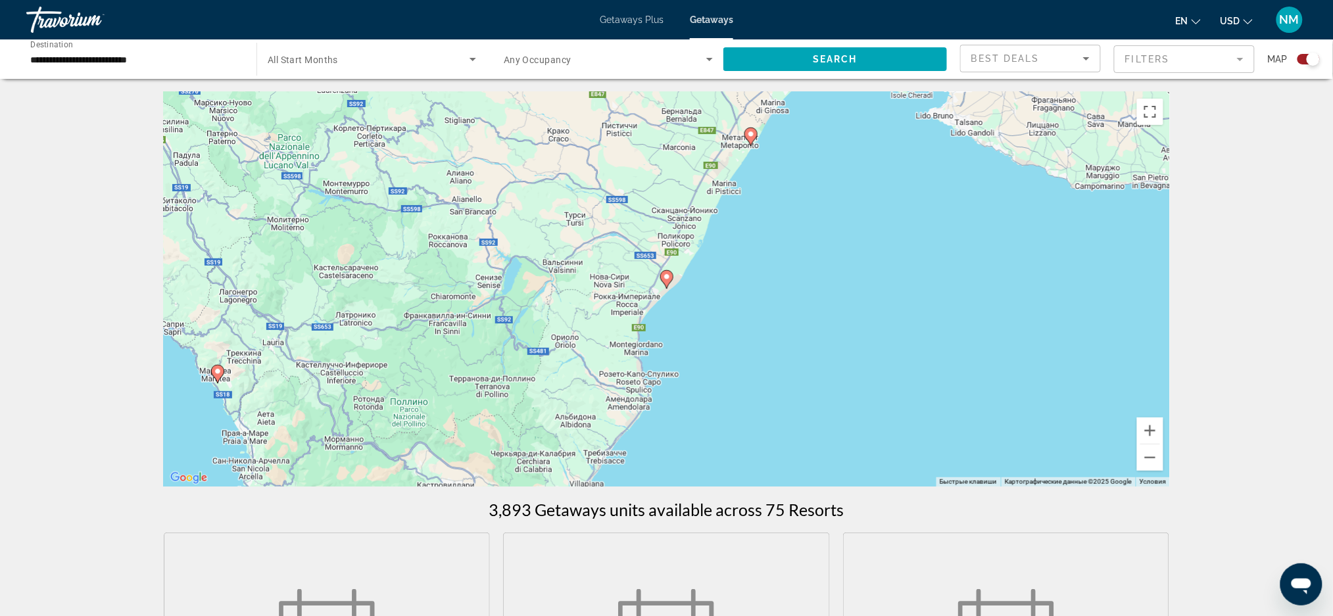
click at [666, 286] on icon "Main content" at bounding box center [666, 279] width 13 height 18
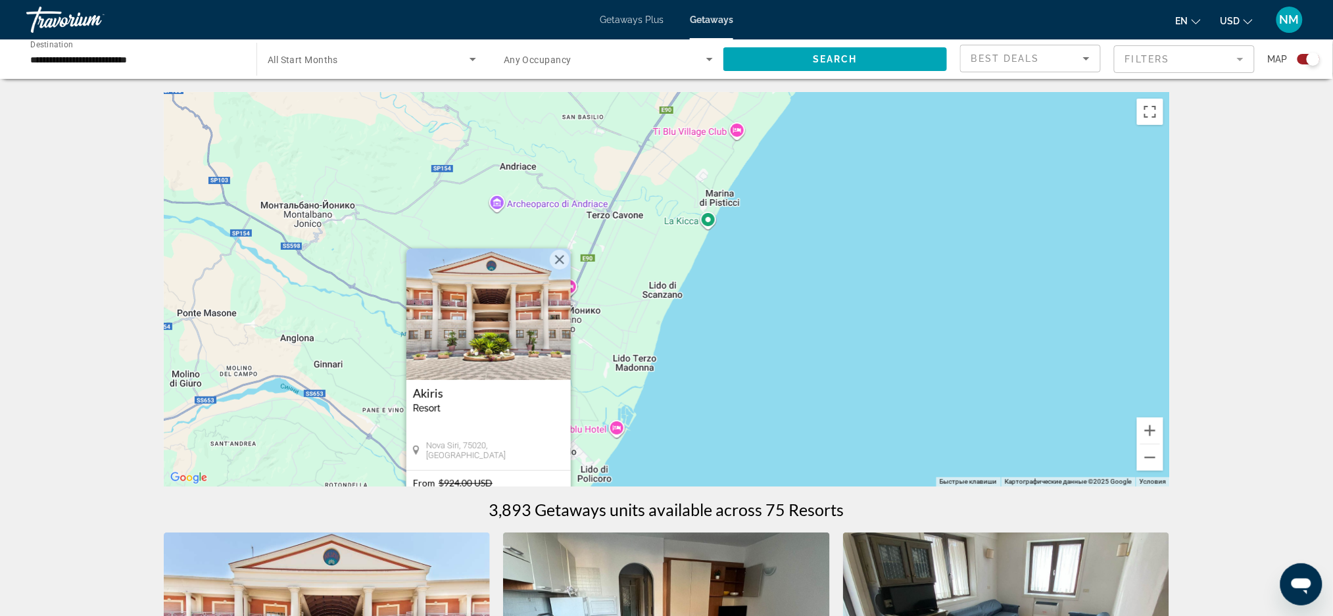
drag, startPoint x: 916, startPoint y: 284, endPoint x: 716, endPoint y: 434, distance: 250.0
click at [716, 434] on div "Чтобы активировать перетаскивание с помощью клавиатуры, нажмите Alt + Ввод. Пос…" at bounding box center [667, 289] width 1007 height 395
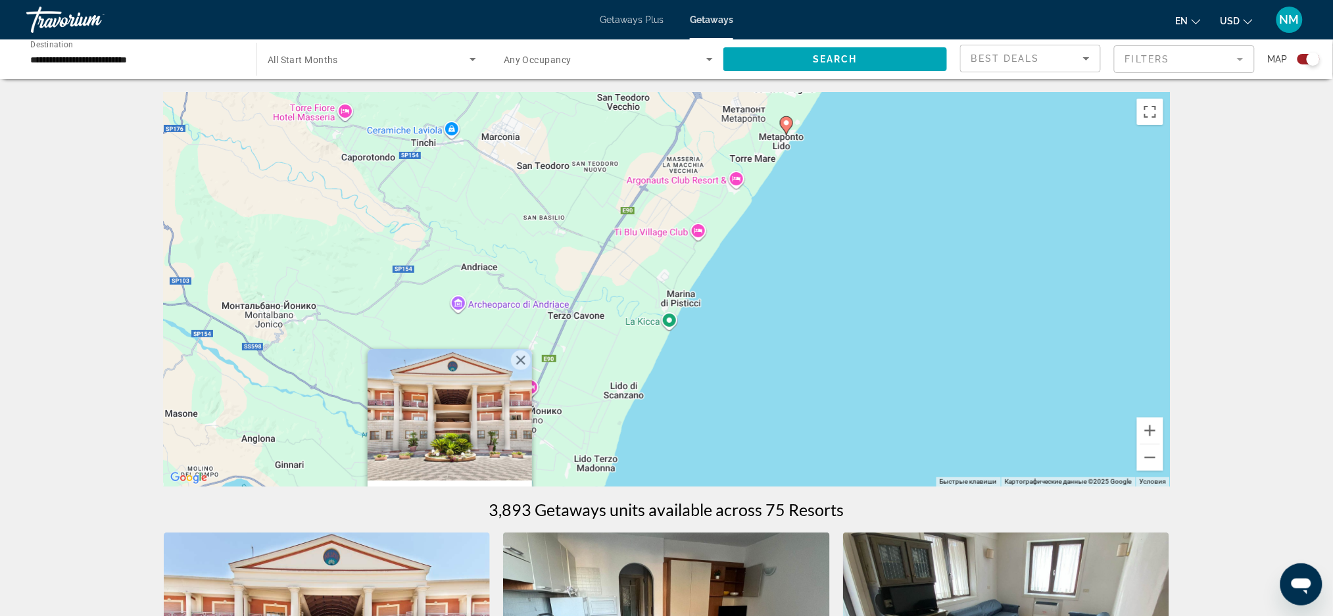
drag, startPoint x: 751, startPoint y: 288, endPoint x: 723, endPoint y: 409, distance: 124.2
click at [723, 409] on div "Чтобы активировать перетаскивание с помощью клавиатуры, нажмите Alt + Ввод. Пос…" at bounding box center [667, 289] width 1007 height 395
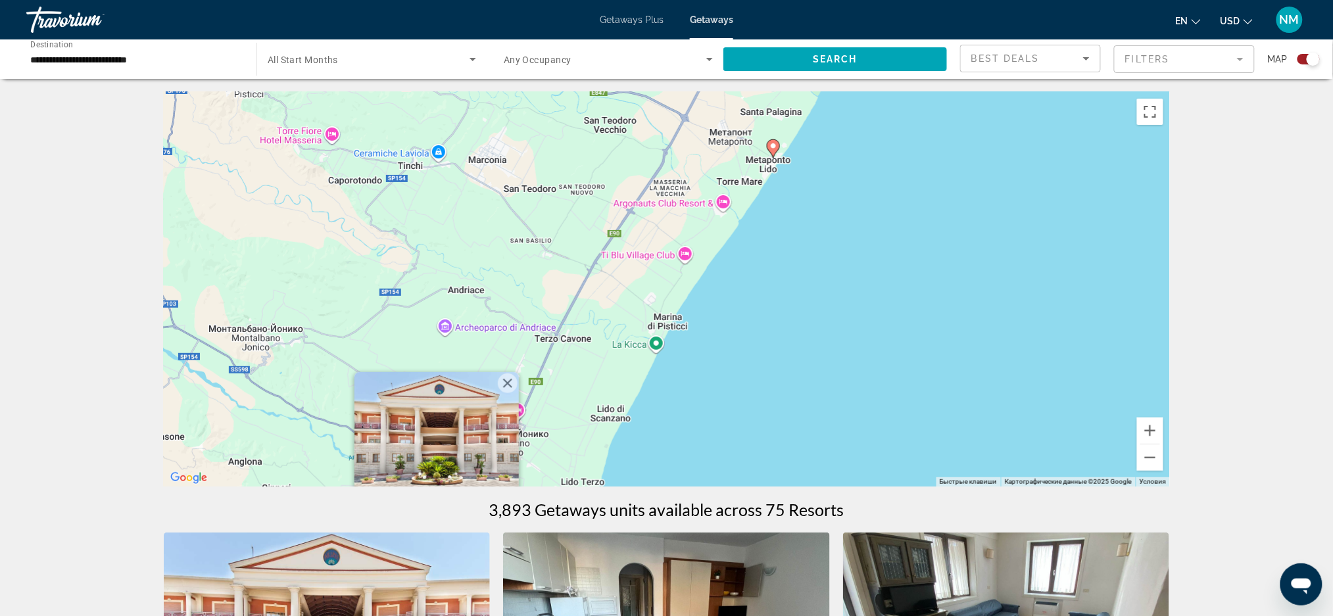
click at [723, 345] on div "Чтобы активировать перетаскивание с помощью клавиатуры, нажмите Alt + Ввод. Пос…" at bounding box center [667, 289] width 1007 height 395
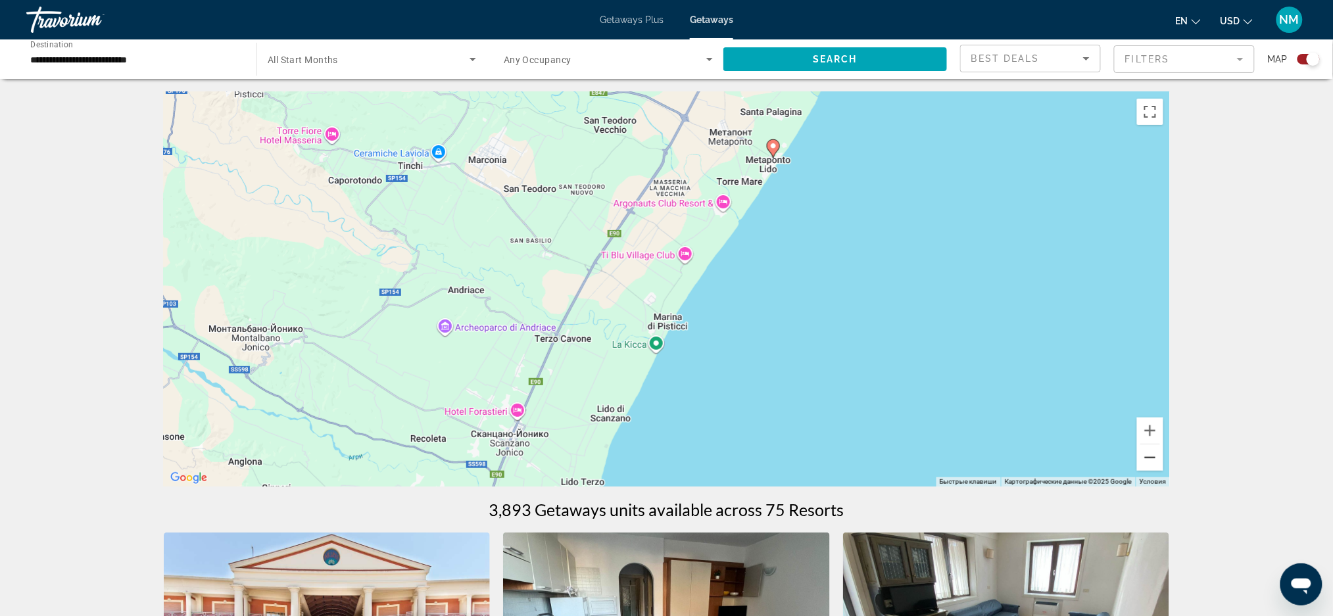
click at [1147, 470] on button "Уменьшить" at bounding box center [1150, 458] width 26 height 26
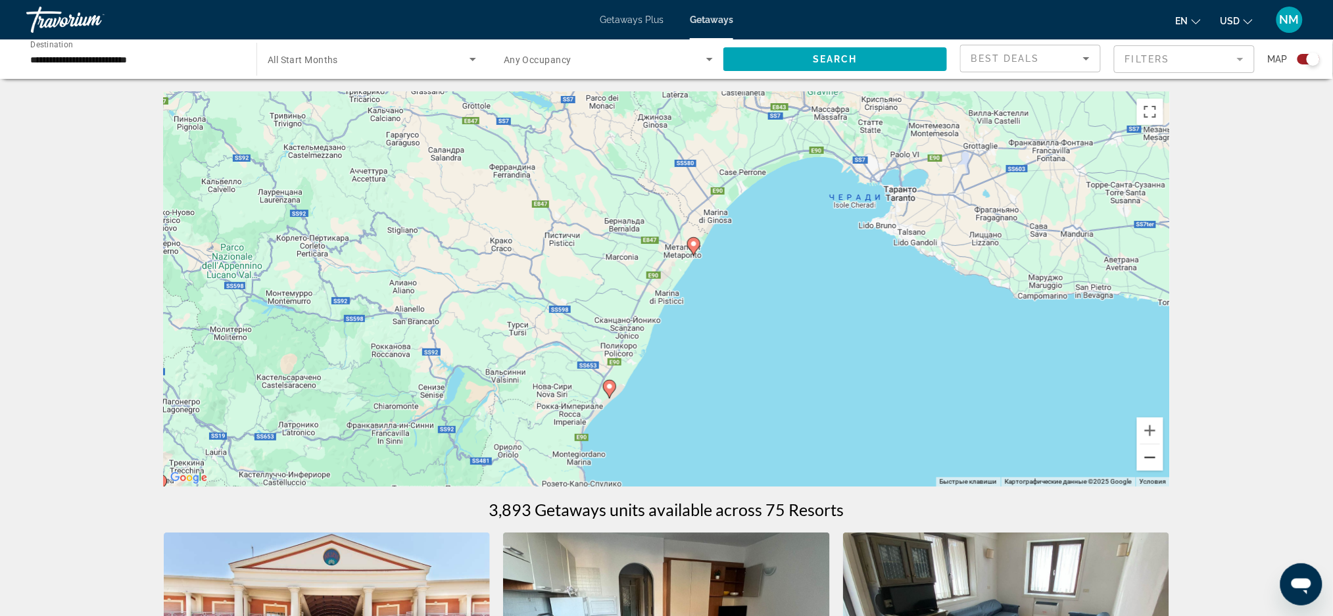
click at [1147, 470] on button "Уменьшить" at bounding box center [1150, 458] width 26 height 26
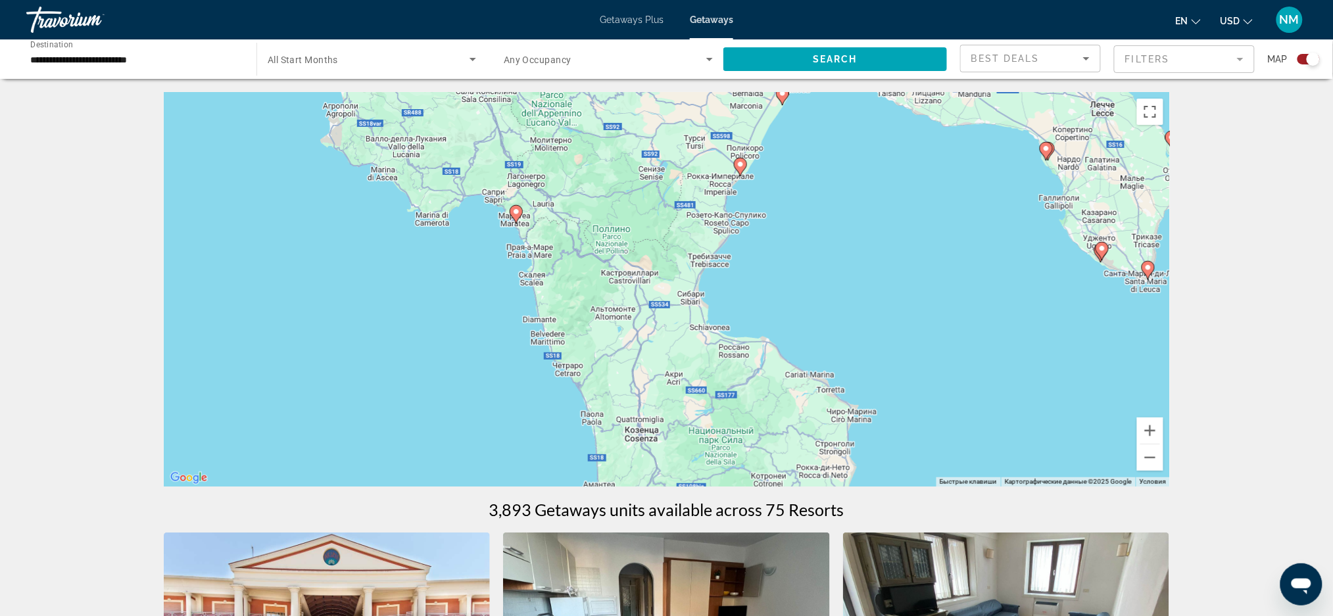
drag, startPoint x: 553, startPoint y: 224, endPoint x: 591, endPoint y: -62, distance: 288.7
click at [591, 0] on html "**********" at bounding box center [666, 308] width 1333 height 616
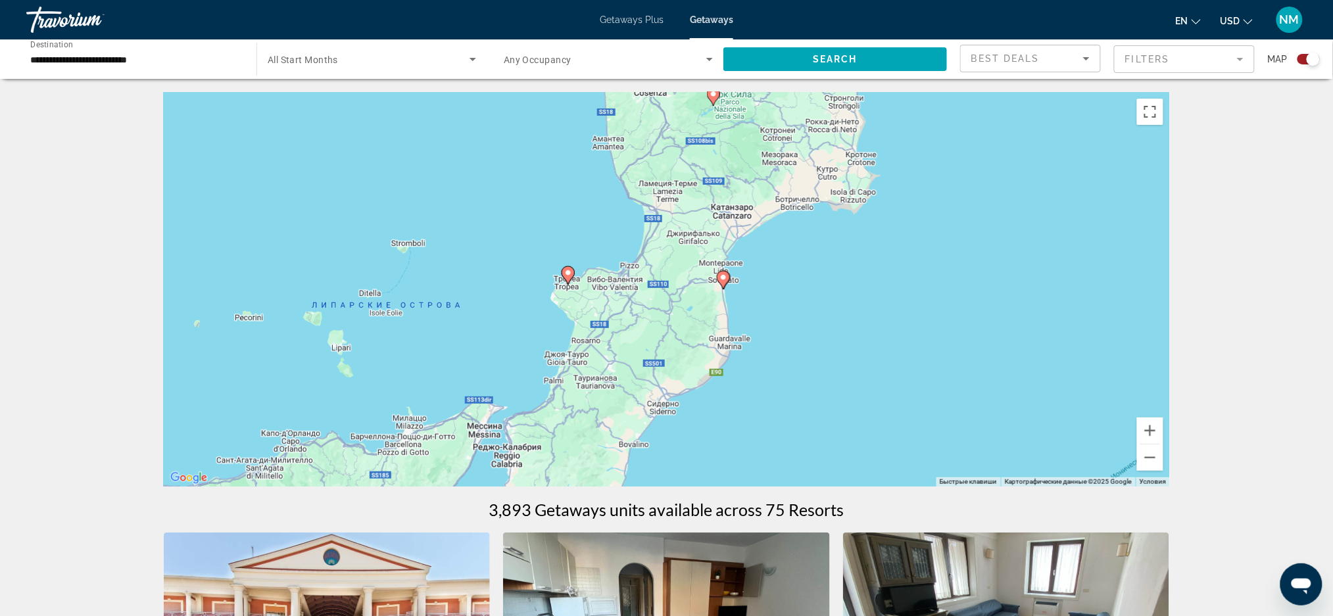
drag, startPoint x: 549, startPoint y: 118, endPoint x: 643, endPoint y: -107, distance: 243.6
click at [643, 0] on html "**********" at bounding box center [666, 308] width 1333 height 616
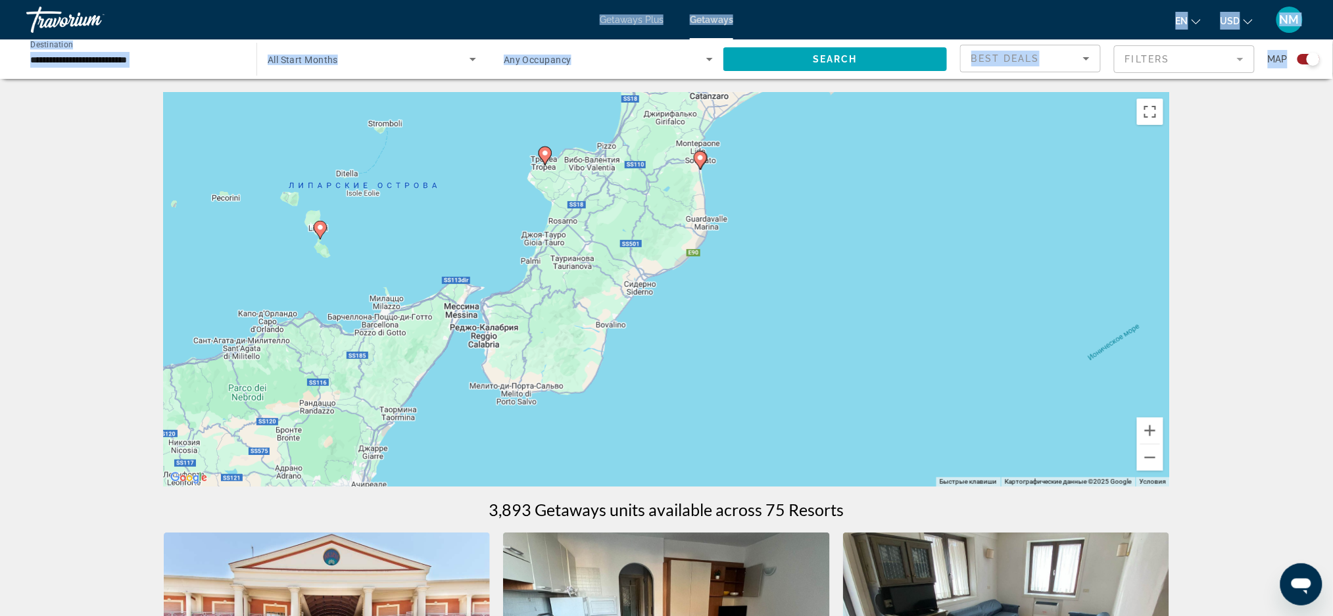
drag, startPoint x: 529, startPoint y: 139, endPoint x: 512, endPoint y: 18, distance: 122.9
click at [512, 18] on div "**********" at bounding box center [666, 308] width 1333 height 616
click at [321, 228] on image "Main content" at bounding box center [320, 228] width 8 height 8
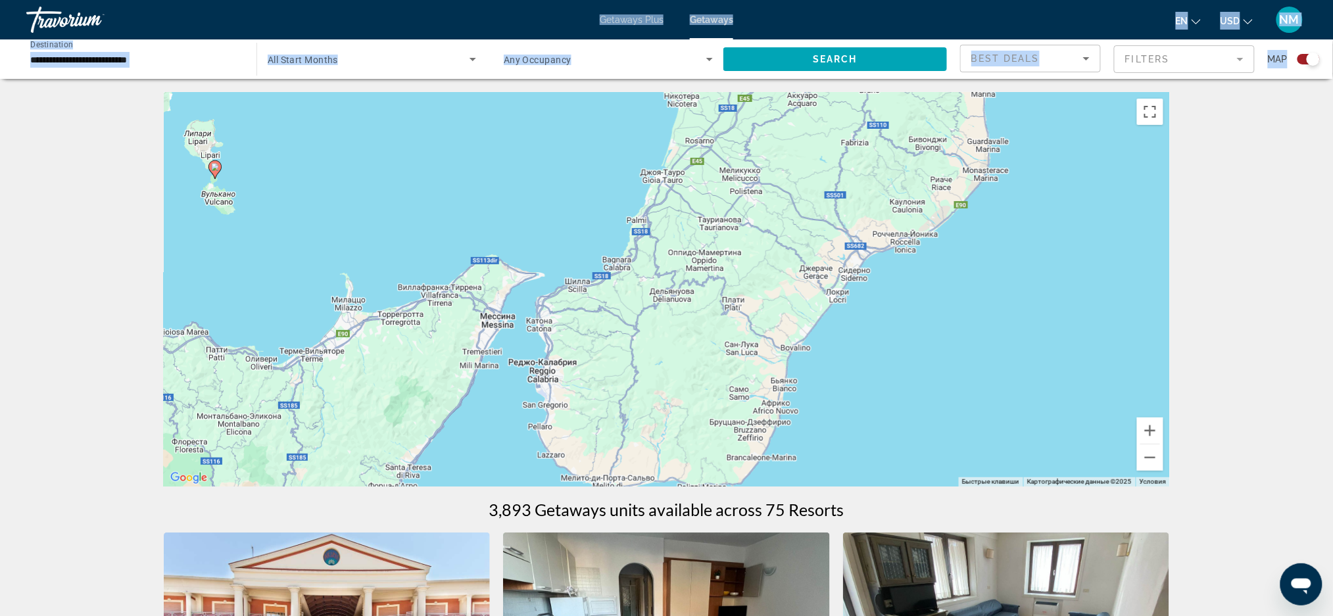
drag, startPoint x: 738, startPoint y: 259, endPoint x: 263, endPoint y: 107, distance: 498.9
click at [263, 107] on div "Чтобы активировать перетаскивание с помощью клавиатуры, нажмите Alt + Ввод. Пос…" at bounding box center [667, 289] width 1007 height 395
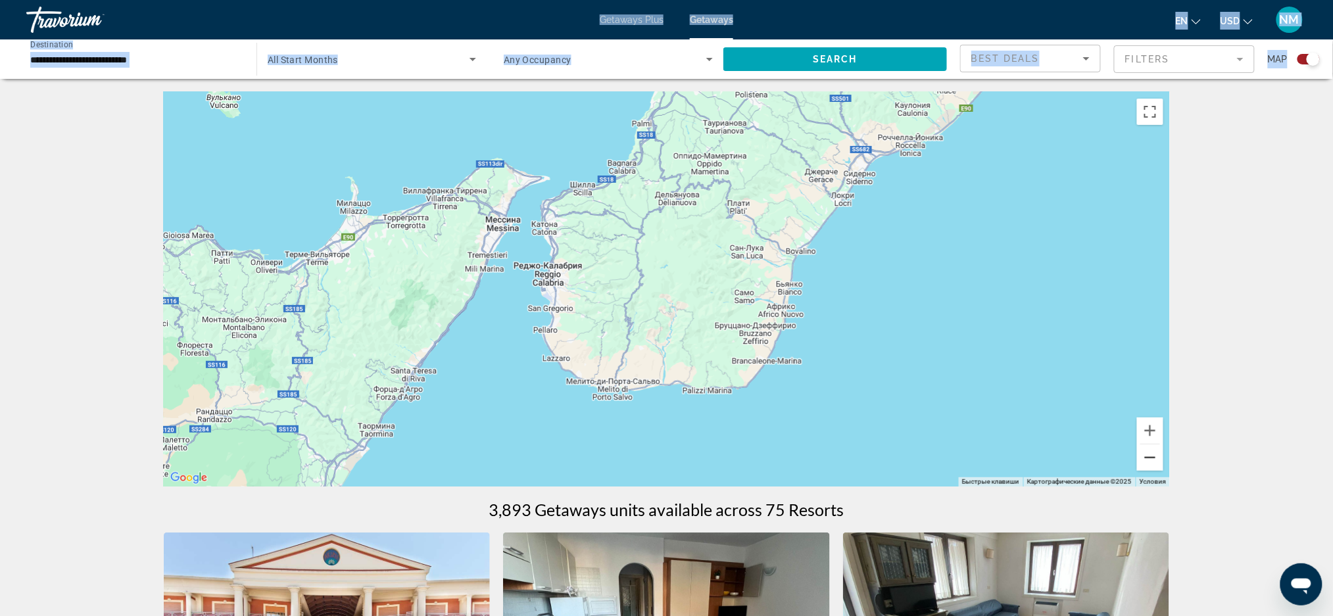
click at [1142, 454] on button "Уменьшить" at bounding box center [1150, 458] width 26 height 26
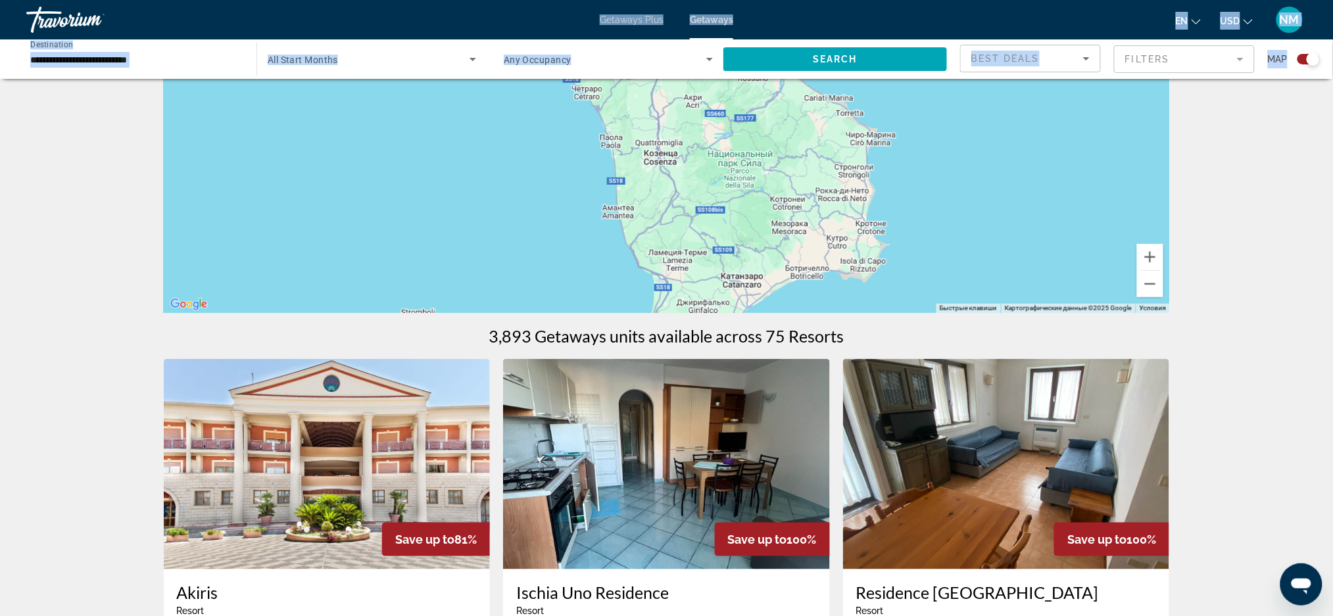
drag, startPoint x: 987, startPoint y: 334, endPoint x: 893, endPoint y: 610, distance: 291.0
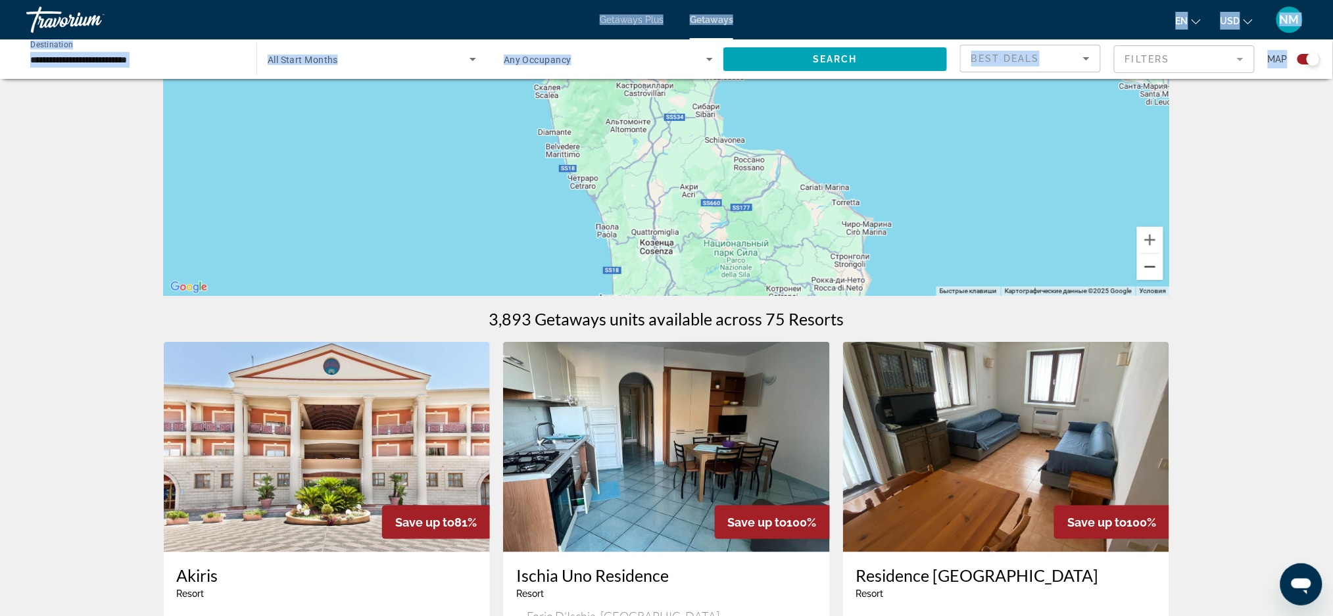
click at [1152, 274] on button "Уменьшить" at bounding box center [1150, 267] width 26 height 26
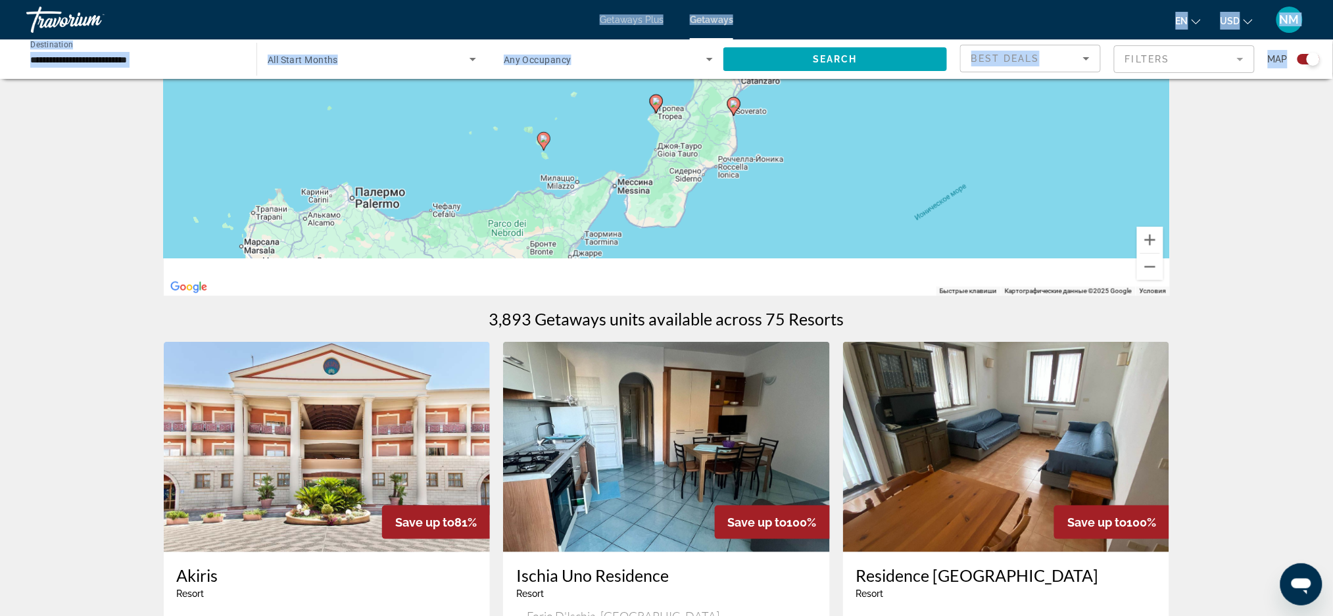
drag, startPoint x: 918, startPoint y: 209, endPoint x: 956, endPoint y: 5, distance: 206.7
click at [956, 5] on div "**********" at bounding box center [666, 117] width 1333 height 616
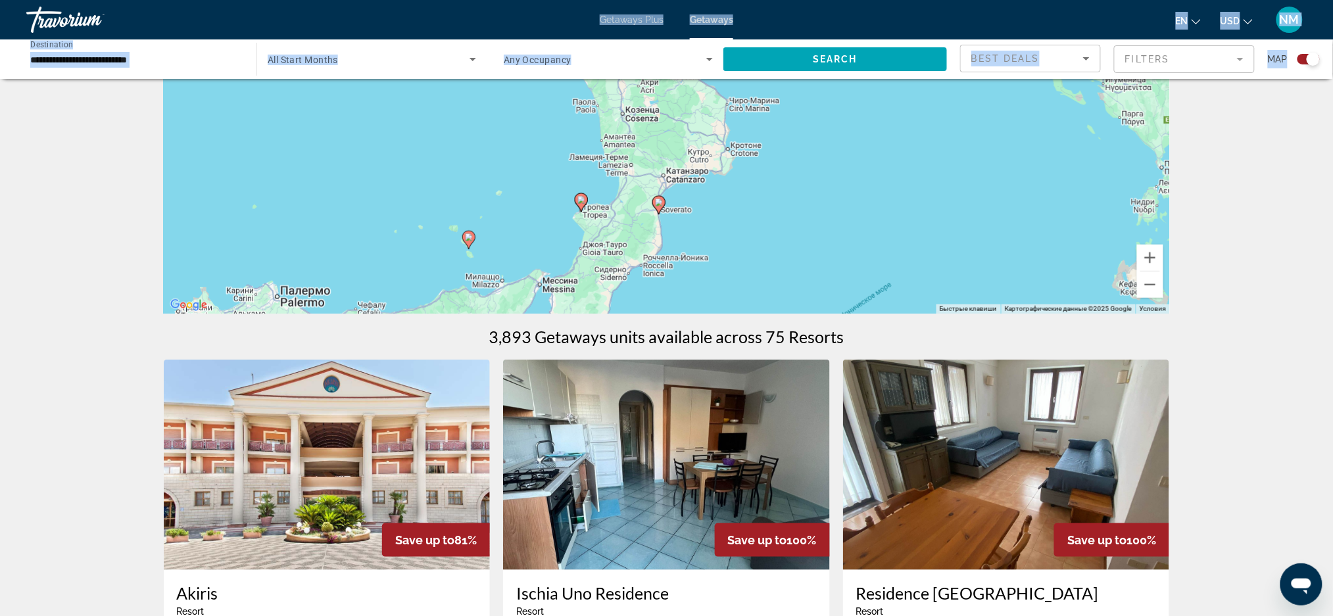
drag, startPoint x: 853, startPoint y: 137, endPoint x: 766, endPoint y: 309, distance: 192.7
click at [766, 309] on div "Чтобы активировать перетаскивание с помощью клавиатуры, нажмите Alt + Ввод. Пос…" at bounding box center [667, 116] width 1007 height 395
click at [655, 204] on image "Main content" at bounding box center [657, 201] width 8 height 8
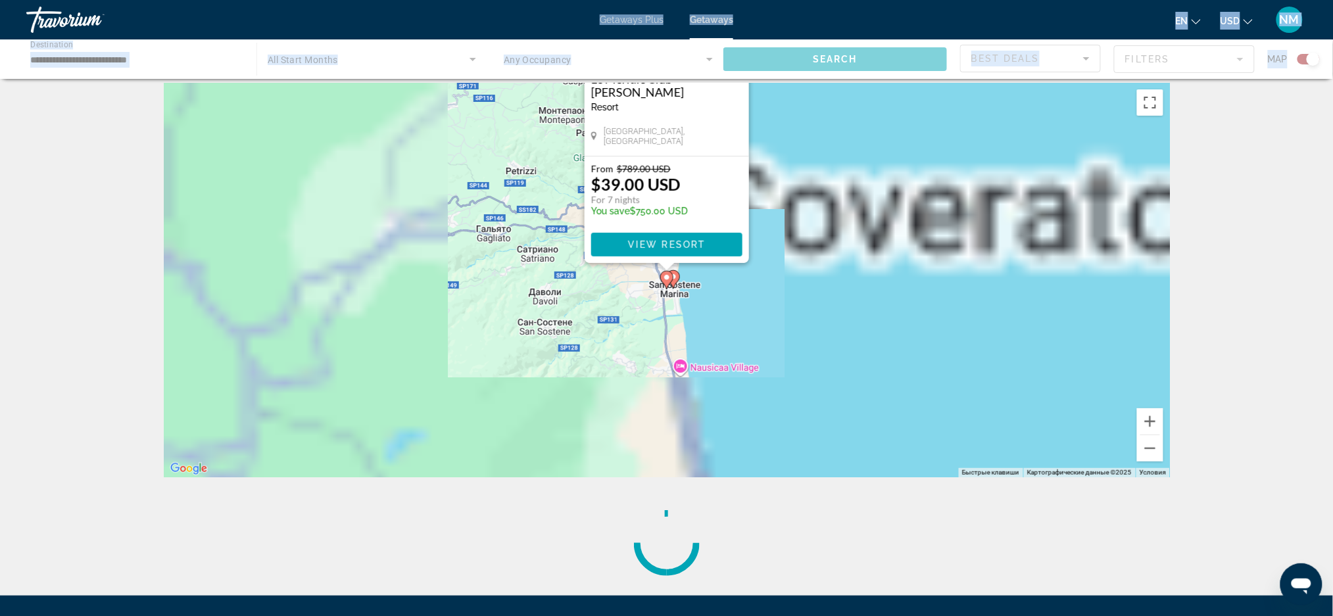
scroll to position [0, 0]
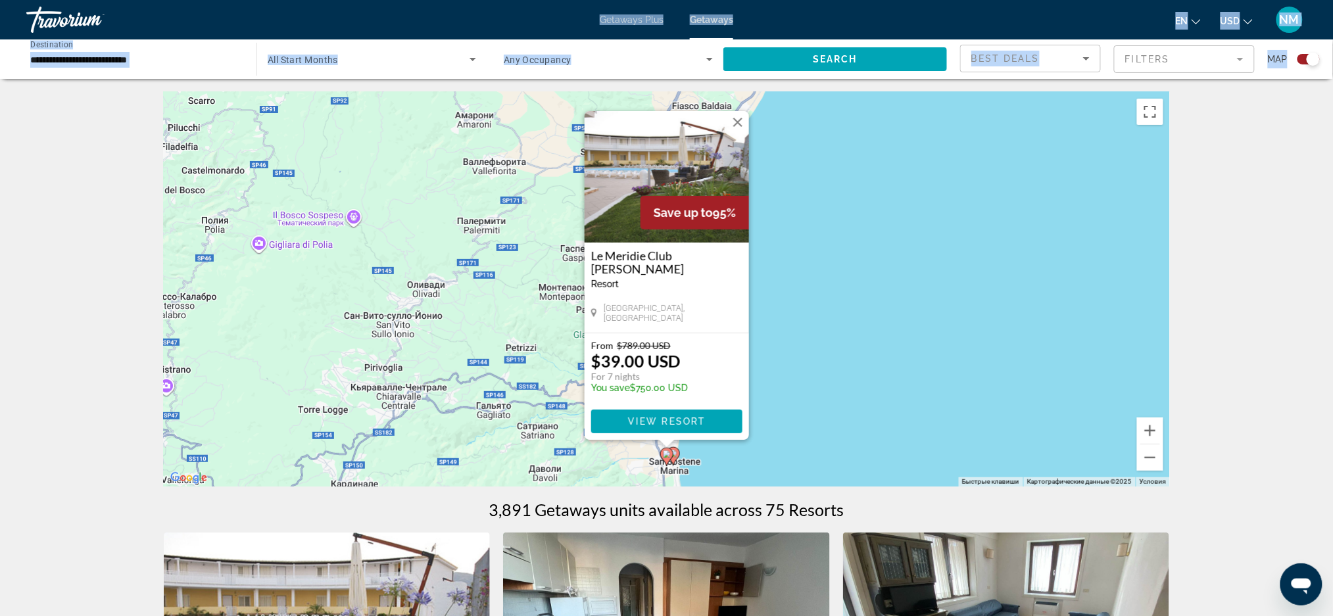
click at [776, 301] on div "Чтобы активировать перетаскивание с помощью клавиатуры, нажмите Alt + Ввод. Пос…" at bounding box center [667, 289] width 1007 height 395
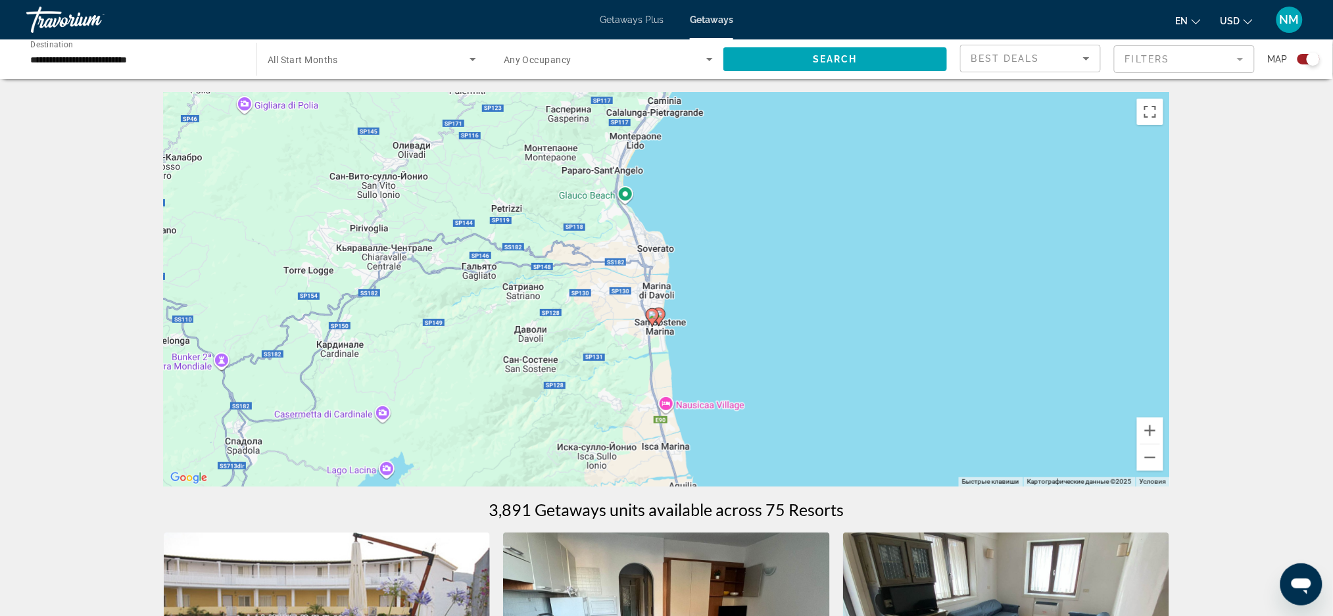
drag, startPoint x: 734, startPoint y: 358, endPoint x: 733, endPoint y: 118, distance: 239.5
click at [733, 118] on div "Чтобы активировать перетаскивание с помощью клавиатуры, нажмите Alt + Ввод. Пос…" at bounding box center [667, 289] width 1007 height 395
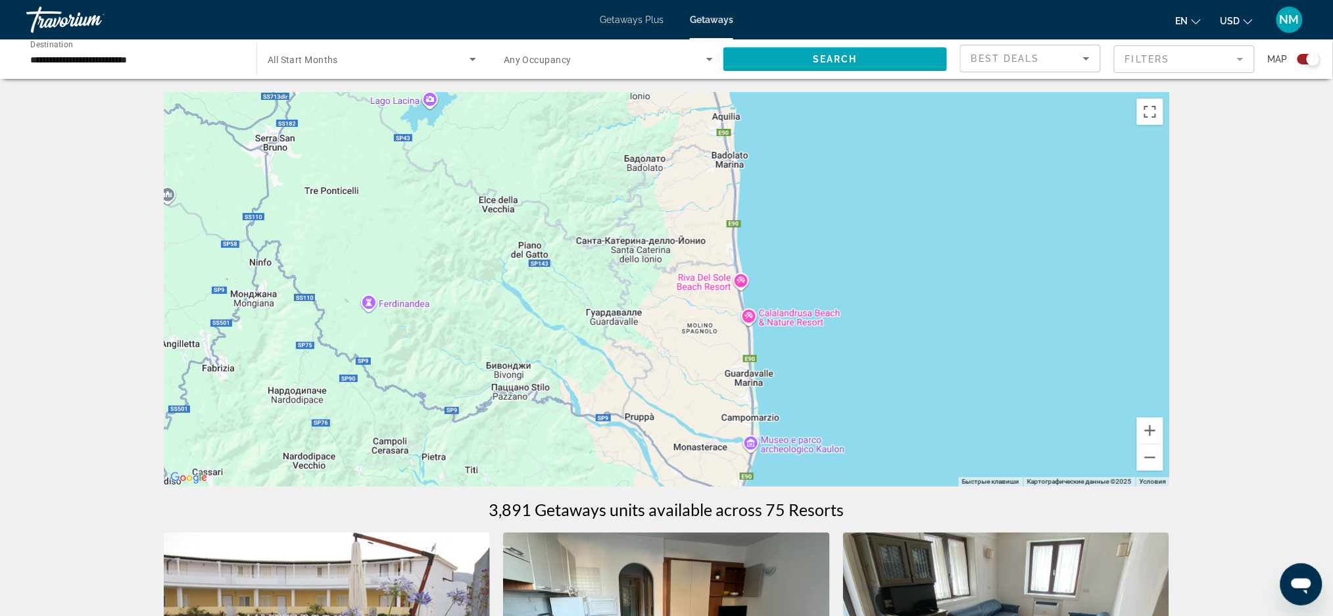
drag, startPoint x: 745, startPoint y: 297, endPoint x: 758, endPoint y: 99, distance: 198.5
click at [758, 99] on div "Чтобы активировать перетаскивание с помощью клавиатуры, нажмите Alt + Ввод. Пос…" at bounding box center [667, 289] width 1007 height 395
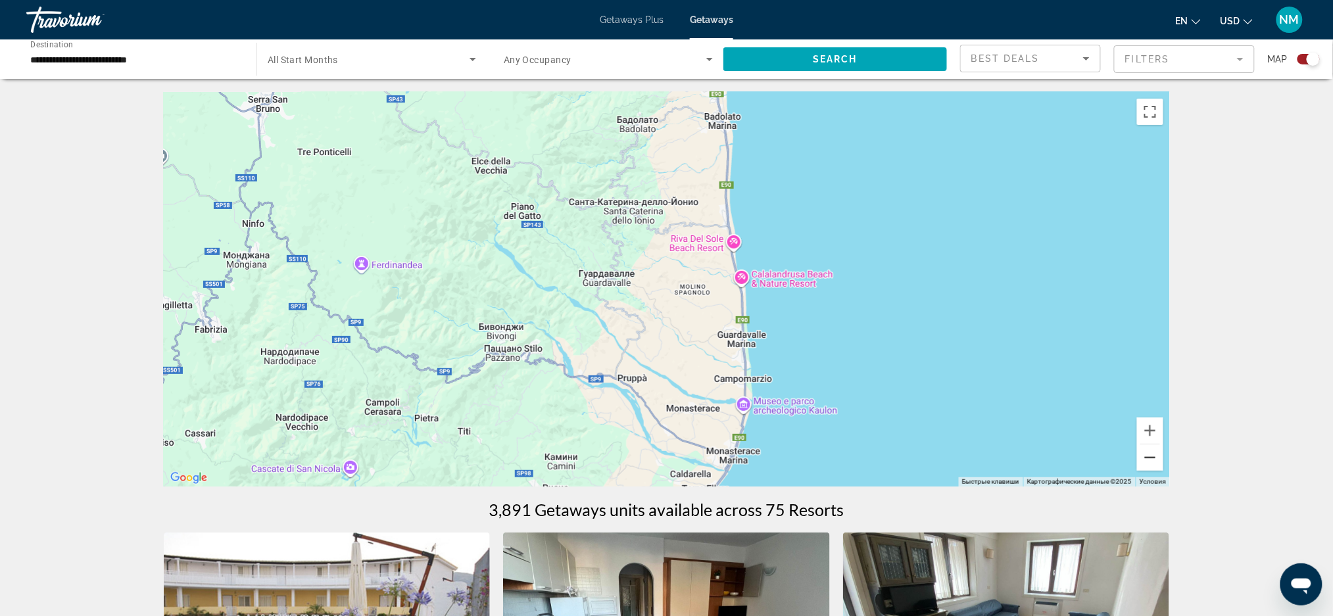
click at [1151, 461] on button "Уменьшить" at bounding box center [1150, 458] width 26 height 26
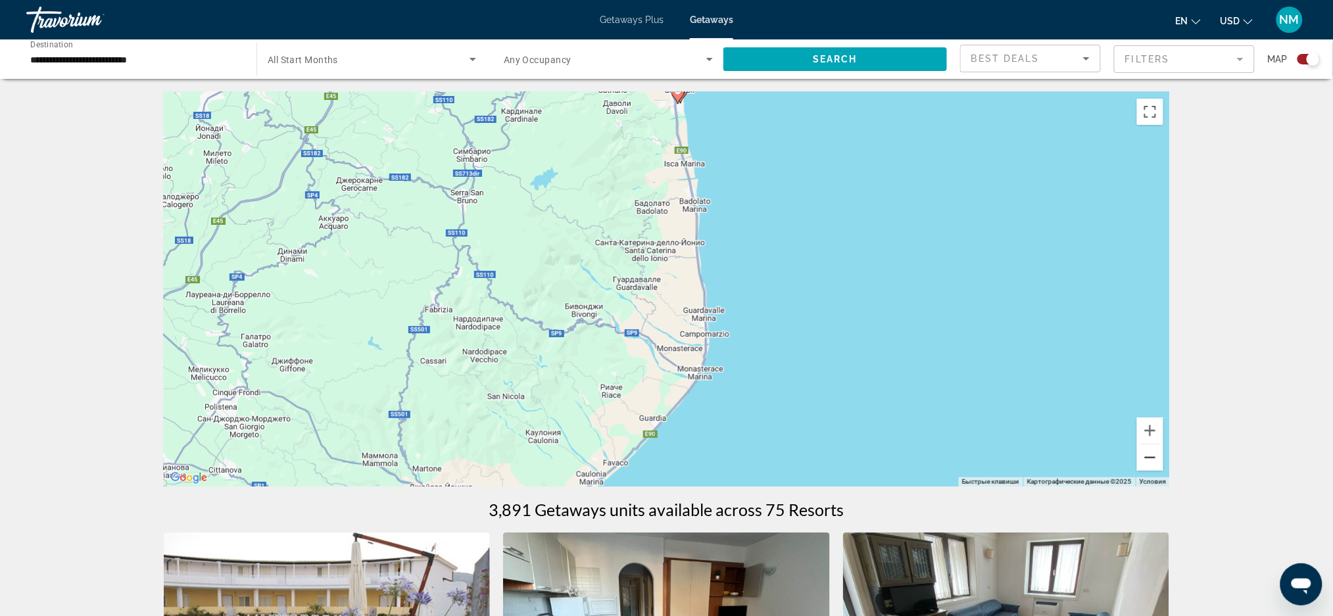
click at [1151, 461] on button "Уменьшить" at bounding box center [1150, 458] width 26 height 26
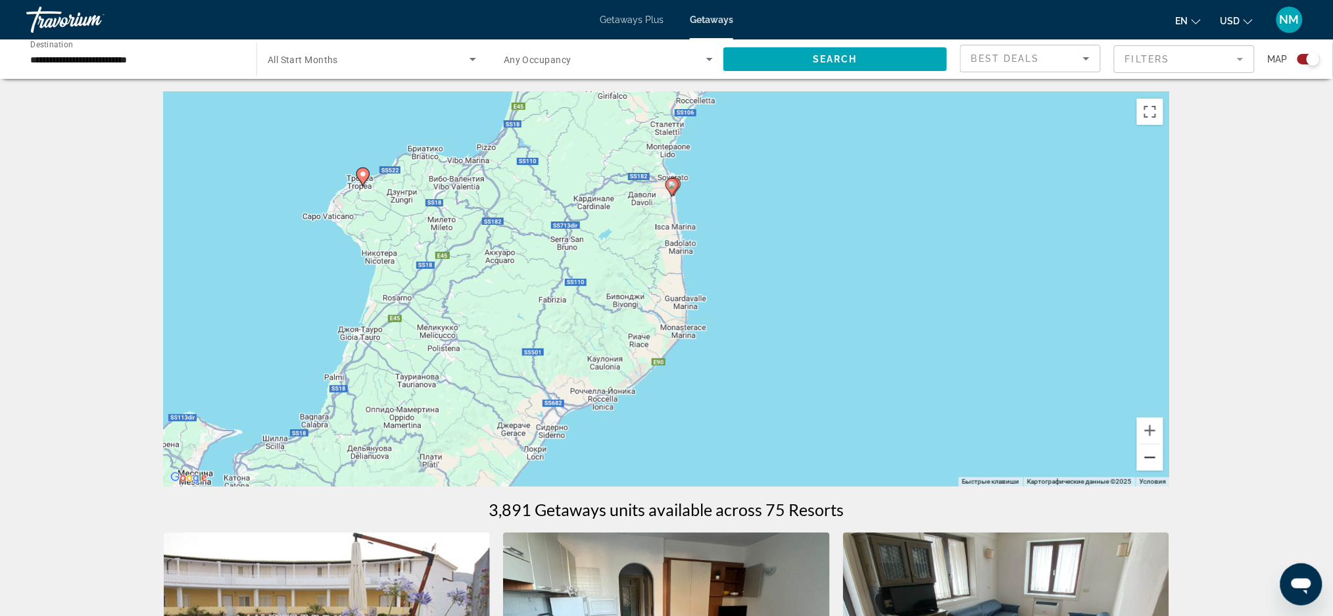
click at [1151, 461] on button "Уменьшить" at bounding box center [1150, 458] width 26 height 26
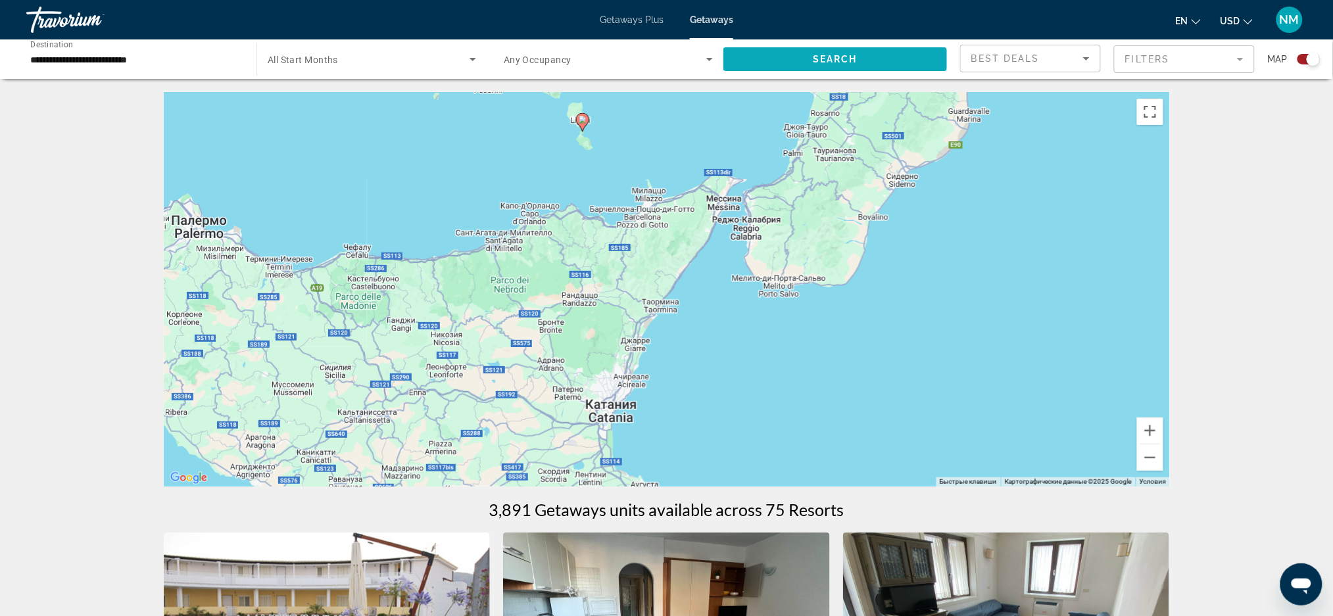
drag, startPoint x: 528, startPoint y: 322, endPoint x: 906, endPoint y: 45, distance: 468.3
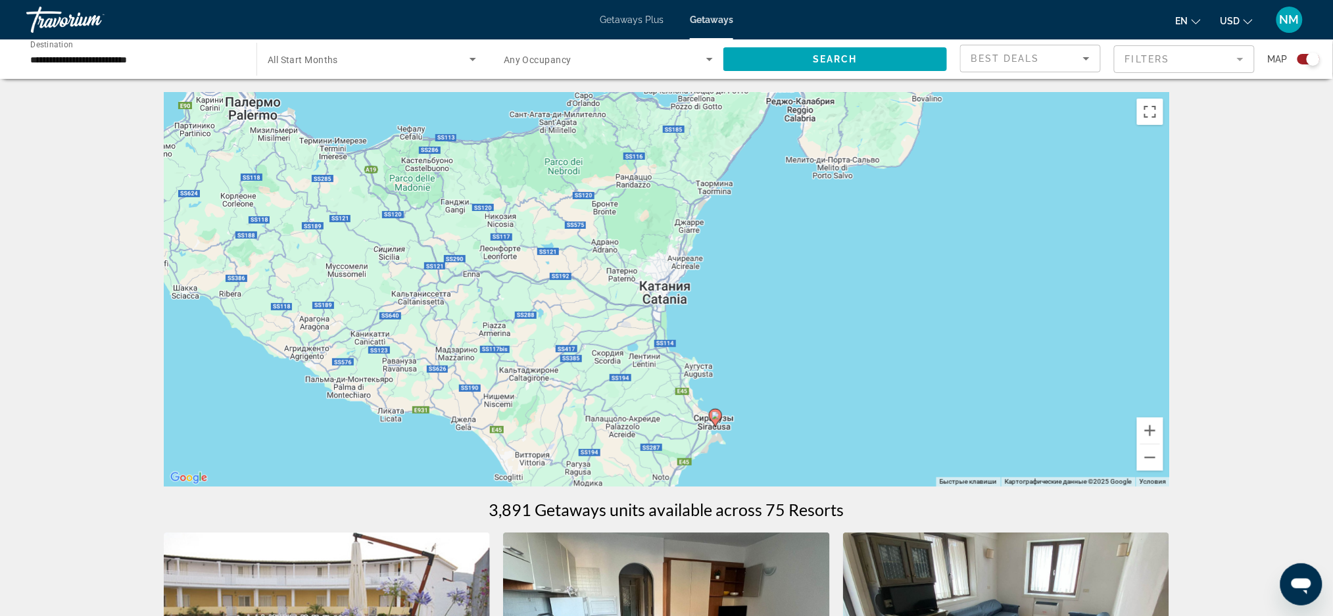
drag, startPoint x: 734, startPoint y: 188, endPoint x: 714, endPoint y: 169, distance: 27.9
click at [714, 169] on div "Чтобы активировать перетаскивание с помощью клавиатуры, нажмите Alt + Ввод. Пос…" at bounding box center [667, 289] width 1007 height 395
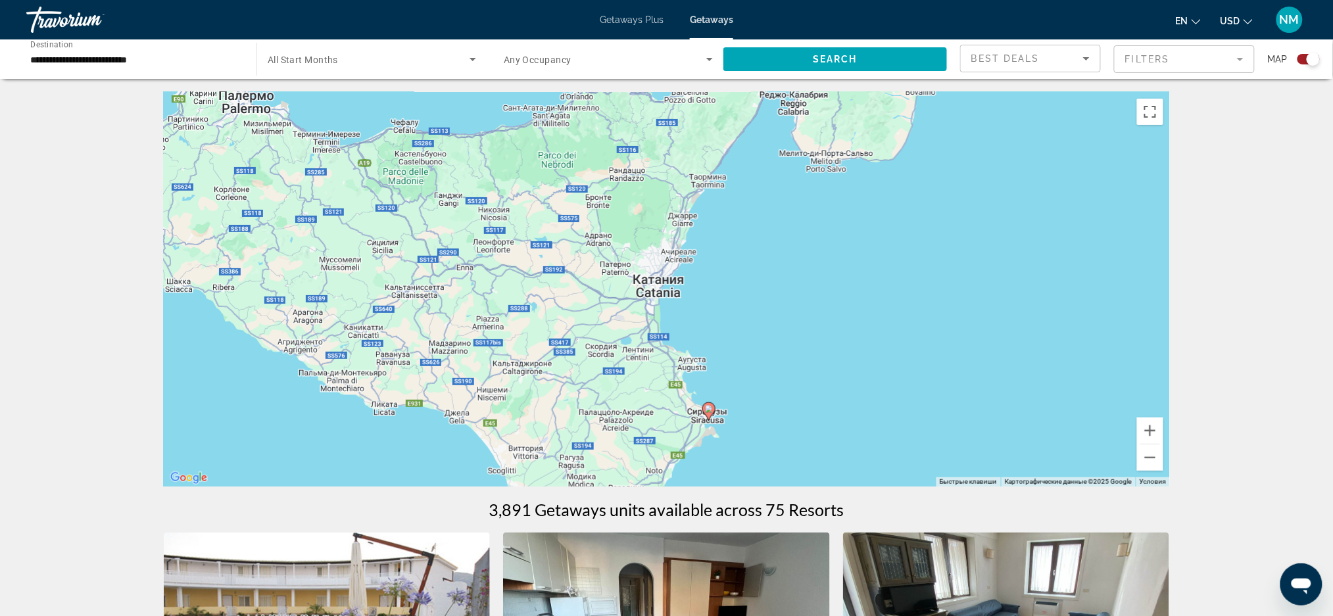
click at [711, 414] on icon "Main content" at bounding box center [709, 411] width 12 height 17
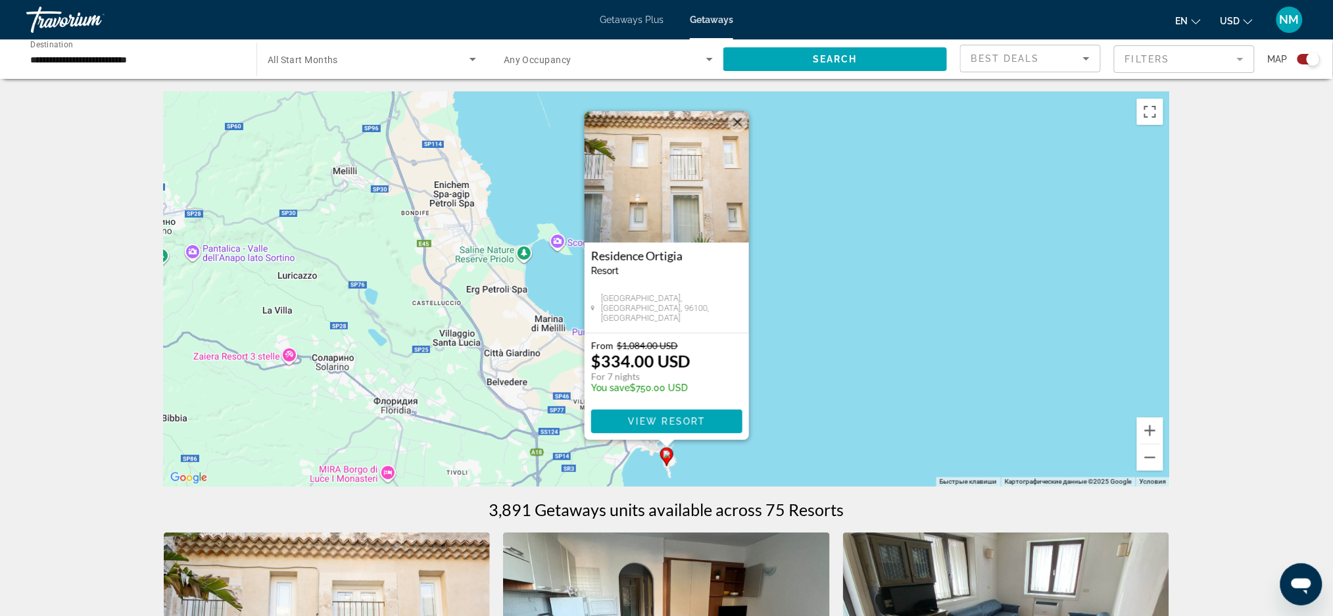
click at [650, 222] on img "Main content" at bounding box center [667, 177] width 164 height 132
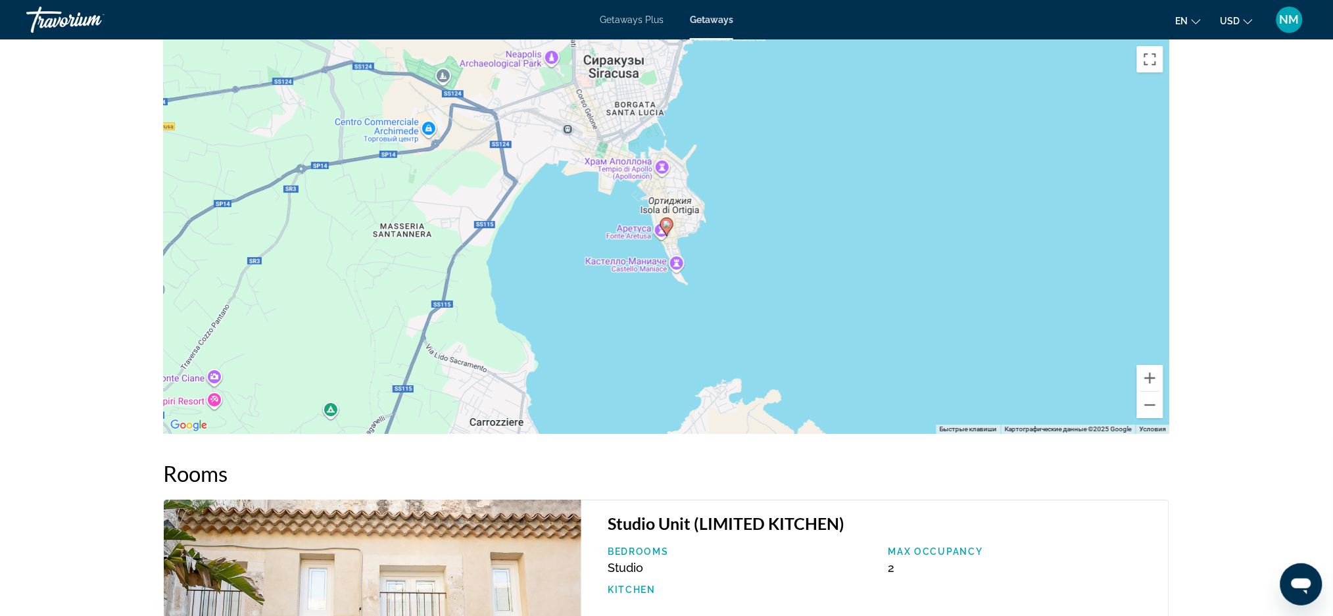
scroll to position [2511, 0]
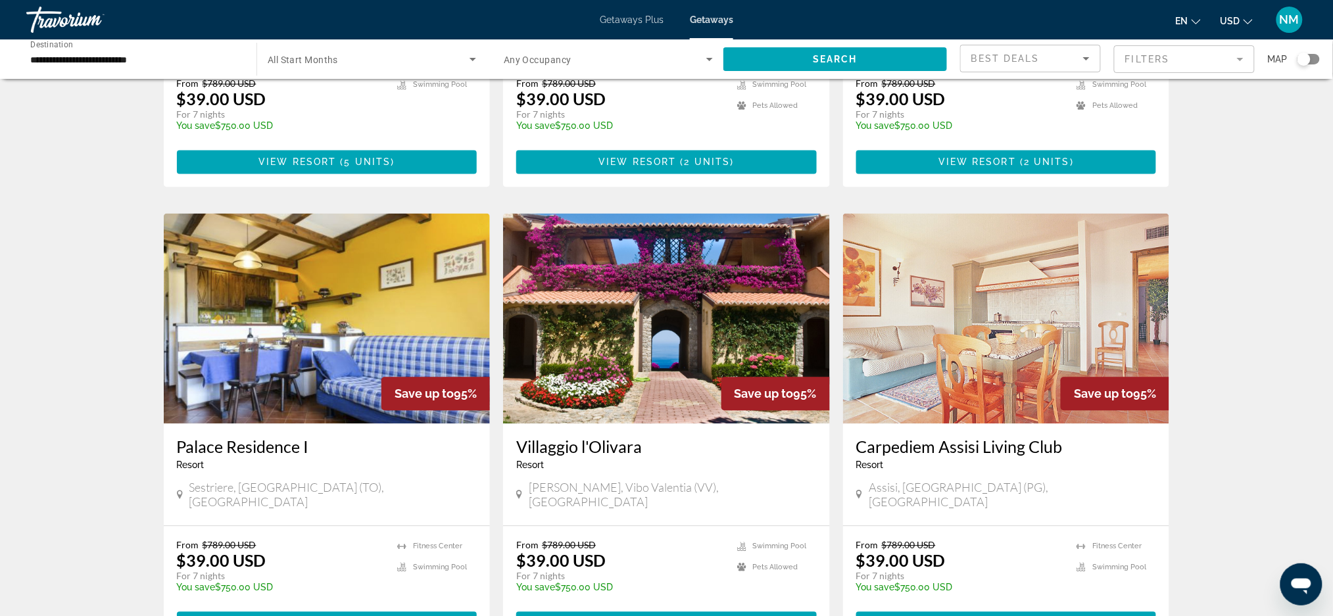
scroll to position [859, 0]
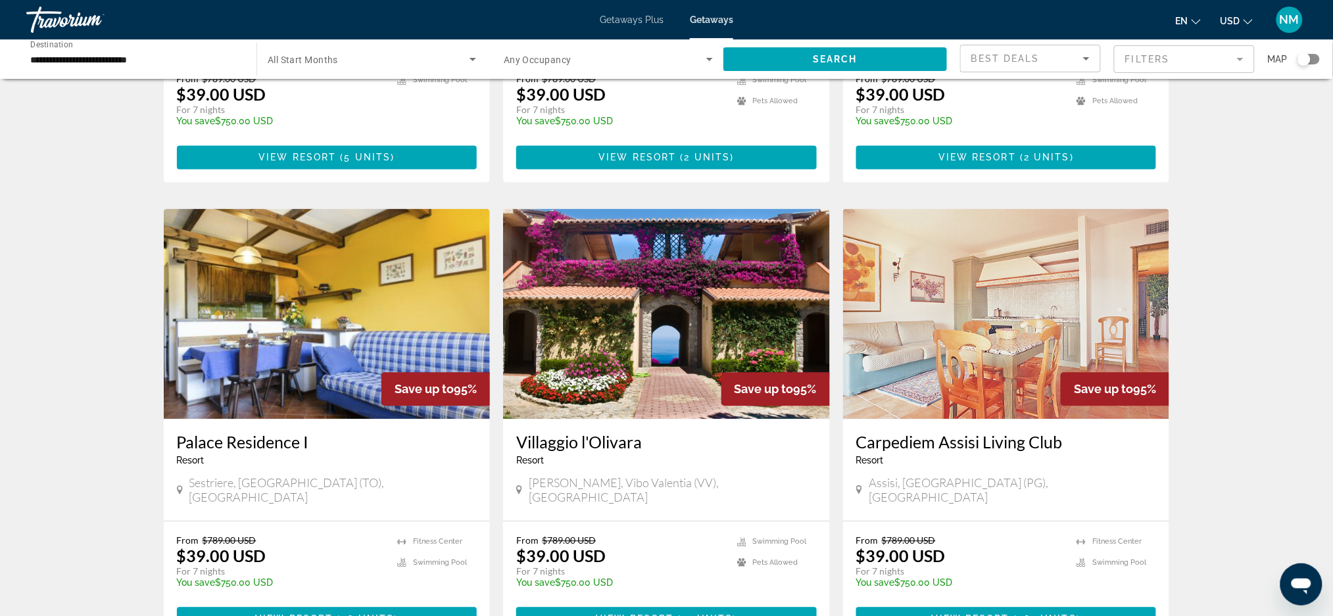
click at [317, 334] on img "Main content" at bounding box center [327, 314] width 327 height 211
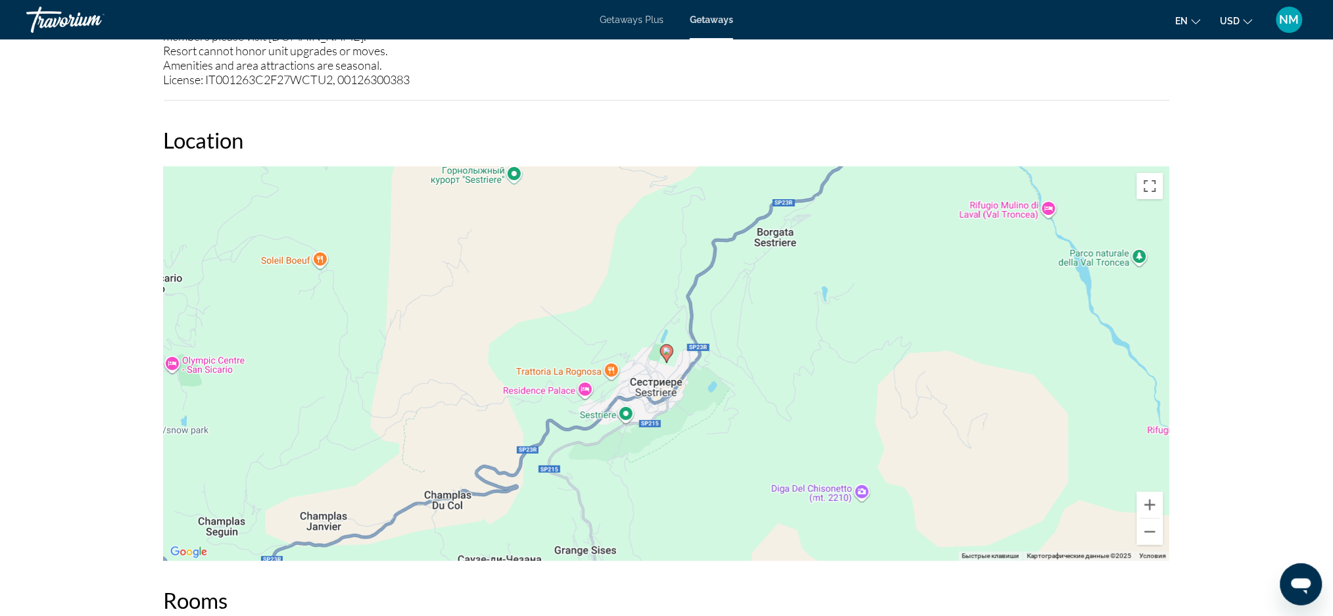
scroll to position [1677, 0]
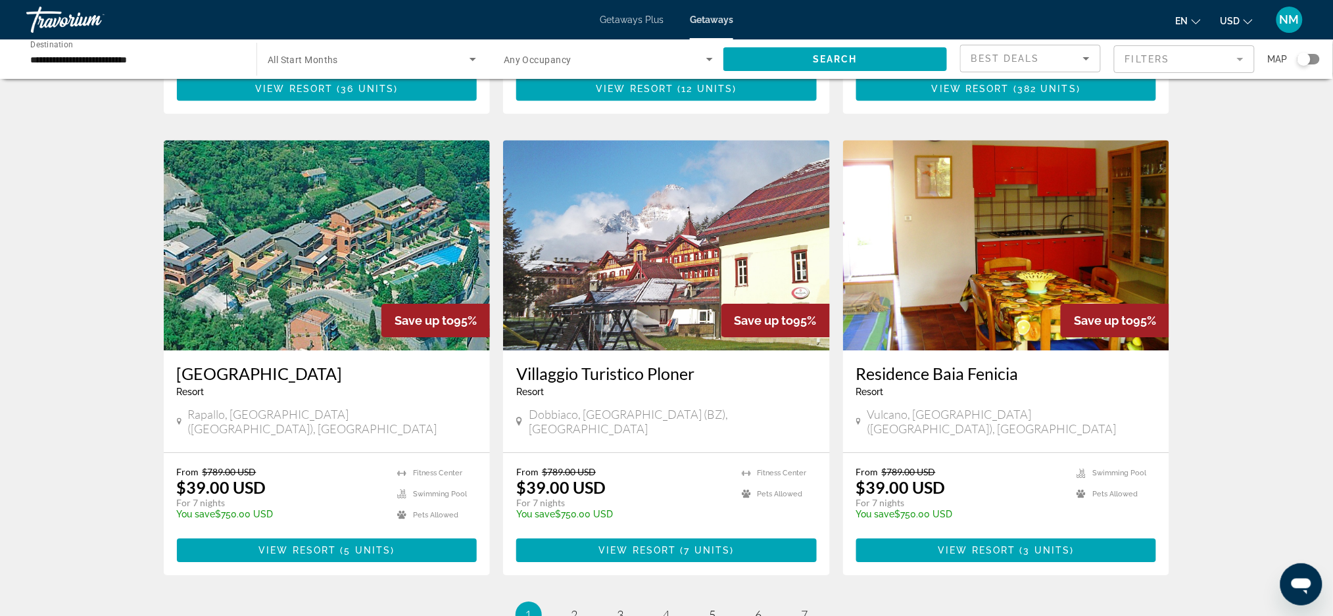
scroll to position [1393, 0]
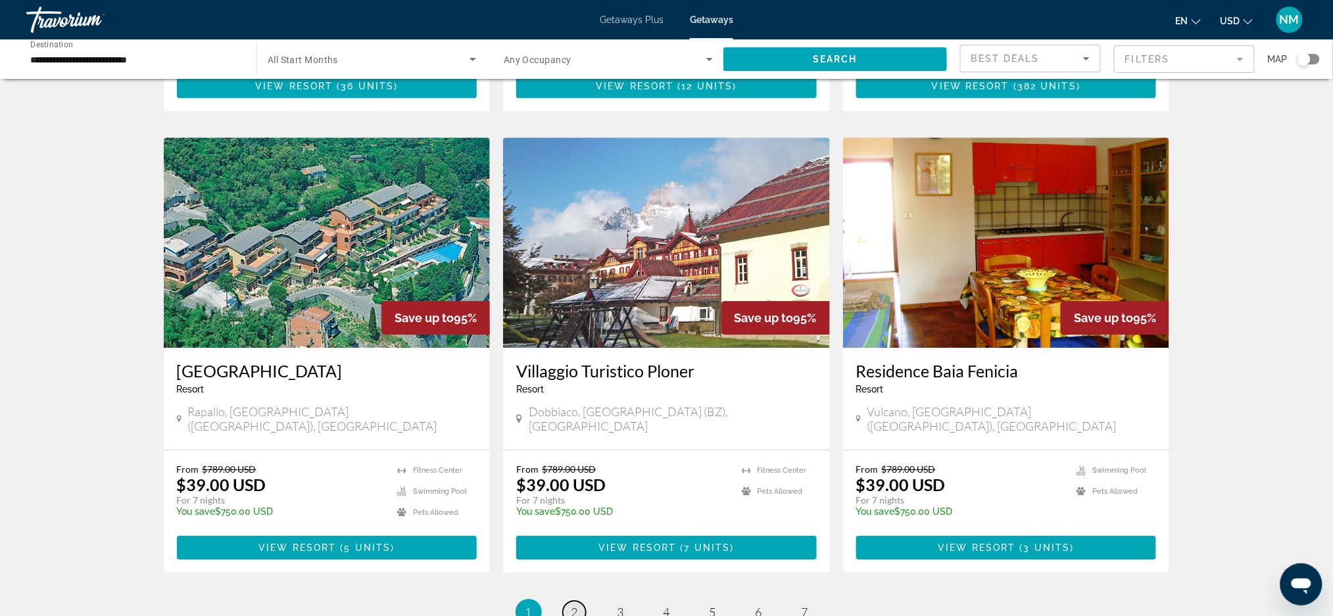
click at [575, 601] on link "page 2" at bounding box center [574, 612] width 23 height 23
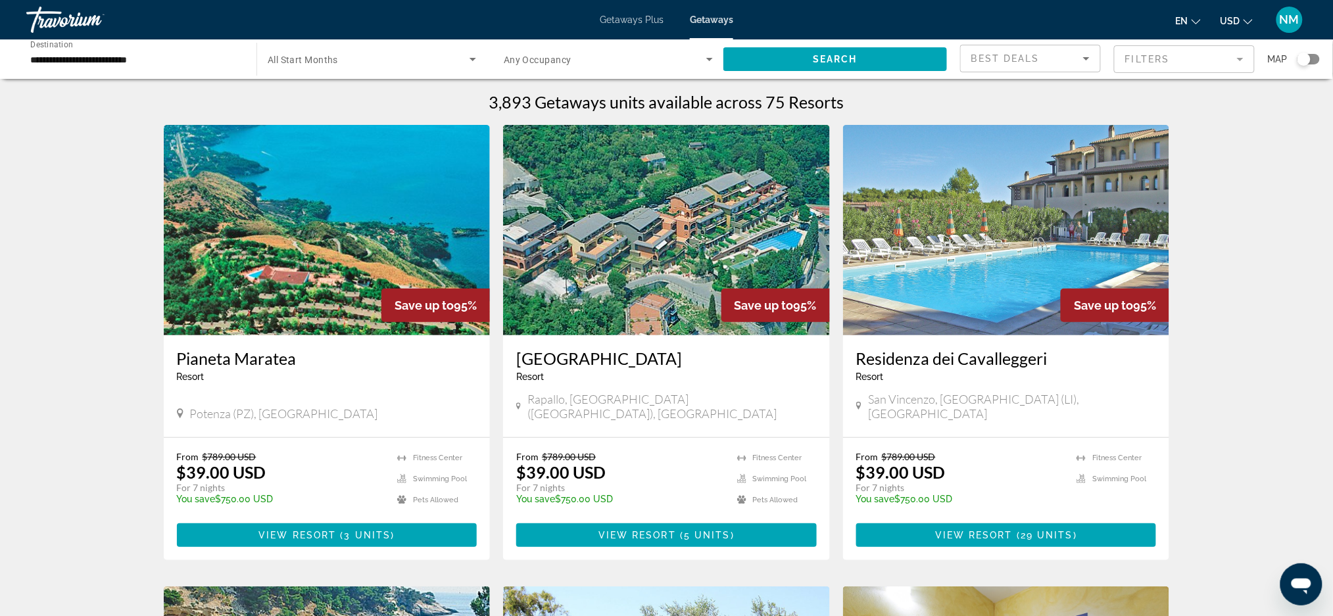
click at [1316, 63] on div "Search widget" at bounding box center [1309, 59] width 22 height 11
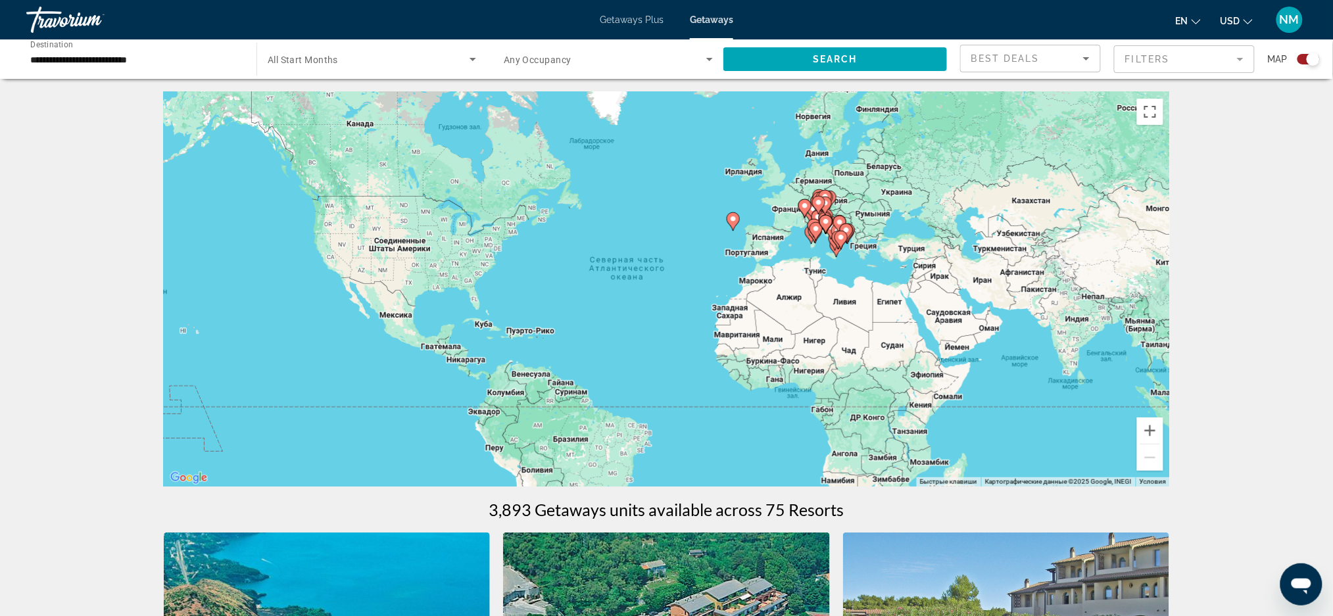
click at [845, 225] on icon "Main content" at bounding box center [846, 232] width 12 height 17
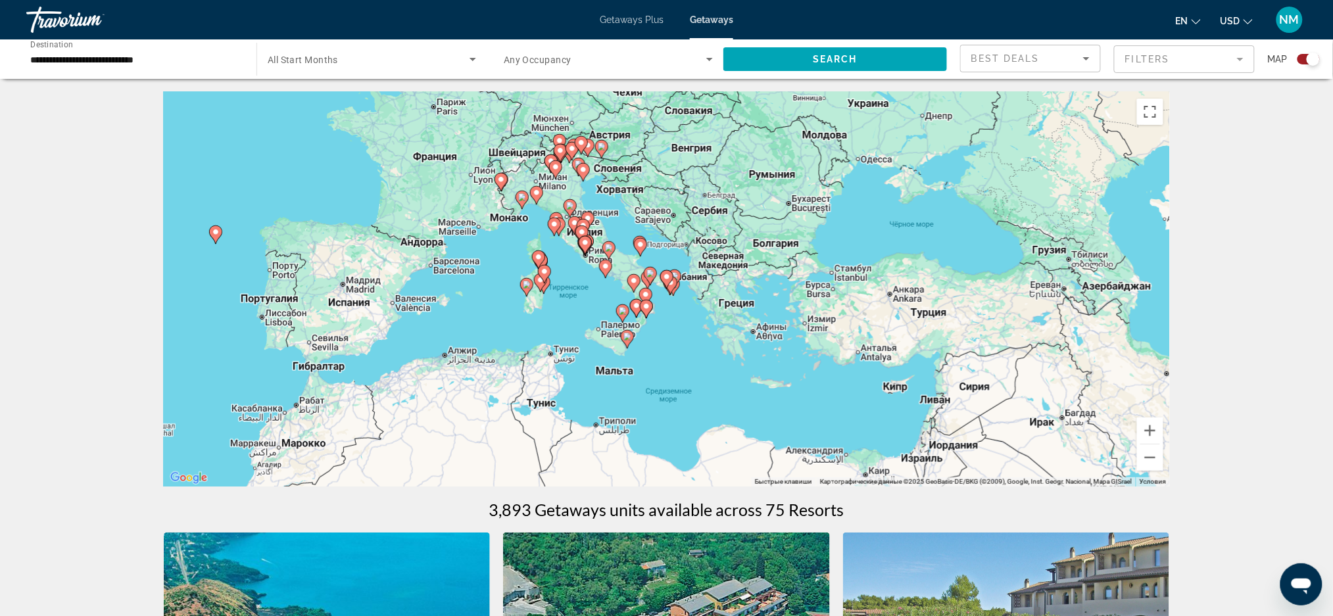
click at [657, 303] on div "Чтобы активировать перетаскивание с помощью клавиатуры, нажмите Alt + Ввод. Пос…" at bounding box center [667, 289] width 1007 height 395
click at [616, 285] on div "Чтобы активировать перетаскивание с помощью клавиатуры, нажмите Alt + Ввод. Пос…" at bounding box center [667, 289] width 1007 height 395
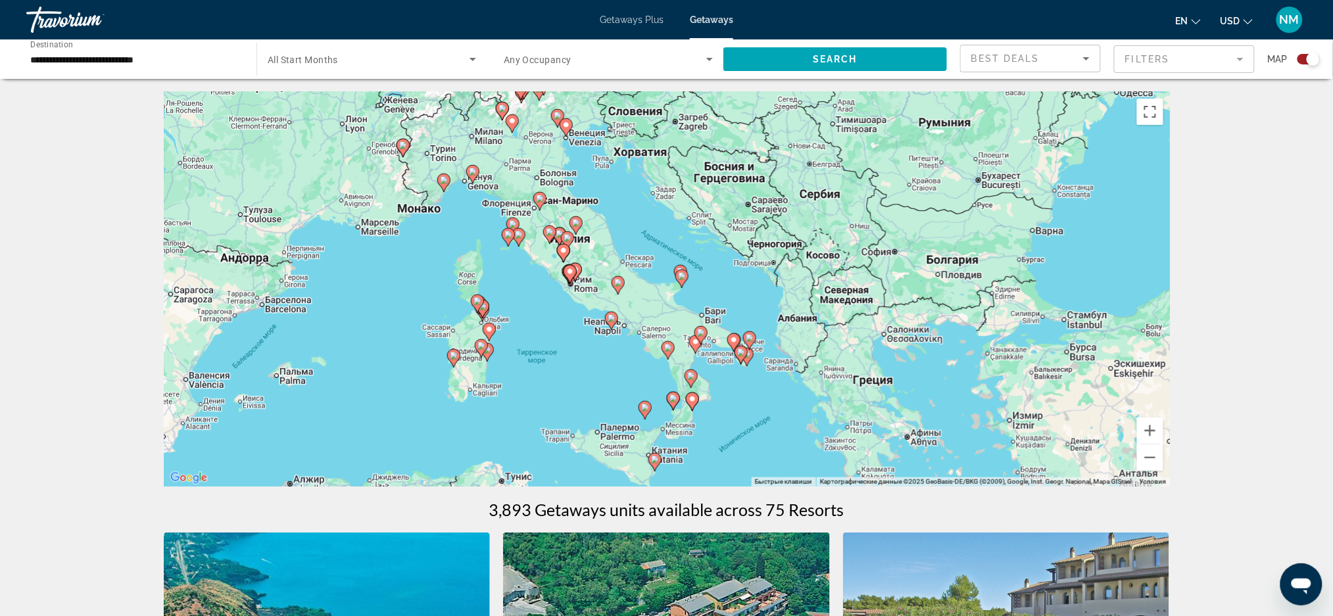
drag, startPoint x: 585, startPoint y: 235, endPoint x: 602, endPoint y: 300, distance: 67.3
click at [602, 300] on div "Чтобы активировать перетаскивание с помощью клавиатуры, нажмите Alt + Ввод. Пос…" at bounding box center [667, 289] width 1007 height 395
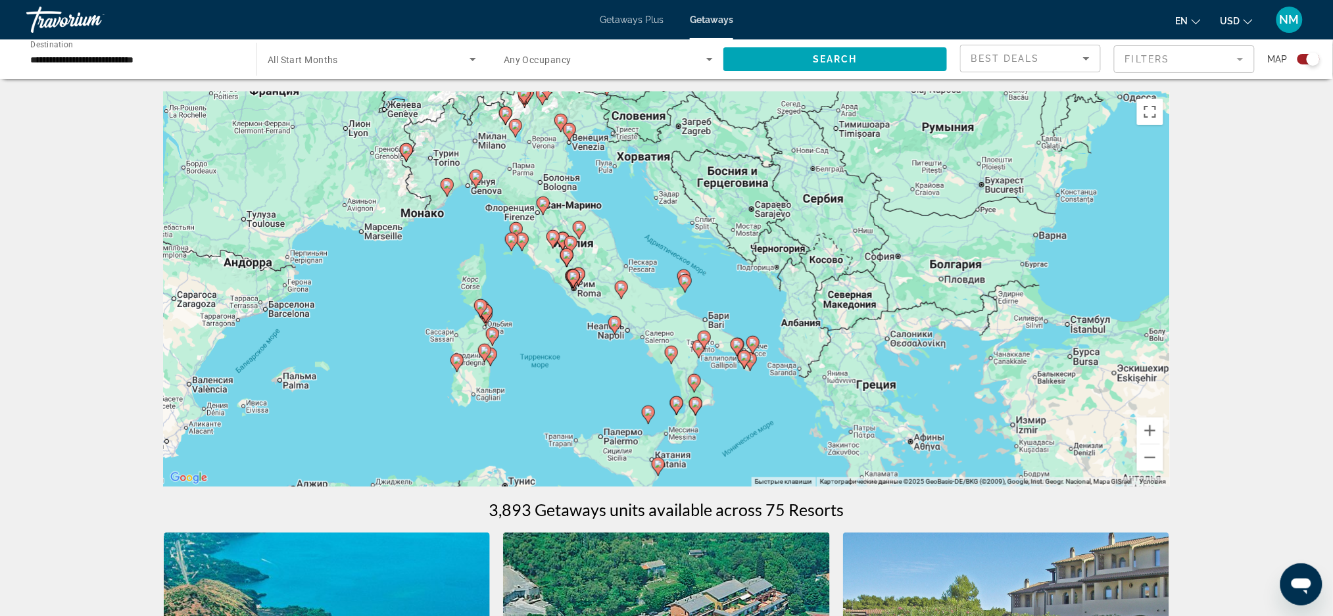
click at [684, 286] on icon "Main content" at bounding box center [685, 283] width 12 height 17
type input "**********"
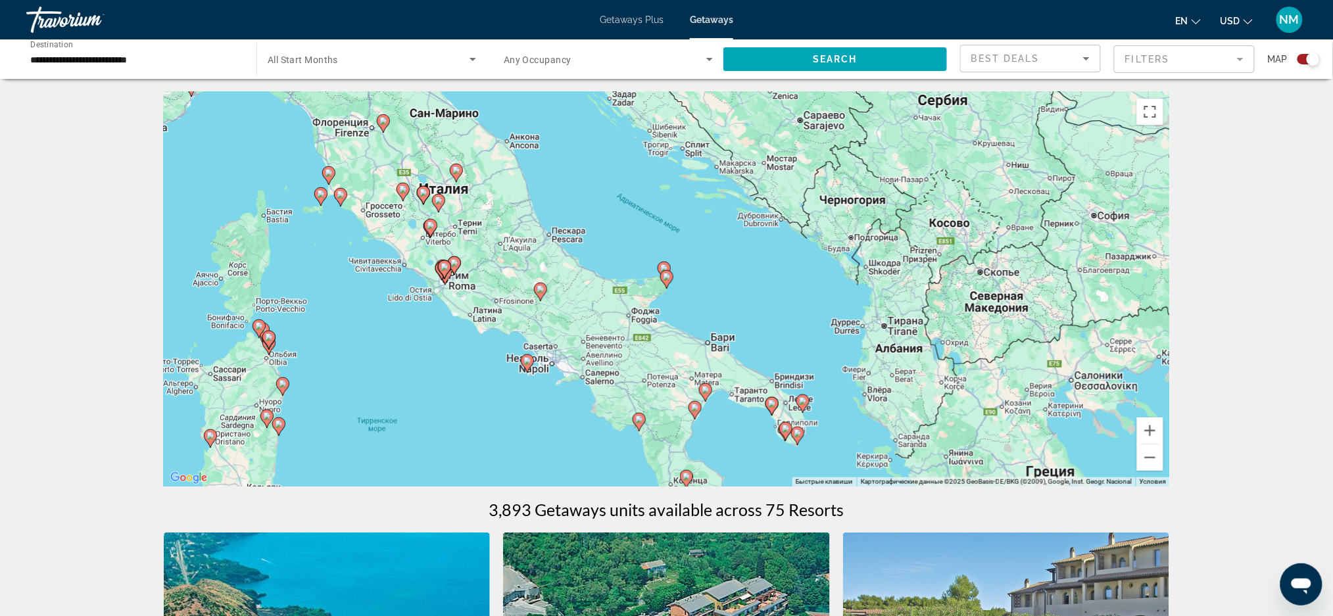
click at [667, 286] on icon "Main content" at bounding box center [666, 279] width 13 height 18
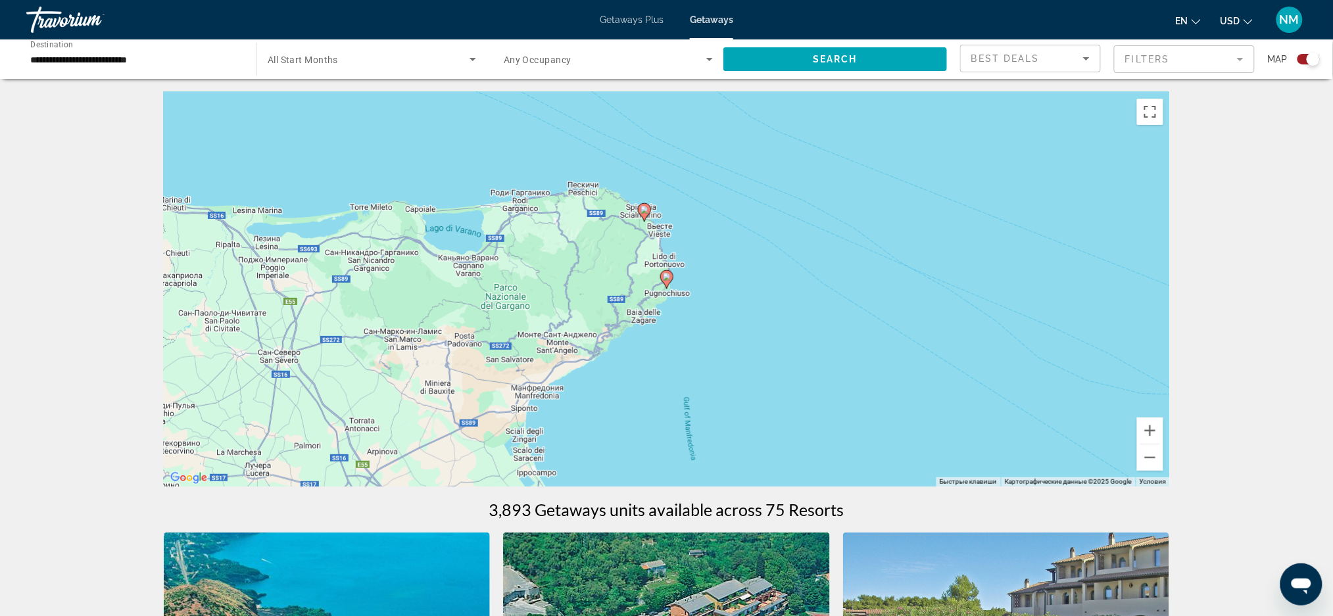
click at [666, 276] on image "Main content" at bounding box center [667, 277] width 8 height 8
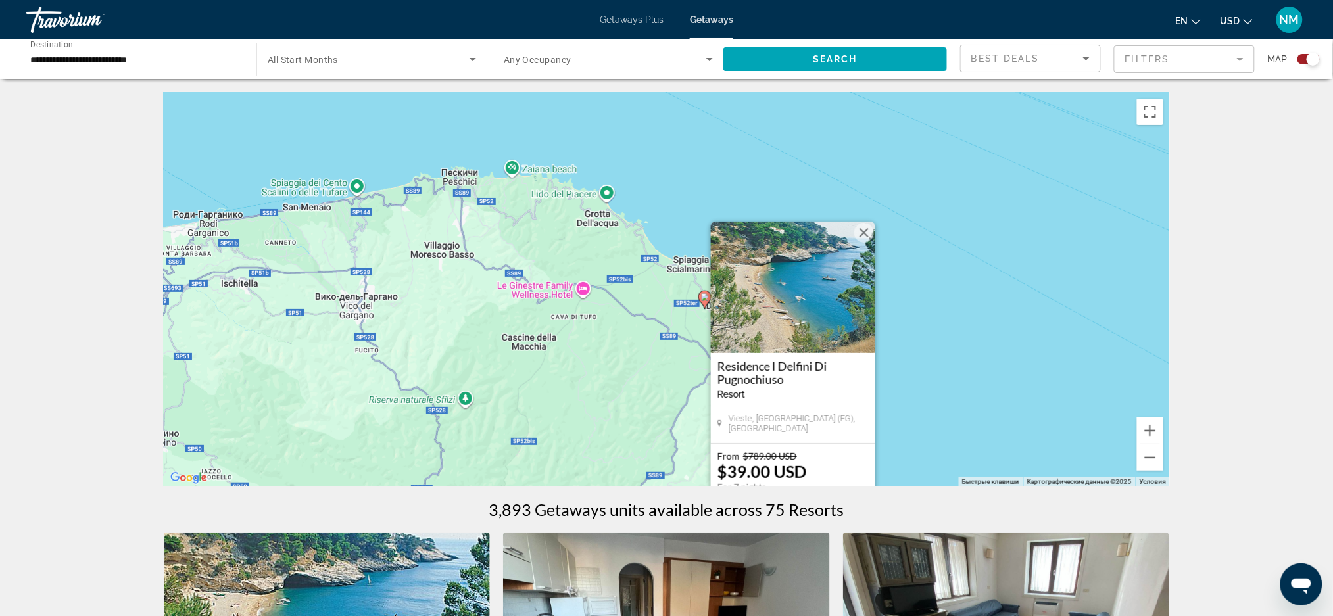
drag, startPoint x: 525, startPoint y: 252, endPoint x: 655, endPoint y: 366, distance: 173.0
click at [655, 366] on div "Чтобы активировать перетаскивание с помощью клавиатуры, нажмите Alt + Ввод. Пос…" at bounding box center [667, 289] width 1007 height 395
click at [603, 292] on div "Чтобы активировать перетаскивание с помощью клавиатуры, нажмите Alt + Ввод. Пос…" at bounding box center [667, 289] width 1007 height 395
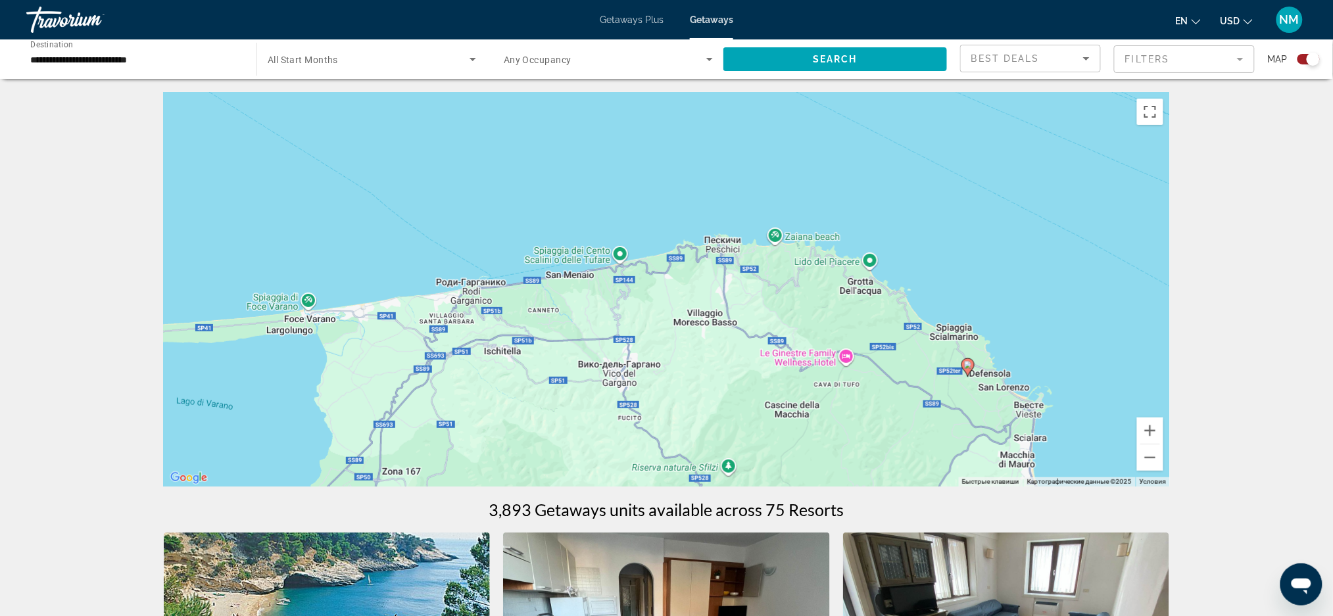
drag, startPoint x: 609, startPoint y: 294, endPoint x: 918, endPoint y: 366, distance: 317.4
click at [918, 366] on div "Чтобы активировать перетаскивание с помощью клавиатуры, нажмите Alt + Ввод. Пос…" at bounding box center [667, 289] width 1007 height 395
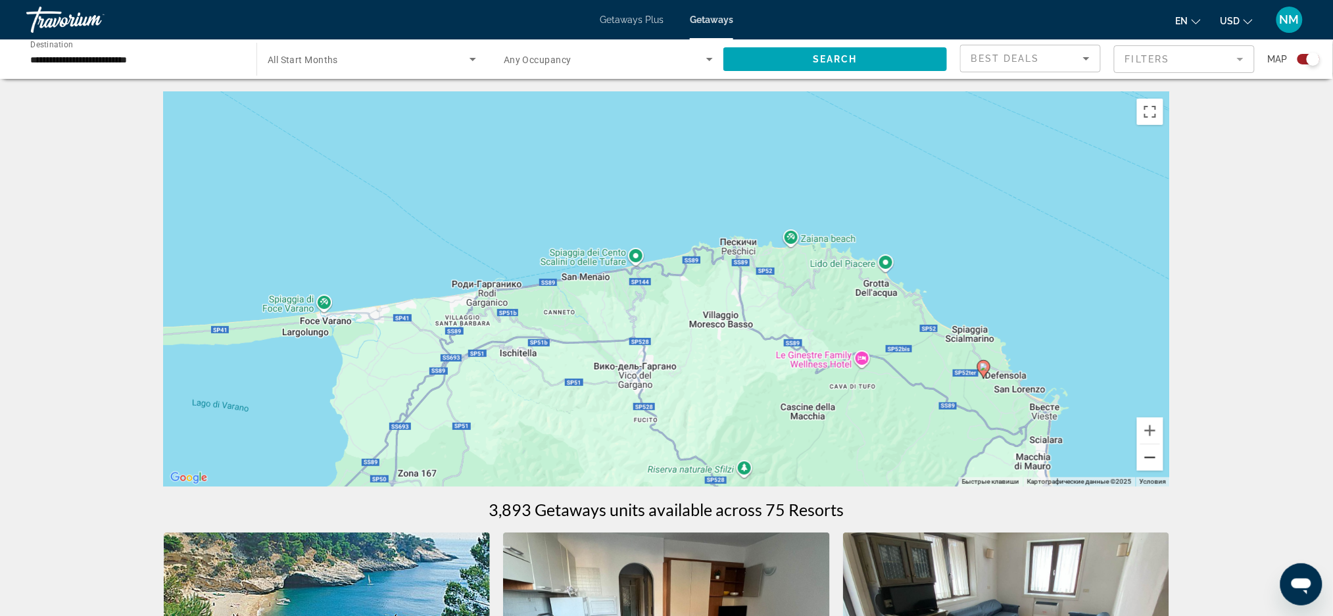
click at [1139, 464] on button "Уменьшить" at bounding box center [1150, 458] width 26 height 26
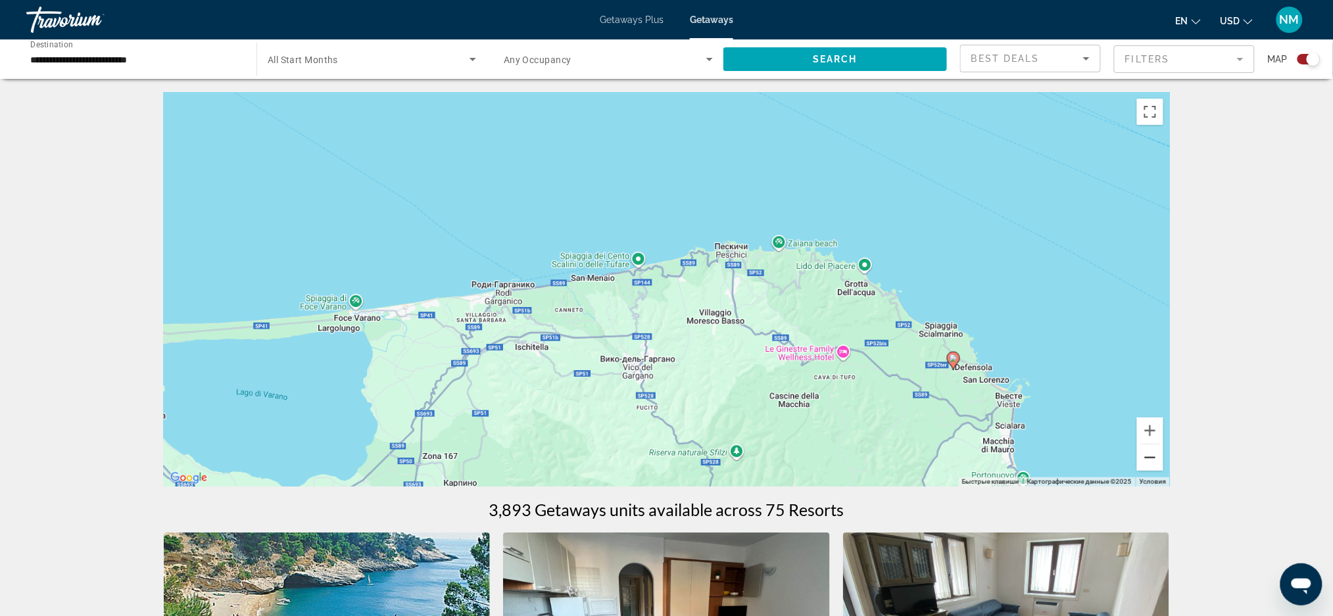
click at [1139, 464] on button "Уменьшить" at bounding box center [1150, 458] width 26 height 26
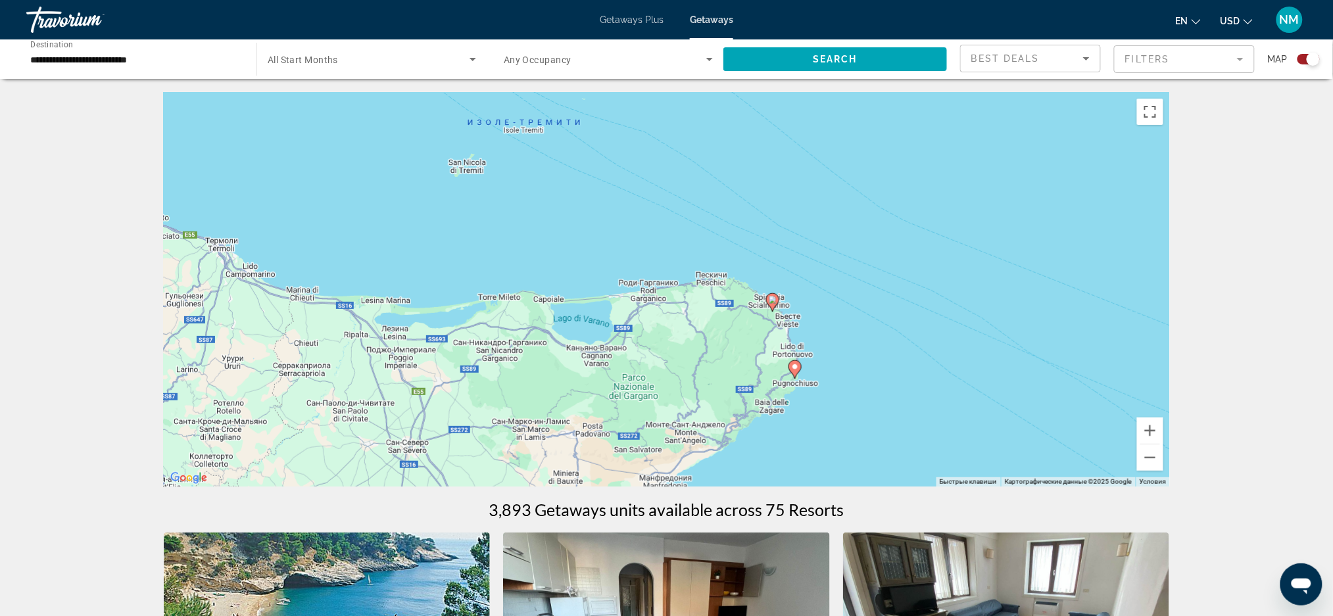
drag, startPoint x: 566, startPoint y: 386, endPoint x: 617, endPoint y: 388, distance: 51.4
click at [617, 388] on div "Чтобы активировать перетаскивание с помощью клавиатуры, нажмите Alt + Ввод. Пос…" at bounding box center [667, 289] width 1007 height 395
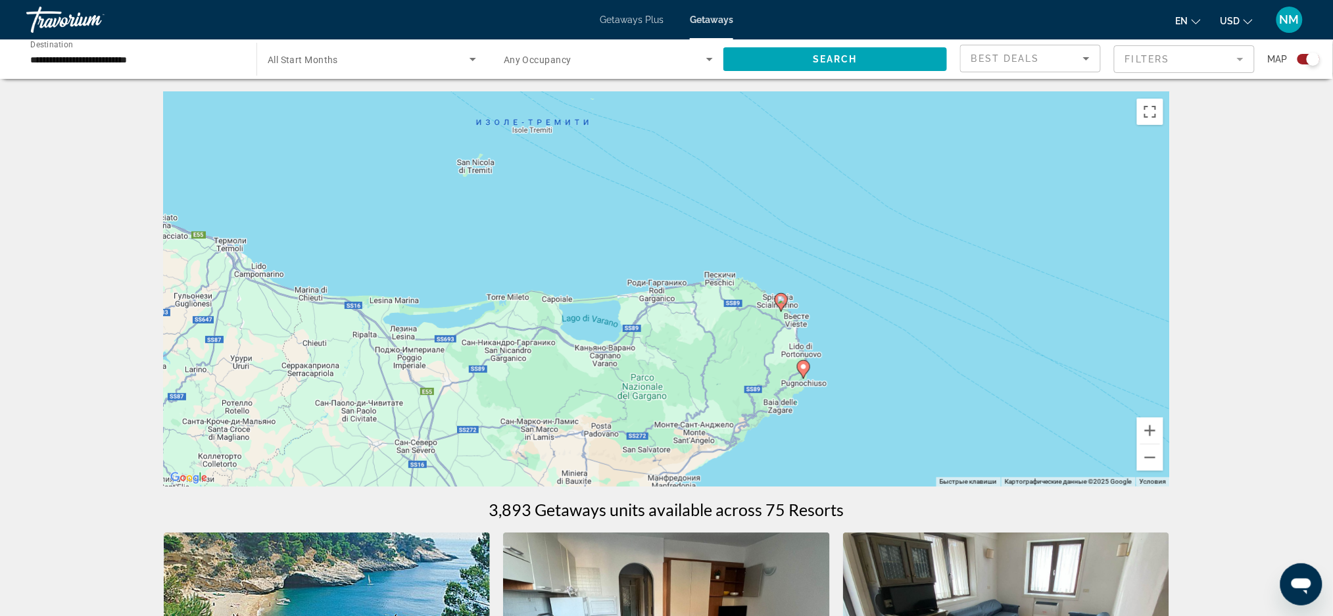
click at [800, 376] on gmp-advanced-marker "Main content" at bounding box center [803, 370] width 13 height 20
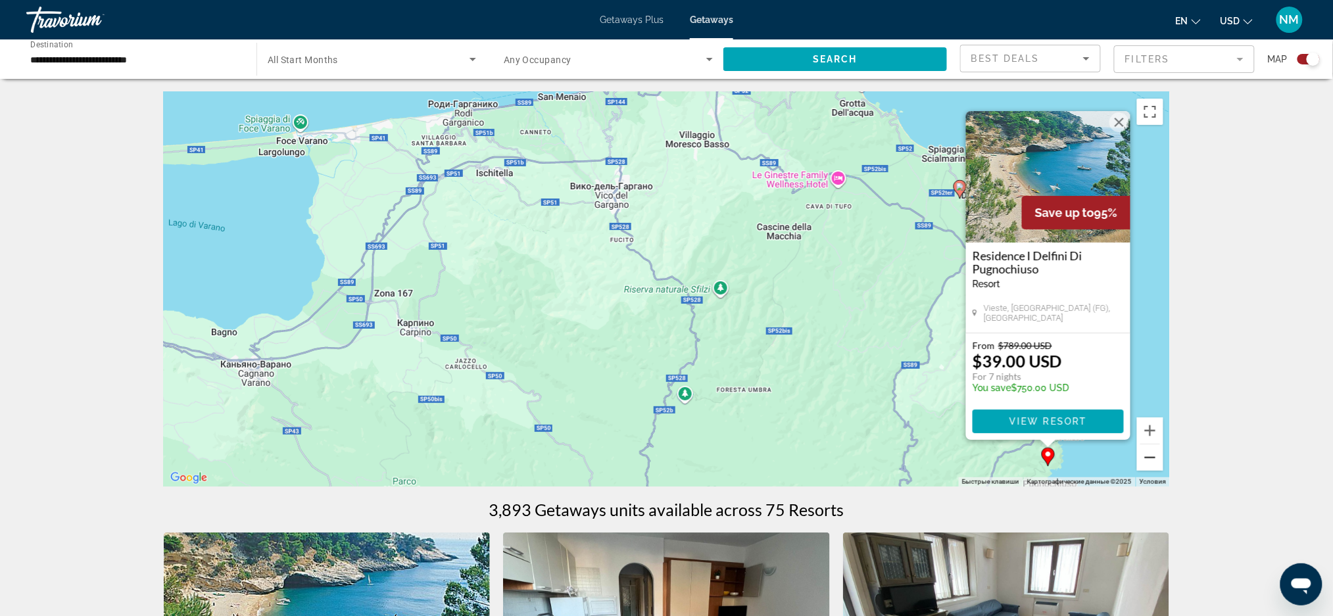
drag, startPoint x: 1143, startPoint y: 470, endPoint x: 1143, endPoint y: 460, distance: 10.5
click at [1143, 460] on button "Уменьшить" at bounding box center [1150, 458] width 26 height 26
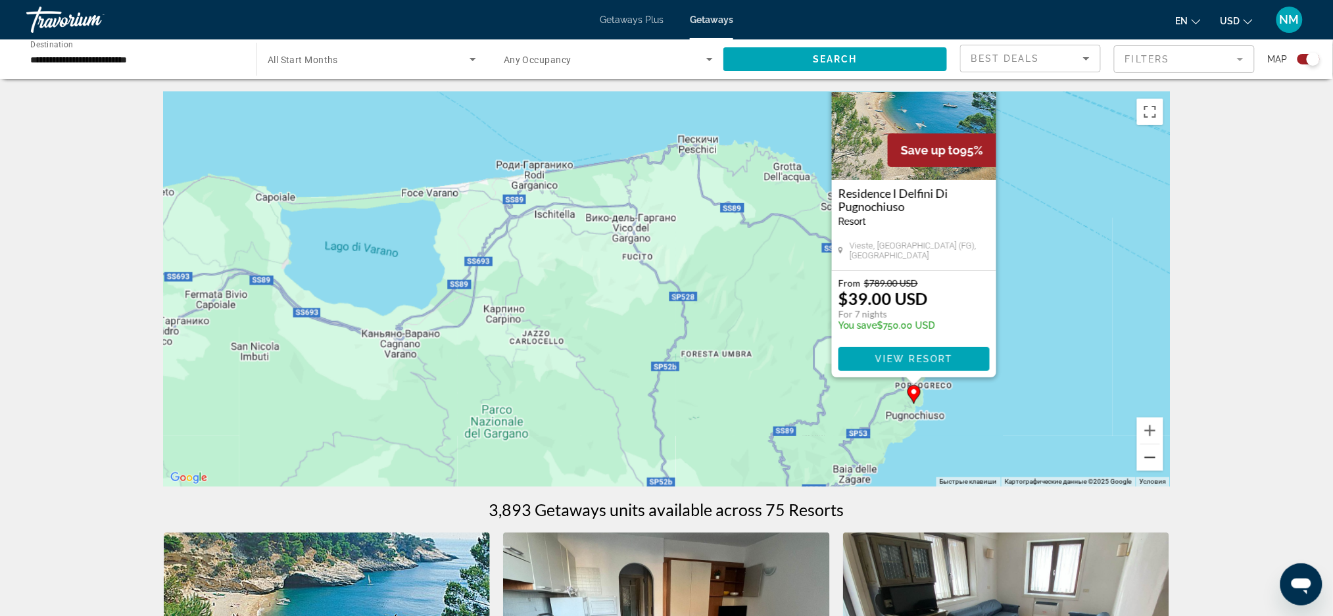
click at [1143, 460] on button "Уменьшить" at bounding box center [1150, 458] width 26 height 26
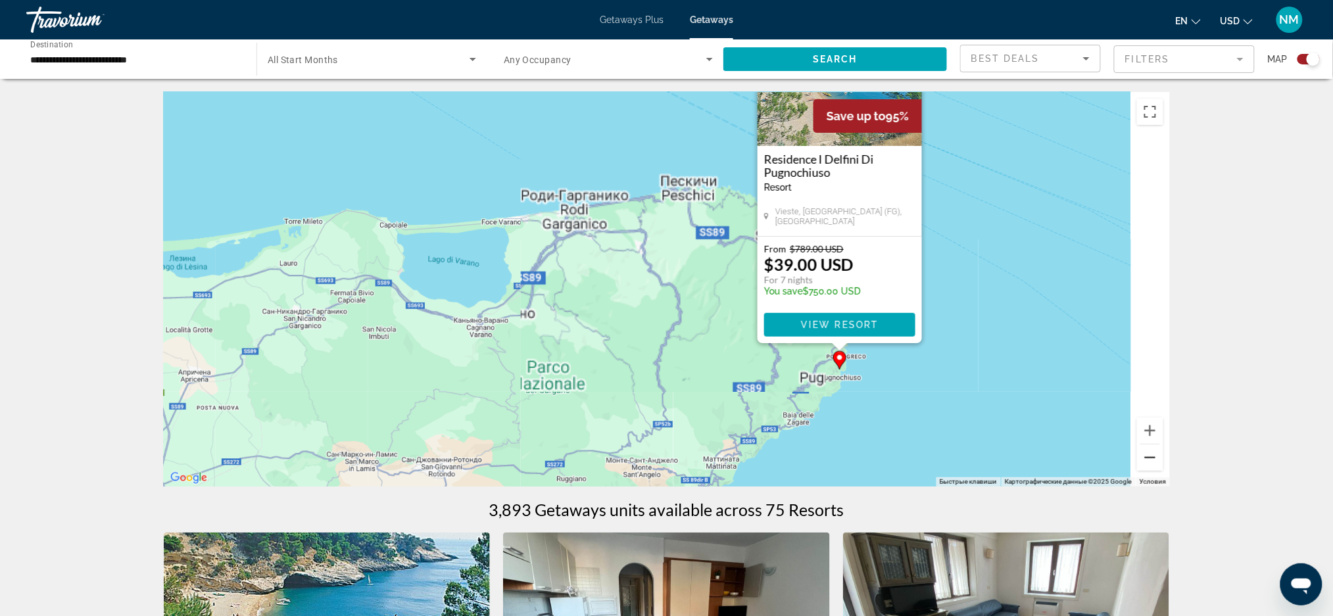
click at [1143, 460] on button "Уменьшить" at bounding box center [1150, 458] width 26 height 26
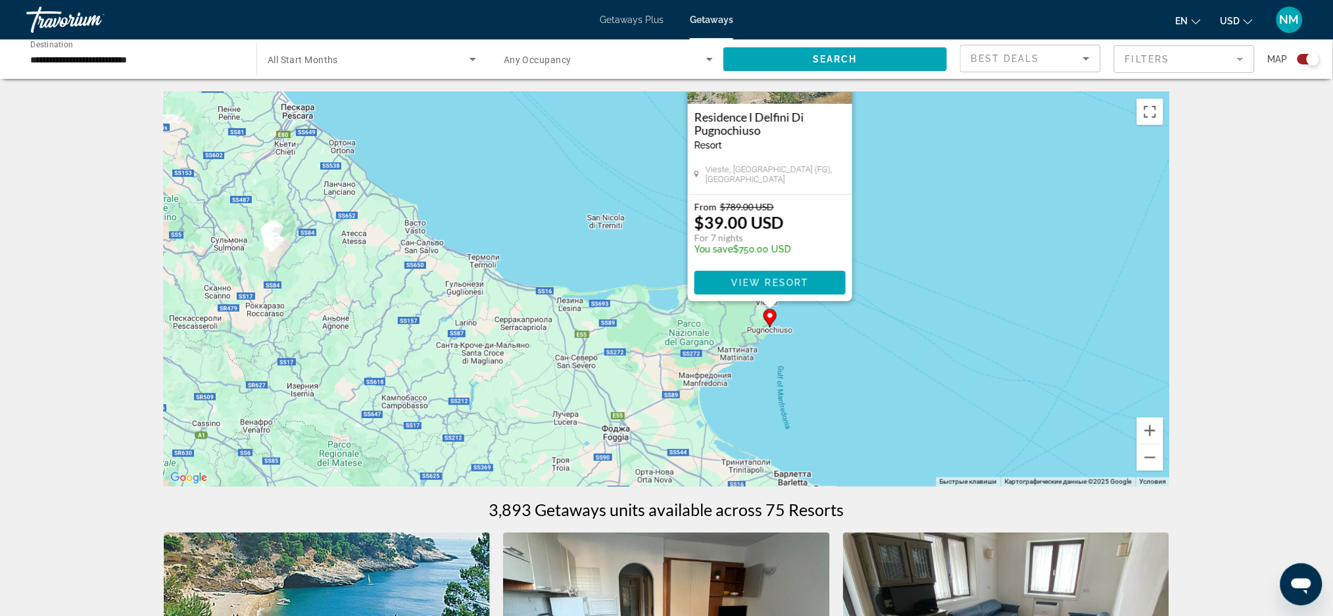
drag, startPoint x: 478, startPoint y: 356, endPoint x: 818, endPoint y: 450, distance: 352.9
click at [818, 450] on div "Чтобы активировать перетаскивание с помощью клавиатуры, нажмите Alt + Ввод. Пос…" at bounding box center [667, 289] width 1007 height 395
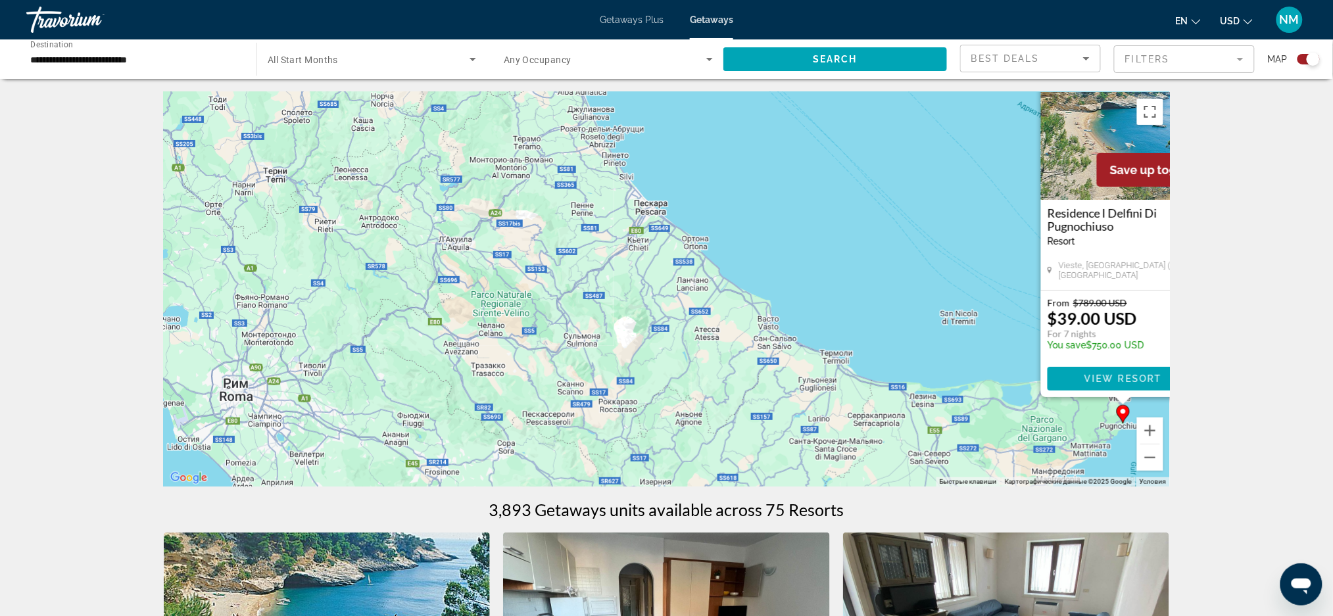
click at [653, 349] on div "Чтобы активировать перетаскивание с помощью клавиатуры, нажмите Alt + Ввод. Пос…" at bounding box center [667, 289] width 1007 height 395
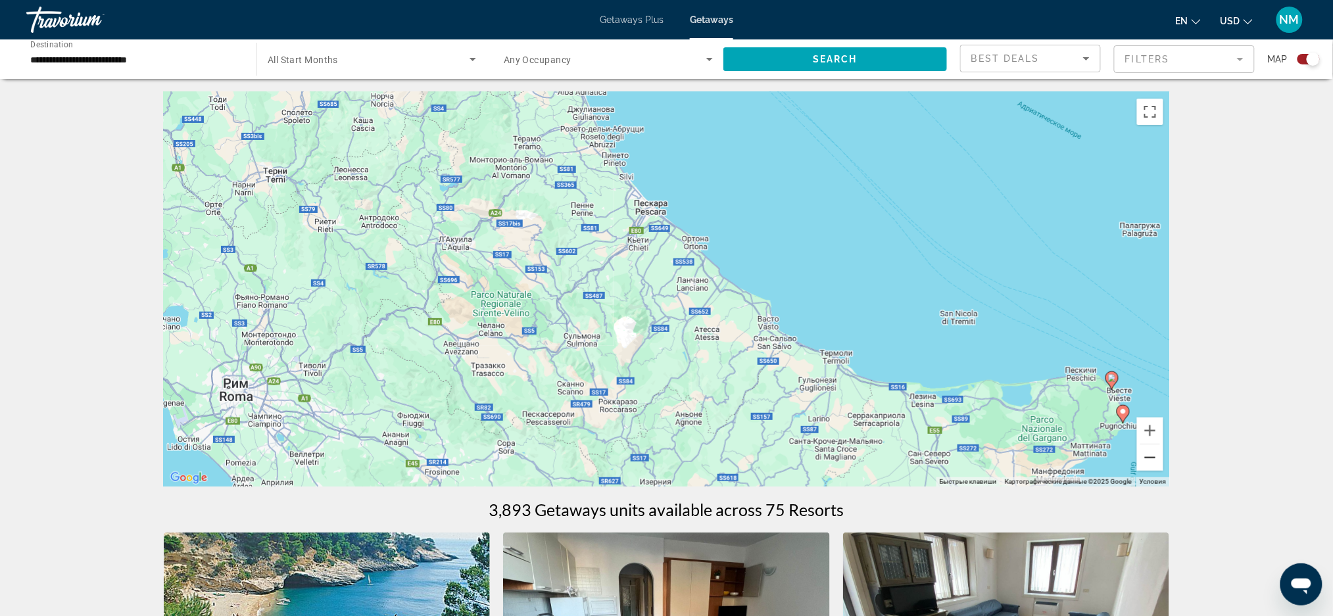
click at [1147, 457] on button "Уменьшить" at bounding box center [1150, 458] width 26 height 26
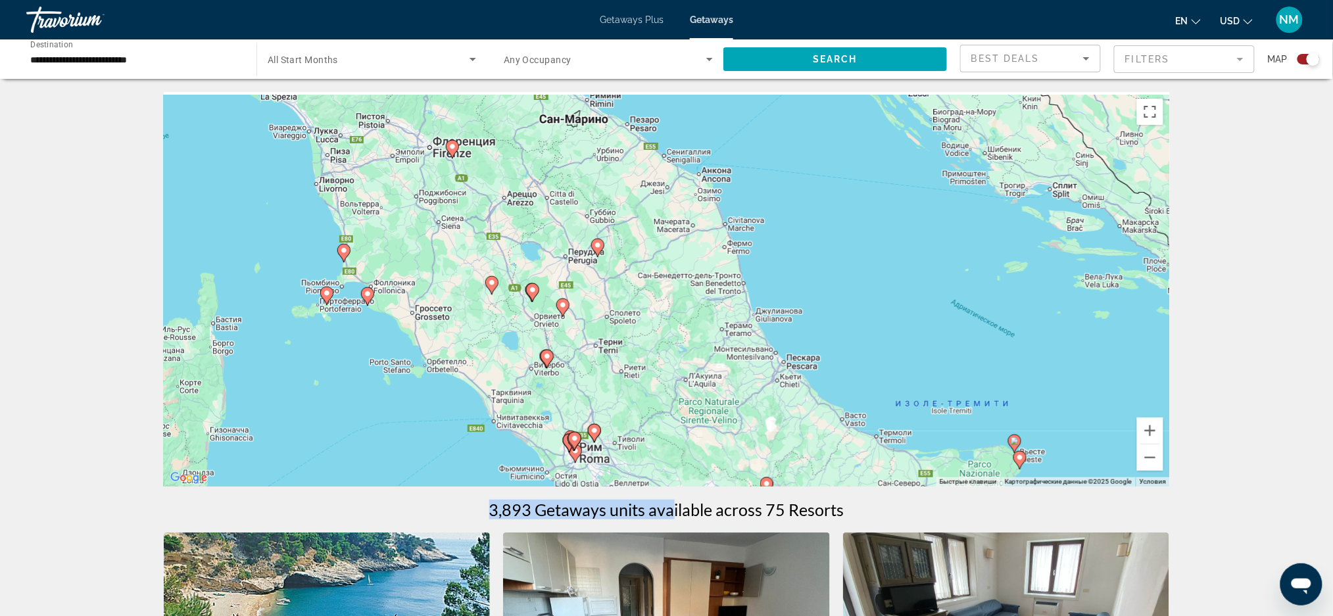
drag, startPoint x: 522, startPoint y: 359, endPoint x: 674, endPoint y: 489, distance: 199.7
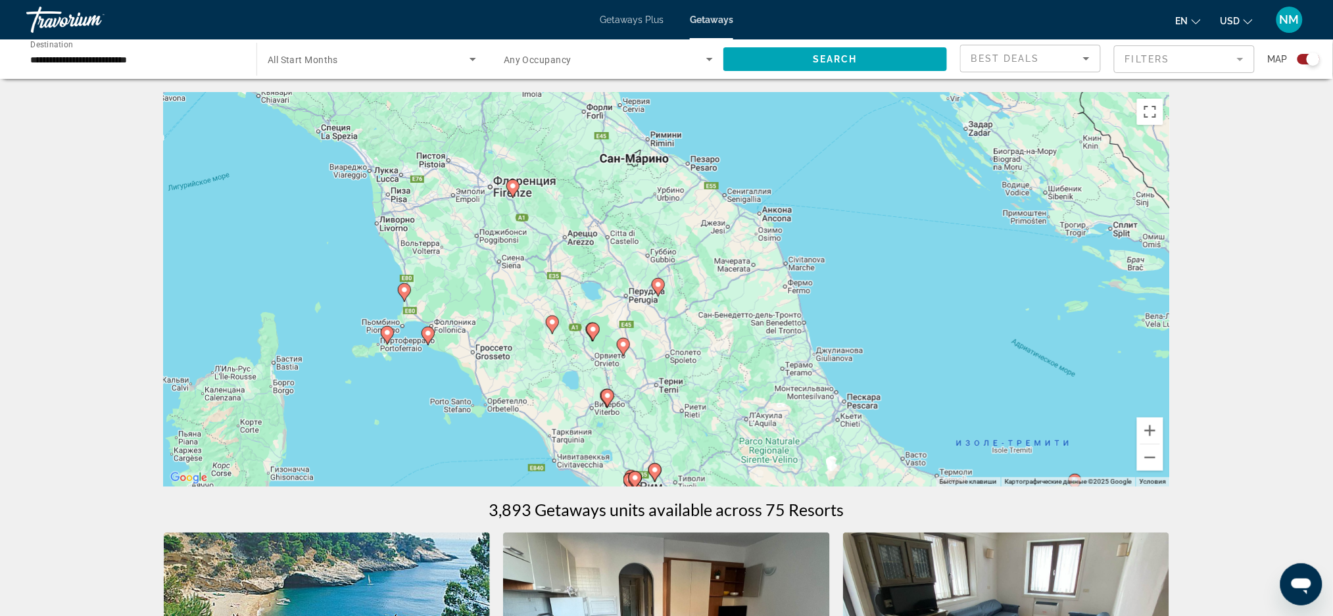
drag, startPoint x: 383, startPoint y: 335, endPoint x: 390, endPoint y: 352, distance: 18.6
click at [390, 352] on div "Чтобы активировать перетаскивание с помощью клавиатуры, нажмите Alt + Ввод. Пос…" at bounding box center [667, 289] width 1007 height 395
click at [379, 345] on div "Чтобы активировать перетаскивание с помощью клавиатуры, нажмите Alt + Ввод. Пос…" at bounding box center [667, 289] width 1007 height 395
click at [390, 342] on gmp-advanced-marker "Main content" at bounding box center [387, 336] width 13 height 20
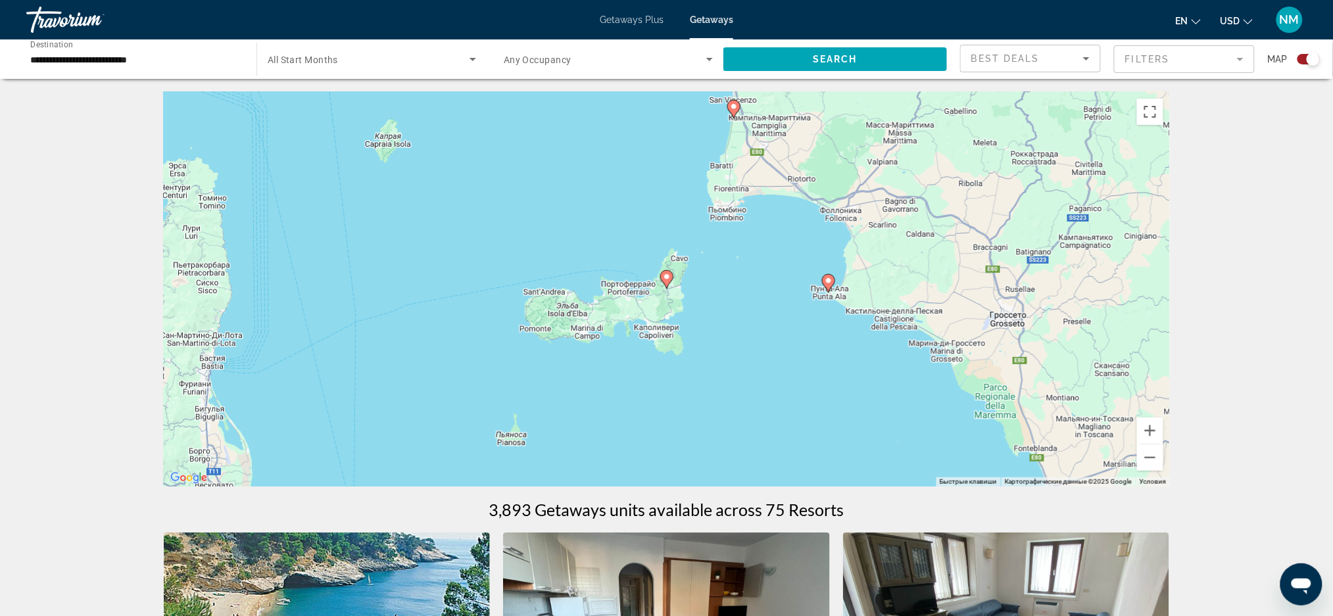
click at [828, 291] on icon "Main content" at bounding box center [828, 283] width 13 height 18
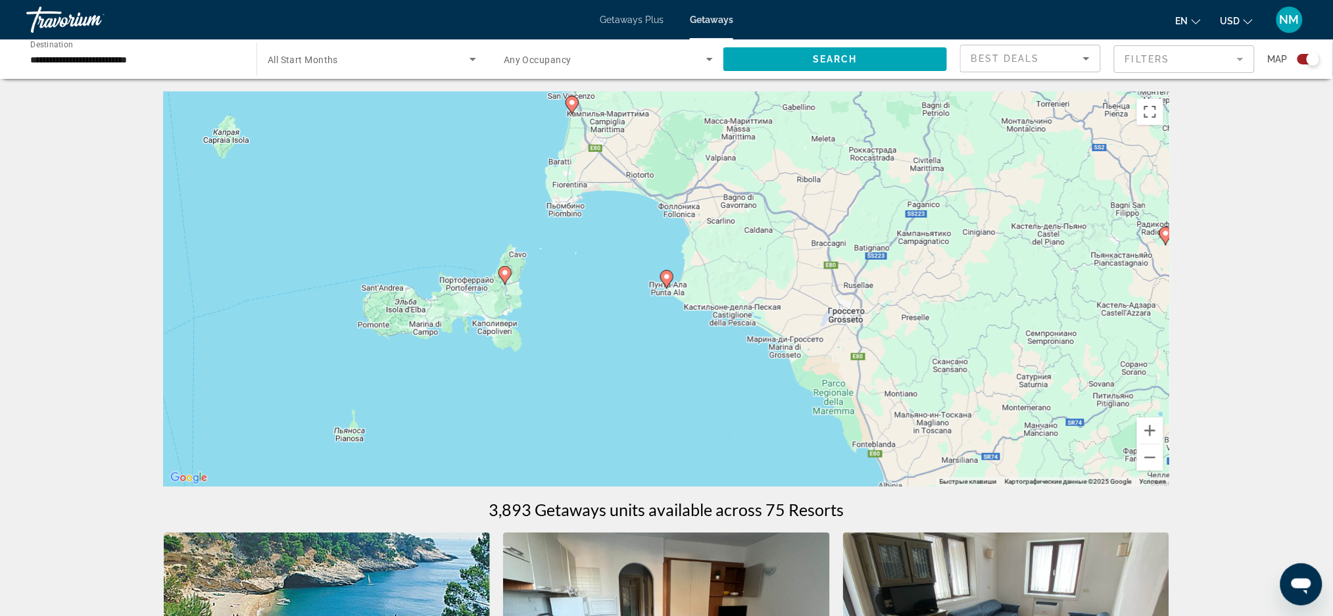
click at [666, 284] on icon "Main content" at bounding box center [666, 279] width 12 height 17
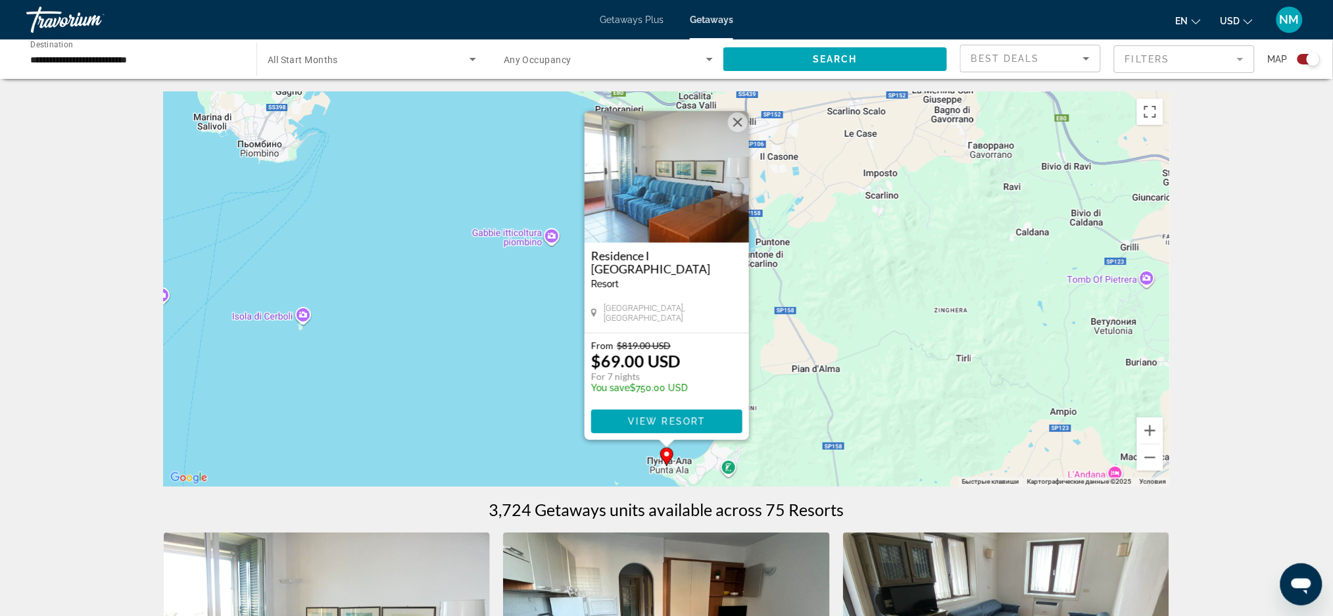
click at [782, 289] on div "Чтобы активировать перетаскивание с помощью клавиатуры, нажмите Alt + Ввод. Пос…" at bounding box center [667, 289] width 1007 height 395
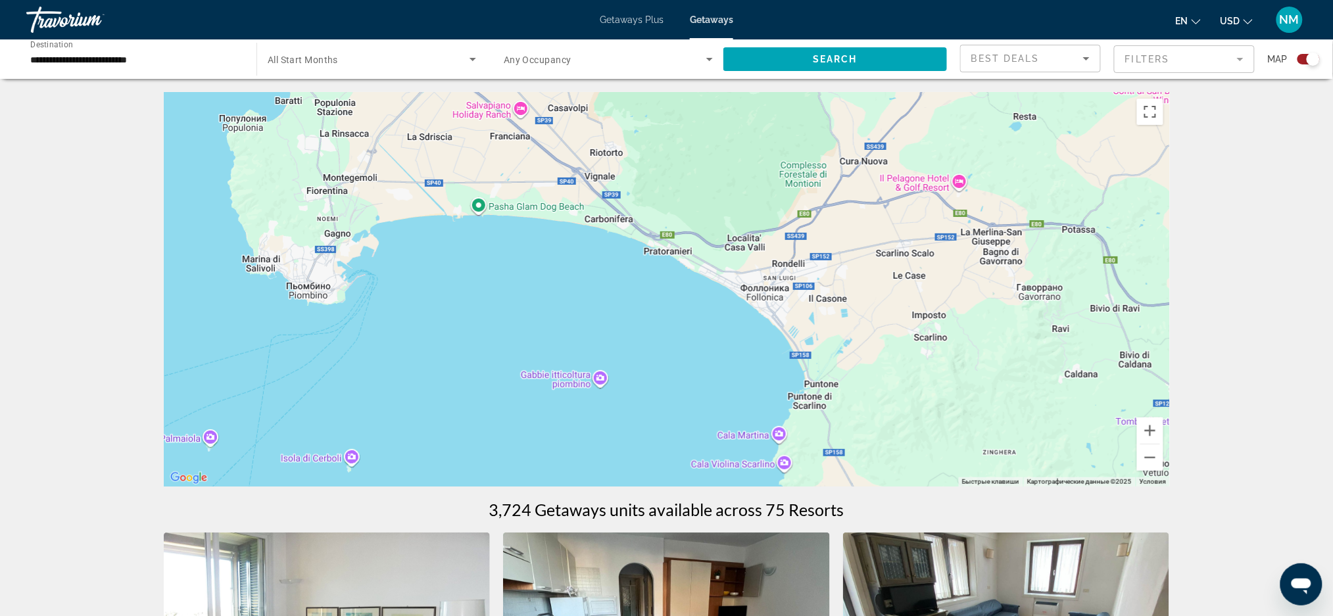
drag, startPoint x: 764, startPoint y: 299, endPoint x: 816, endPoint y: 446, distance: 156.3
click at [816, 446] on div "Чтобы активировать перетаскивание с помощью клавиатуры, нажмите Alt + Ввод. Пос…" at bounding box center [667, 289] width 1007 height 395
click at [1153, 464] on button "Уменьшить" at bounding box center [1150, 458] width 26 height 26
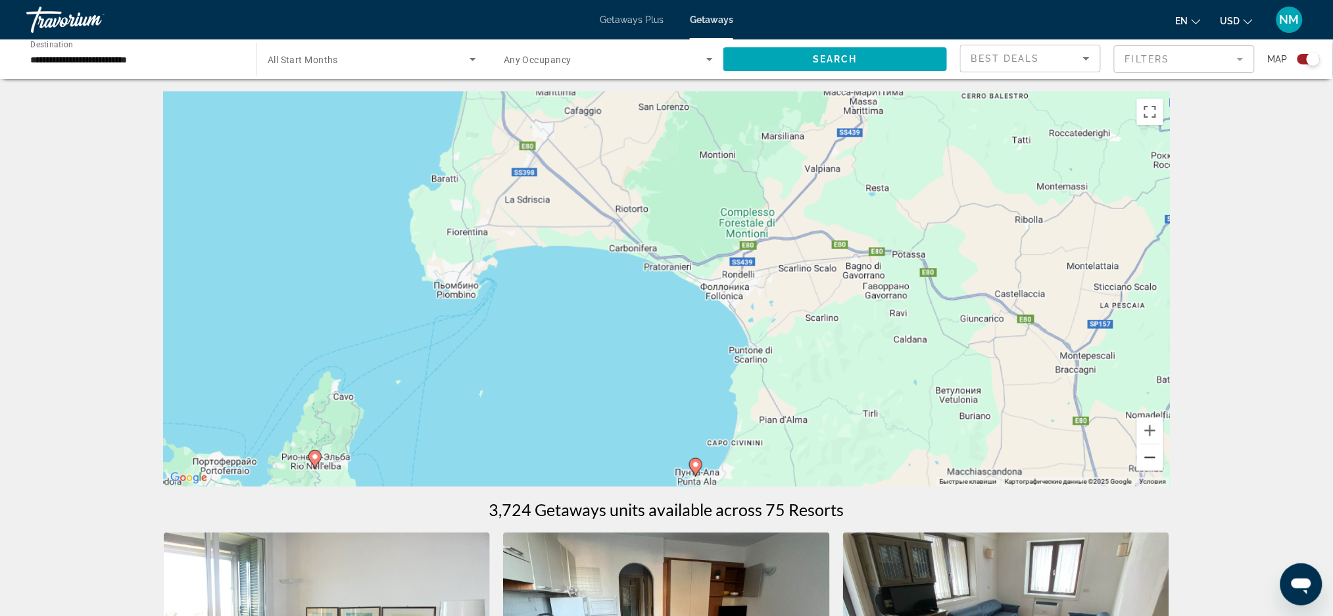
click at [1153, 464] on button "Уменьшить" at bounding box center [1150, 458] width 26 height 26
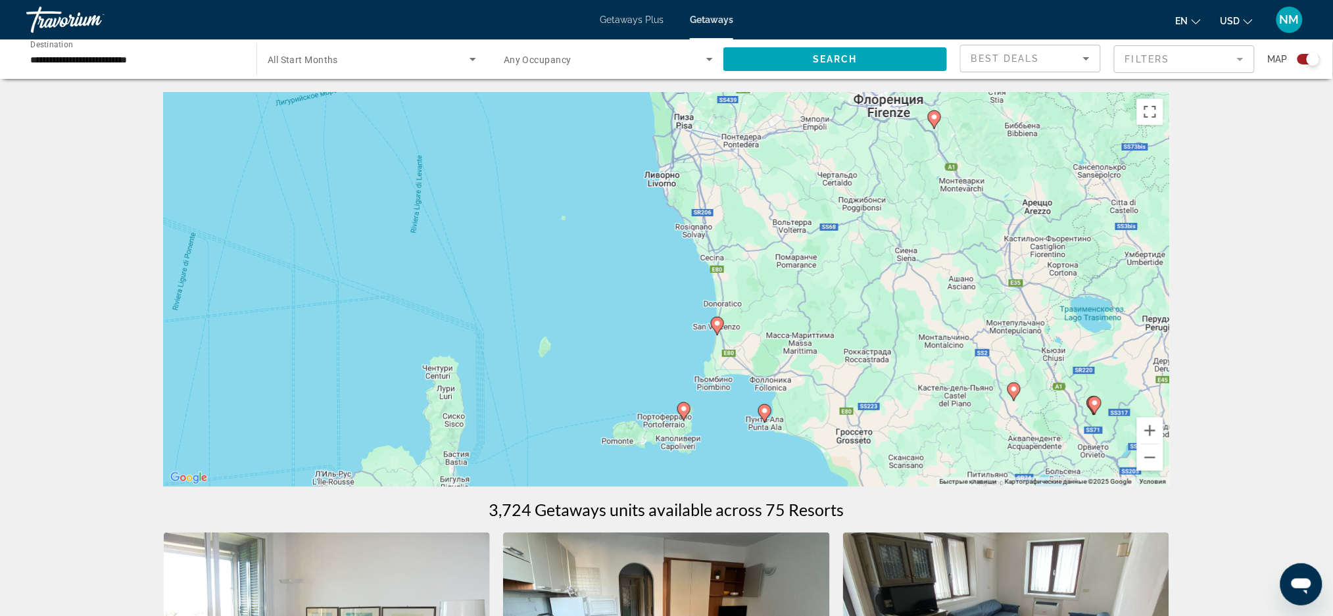
drag, startPoint x: 691, startPoint y: 273, endPoint x: 792, endPoint y: 374, distance: 142.3
click at [792, 374] on div "Чтобы активировать перетаскивание с помощью клавиатуры, нажмите Alt + Ввод. Пос…" at bounding box center [667, 289] width 1007 height 395
click at [718, 331] on icon "Main content" at bounding box center [717, 326] width 12 height 17
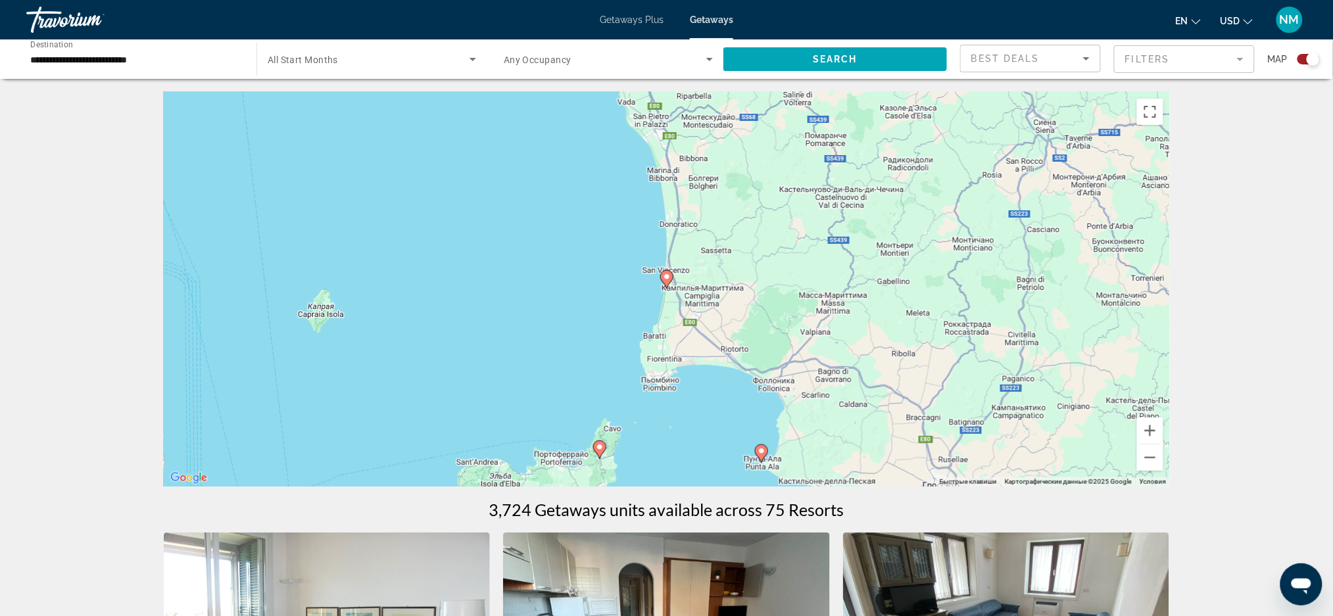
click at [665, 282] on icon "Main content" at bounding box center [666, 279] width 12 height 17
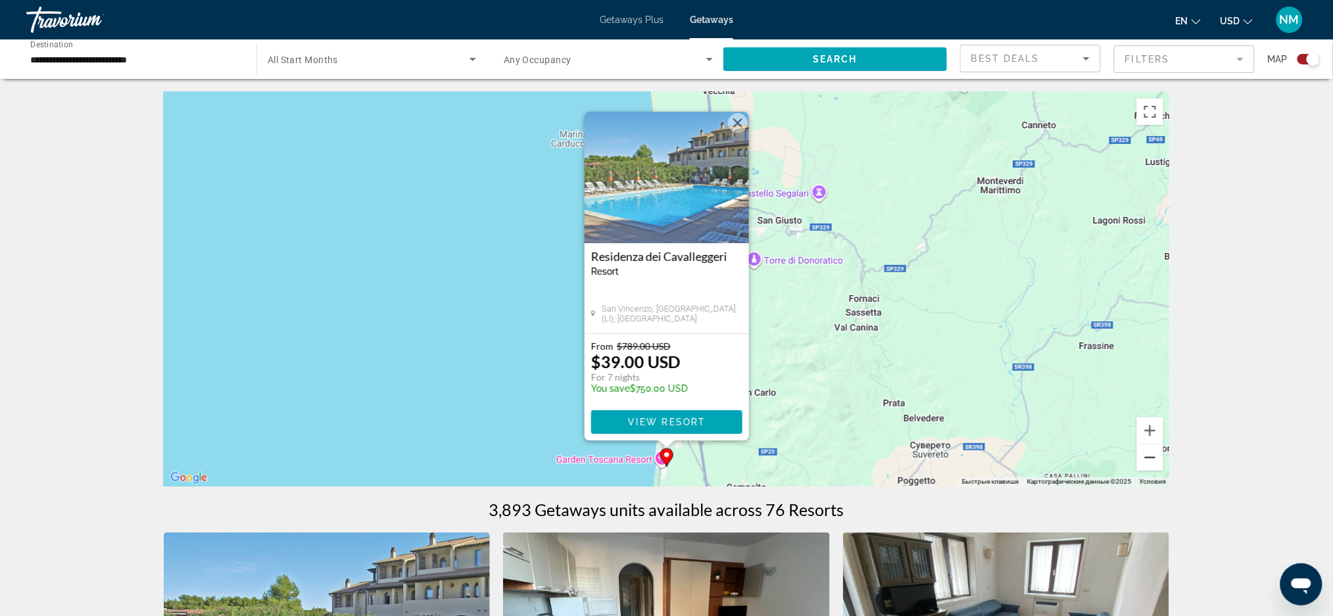
click at [1153, 454] on button "Уменьшить" at bounding box center [1150, 458] width 26 height 26
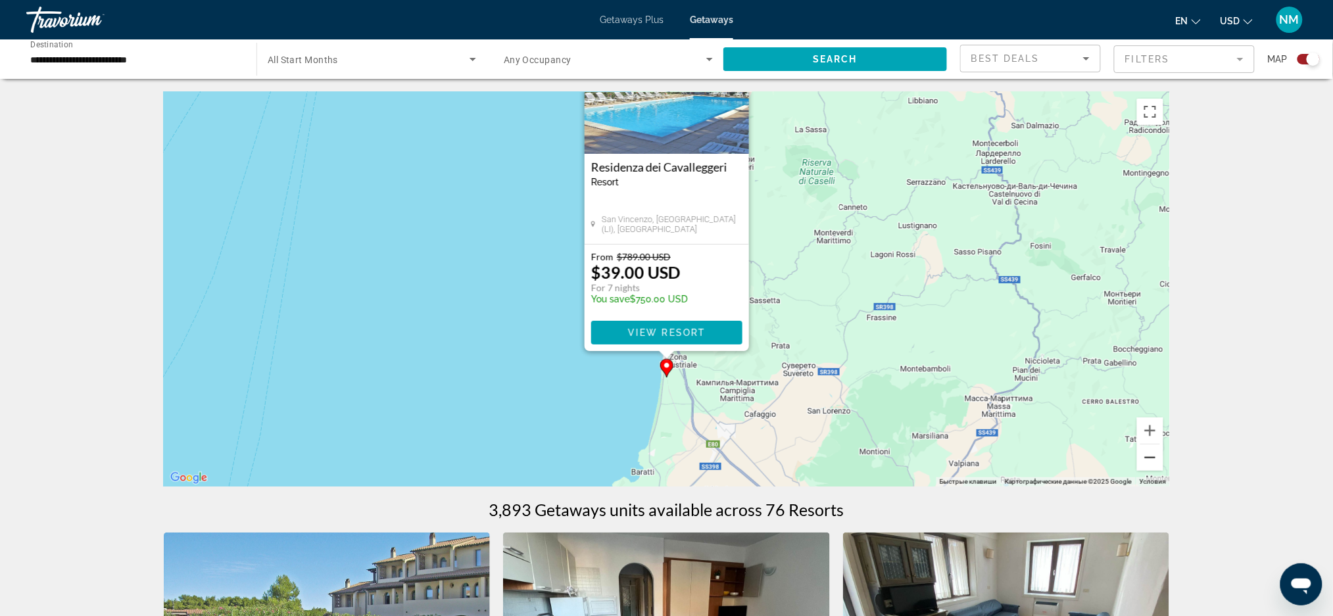
click at [1153, 454] on button "Уменьшить" at bounding box center [1150, 458] width 26 height 26
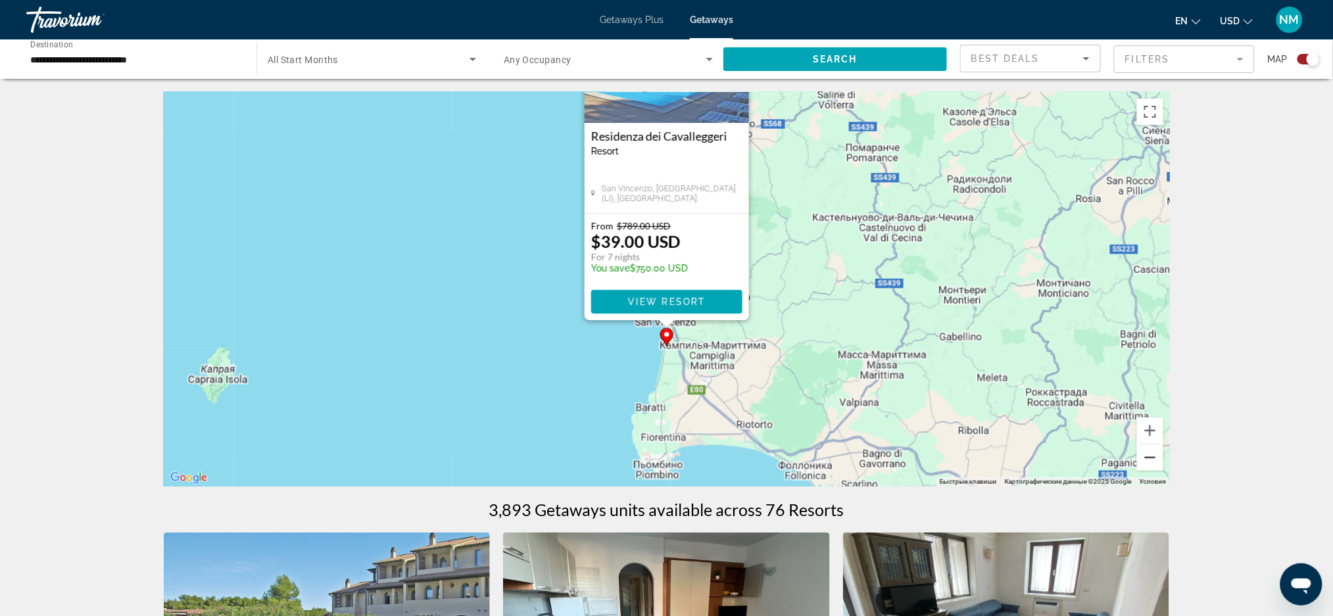
click at [1153, 454] on button "Уменьшить" at bounding box center [1150, 458] width 26 height 26
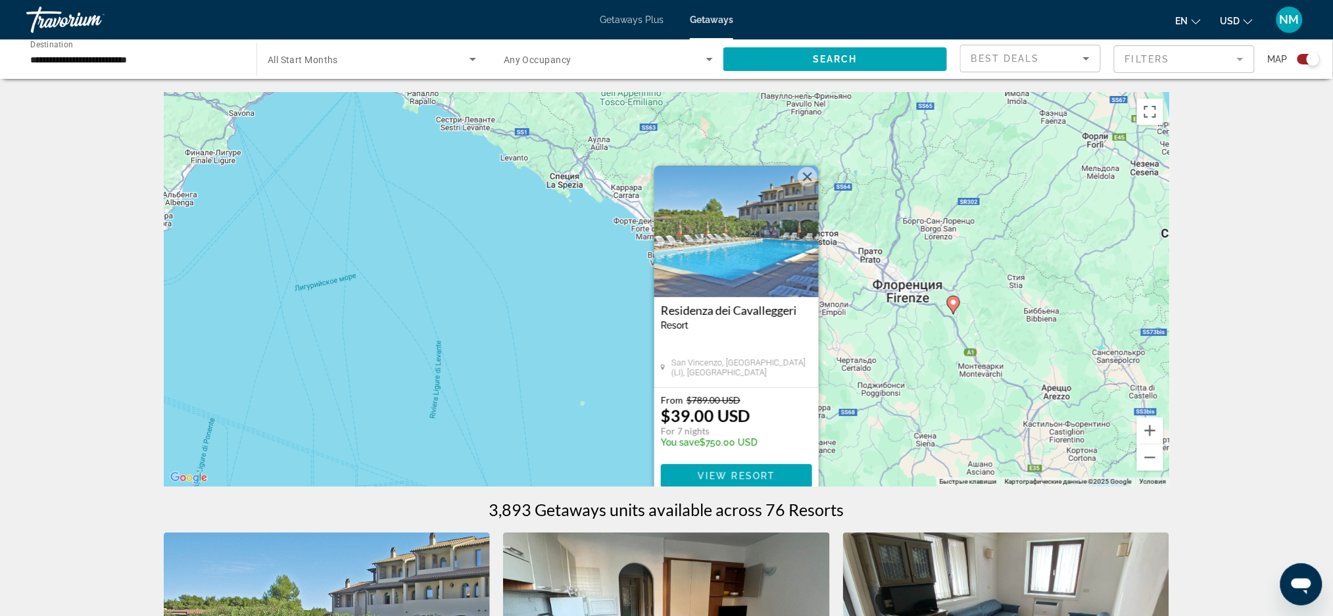
drag, startPoint x: 839, startPoint y: 341, endPoint x: 925, endPoint y: 573, distance: 247.5
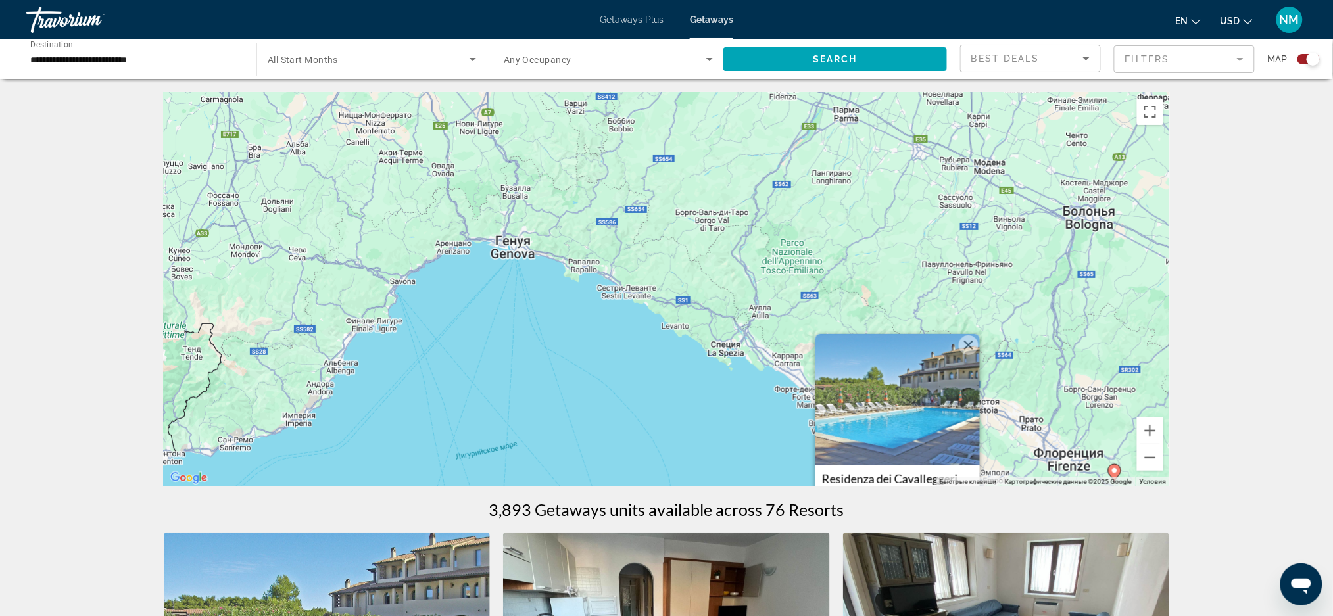
drag, startPoint x: 899, startPoint y: 399, endPoint x: 1066, endPoint y: 572, distance: 240.1
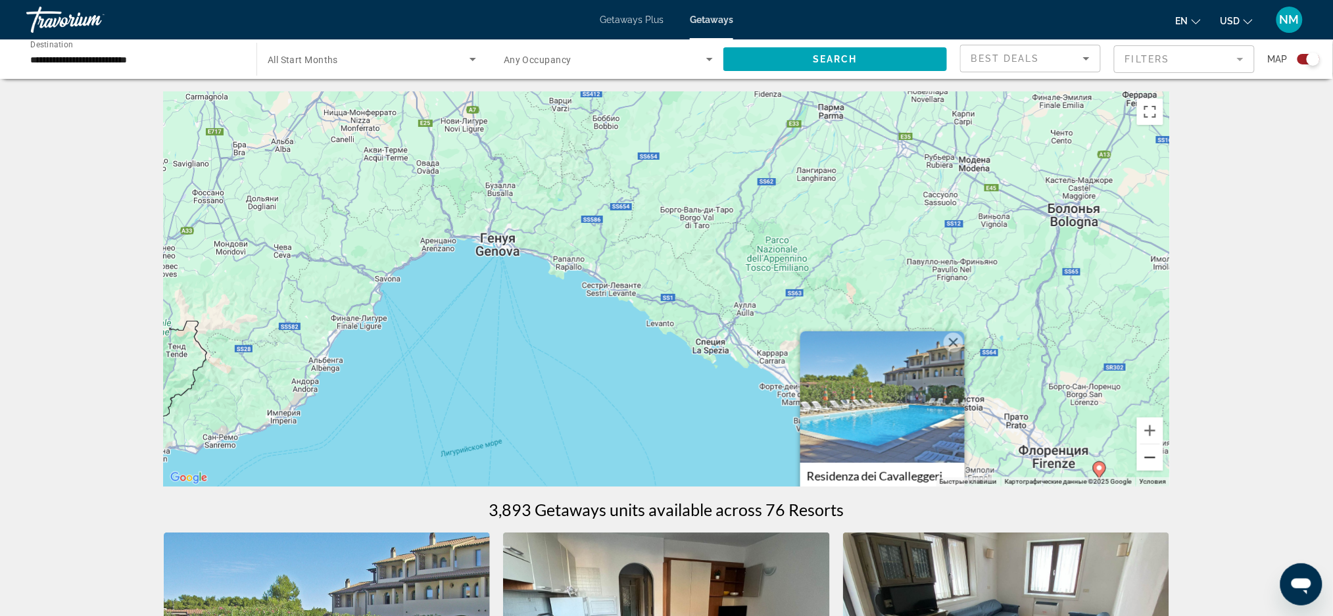
click at [1149, 457] on button "Уменьшить" at bounding box center [1150, 458] width 26 height 26
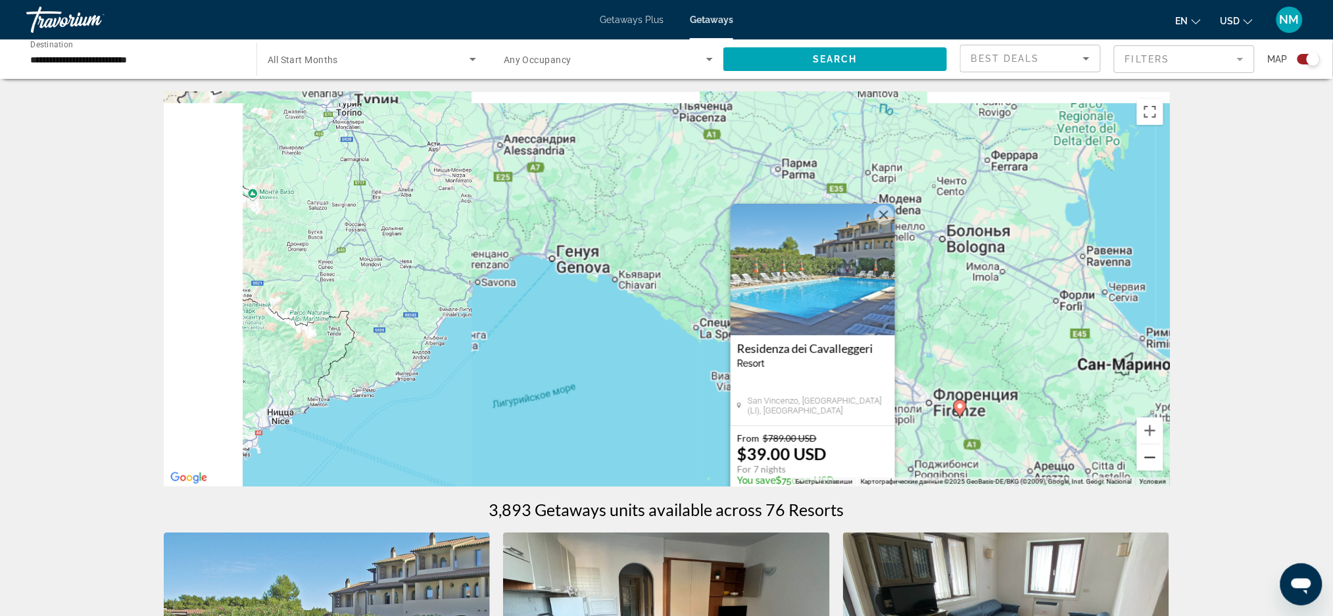
click at [1149, 457] on button "Уменьшить" at bounding box center [1150, 458] width 26 height 26
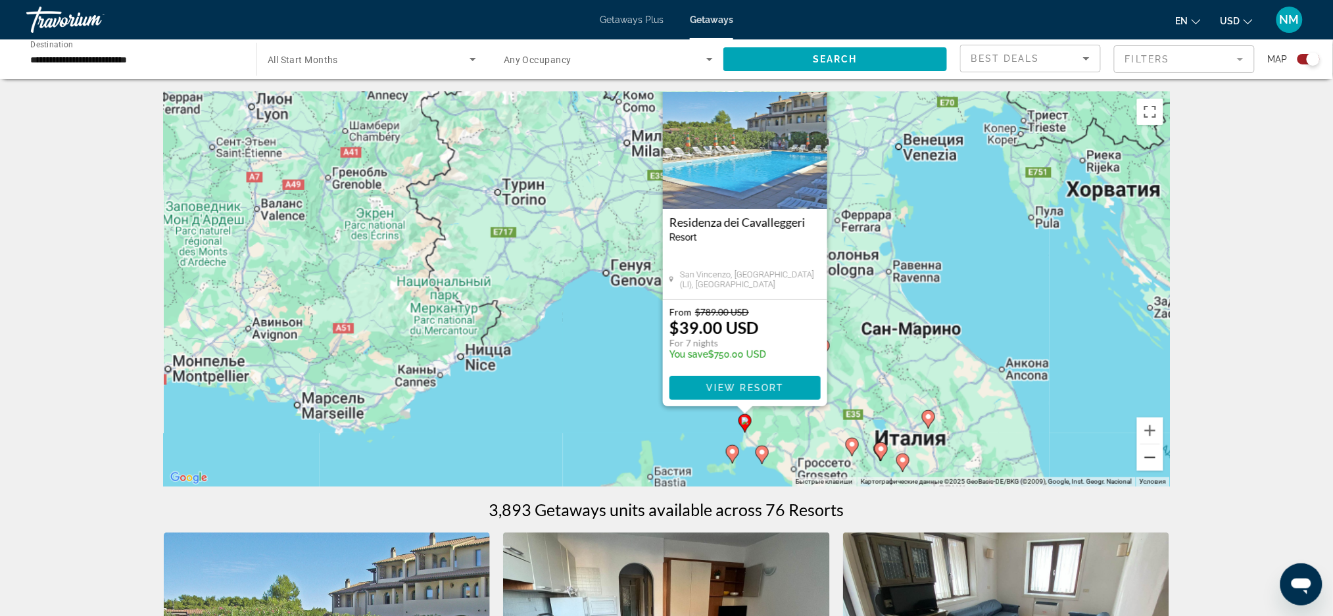
click at [1149, 457] on button "Уменьшить" at bounding box center [1150, 458] width 26 height 26
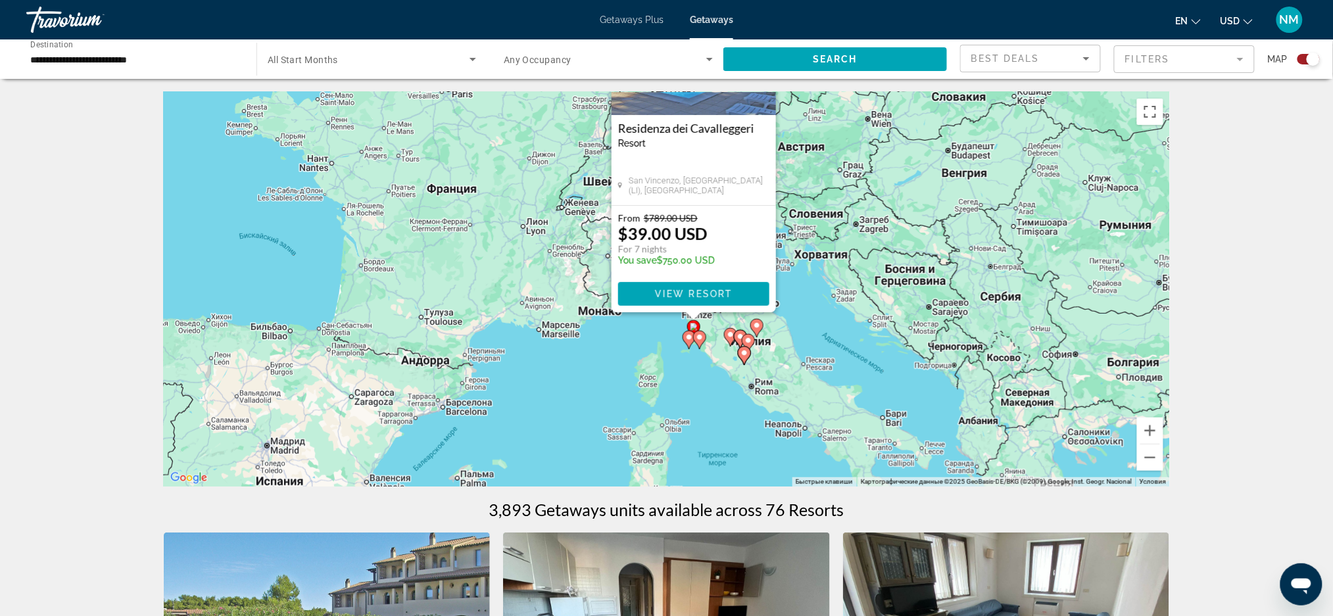
click at [595, 352] on div "Чтобы активировать перетаскивание с помощью клавиатуры, нажмите Alt + Ввод. Пос…" at bounding box center [667, 289] width 1007 height 395
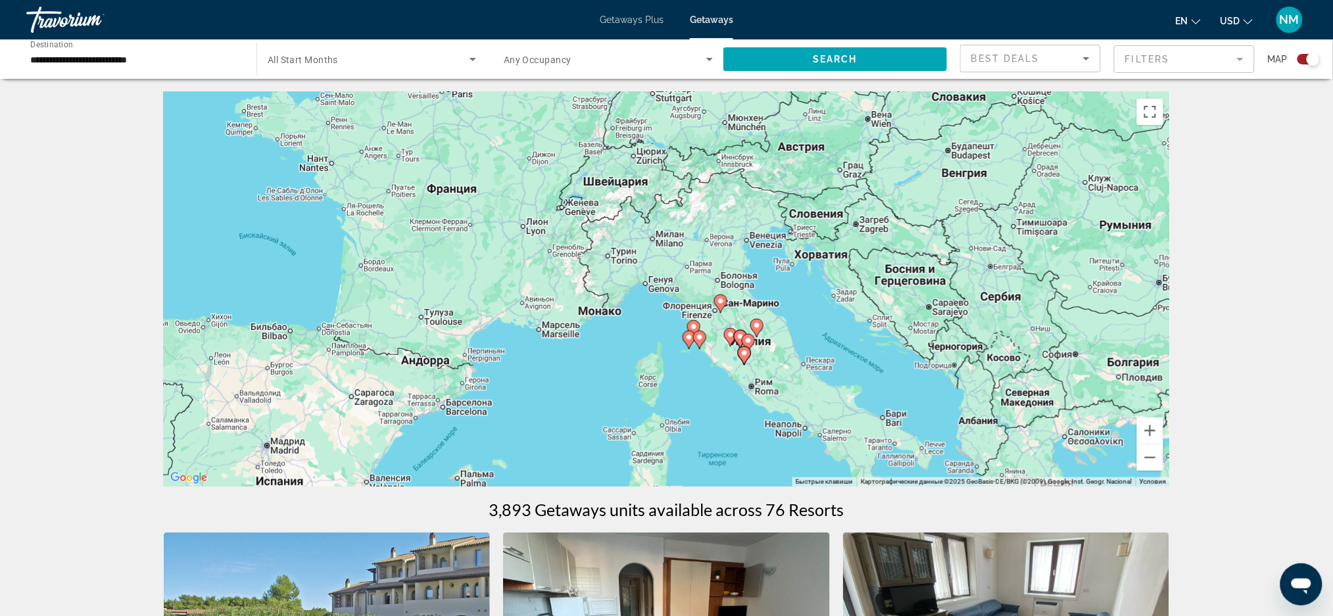
click at [688, 336] on image "Main content" at bounding box center [689, 338] width 8 height 8
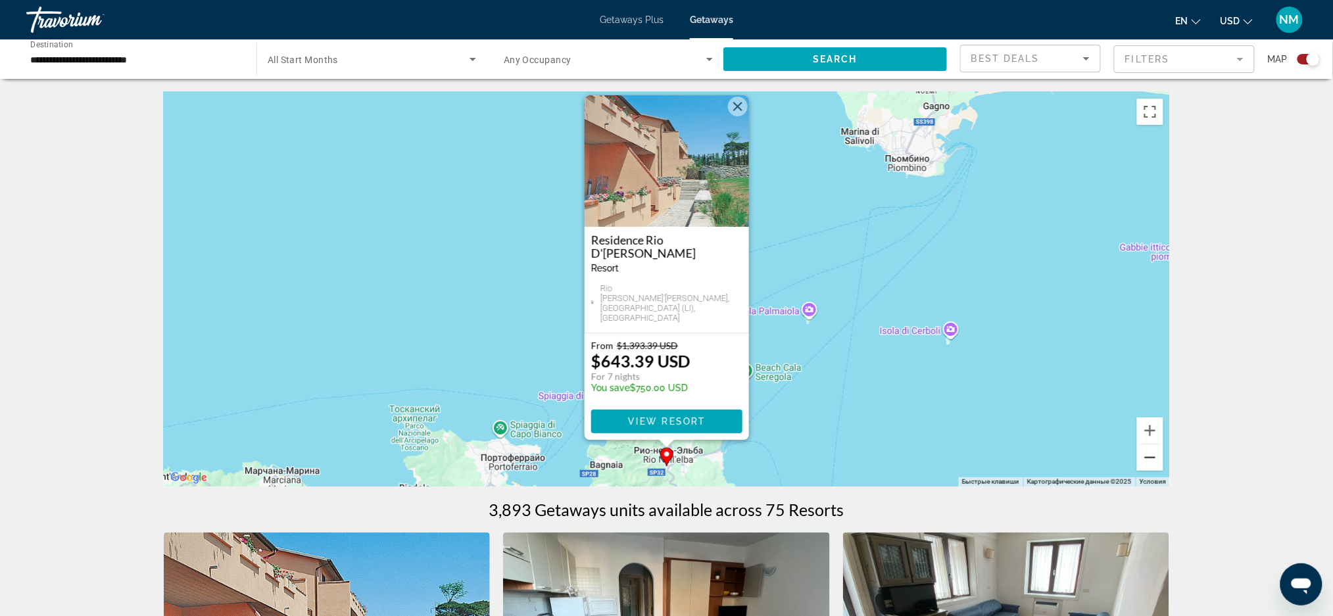
click at [1158, 452] on button "Уменьшить" at bounding box center [1150, 458] width 26 height 26
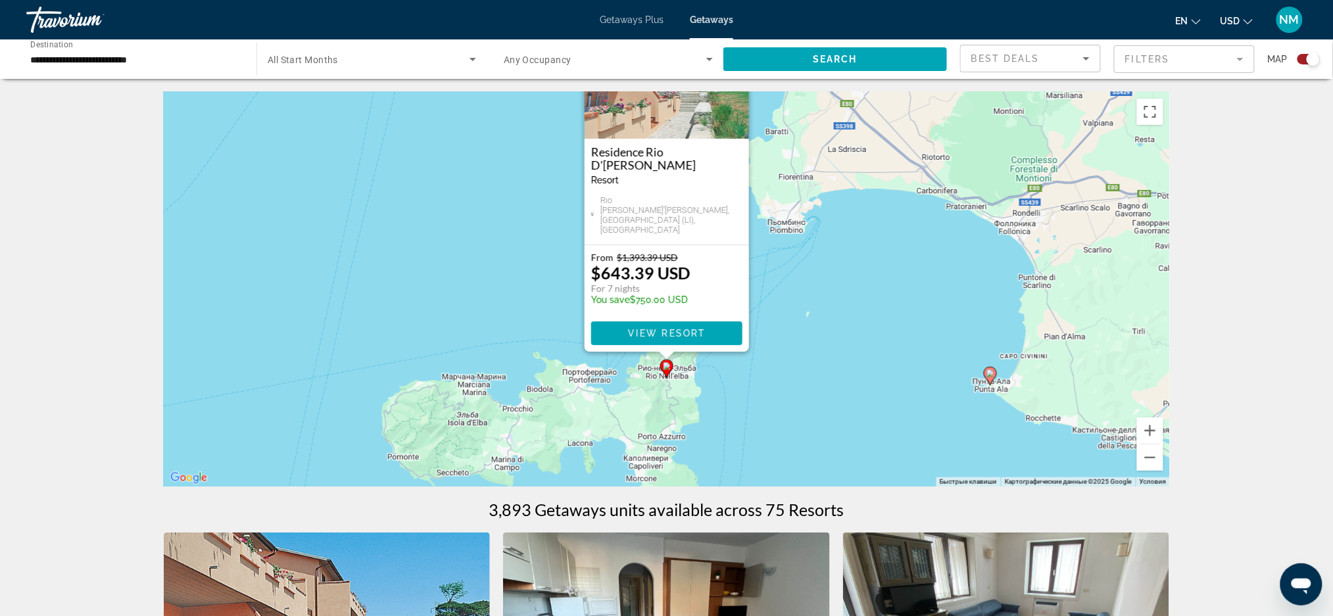
click at [987, 410] on div "Чтобы активировать перетаскивание с помощью клавиатуры, нажмите Alt + Ввод. Пос…" at bounding box center [667, 289] width 1007 height 395
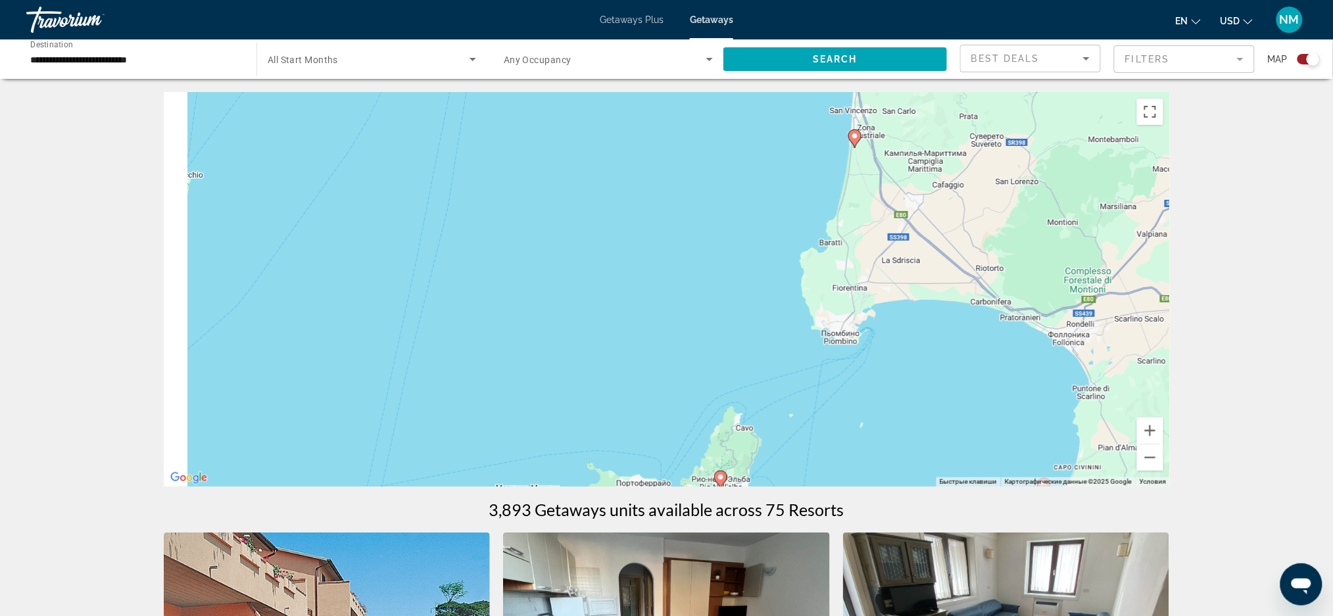
drag, startPoint x: 861, startPoint y: 336, endPoint x: 940, endPoint y: 484, distance: 167.8
click at [940, 484] on div "Чтобы активировать перетаскивание с помощью клавиатуры, нажмите Alt + Ввод. Пос…" at bounding box center [667, 289] width 1007 height 395
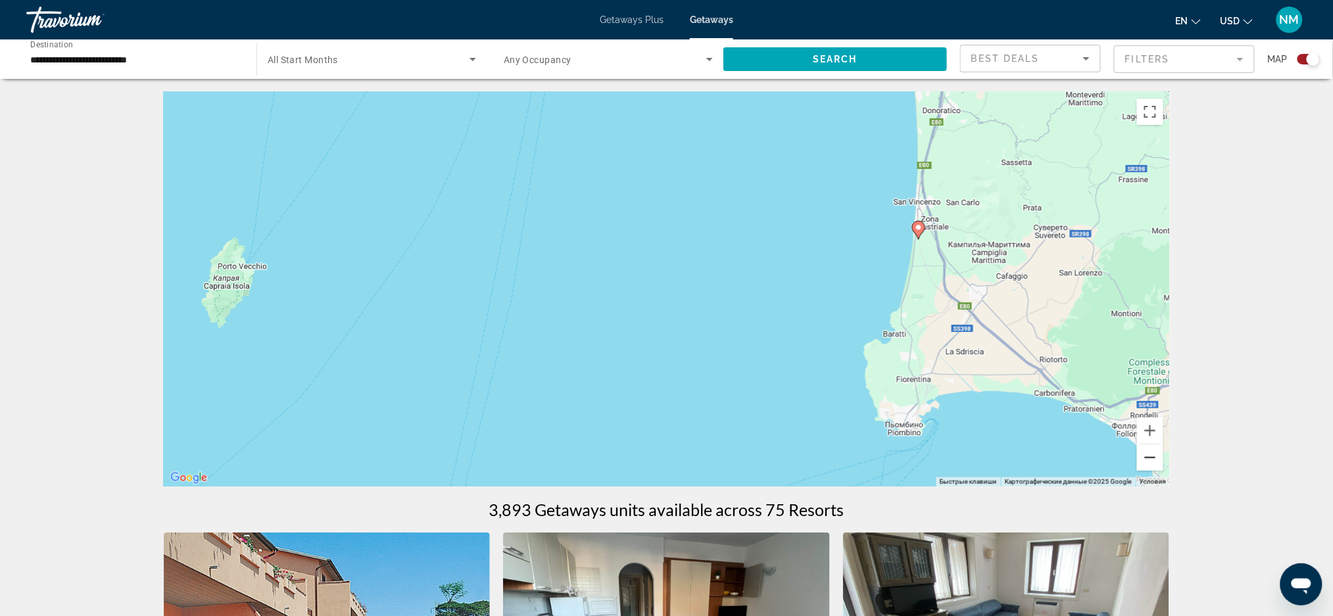
click at [1145, 467] on button "Уменьшить" at bounding box center [1150, 458] width 26 height 26
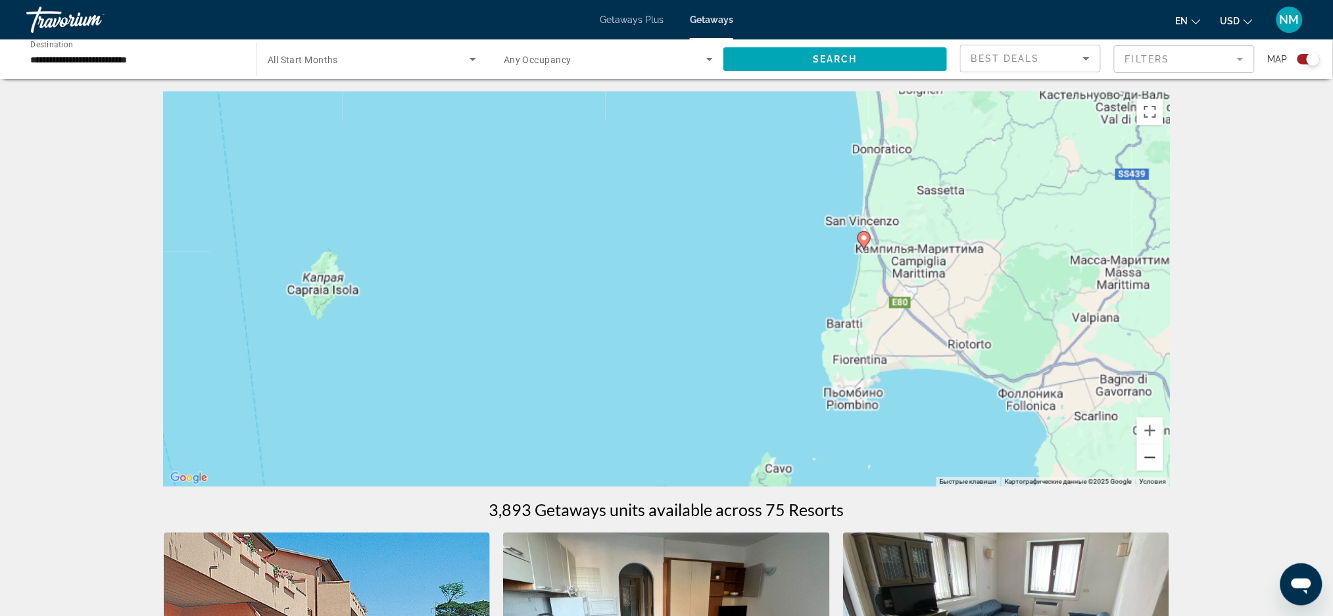
click at [1145, 467] on button "Уменьшить" at bounding box center [1150, 458] width 26 height 26
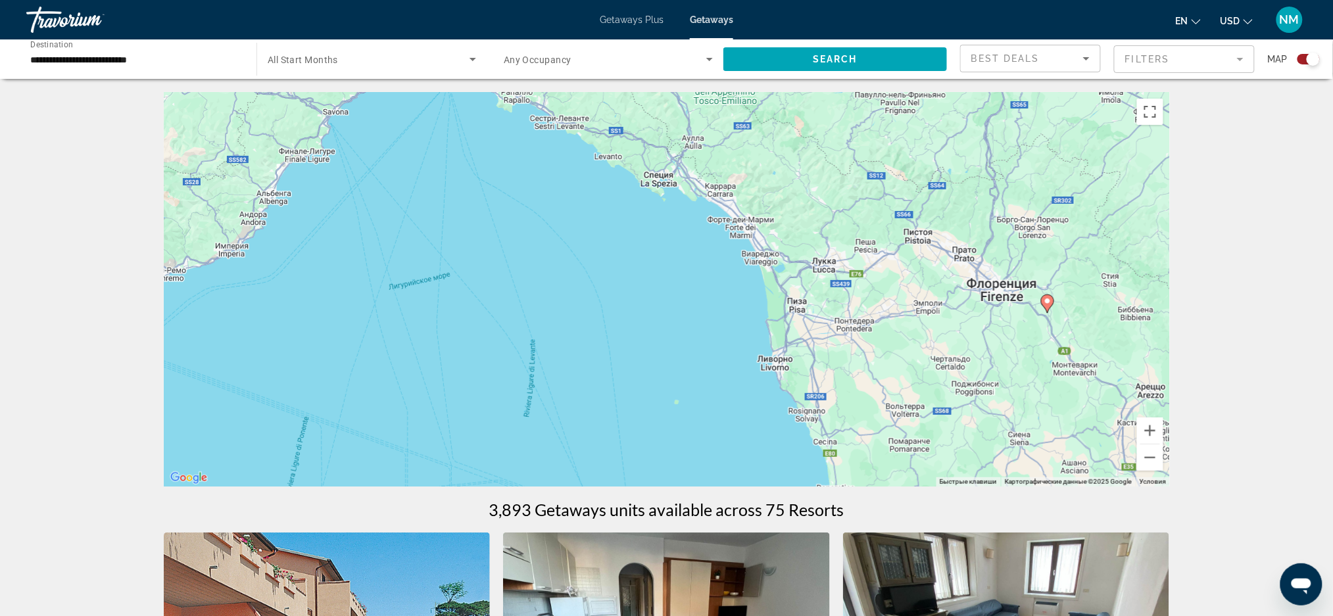
drag, startPoint x: 898, startPoint y: 368, endPoint x: 996, endPoint y: 620, distance: 271.0
click at [996, 616] on html "**********" at bounding box center [666, 308] width 1333 height 616
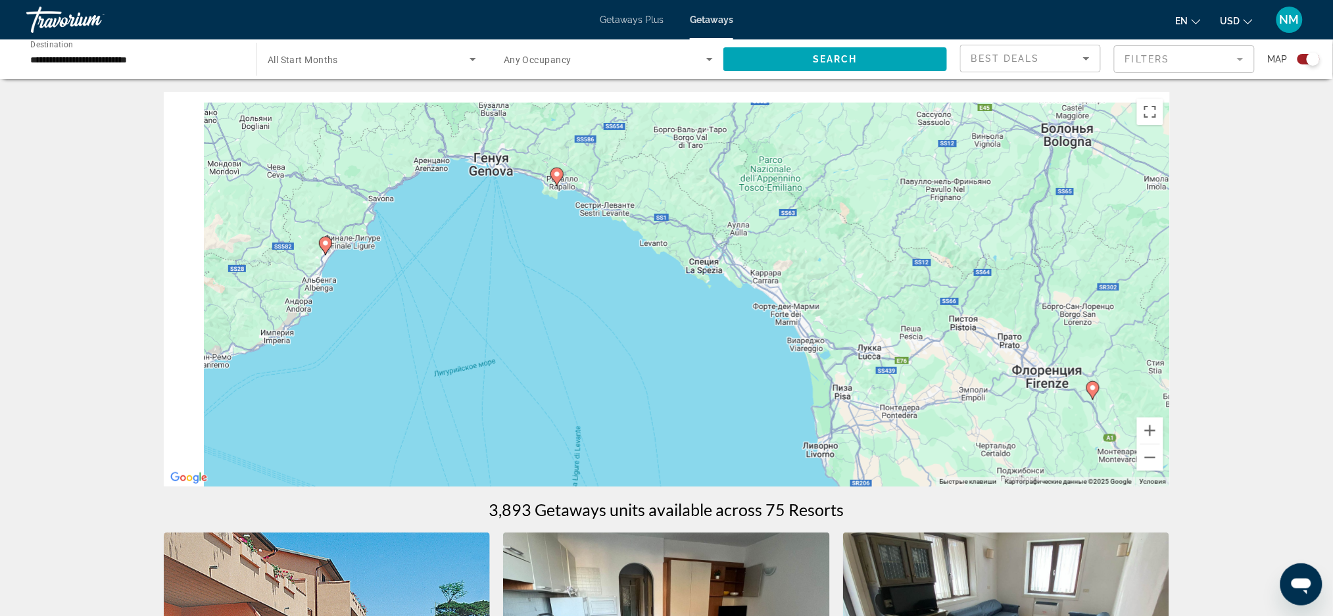
drag, startPoint x: 836, startPoint y: 409, endPoint x: 942, endPoint y: 557, distance: 182.0
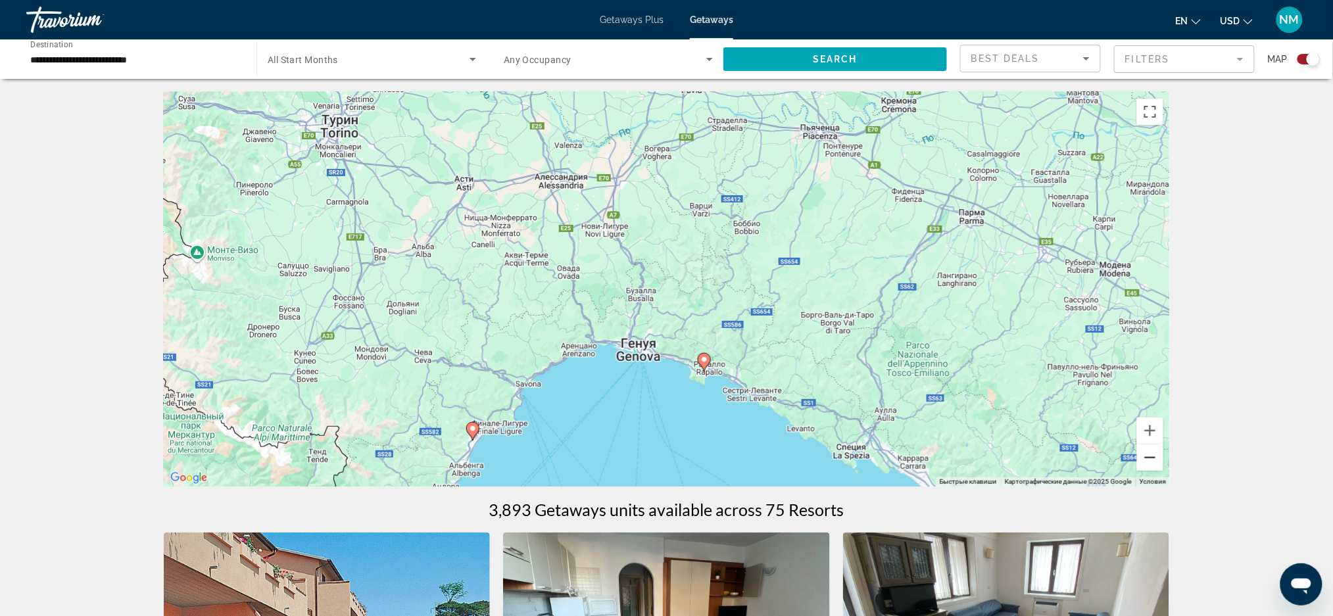
click at [1152, 468] on button "Уменьшить" at bounding box center [1150, 458] width 26 height 26
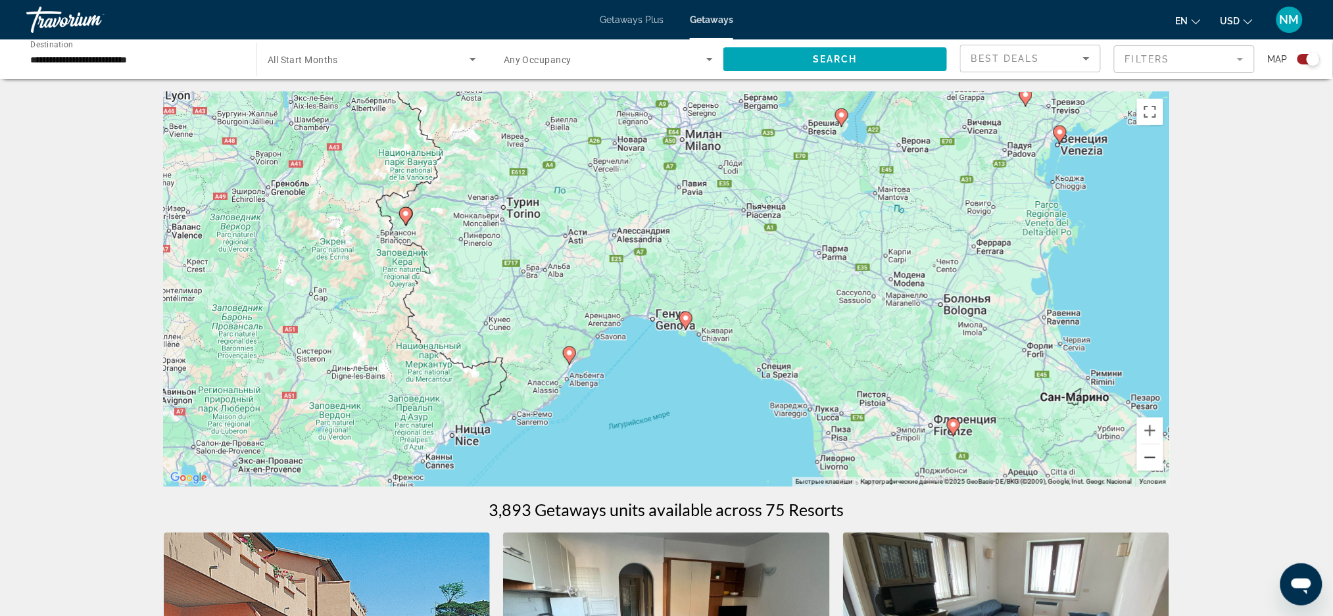
click at [1152, 468] on button "Уменьшить" at bounding box center [1150, 458] width 26 height 26
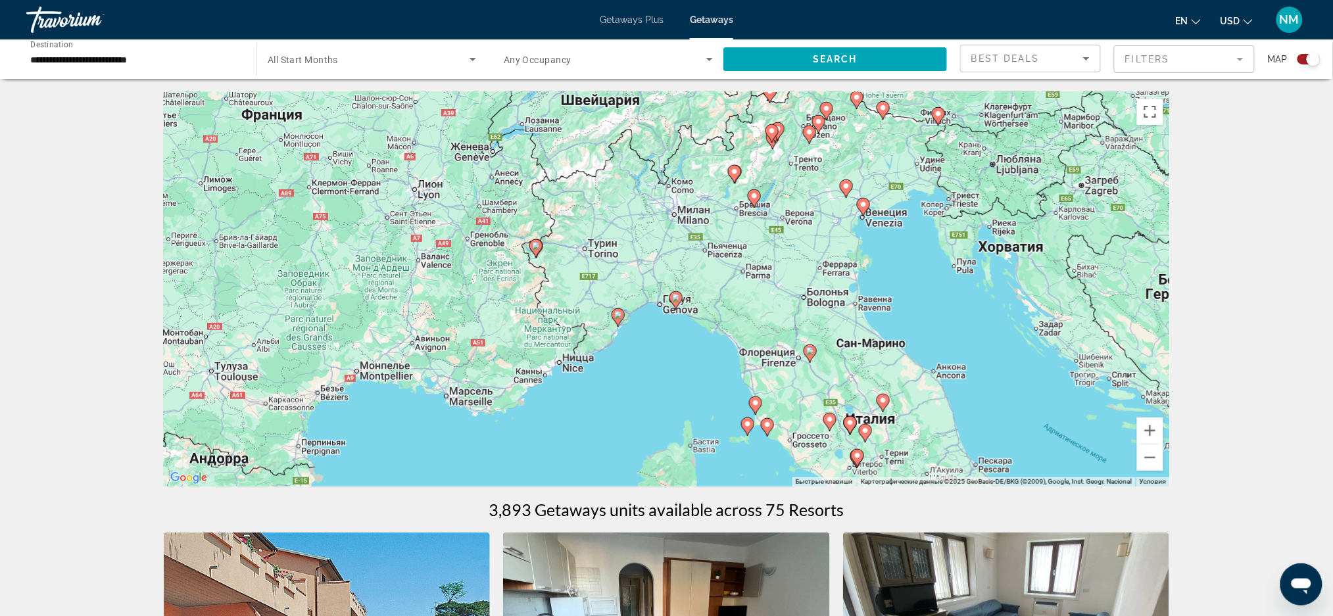
click at [751, 405] on icon "Main content" at bounding box center [755, 405] width 12 height 17
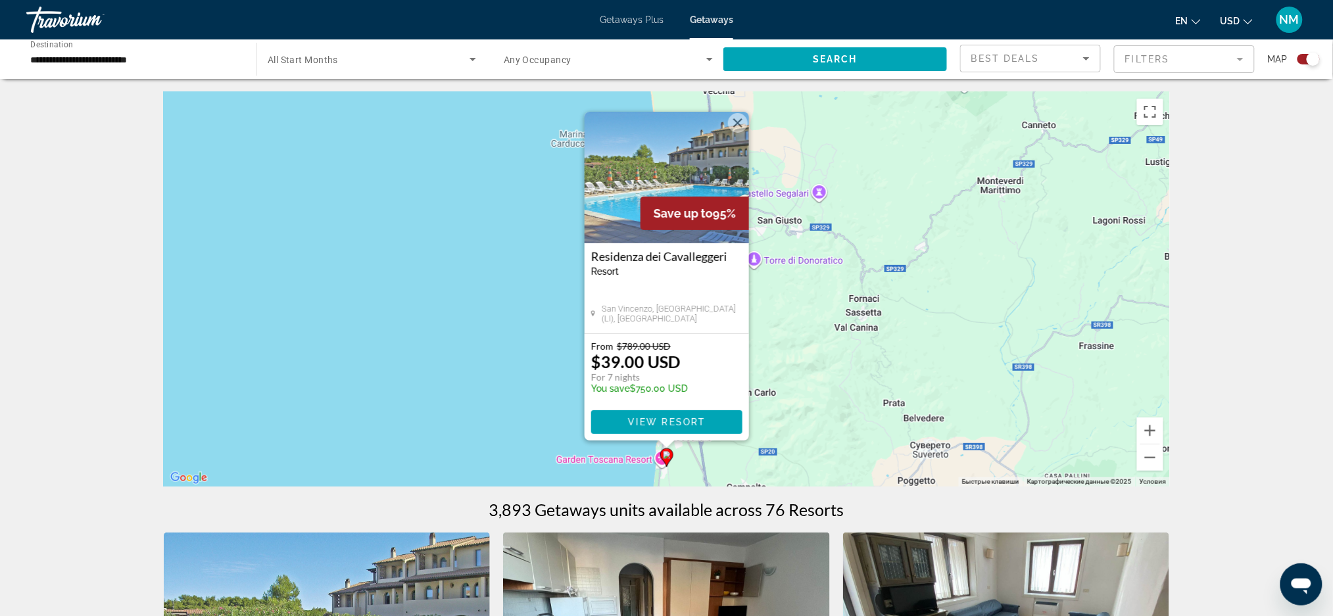
click at [634, 193] on img "Main content" at bounding box center [667, 178] width 164 height 132
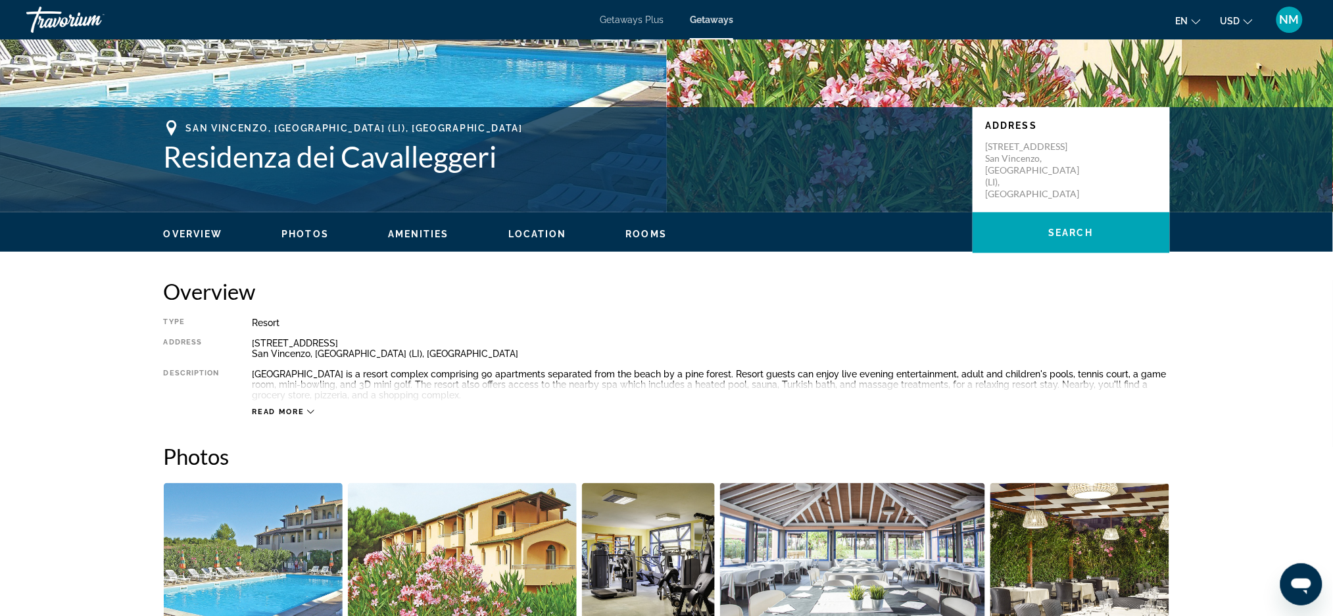
scroll to position [274, 0]
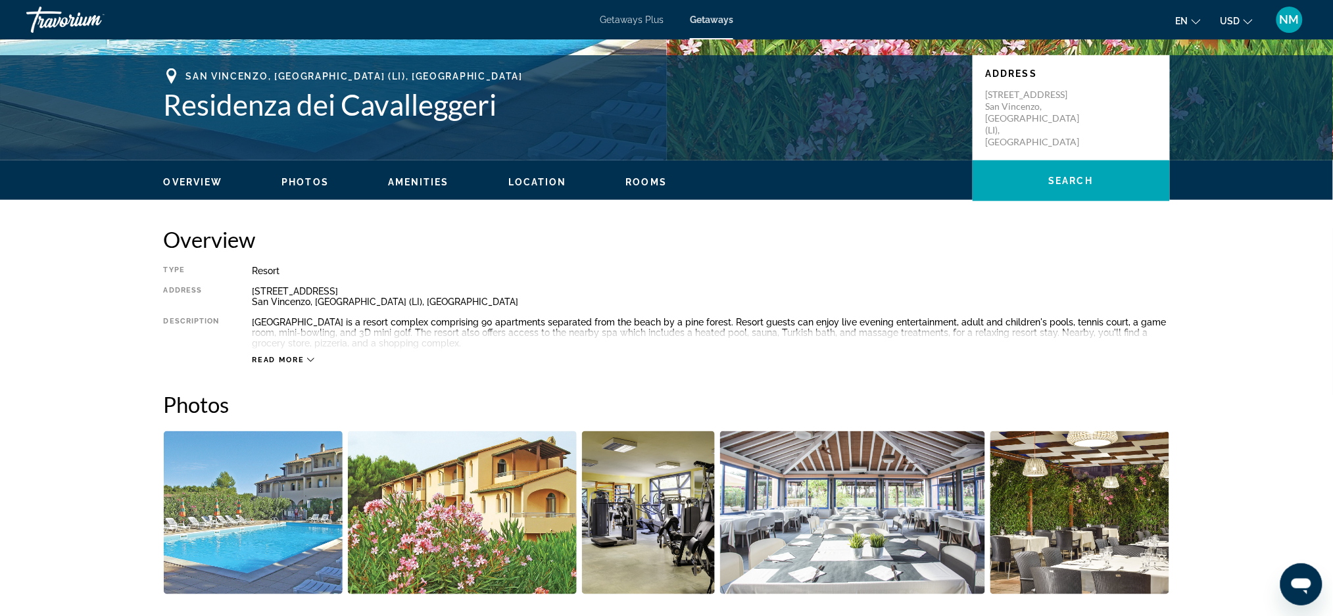
click at [639, 184] on span "Rooms" at bounding box center [646, 182] width 41 height 11
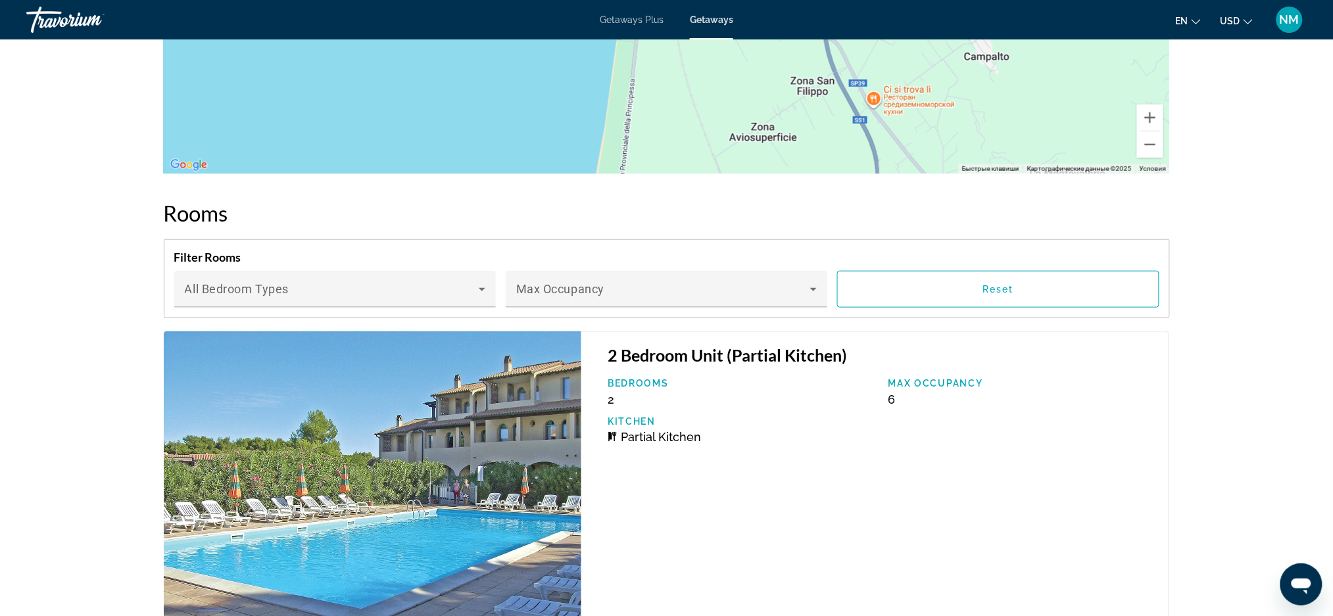
scroll to position [2316, 0]
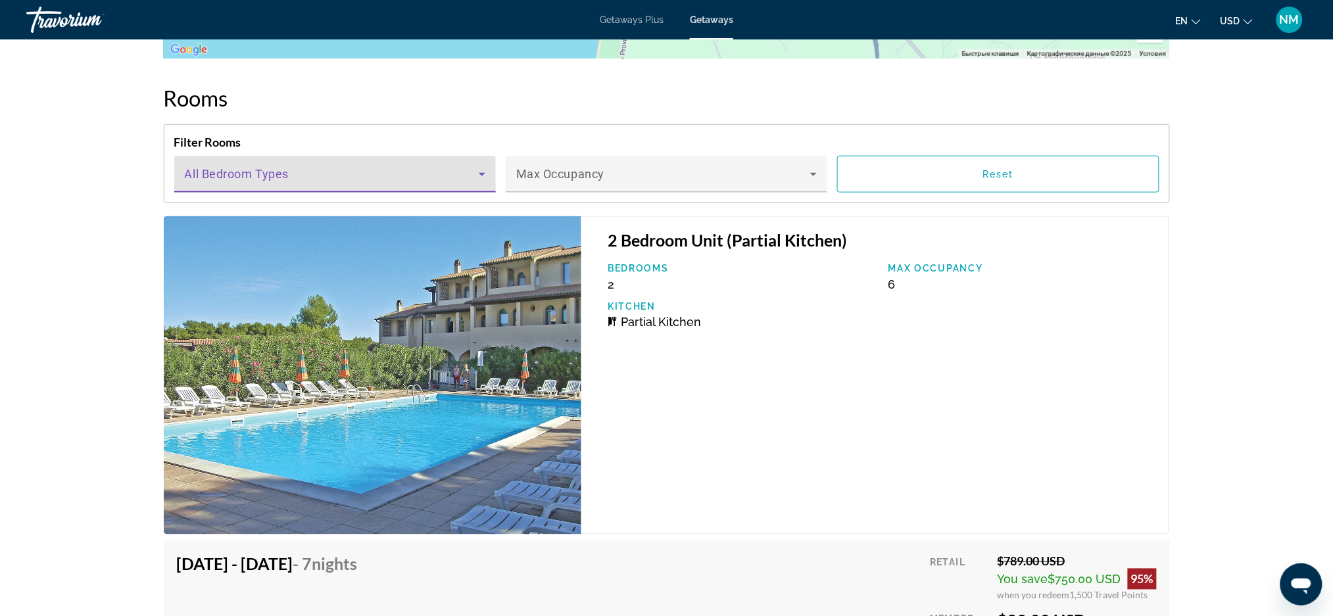
click at [480, 170] on icon "Main content" at bounding box center [482, 174] width 16 height 16
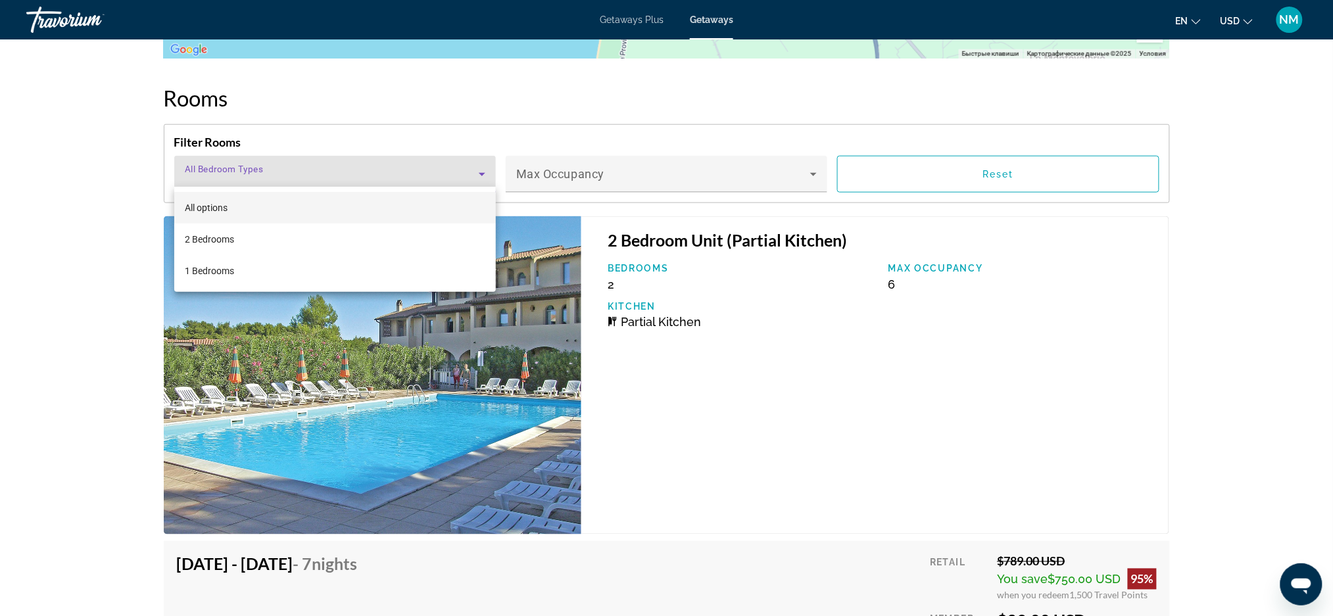
click at [480, 170] on div at bounding box center [666, 308] width 1333 height 616
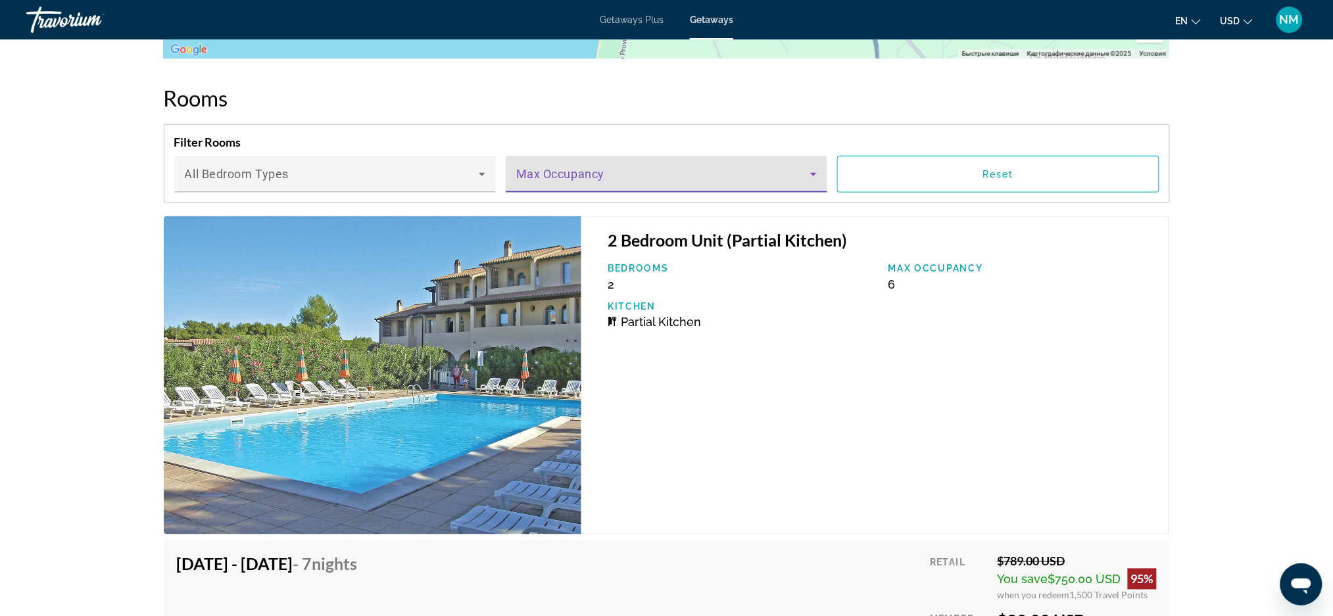
click at [812, 172] on icon "Main content" at bounding box center [814, 174] width 16 height 16
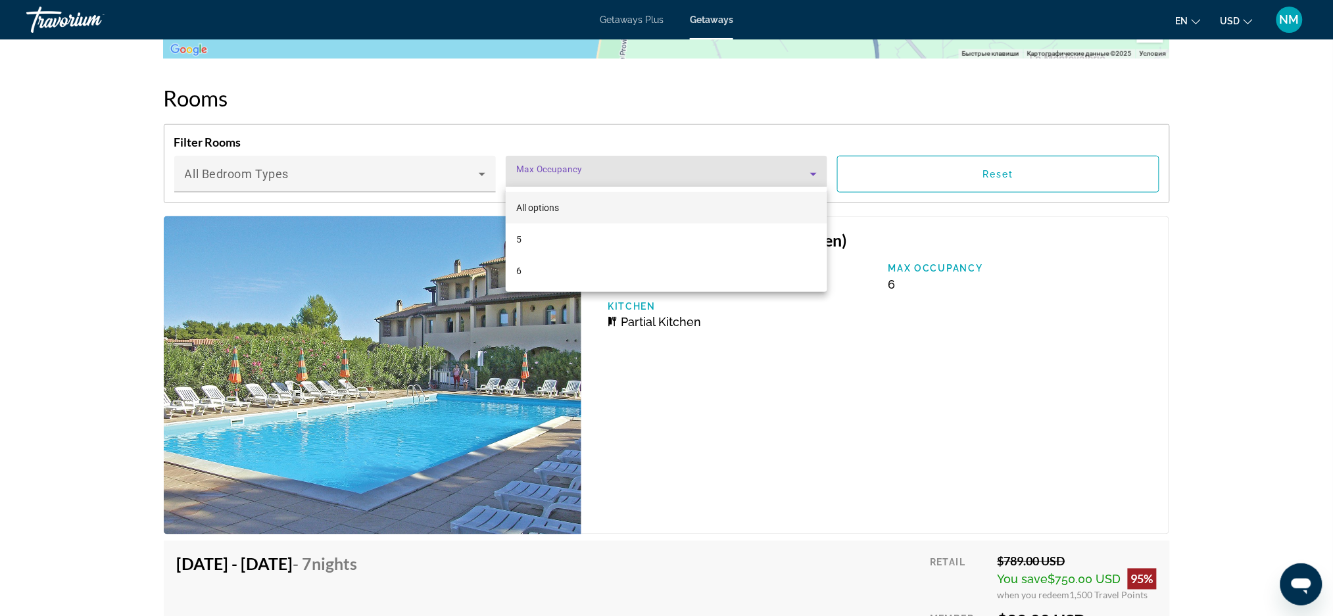
click at [812, 172] on div at bounding box center [666, 308] width 1333 height 616
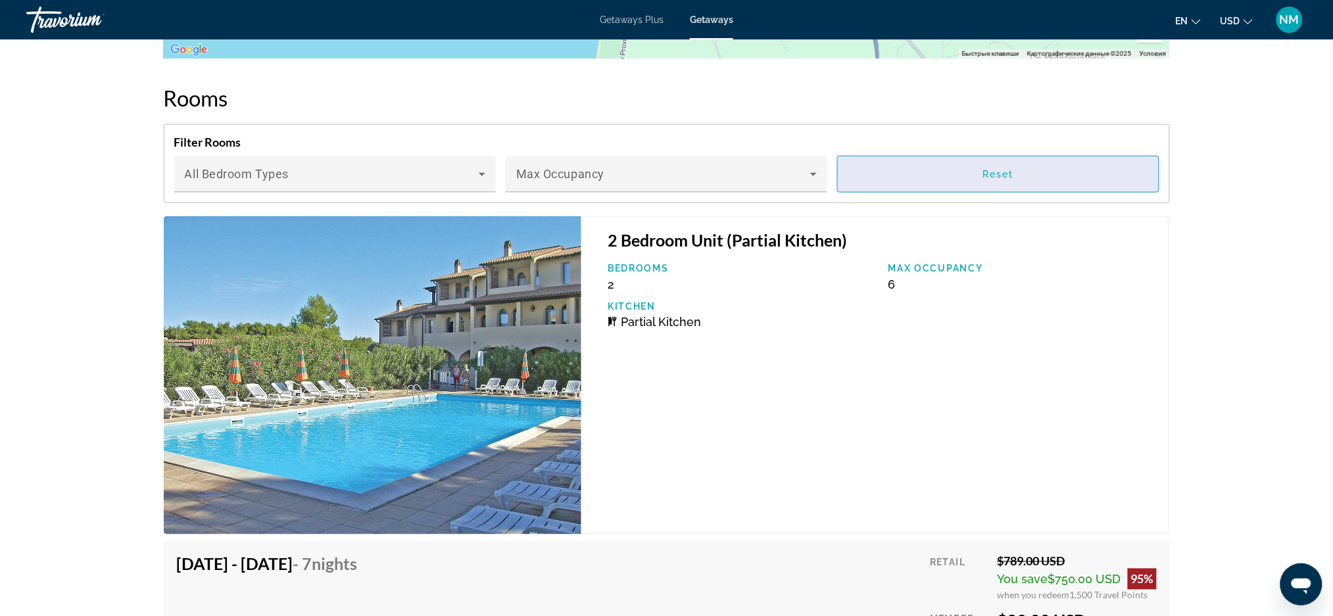
click at [1092, 164] on span "Main content" at bounding box center [998, 175] width 320 height 32
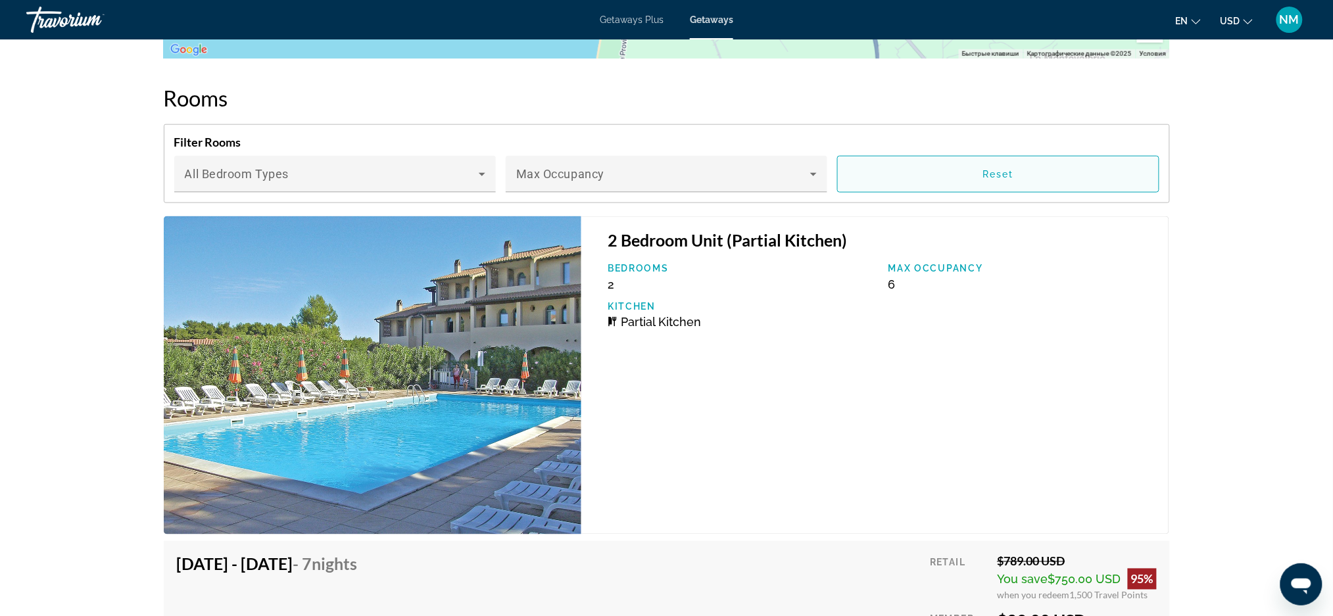
click at [1092, 164] on span "Main content" at bounding box center [998, 175] width 320 height 32
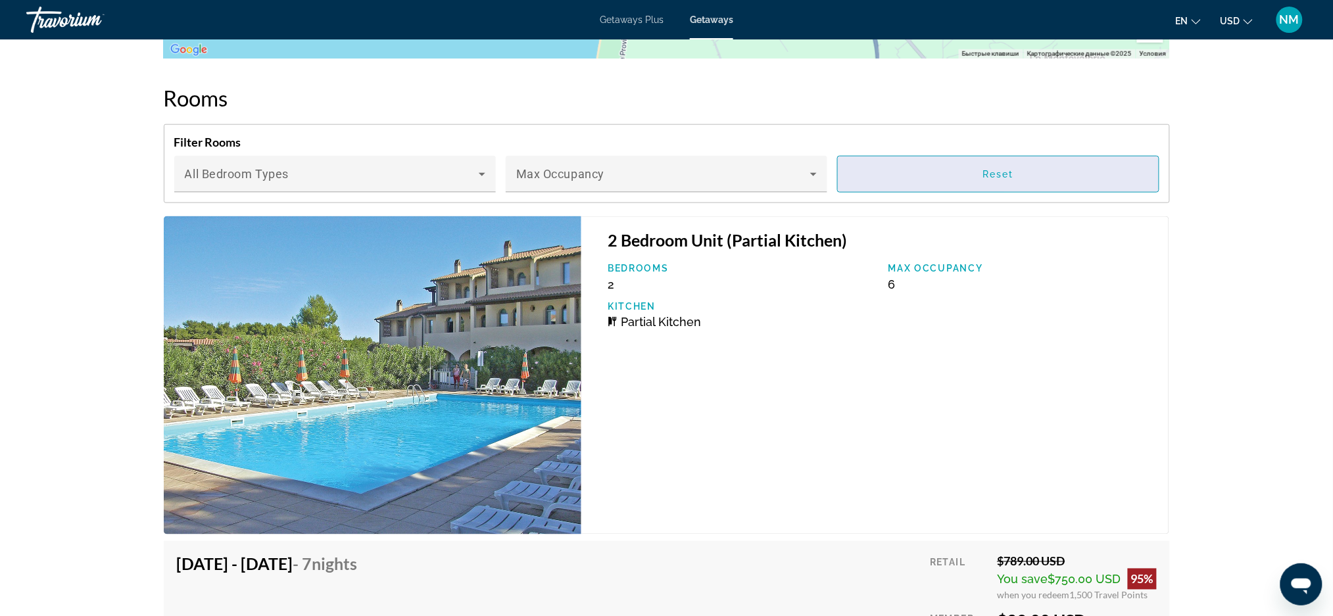
click at [1092, 164] on span "Main content" at bounding box center [998, 175] width 320 height 32
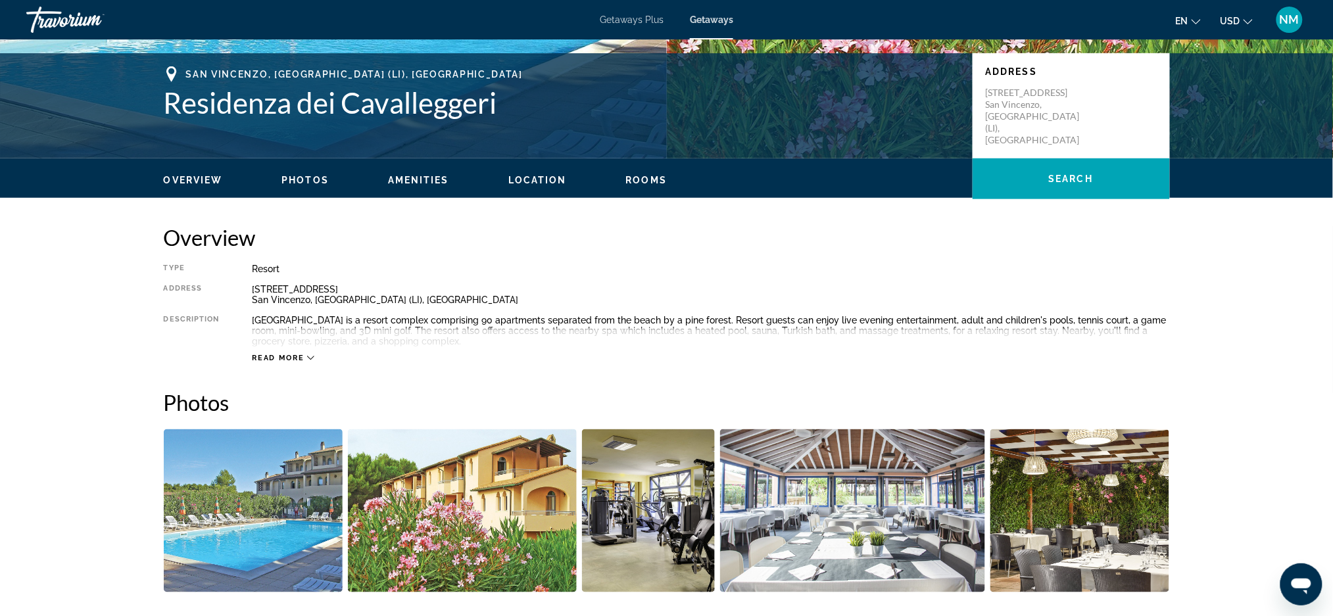
scroll to position [137, 0]
